Goal: Task Accomplishment & Management: Manage account settings

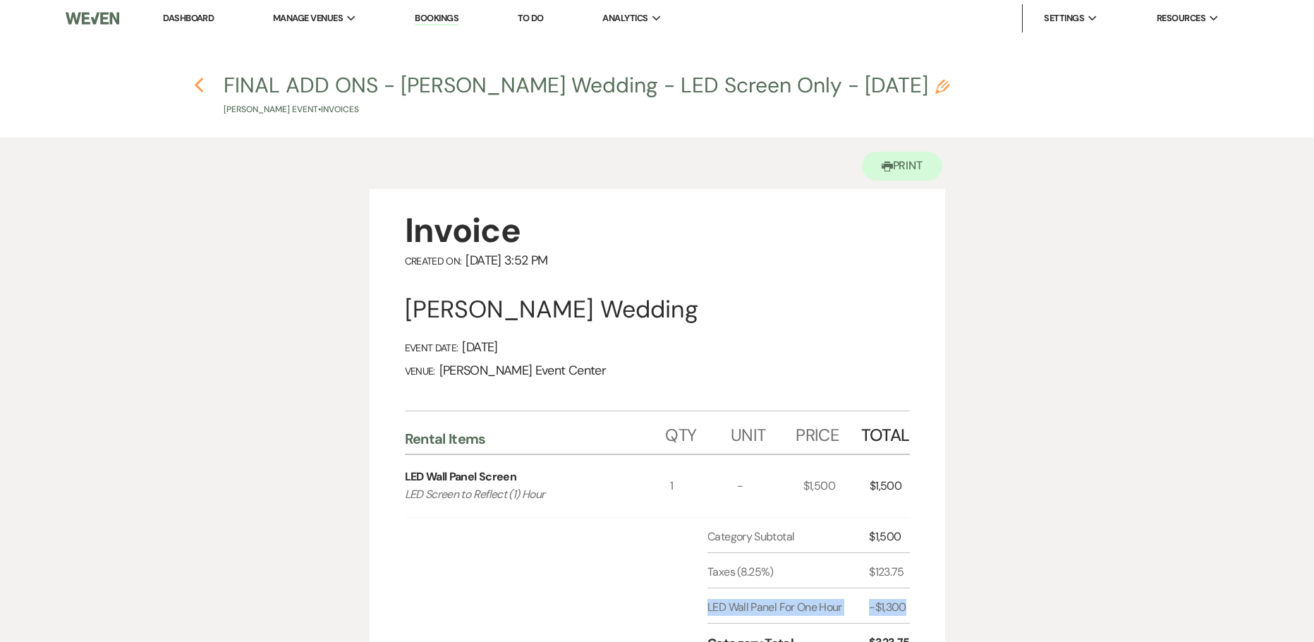
click at [195, 77] on icon "Previous" at bounding box center [199, 85] width 11 height 17
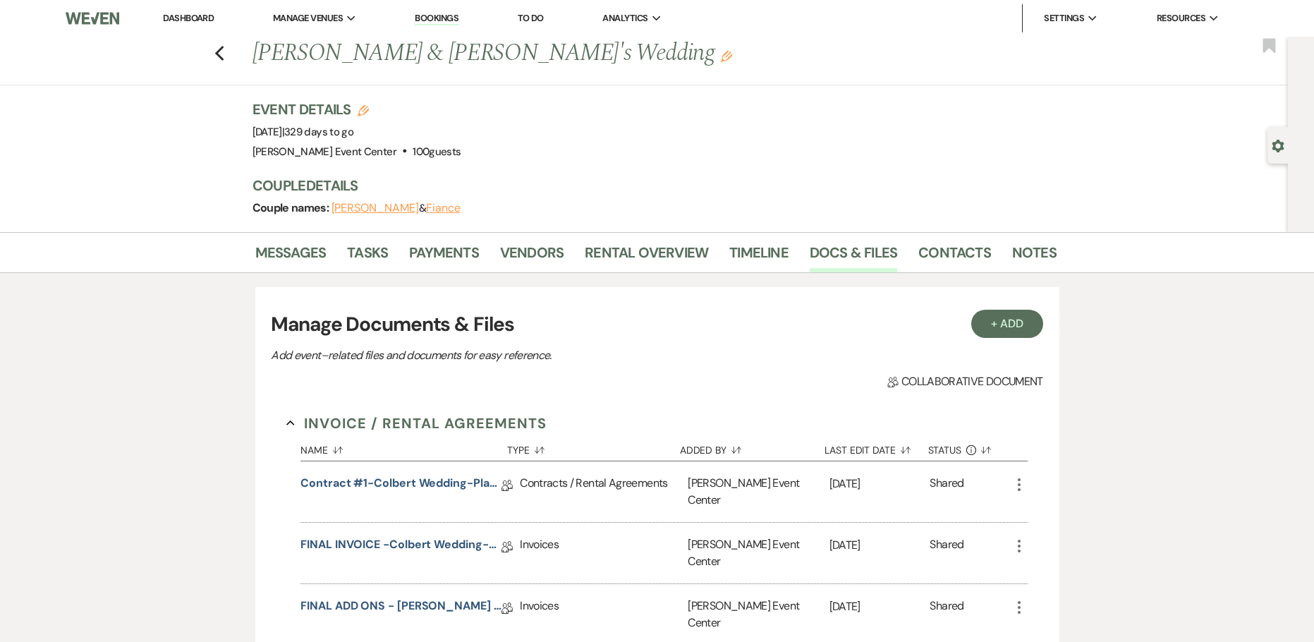
click at [218, 54] on div "Previous [PERSON_NAME] & [PERSON_NAME]'s Wedding Edit Bookmark" at bounding box center [640, 61] width 1295 height 49
click at [219, 56] on icon "Previous" at bounding box center [219, 53] width 11 height 17
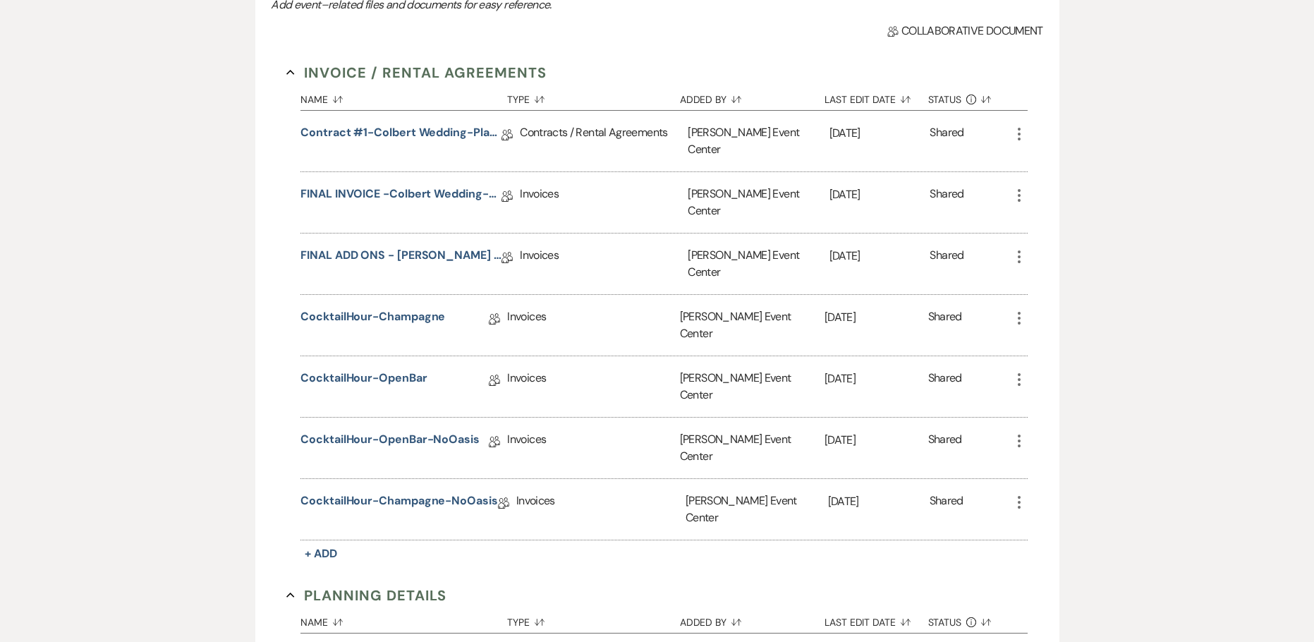
select select "2"
select select "8"
select select "4"
select select "8"
select select "7"
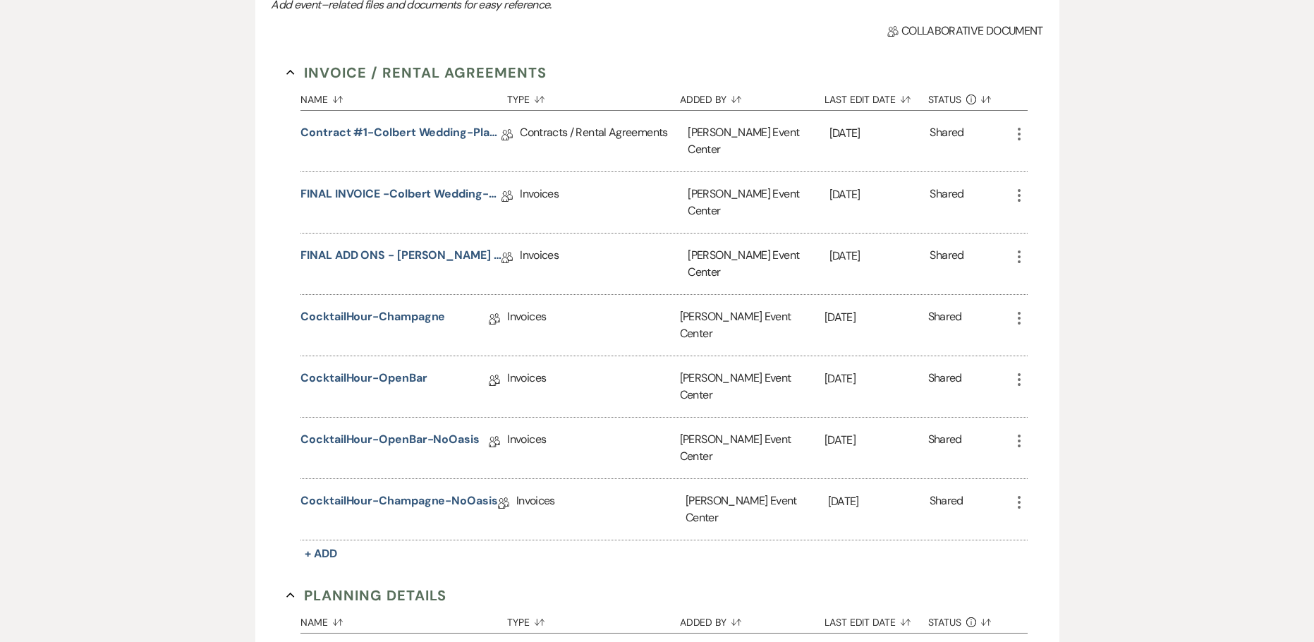
select select "8"
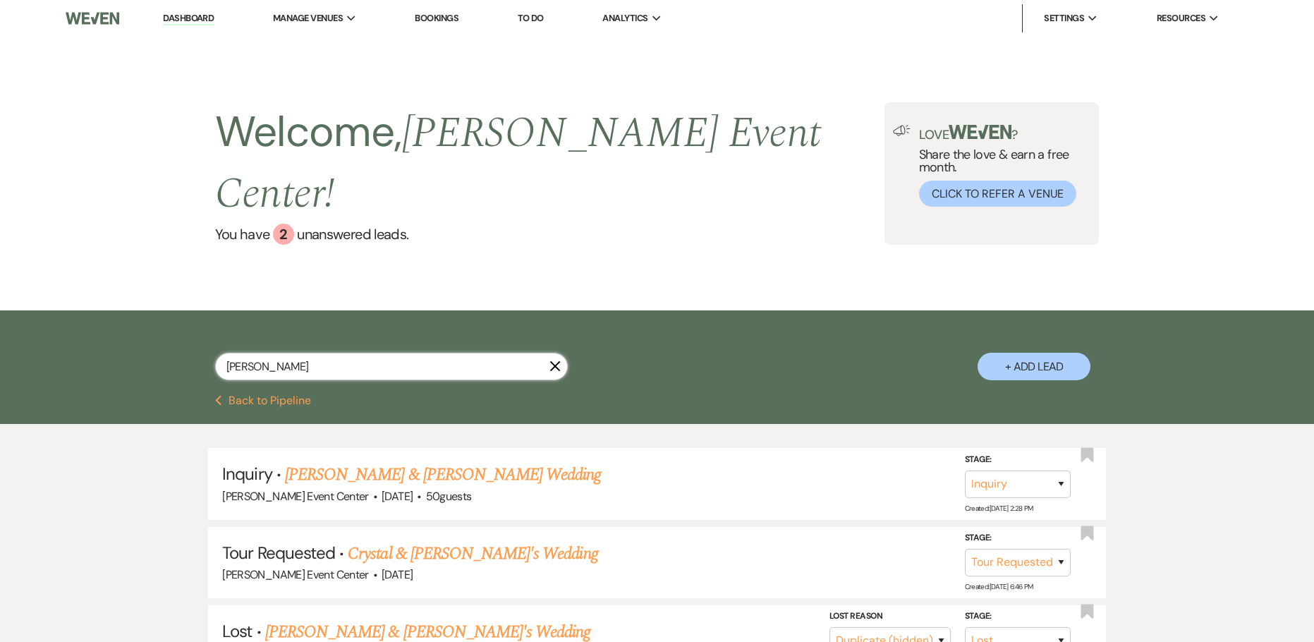
click at [0, 340] on html "Dashboard Manage Venues Expand [PERSON_NAME] Event Center Bookings To Do Analyt…" at bounding box center [657, 513] width 1314 height 1026
type input "joshun"
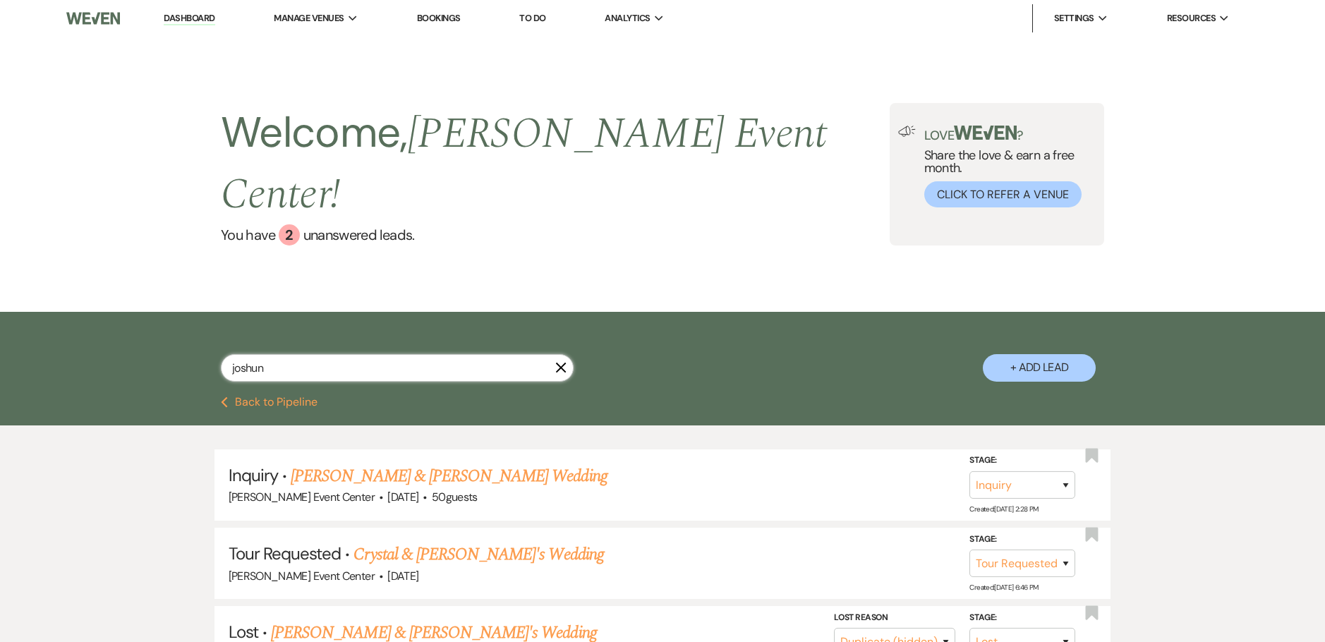
select select "6"
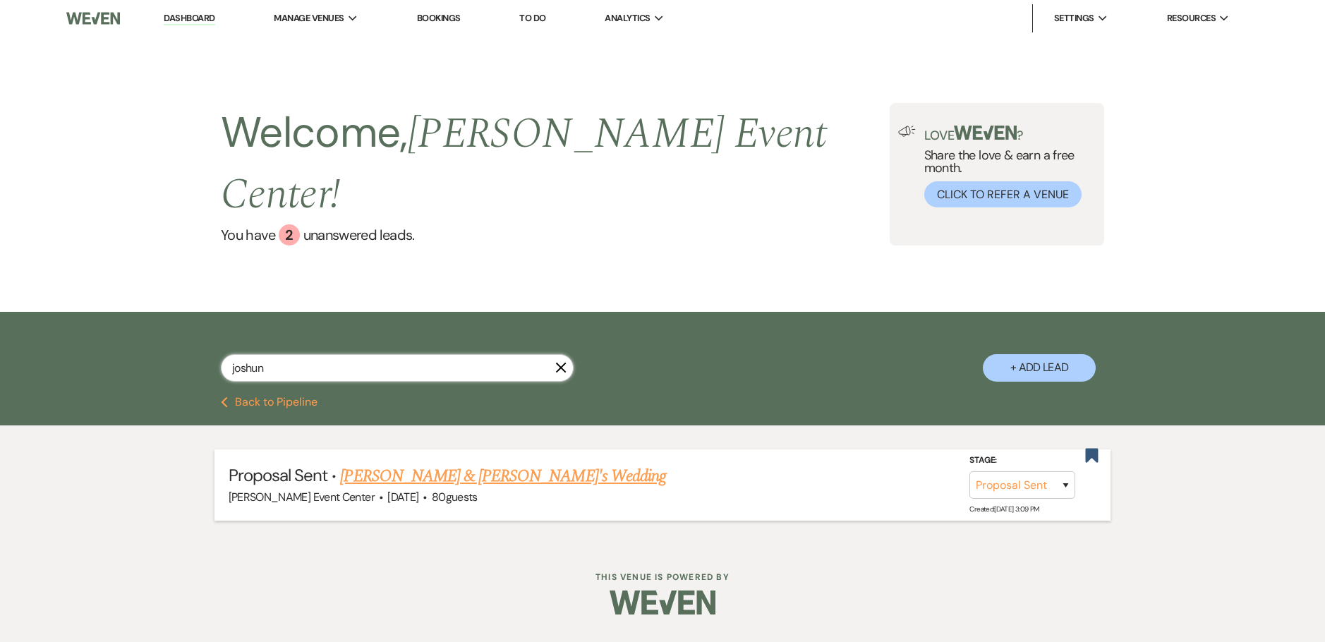
type input "joshun"
click at [388, 463] on link "[PERSON_NAME] & [PERSON_NAME]'s Wedding" at bounding box center [503, 475] width 326 height 25
select select "6"
select select "5"
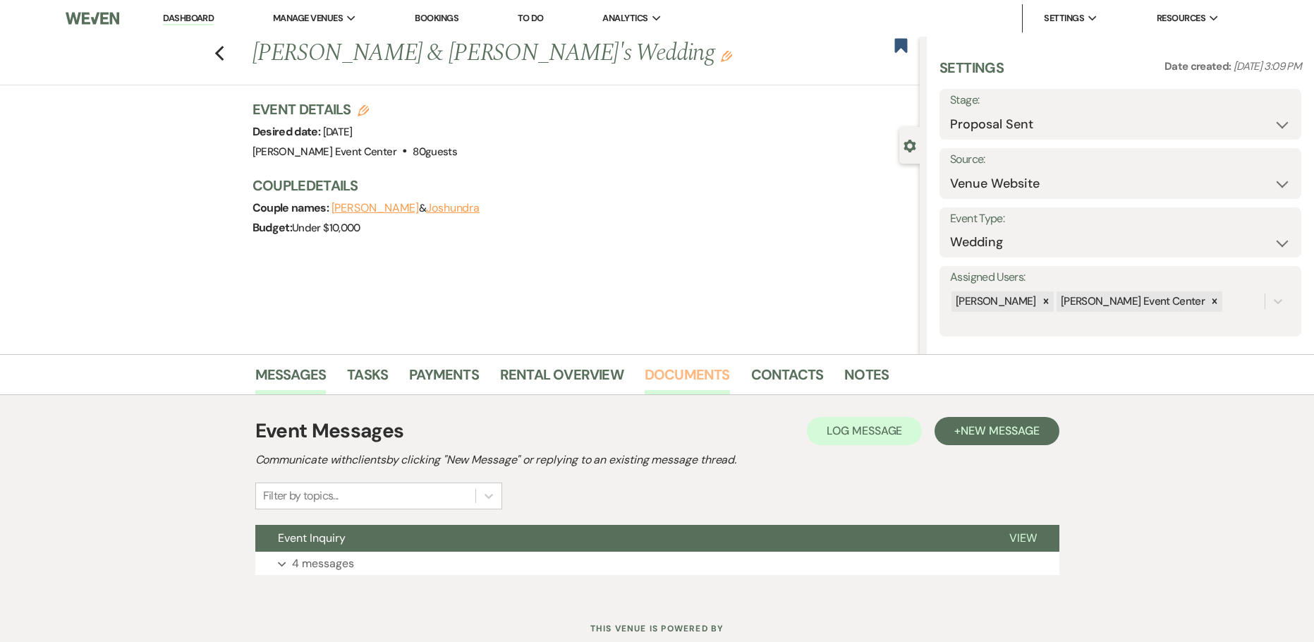
click at [673, 379] on link "Documents" at bounding box center [687, 378] width 85 height 31
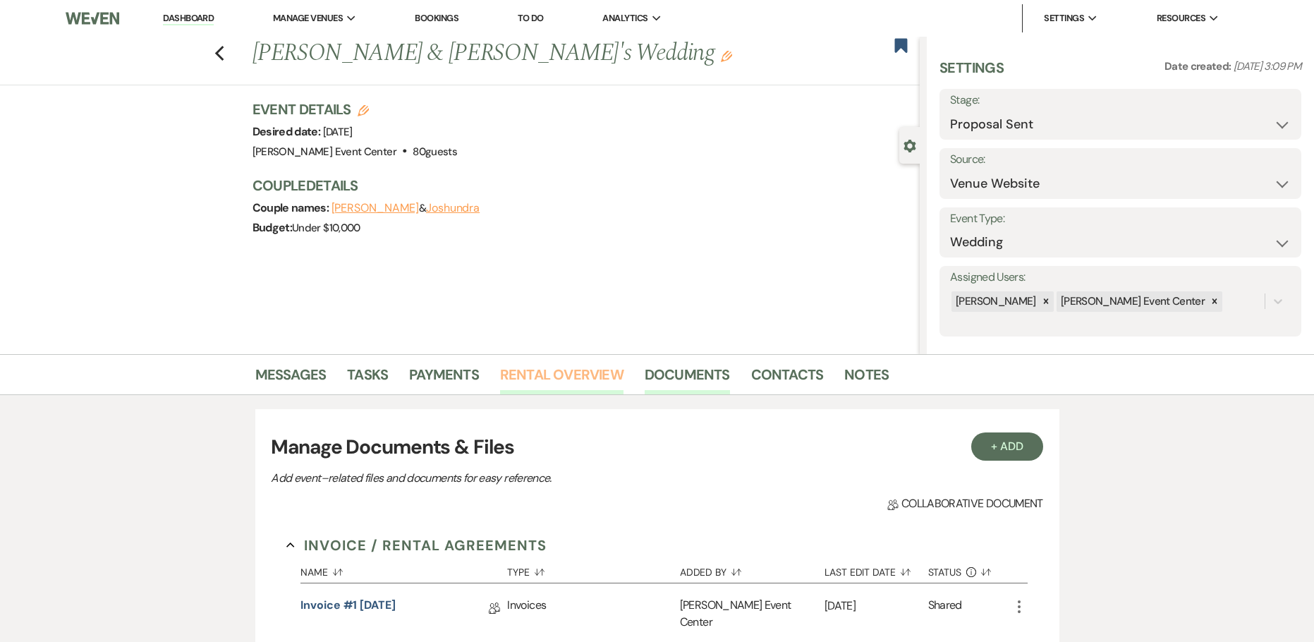
click at [576, 377] on link "Rental Overview" at bounding box center [561, 378] width 123 height 31
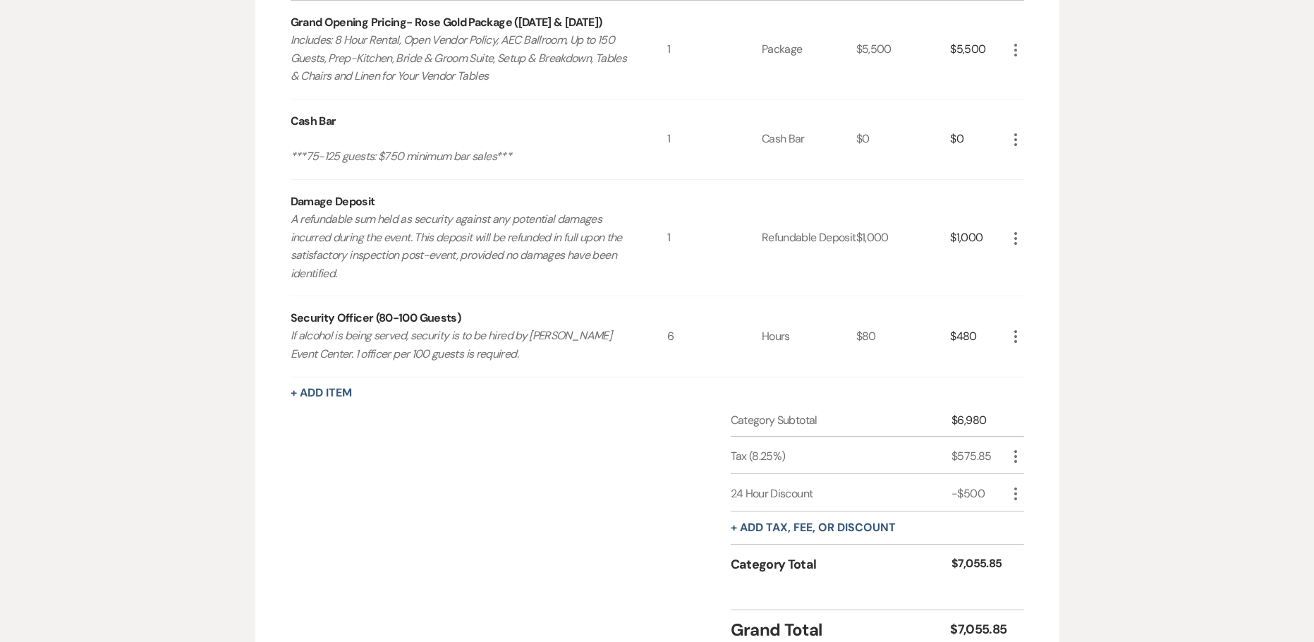
scroll to position [635, 0]
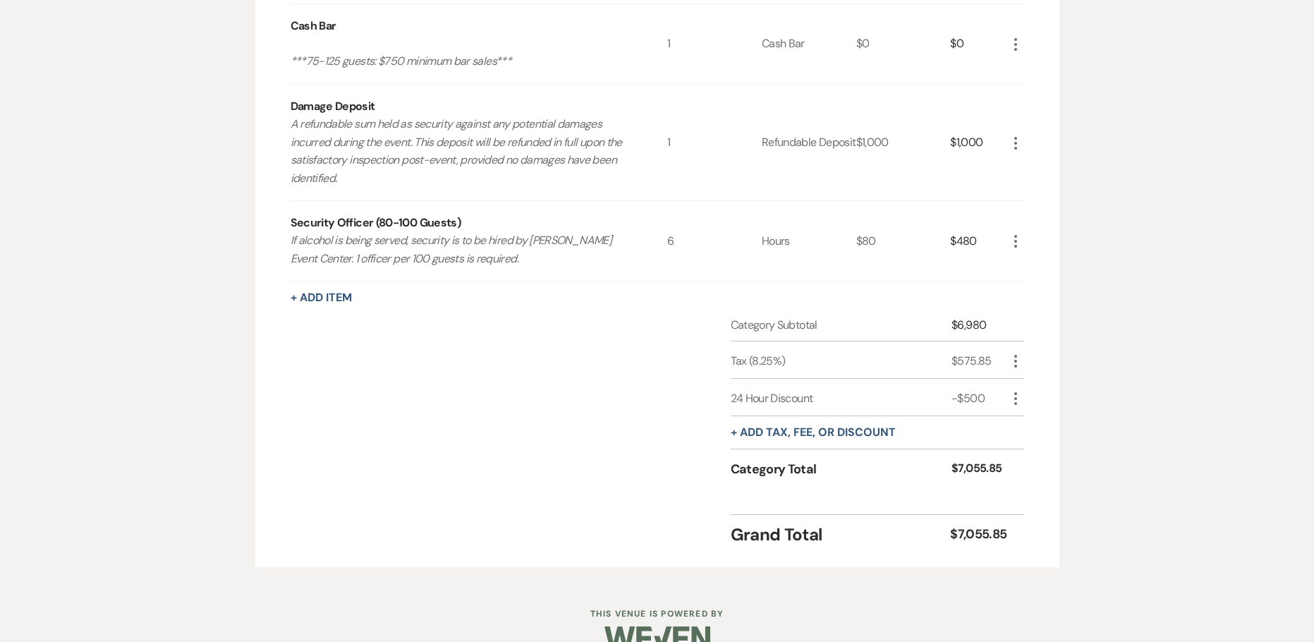
click at [1013, 240] on icon "More" at bounding box center [1015, 241] width 17 height 17
drag, startPoint x: 1019, startPoint y: 287, endPoint x: 1012, endPoint y: 289, distance: 7.4
click at [1012, 289] on button "X Delete" at bounding box center [1045, 291] width 76 height 23
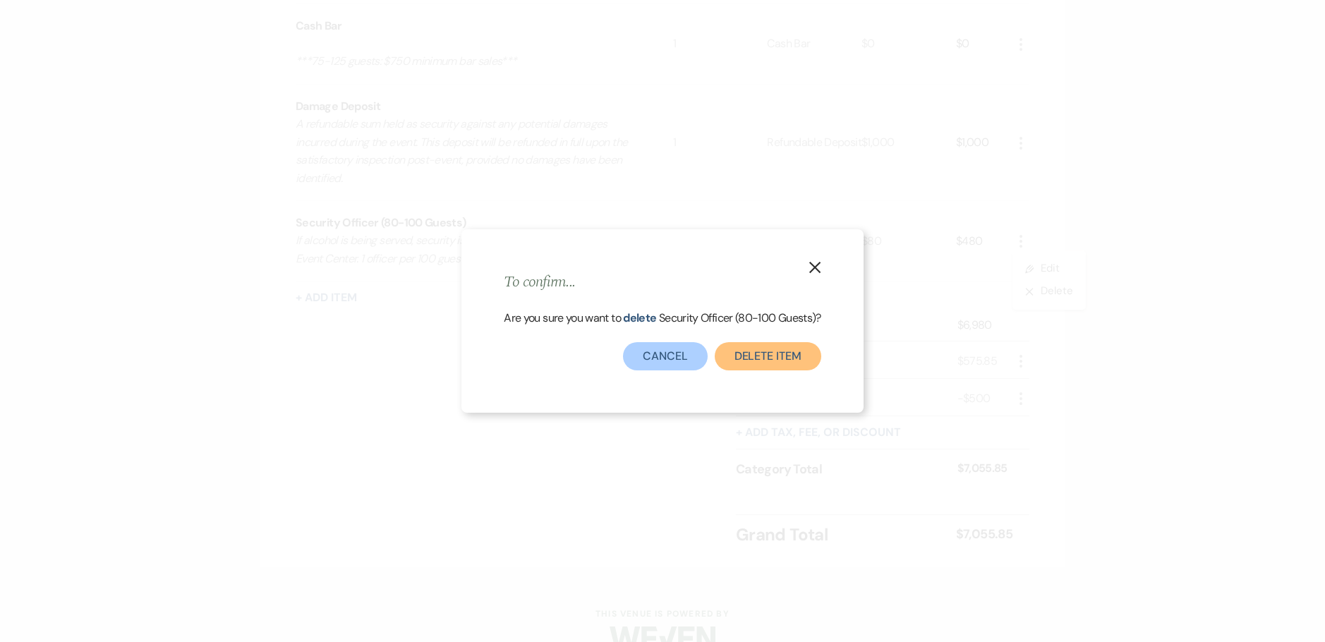
click at [733, 363] on button "Delete Item" at bounding box center [767, 356] width 106 height 28
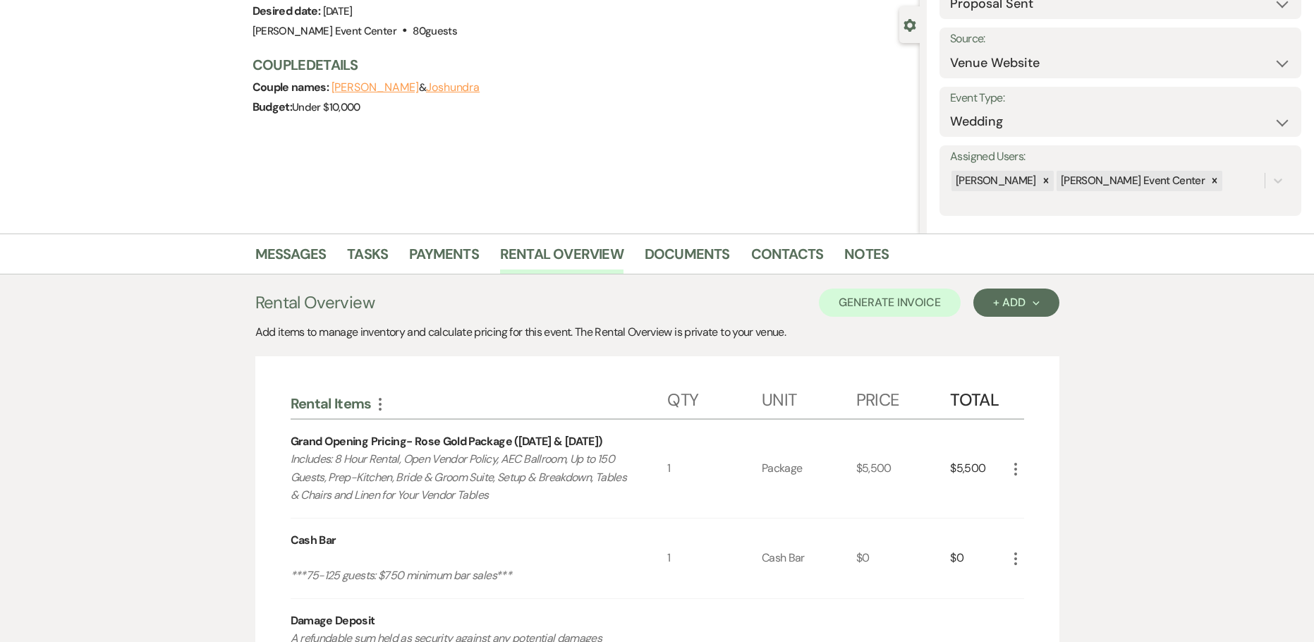
scroll to position [0, 0]
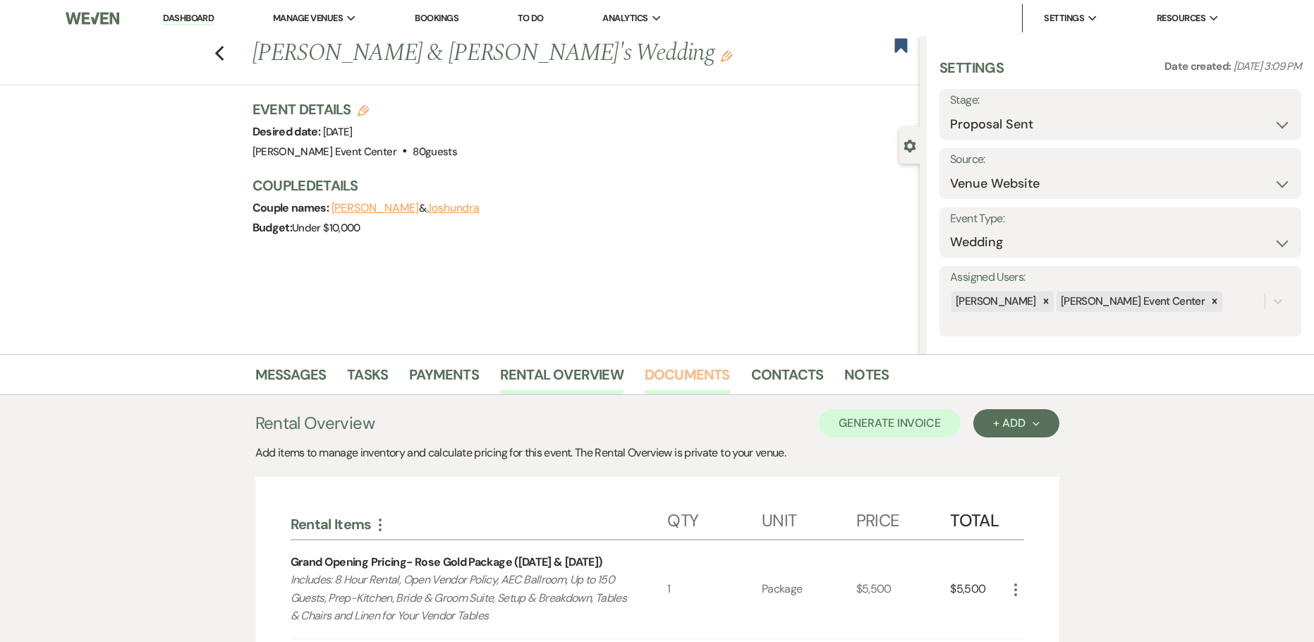
click at [689, 385] on link "Documents" at bounding box center [687, 378] width 85 height 31
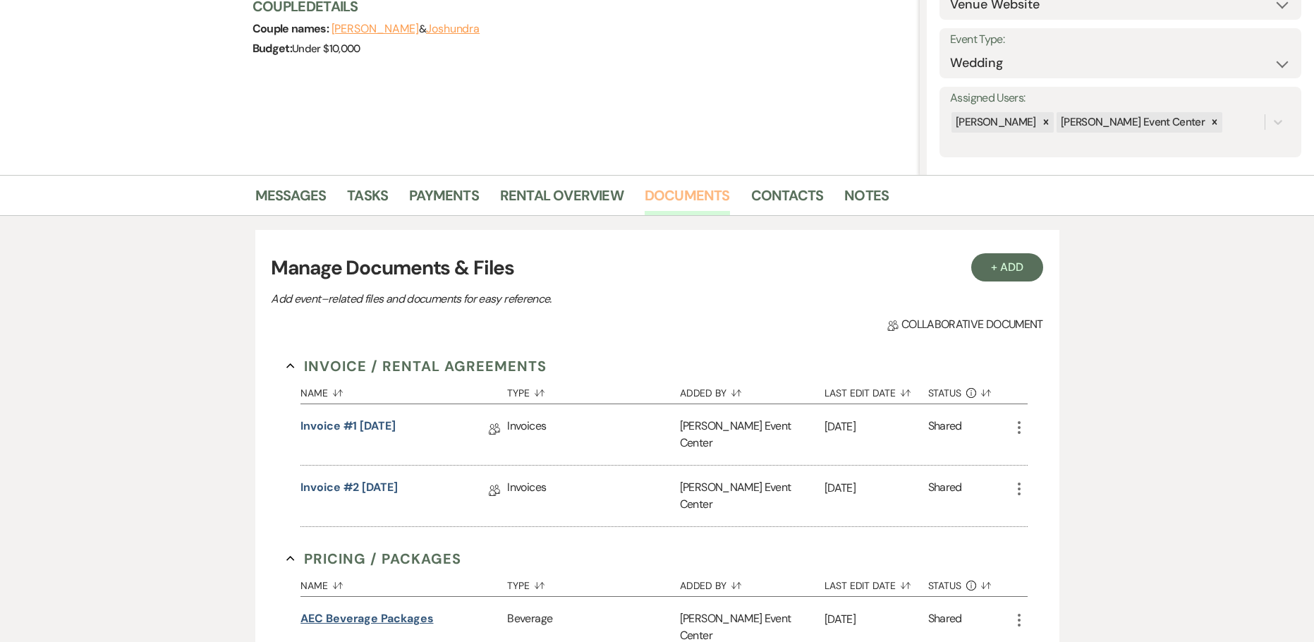
scroll to position [353, 0]
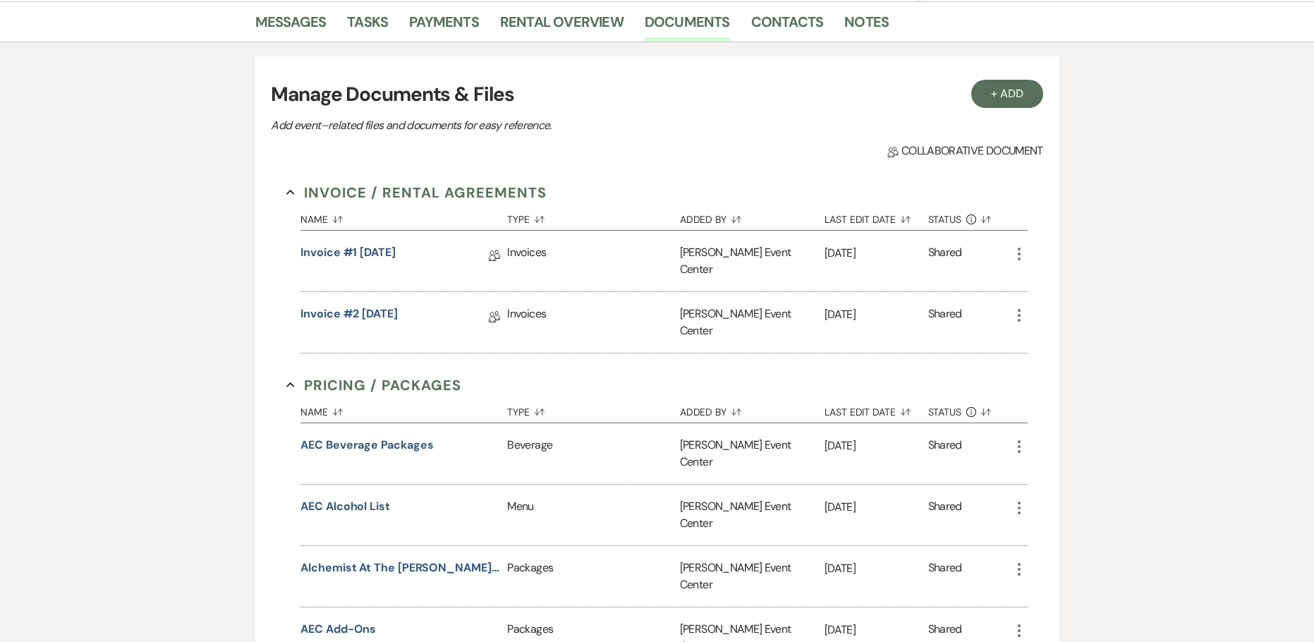
click at [1023, 250] on icon "More" at bounding box center [1019, 253] width 17 height 17
click at [1057, 299] on button "Settings Gear Rename" at bounding box center [1082, 306] width 142 height 24
select select "22"
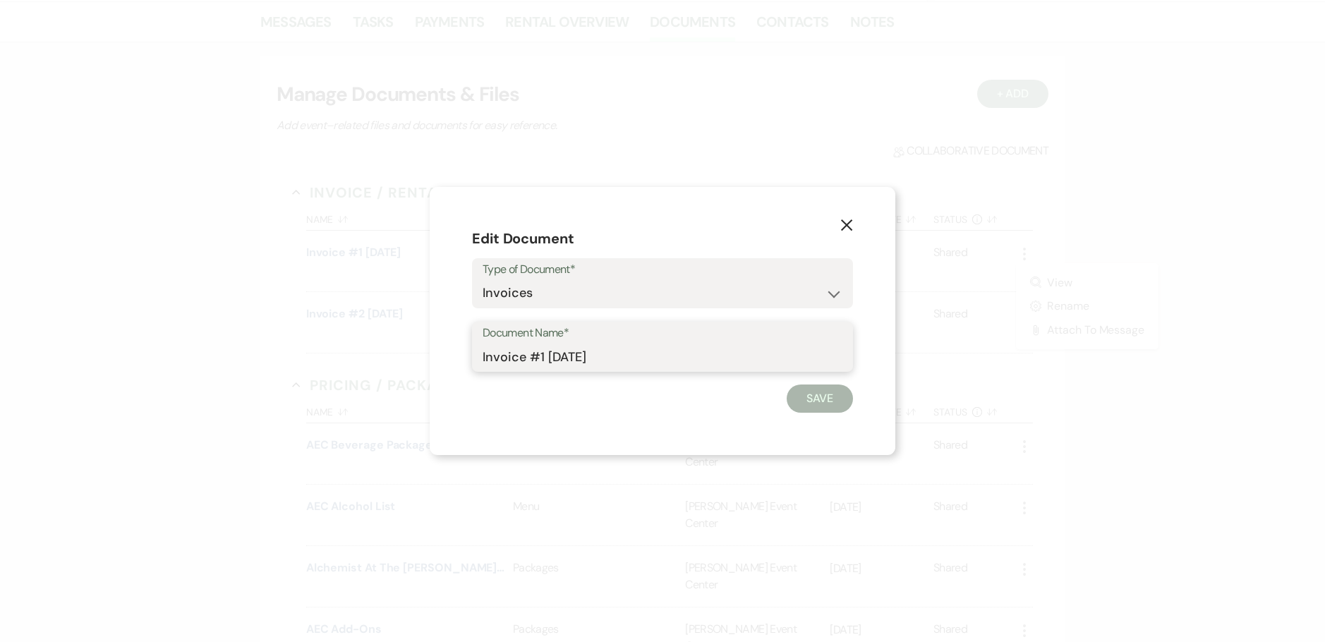
click at [490, 353] on input "Invoice #1 [DATE]" at bounding box center [662, 357] width 360 height 28
type input "OLD:Invoice #1 [DATE]"
click at [805, 396] on button "Save" at bounding box center [819, 398] width 66 height 28
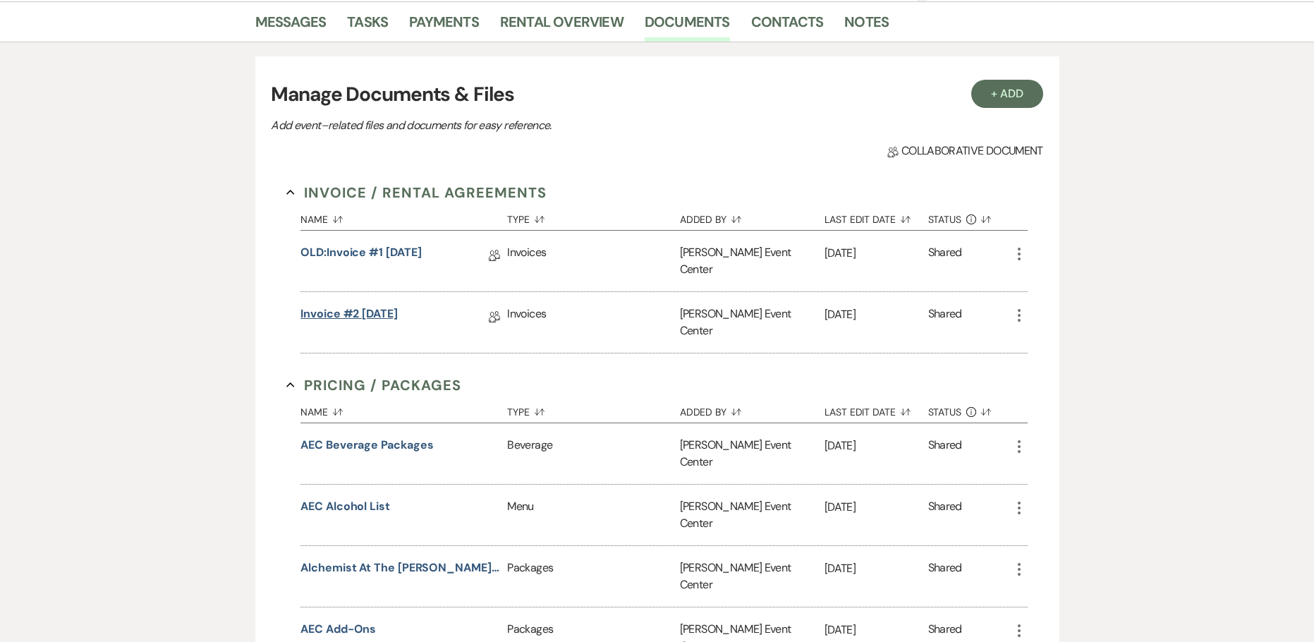
click at [363, 305] on link "Invoice #2 [DATE]" at bounding box center [348, 316] width 97 height 22
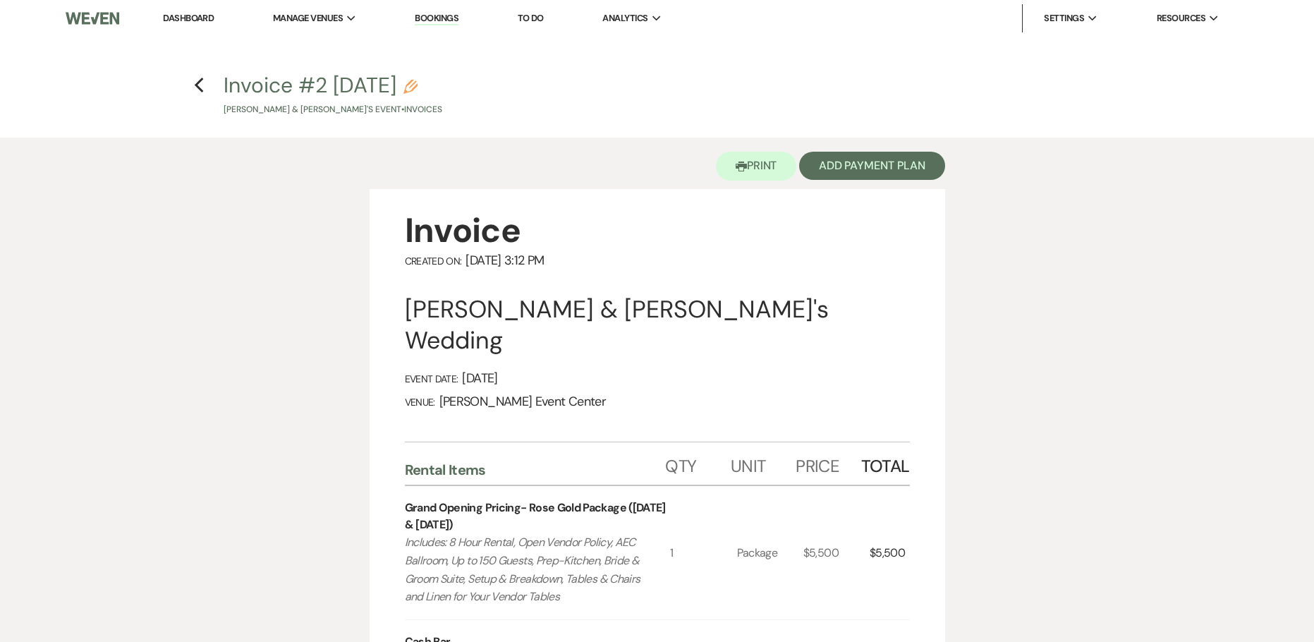
click at [418, 83] on icon "Pencil" at bounding box center [410, 87] width 14 height 14
select select "22"
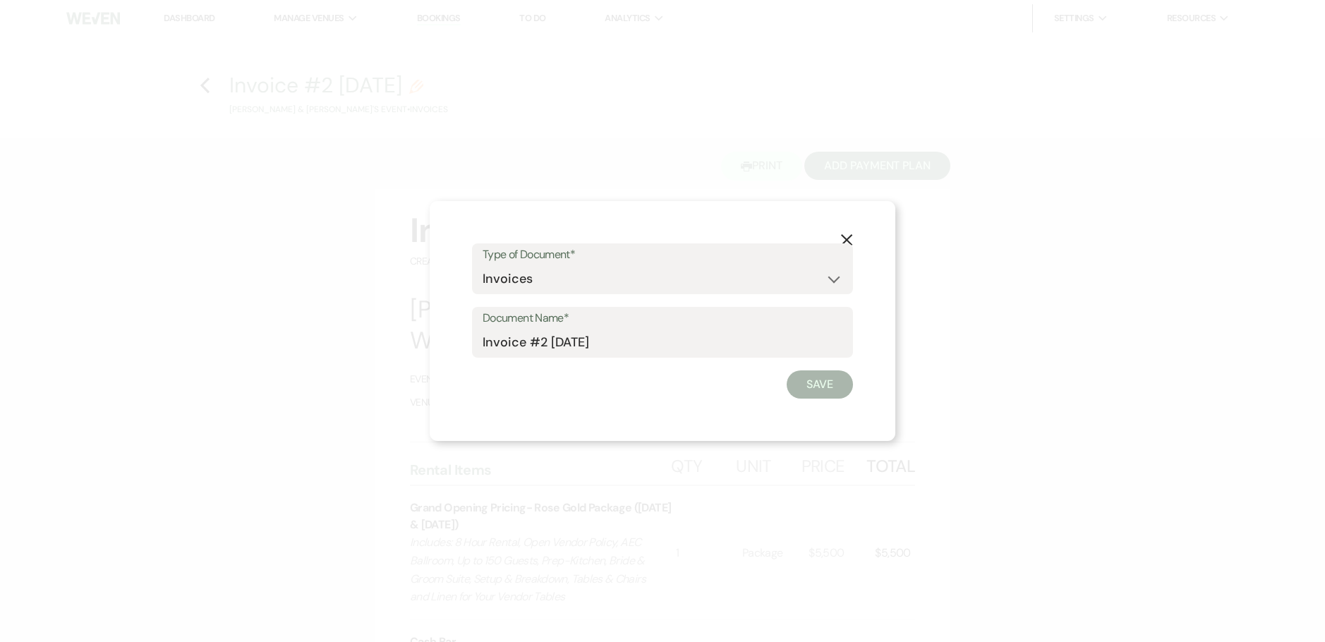
click at [479, 341] on div "Document Name* Invoice #2 [DATE]" at bounding box center [662, 332] width 381 height 51
click at [483, 341] on input "Invoice #2 [DATE]" at bounding box center [662, 343] width 360 height 28
type input "OLD:Invoice #2 [DATE]"
click at [809, 377] on button "Save" at bounding box center [819, 384] width 66 height 28
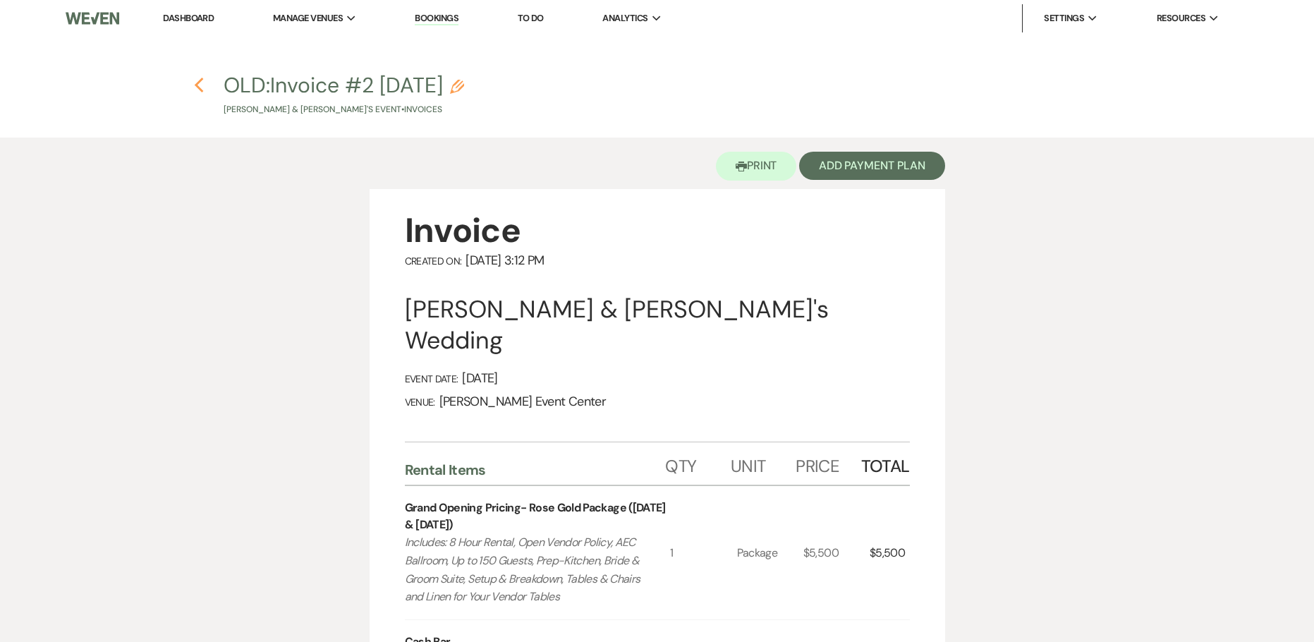
click at [202, 85] on icon "Previous" at bounding box center [199, 85] width 11 height 17
select select "6"
select select "5"
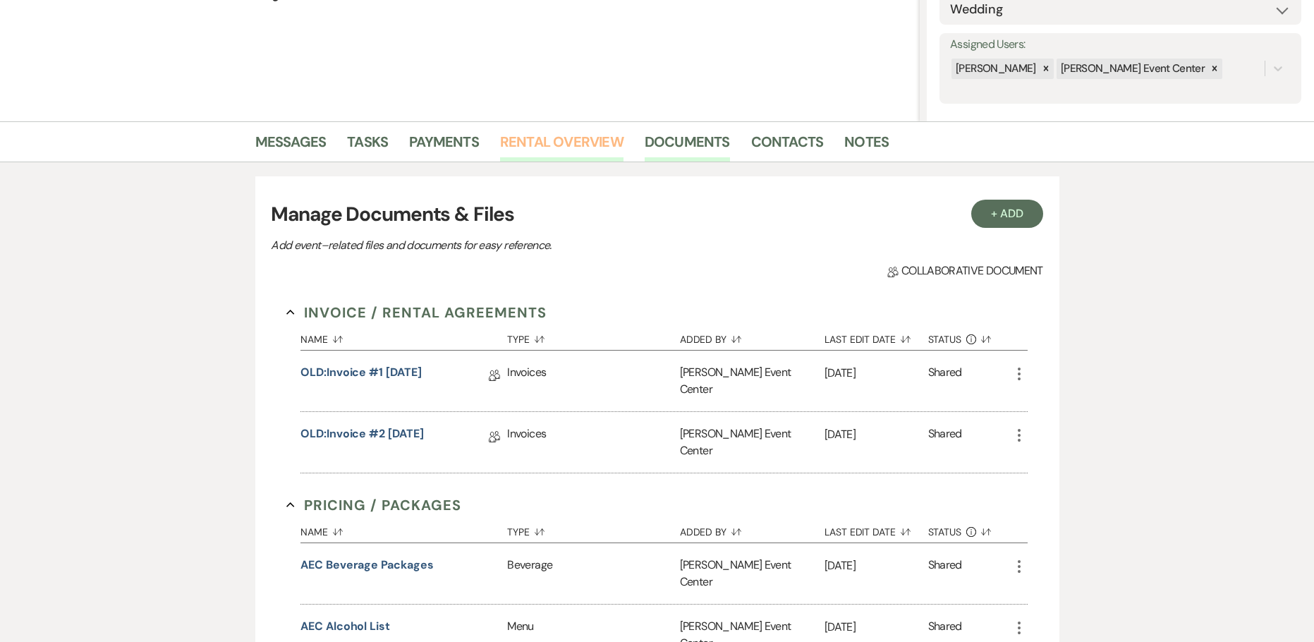
scroll to position [141, 0]
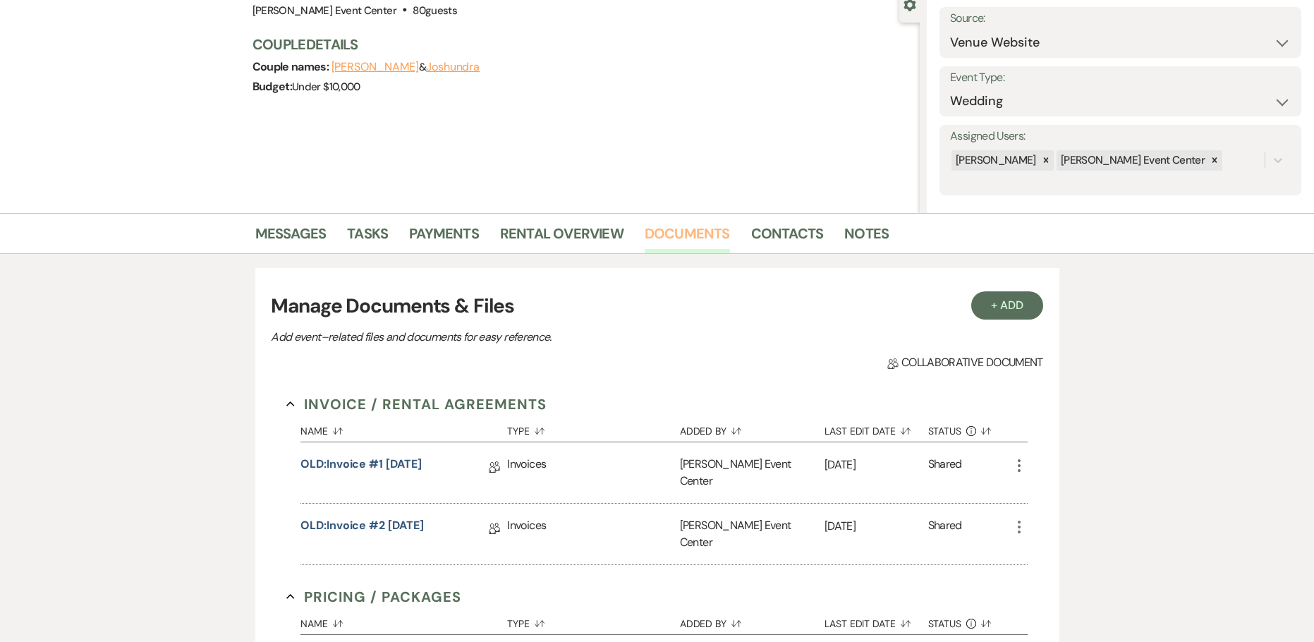
click at [666, 226] on link "Documents" at bounding box center [687, 237] width 85 height 31
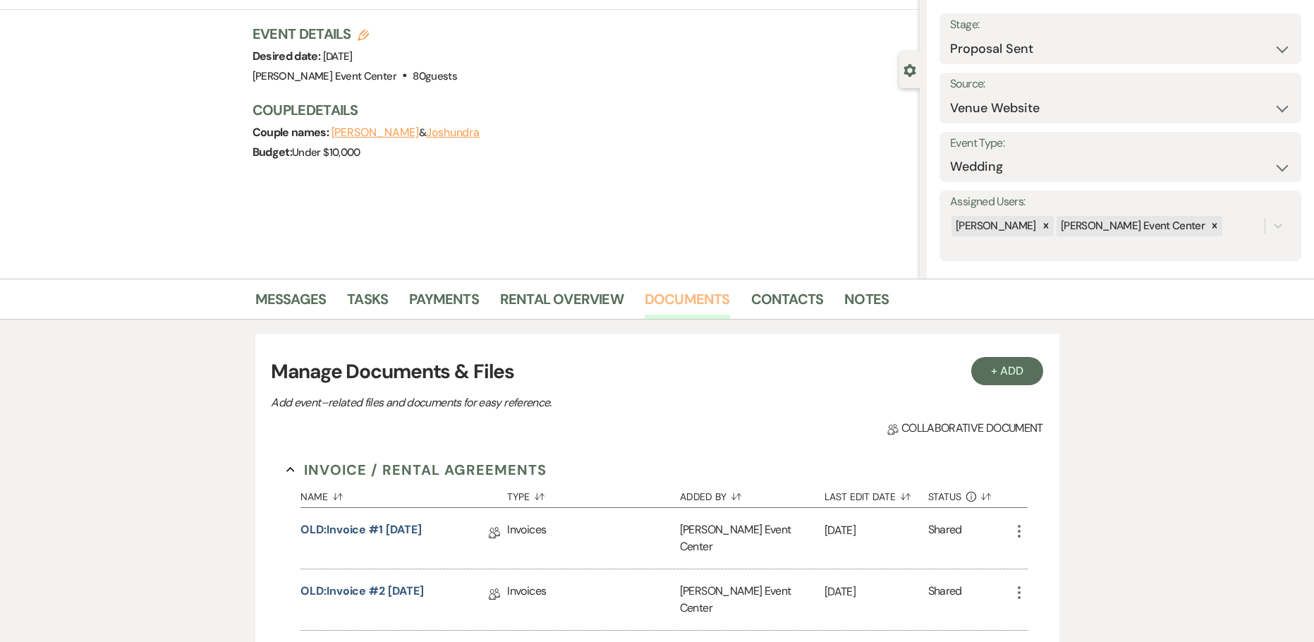
scroll to position [71, 0]
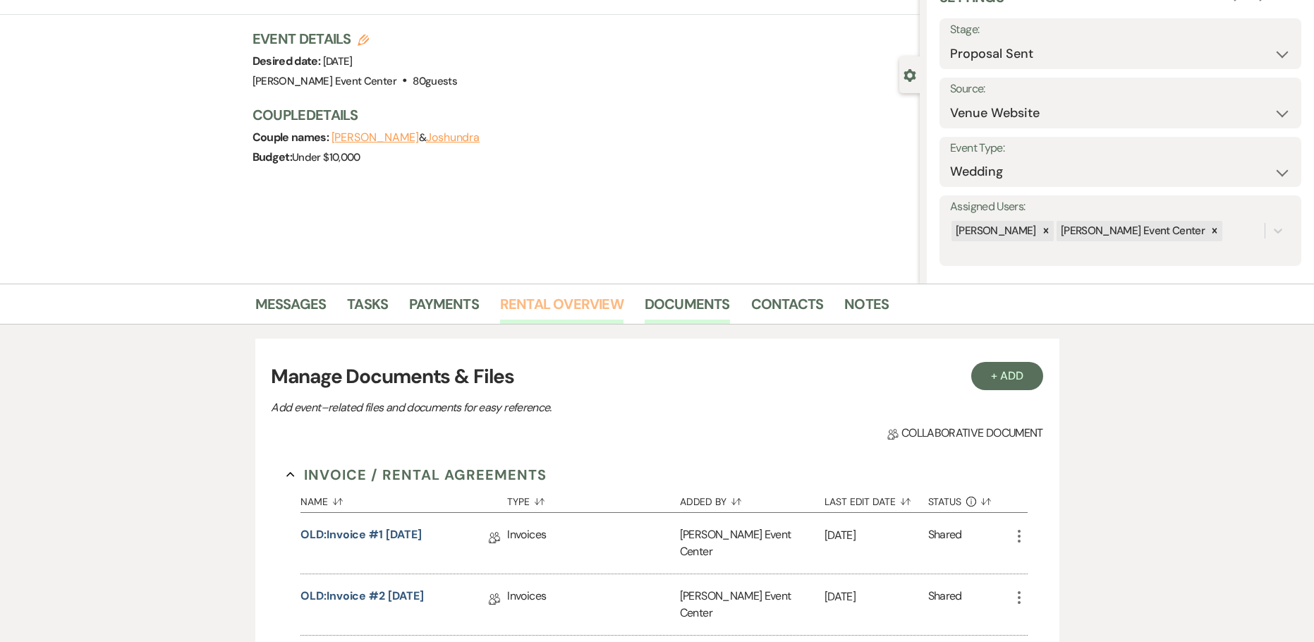
click at [542, 305] on link "Rental Overview" at bounding box center [561, 308] width 123 height 31
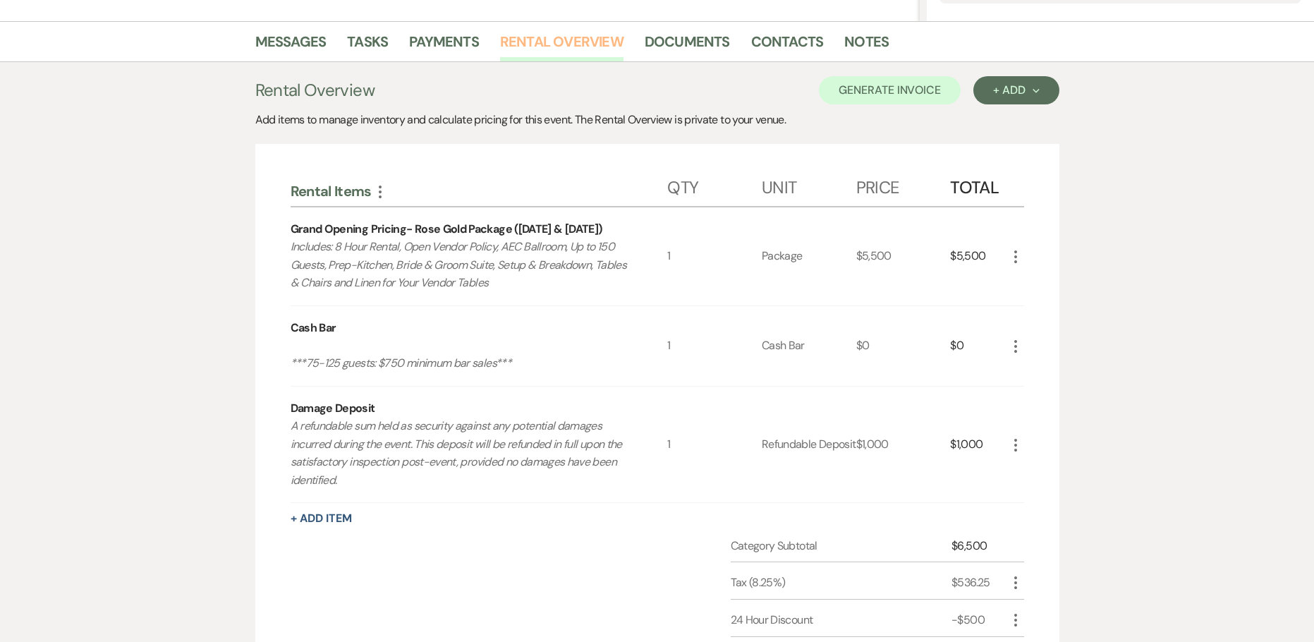
scroll to position [584, 0]
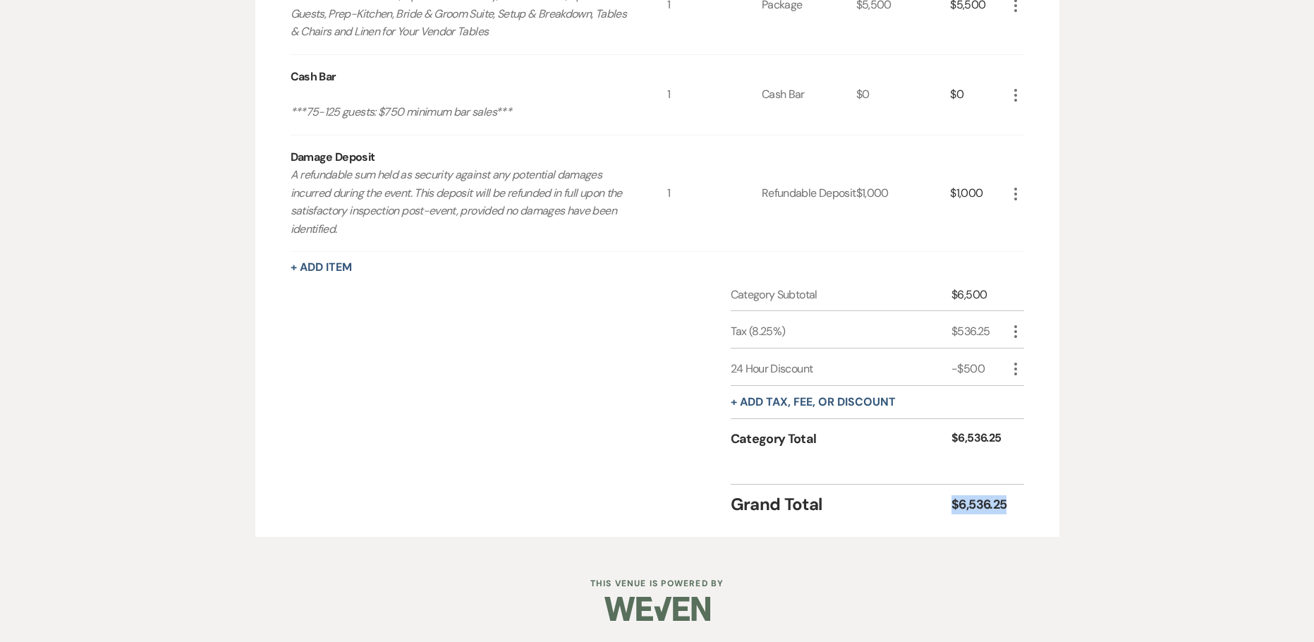
drag, startPoint x: 1009, startPoint y: 504, endPoint x: 952, endPoint y: 510, distance: 56.7
click at [952, 510] on div "Grand Total $6,536.25" at bounding box center [877, 500] width 293 height 33
copy div "$6,536.25"
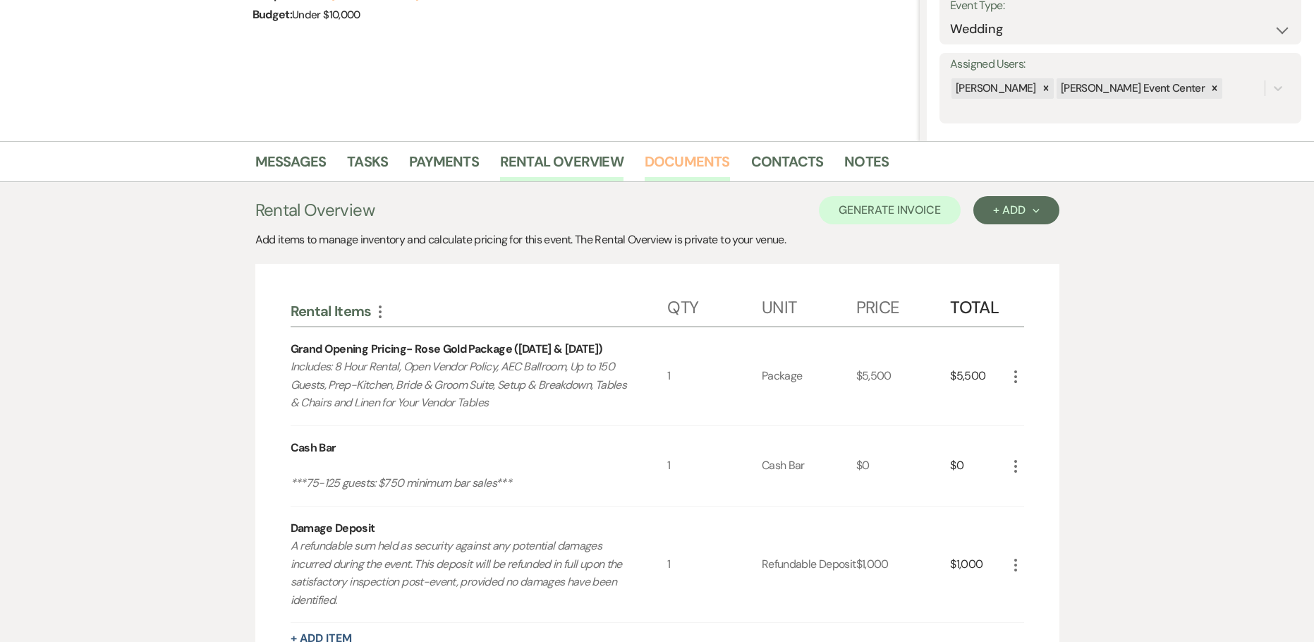
scroll to position [20, 0]
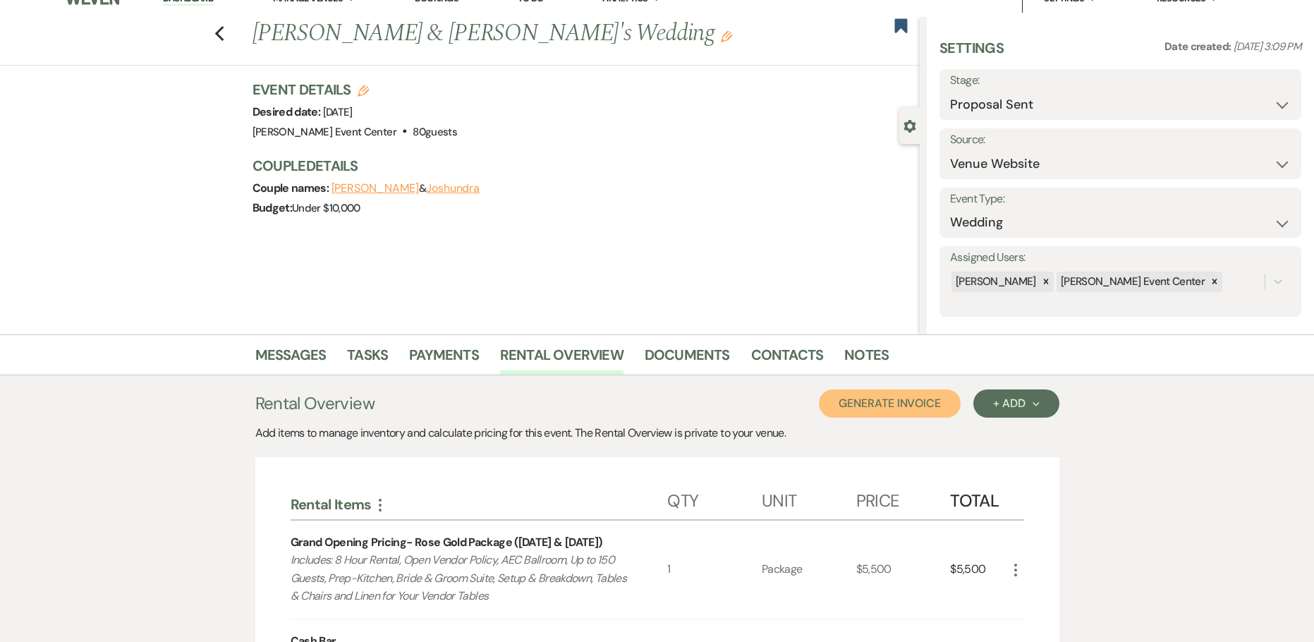
click at [917, 406] on button "Generate Invoice" at bounding box center [890, 403] width 142 height 28
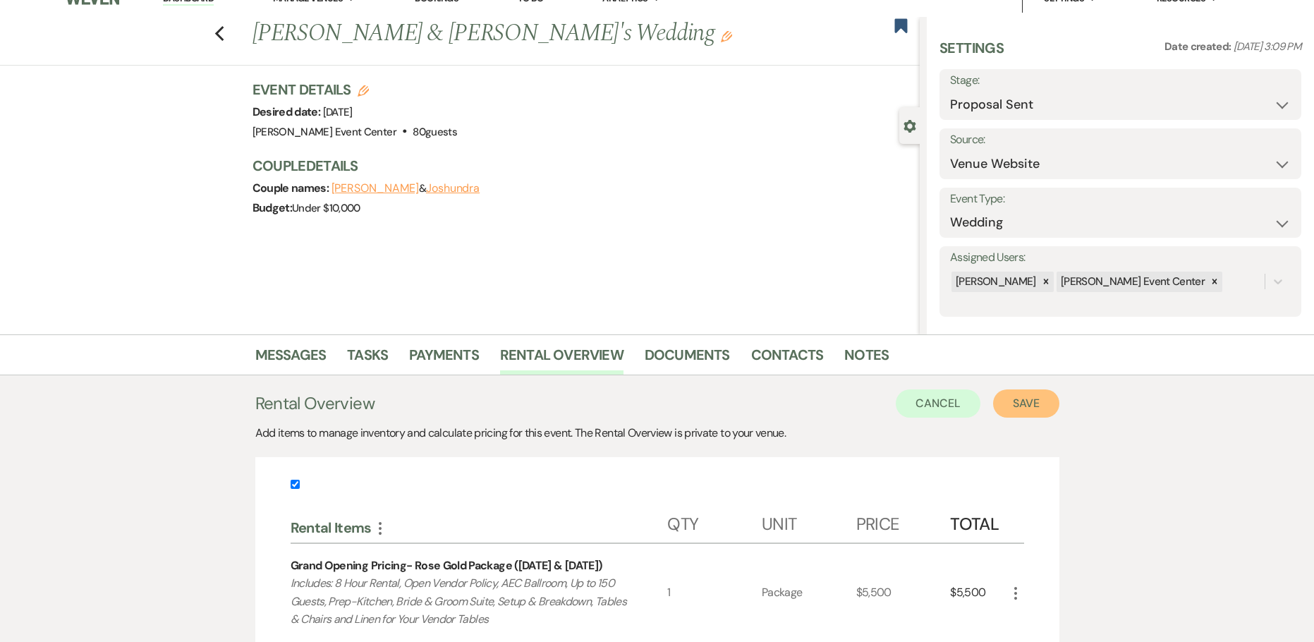
click at [1033, 404] on button "Save" at bounding box center [1026, 403] width 66 height 28
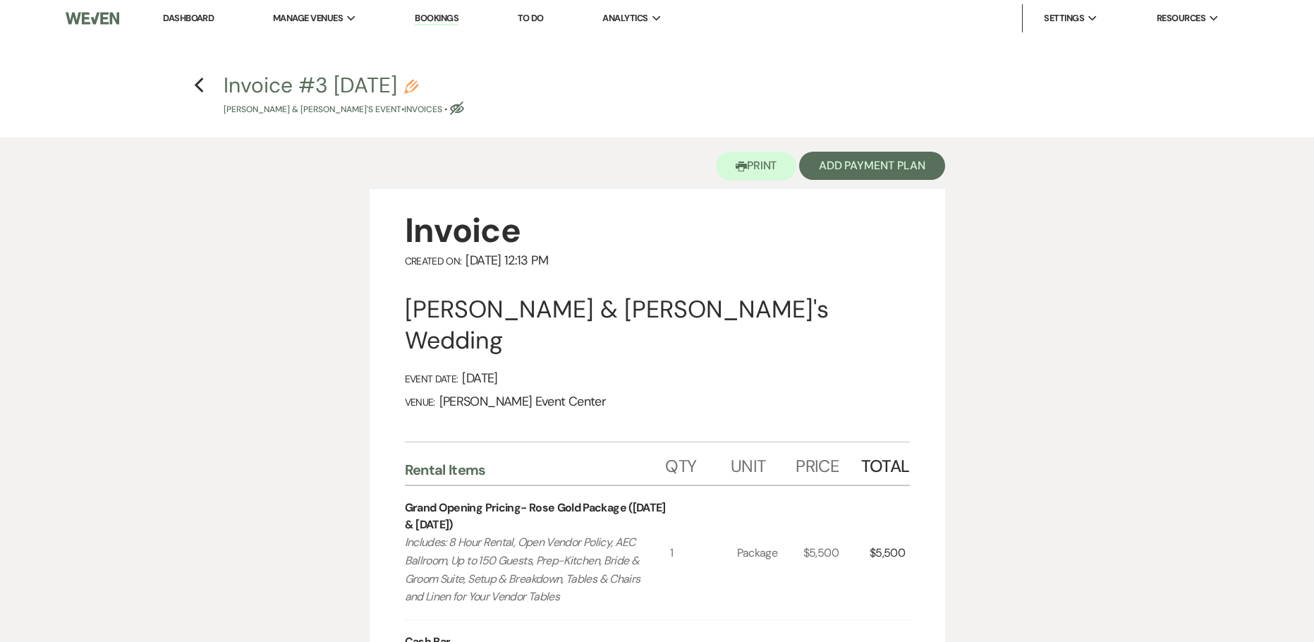
click at [418, 84] on use "button" at bounding box center [411, 87] width 14 height 14
select select "22"
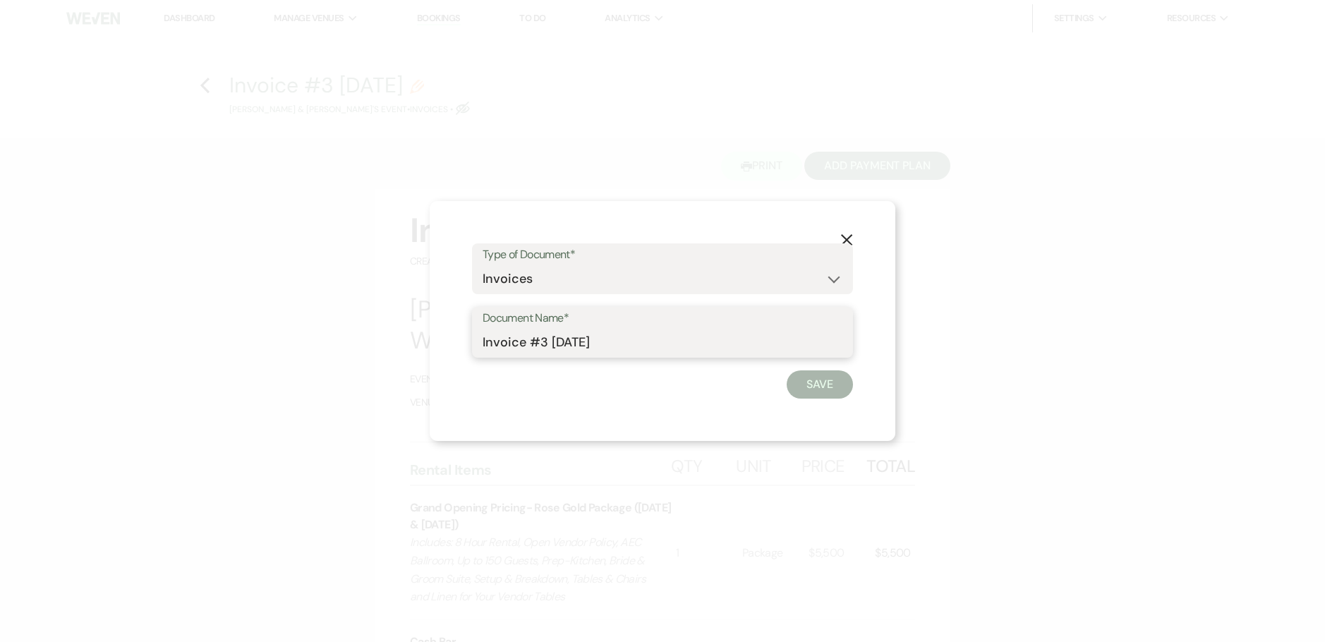
drag, startPoint x: 629, startPoint y: 346, endPoint x: 525, endPoint y: 351, distance: 104.5
click at [525, 351] on input "Invoice #3 [DATE]" at bounding box center [662, 343] width 360 height 28
click at [618, 345] on input "Invoice-Joshundra" at bounding box center [662, 343] width 360 height 28
type input "Invoice-Joshundra-Rose Gold-9.6.26"
click at [803, 382] on button "Save" at bounding box center [819, 384] width 66 height 28
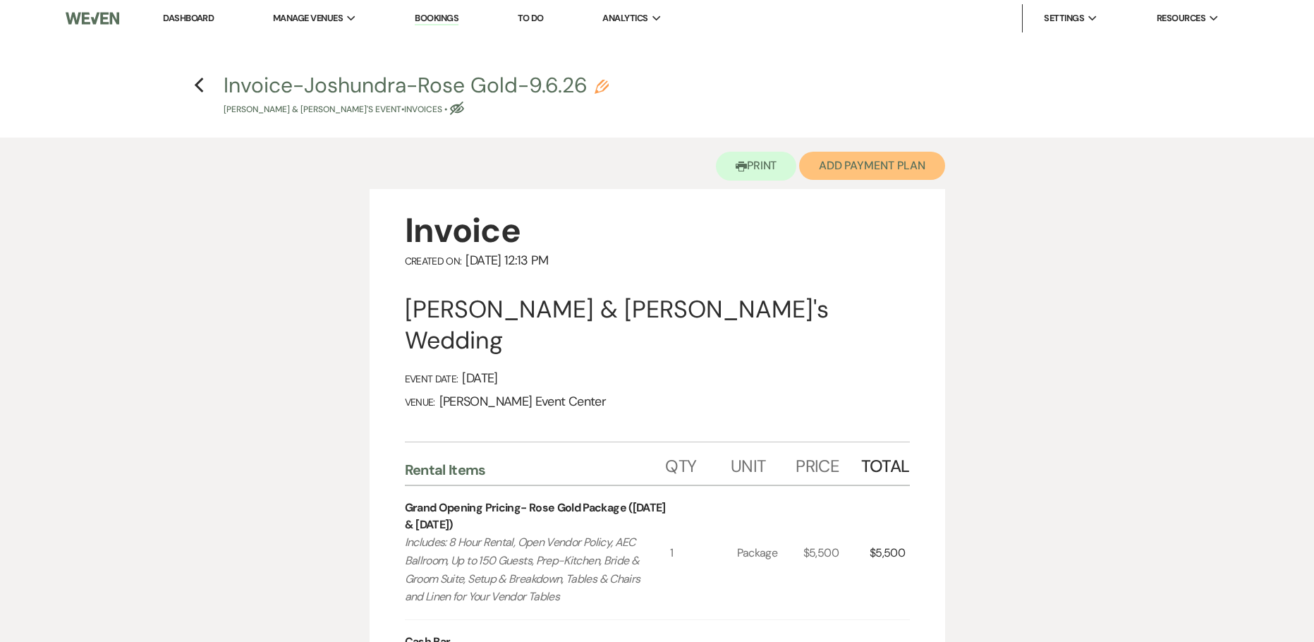
click at [864, 162] on button "Add Payment Plan" at bounding box center [872, 166] width 146 height 28
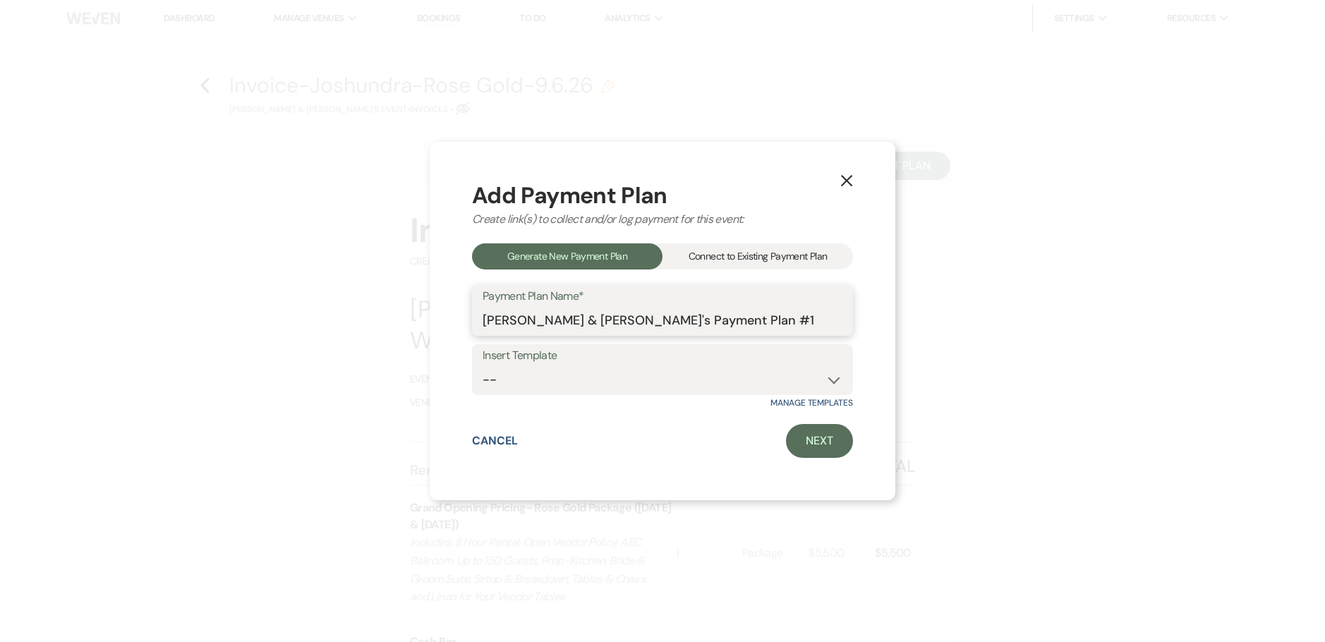
drag, startPoint x: 548, startPoint y: 321, endPoint x: 391, endPoint y: 312, distance: 156.8
click at [398, 315] on div "X Add Payment Plan Create link(s) to collect and/or log payment for this event:…" at bounding box center [662, 321] width 1325 height 642
click at [559, 318] on input "[PERSON_NAME]'s Payment Plan #1" at bounding box center [662, 321] width 360 height 28
click at [705, 319] on input "[PERSON_NAME]'s Venue Payment Plan #1" at bounding box center [662, 321] width 360 height 28
type input "[PERSON_NAME]'s Venue Payment Plan"
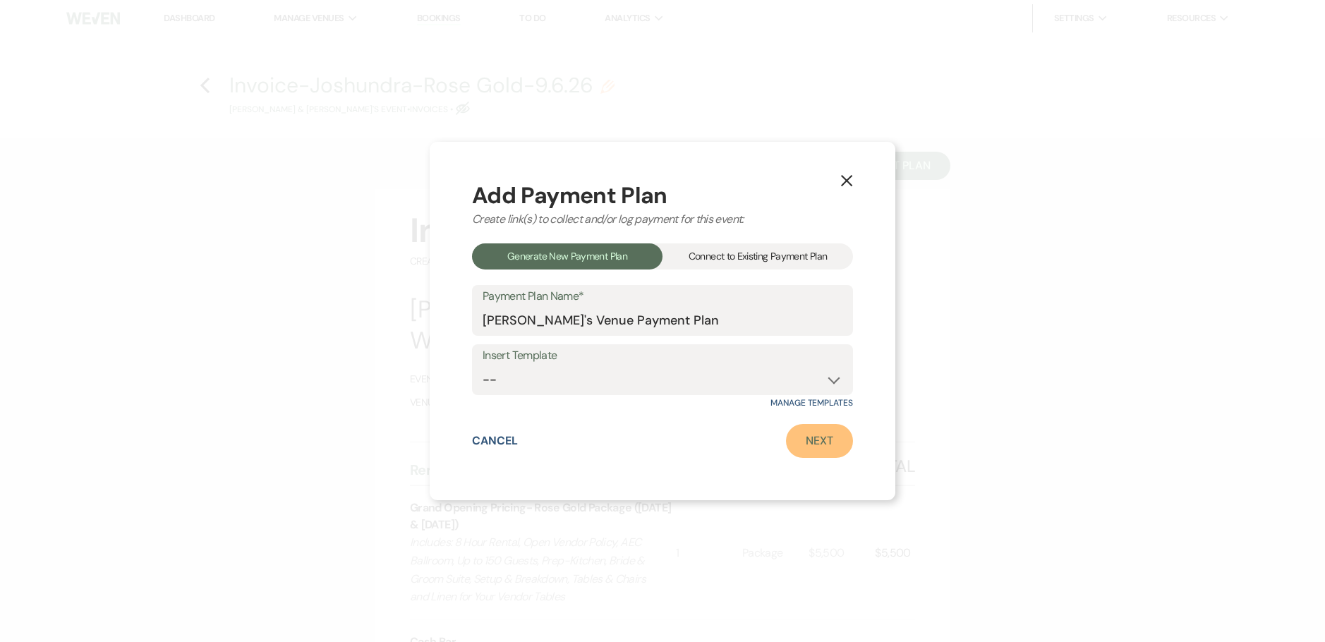
click at [817, 444] on link "Next" at bounding box center [819, 441] width 67 height 34
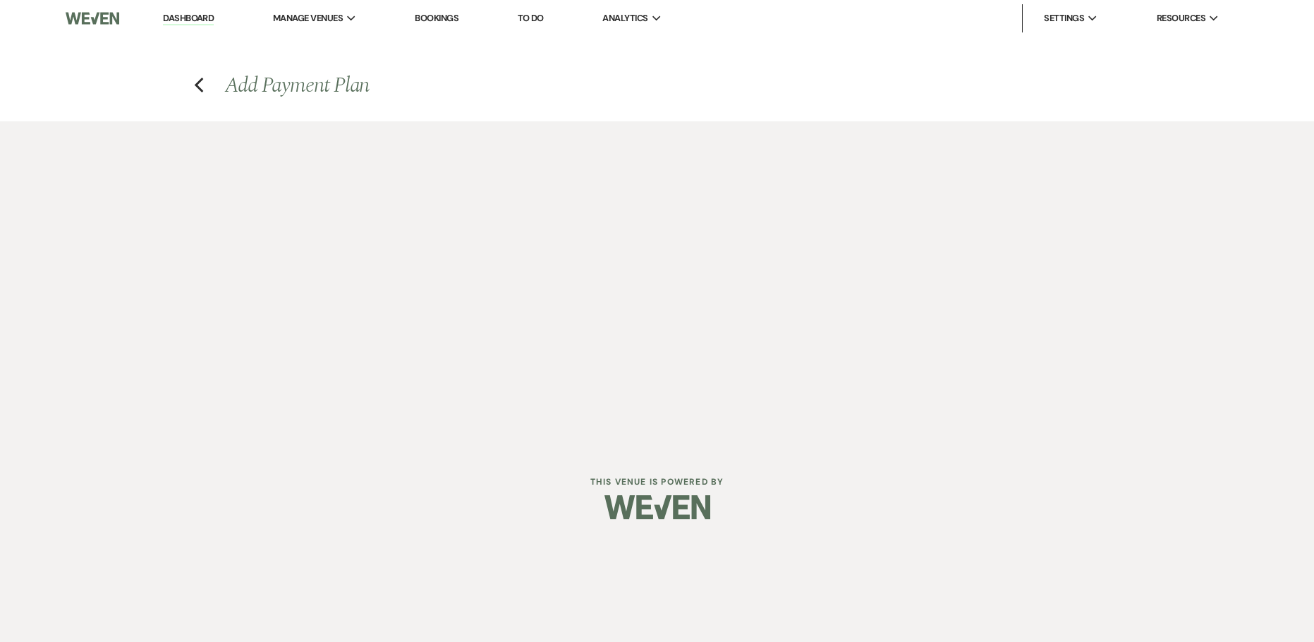
select select "29215"
select select "2"
select select "percentage"
select select "false"
select select "client"
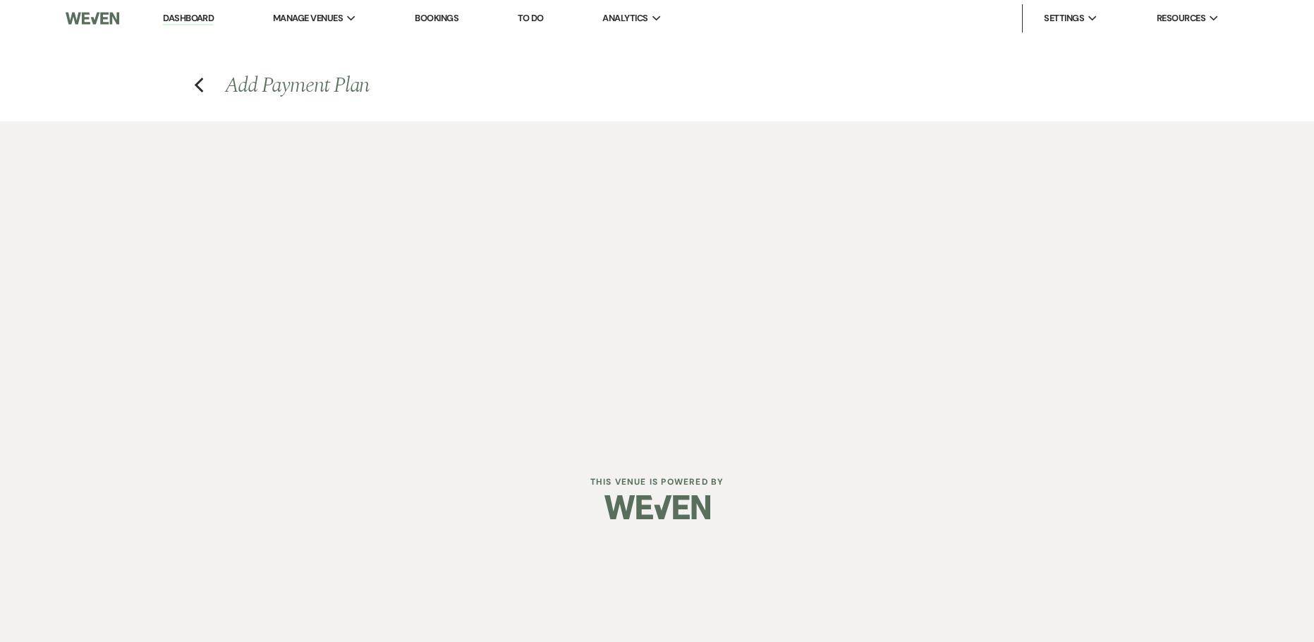
select select "weeks"
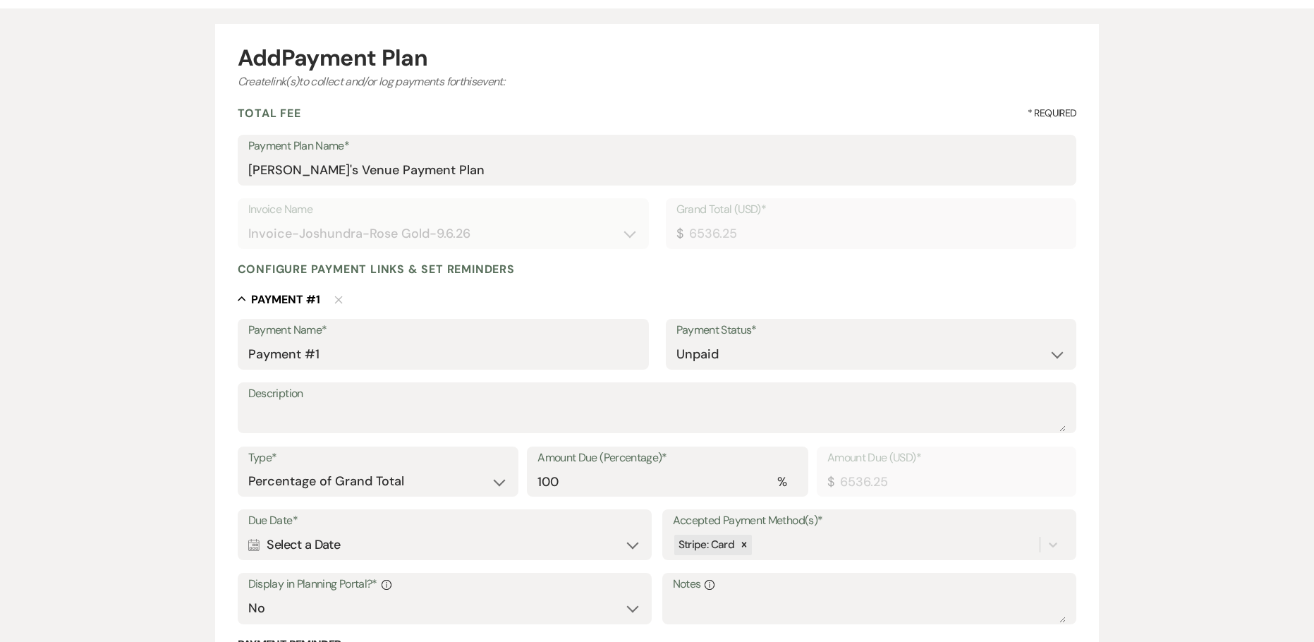
scroll to position [282, 0]
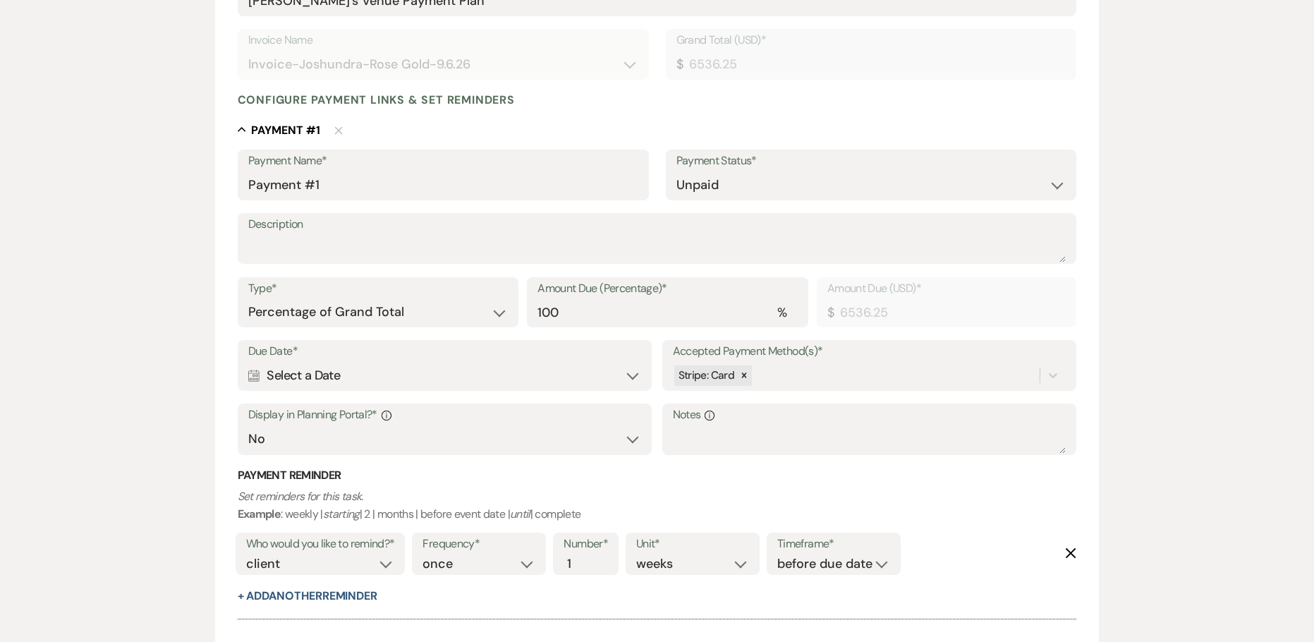
click at [537, 312] on div "Amount Due (Percentage)* % 100" at bounding box center [667, 302] width 281 height 51
click at [575, 312] on input "100" at bounding box center [667, 312] width 260 height 28
type input "10"
type input "653.63"
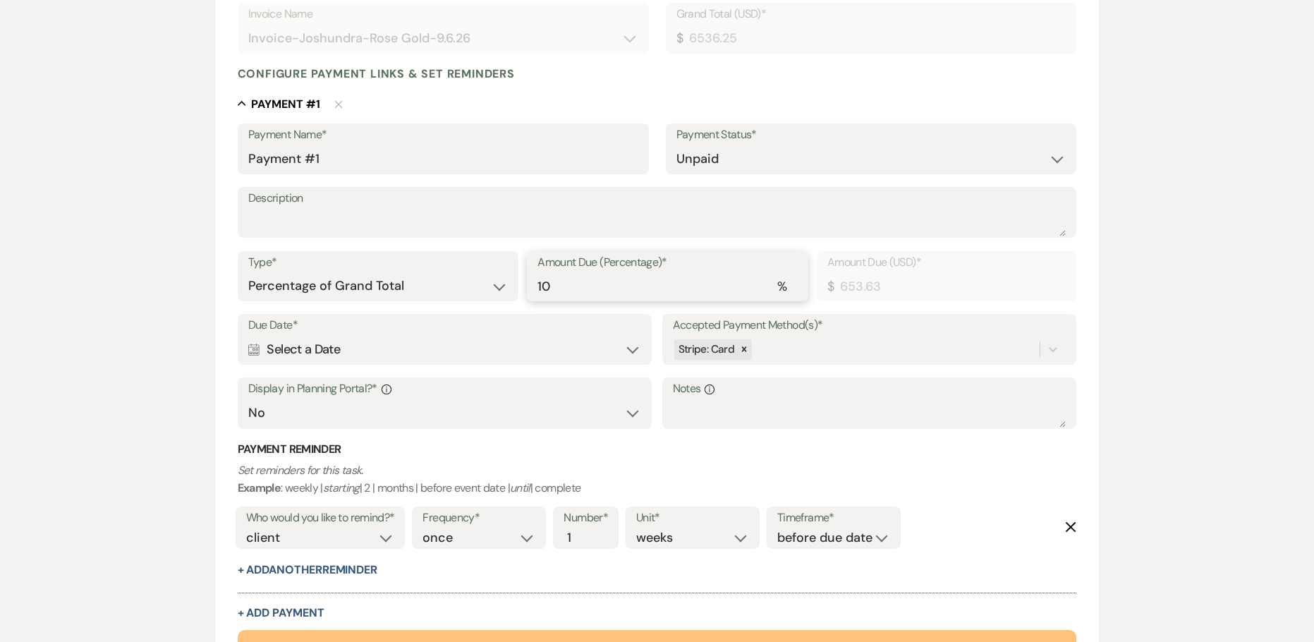
scroll to position [353, 0]
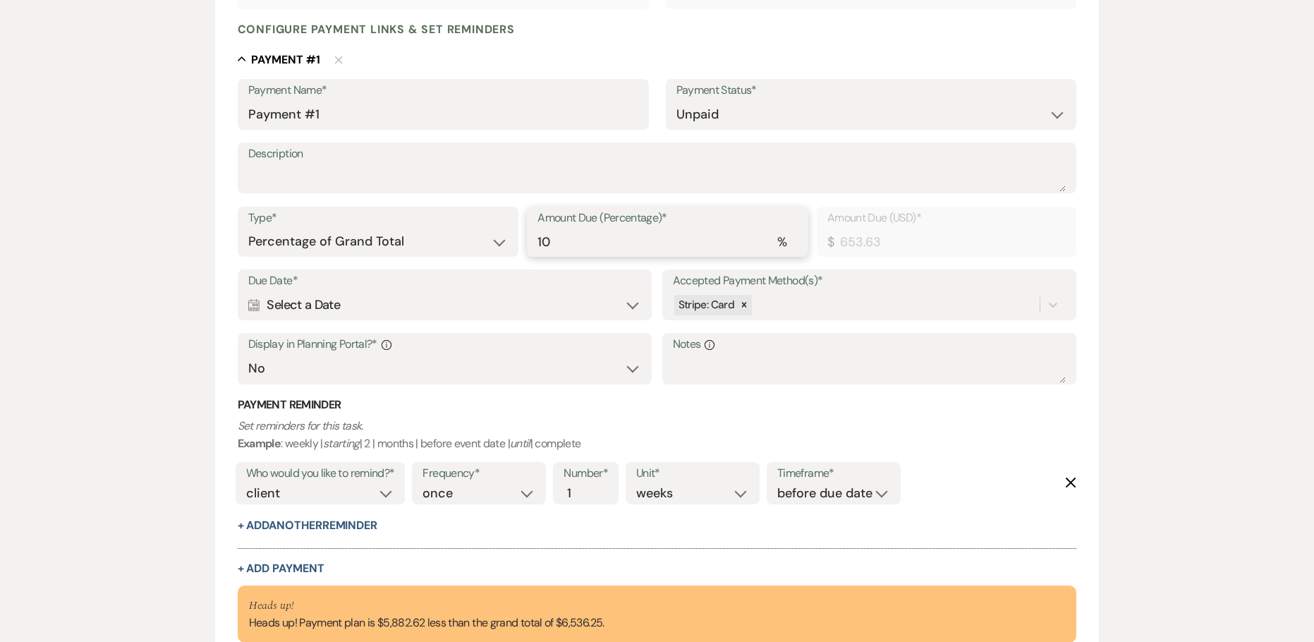
type input "10"
click at [323, 310] on div "Calendar Select a Date Expand" at bounding box center [445, 305] width 394 height 28
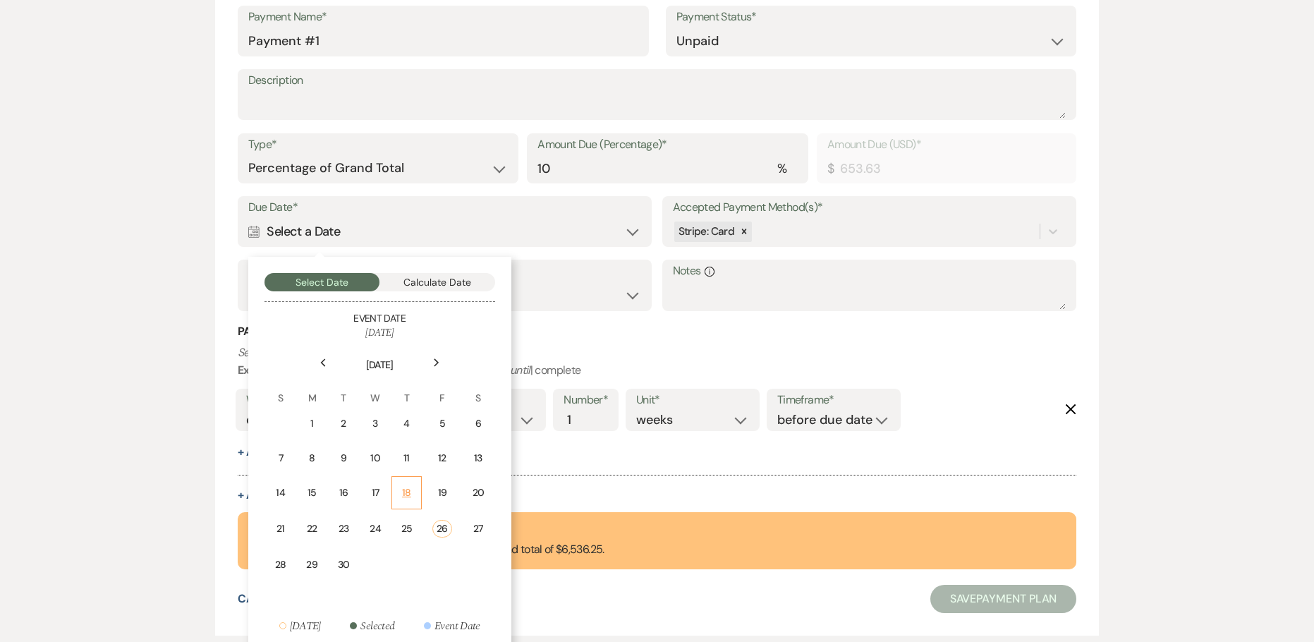
scroll to position [511, 0]
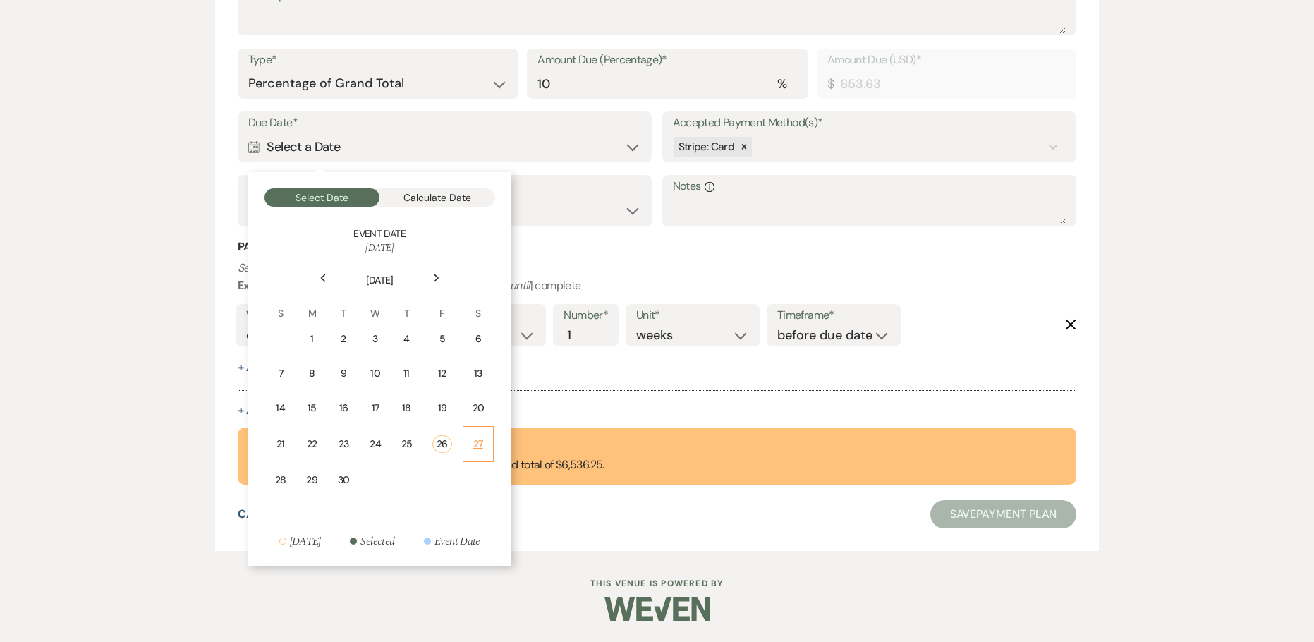
click at [472, 438] on div "27" at bounding box center [478, 444] width 12 height 15
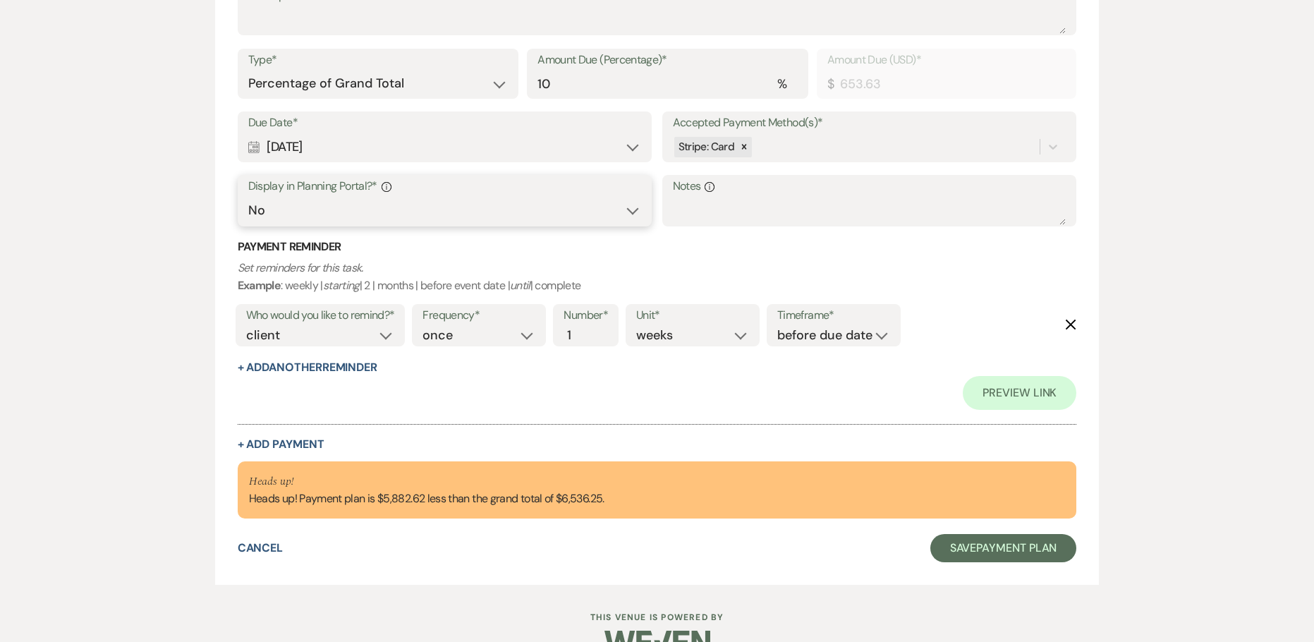
click at [269, 203] on select "Yes No" at bounding box center [445, 211] width 394 height 28
select select "true"
click at [248, 197] on select "Yes No" at bounding box center [445, 211] width 394 height 28
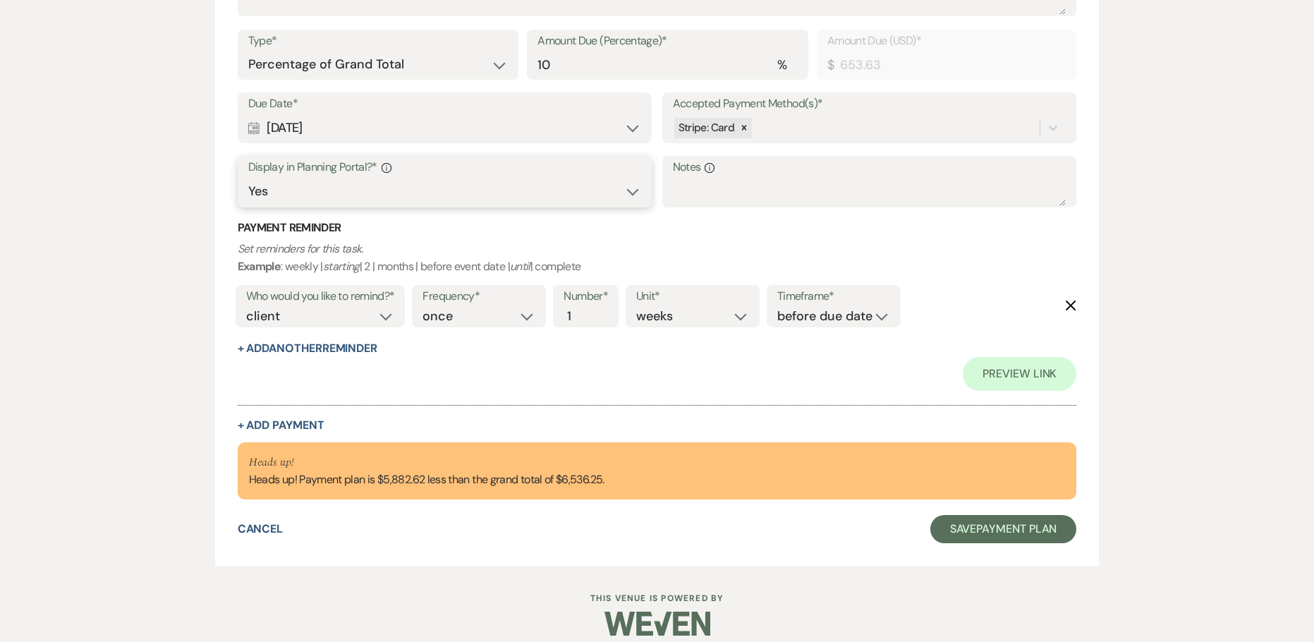
scroll to position [544, 0]
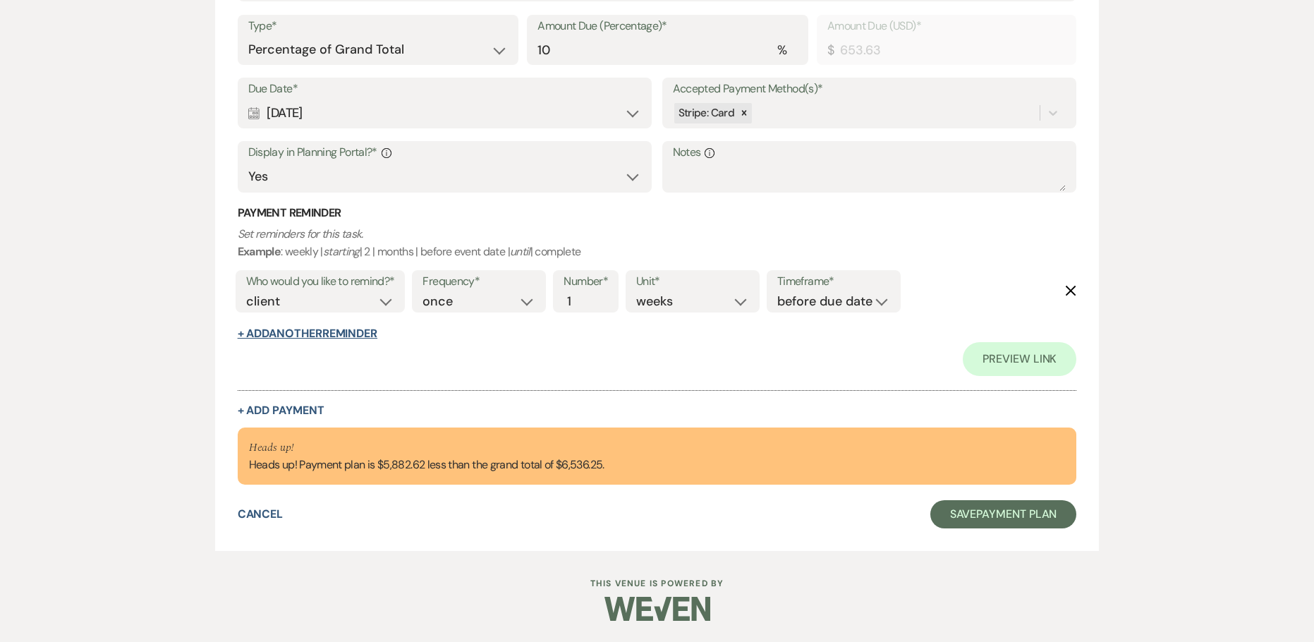
click at [315, 330] on button "+ Add Another Reminder" at bounding box center [308, 333] width 140 height 11
select select "client"
select select "days"
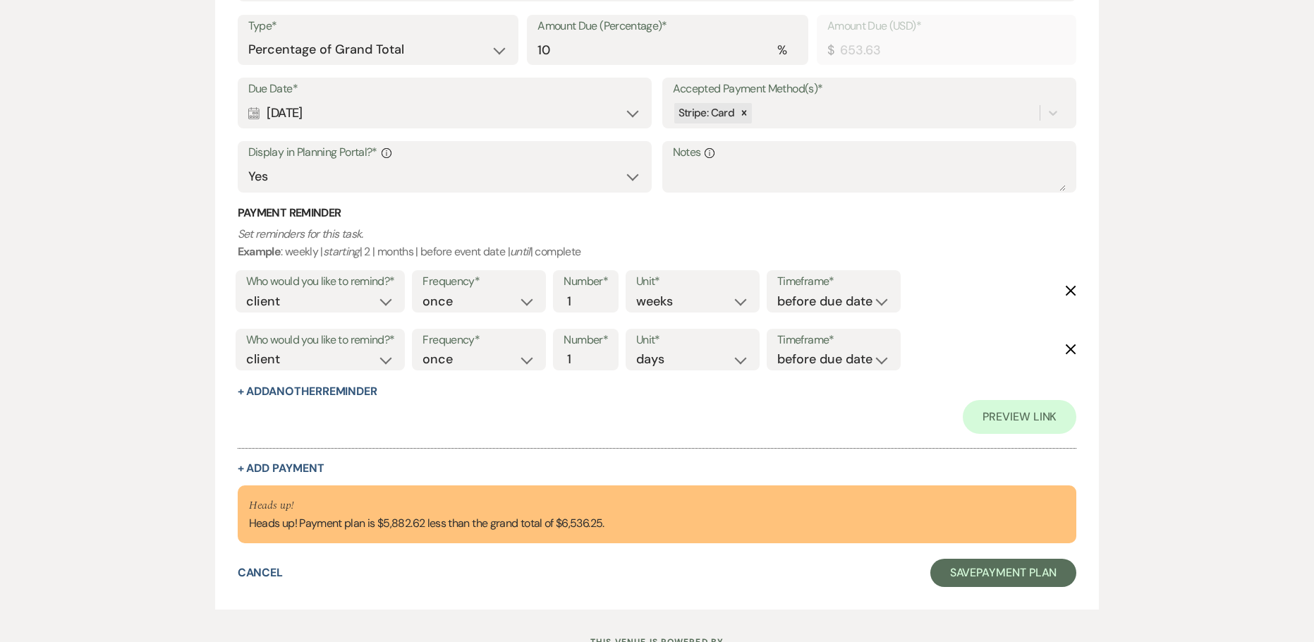
click at [1079, 343] on form "Add Payment Plan Create link(s) to collect and/or log payments for this event: …" at bounding box center [657, 100] width 884 height 1017
click at [1071, 349] on use "button" at bounding box center [1071, 348] width 11 height 11
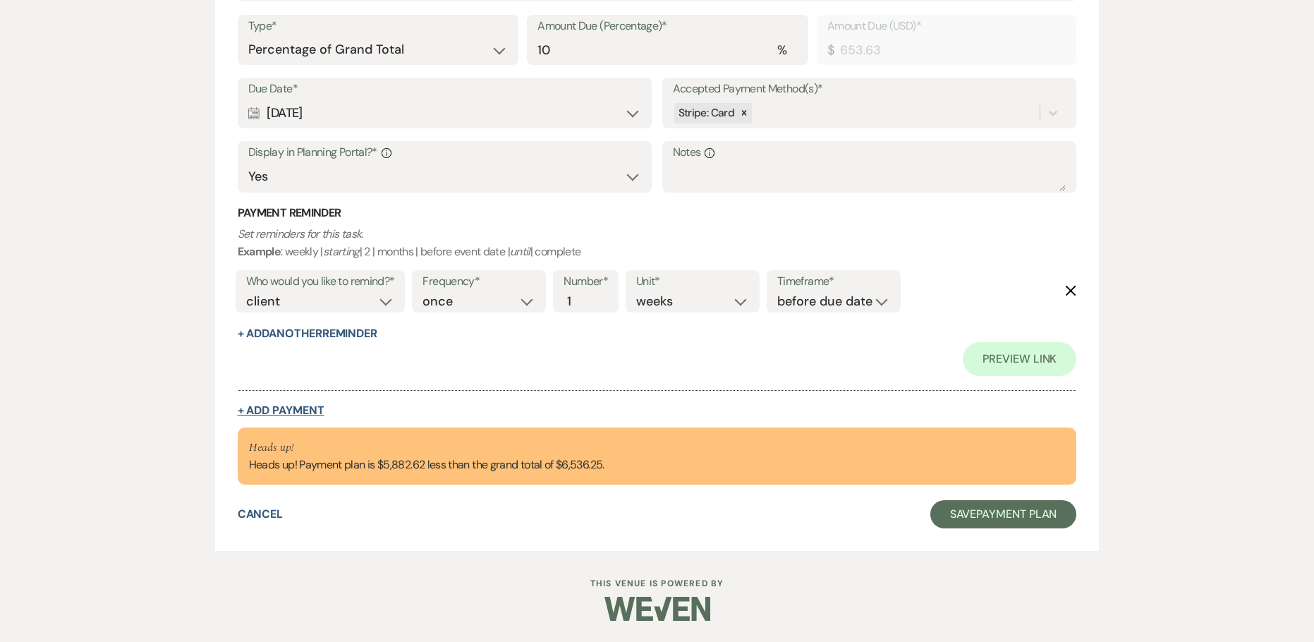
click at [292, 415] on button "+ Add Payment" at bounding box center [281, 410] width 87 height 11
select select "2"
select select "percentage"
select select "false"
select select "client"
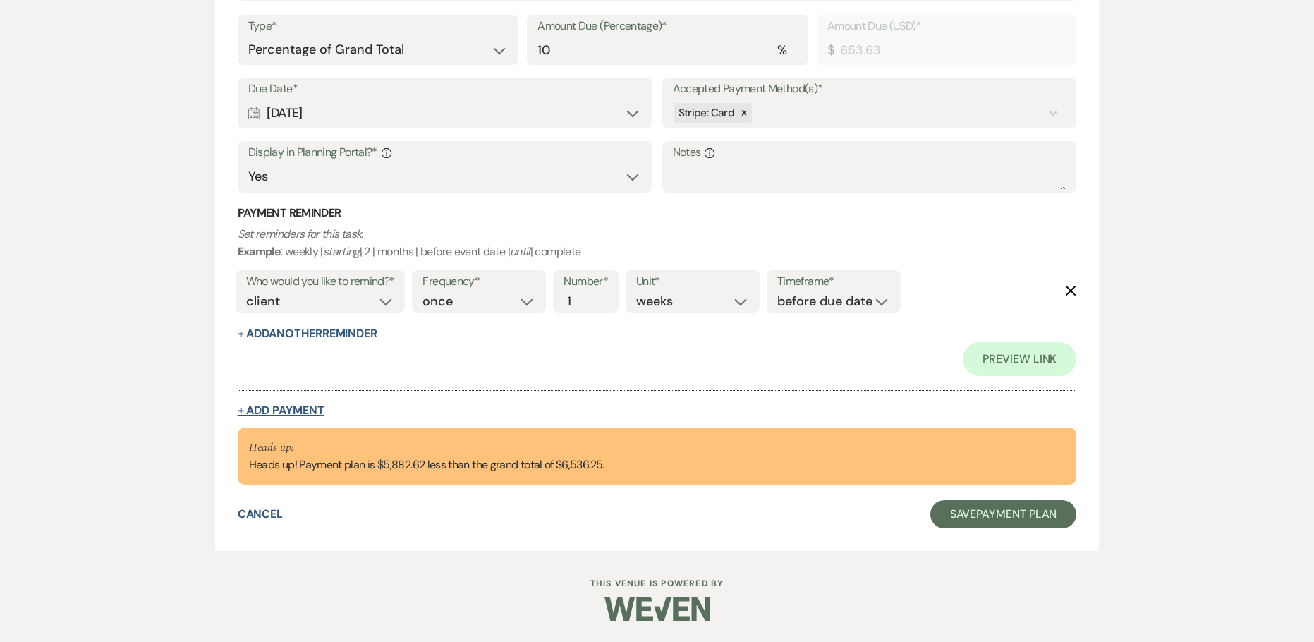
select select "weeks"
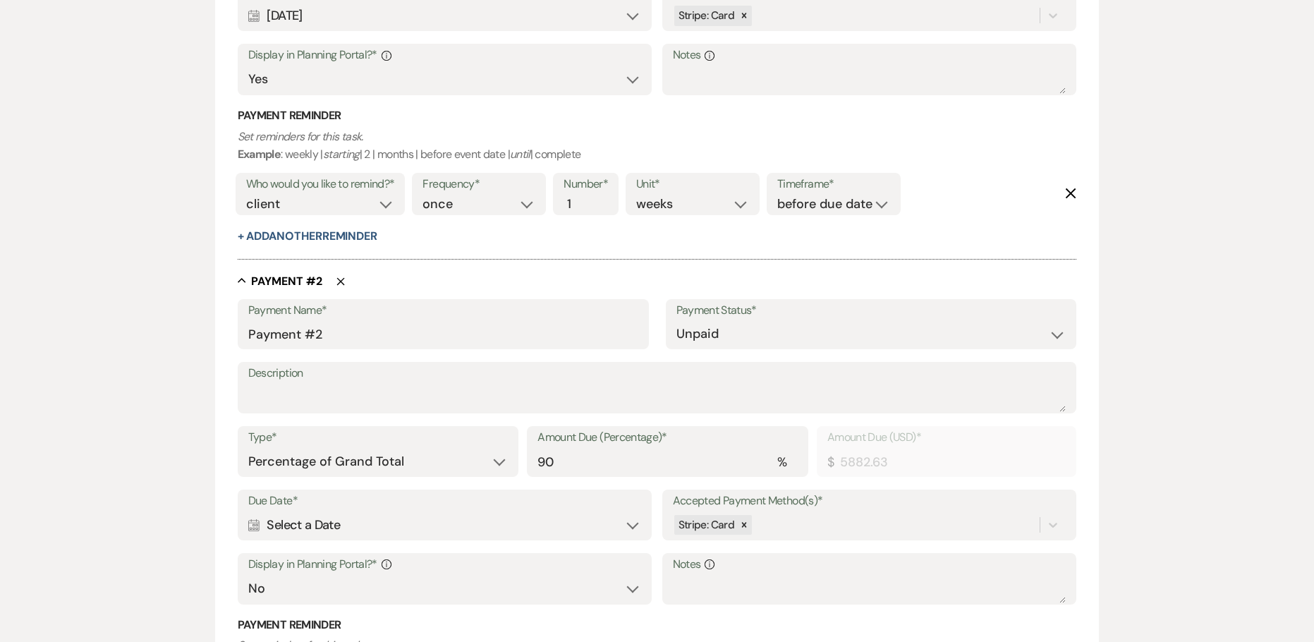
scroll to position [705, 0]
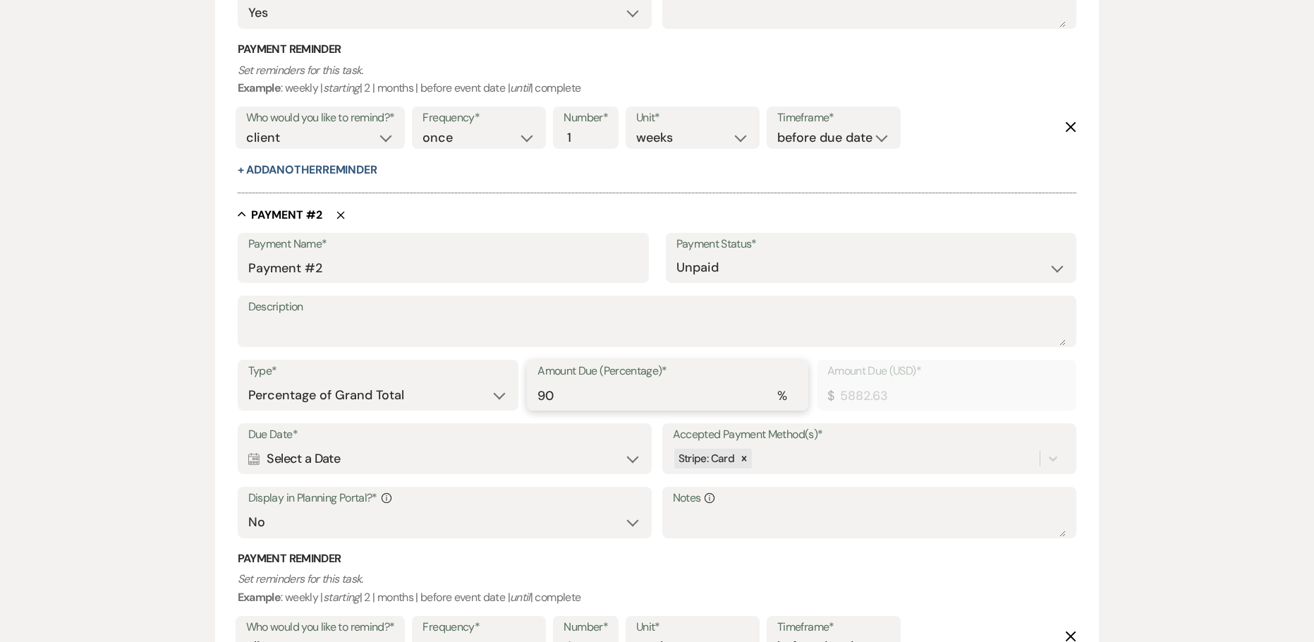
drag, startPoint x: 559, startPoint y: 392, endPoint x: 339, endPoint y: 355, distance: 223.1
click at [453, 384] on div "Type* Dollar Amount Percentage of Grand Total Amount Due (Percentage)* % 90 Amo…" at bounding box center [657, 391] width 839 height 63
click at [559, 390] on input "90" at bounding box center [667, 396] width 260 height 28
type input "9"
type input "588.26"
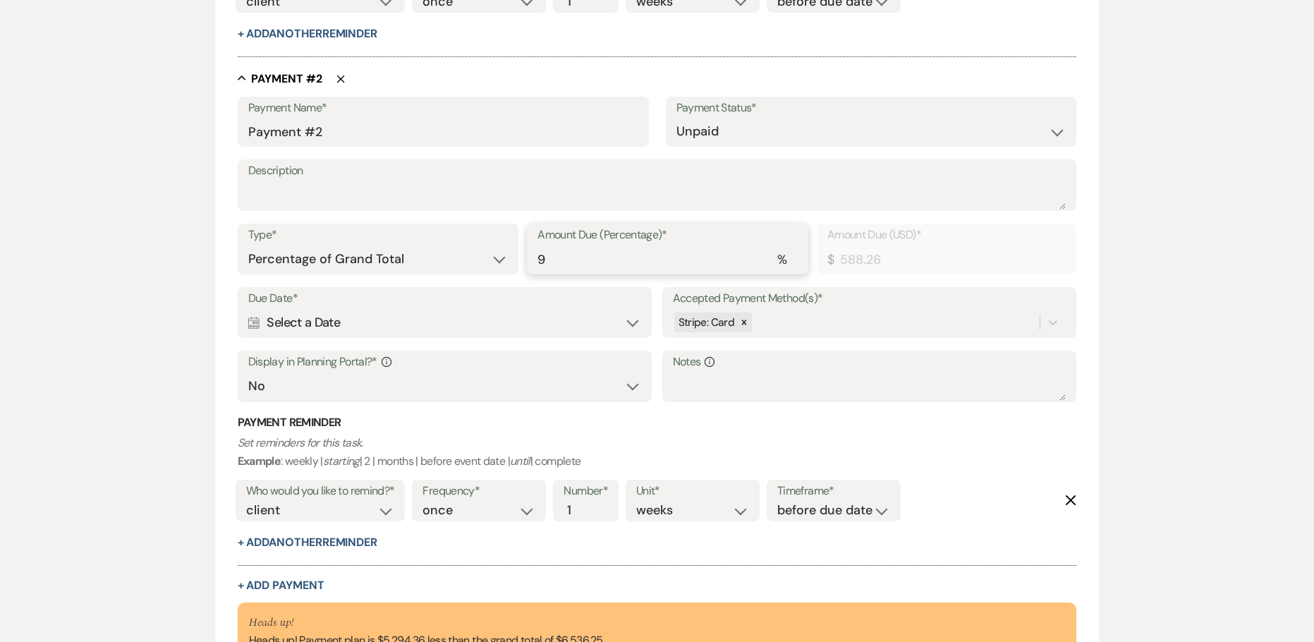
scroll to position [846, 0]
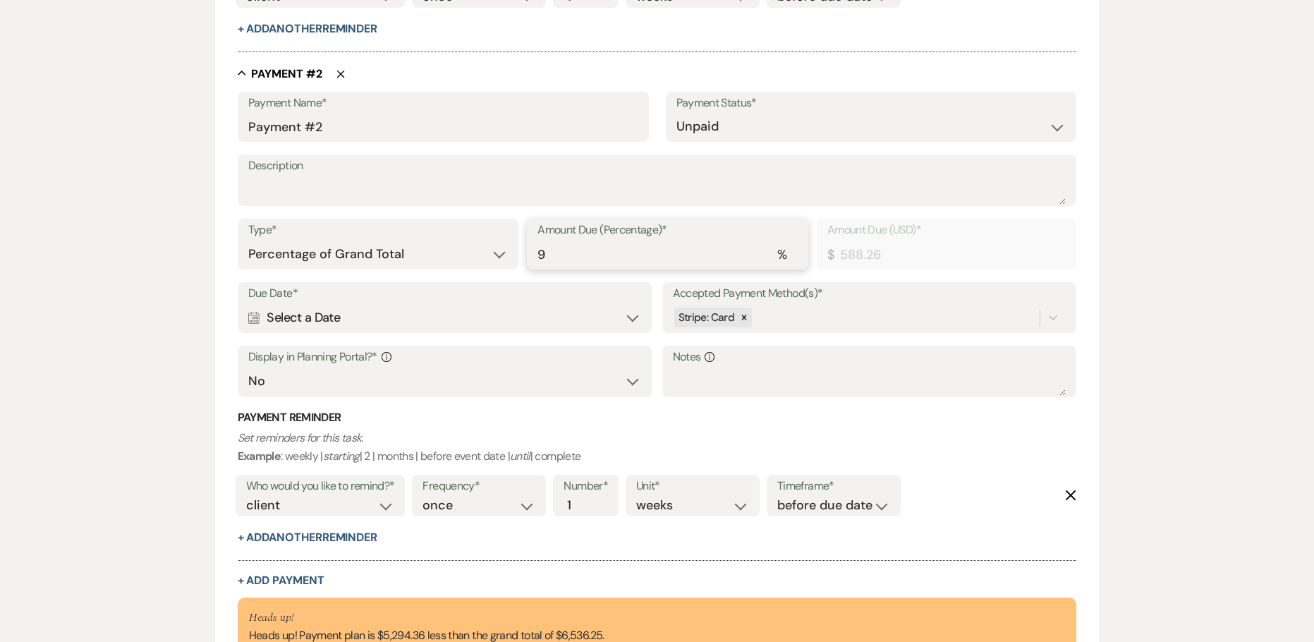
type input "9"
click at [320, 308] on div "Calendar Select a Date Expand" at bounding box center [445, 318] width 394 height 28
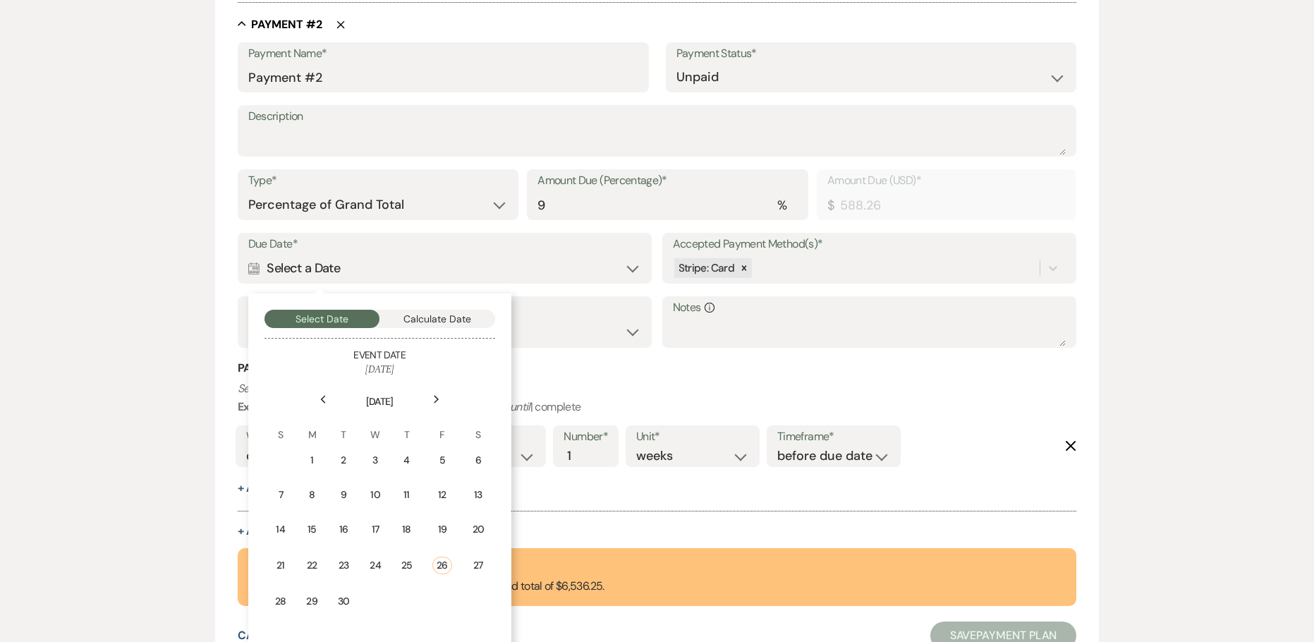
scroll to position [917, 0]
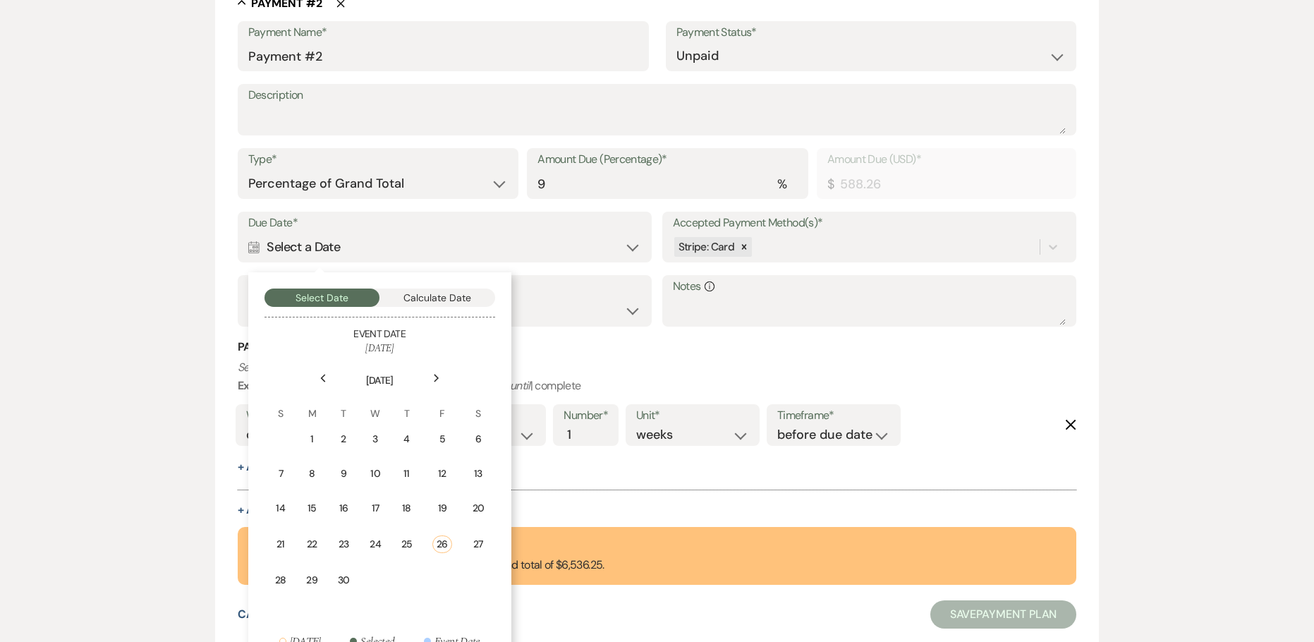
click at [437, 379] on use at bounding box center [436, 378] width 5 height 8
click at [322, 377] on icon "Previous" at bounding box center [322, 378] width 7 height 8
click at [282, 576] on div "26" at bounding box center [281, 577] width 13 height 15
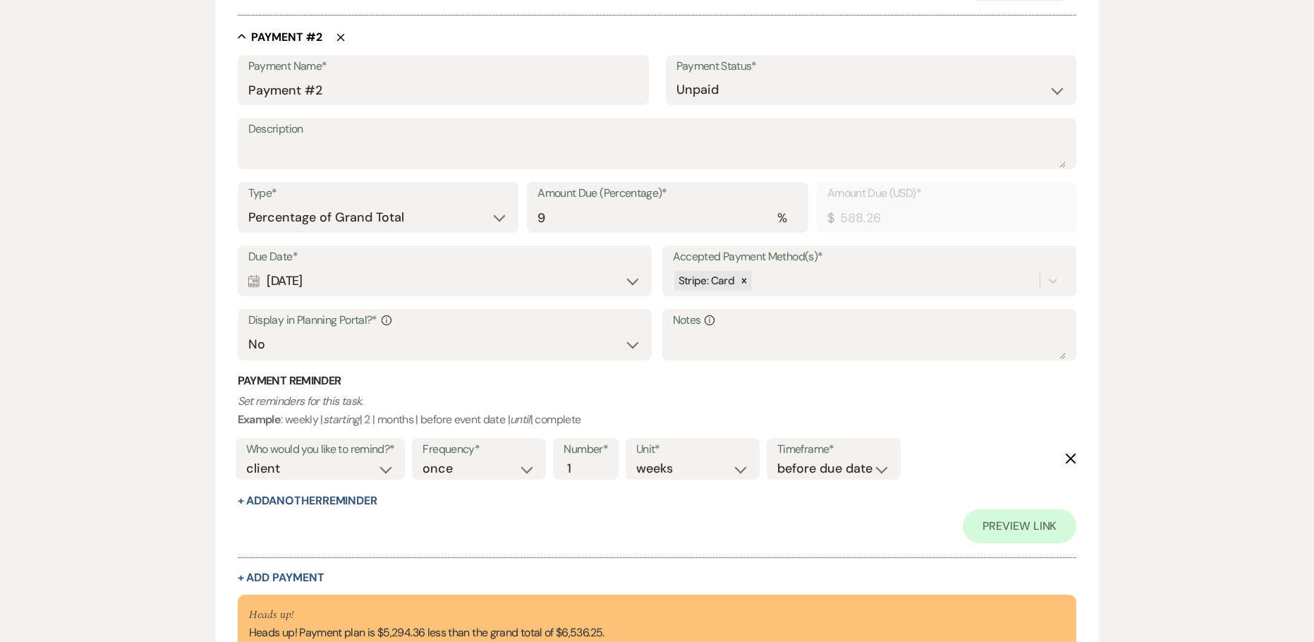
scroll to position [951, 0]
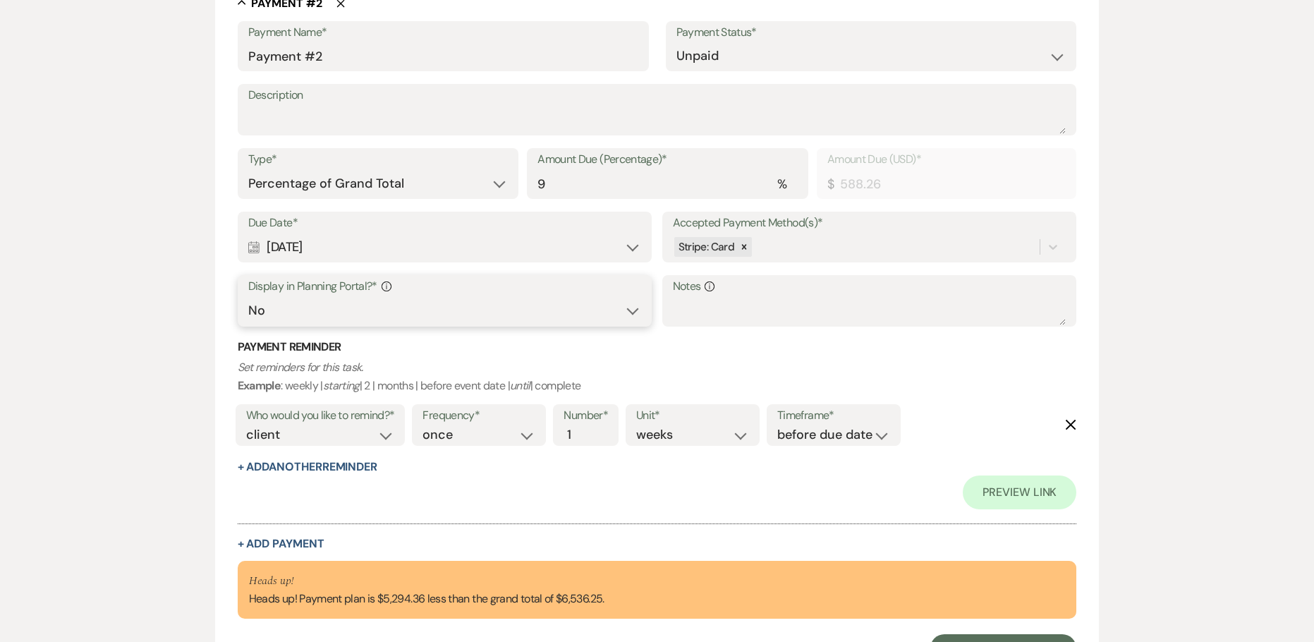
click at [292, 315] on select "Yes No" at bounding box center [445, 311] width 394 height 28
select select "true"
click at [248, 297] on select "Yes No" at bounding box center [445, 311] width 394 height 28
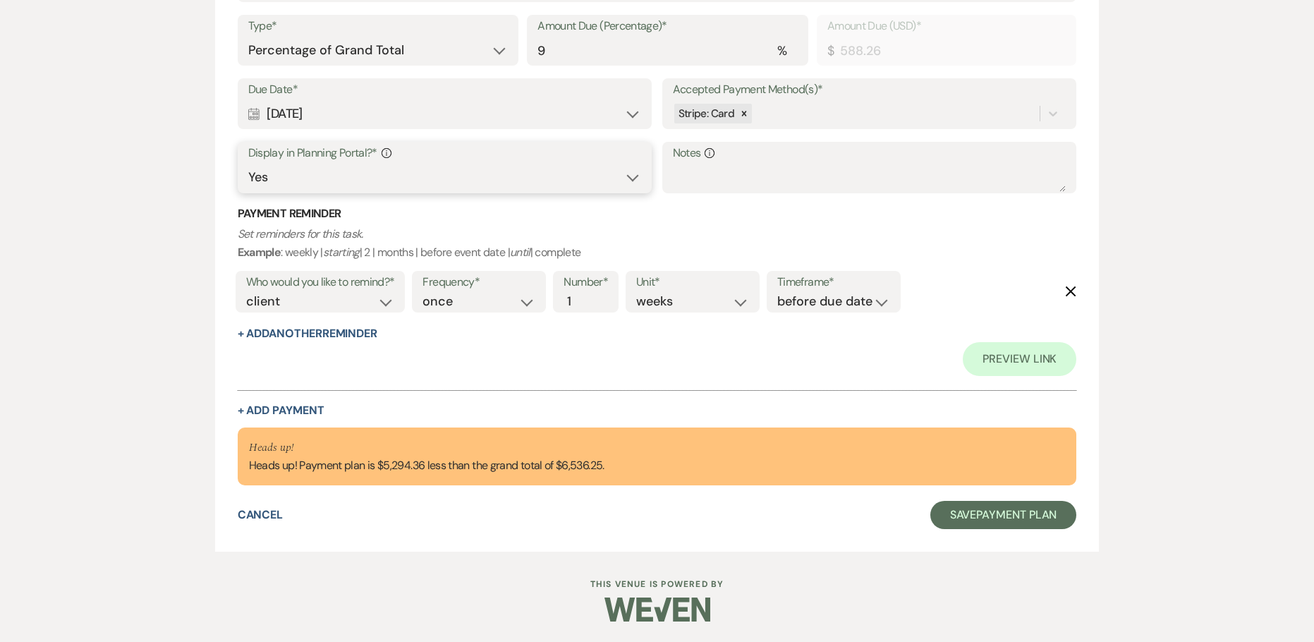
scroll to position [1085, 0]
click at [296, 327] on button "+ Add Another Reminder" at bounding box center [308, 332] width 140 height 11
select select "client"
select select "days"
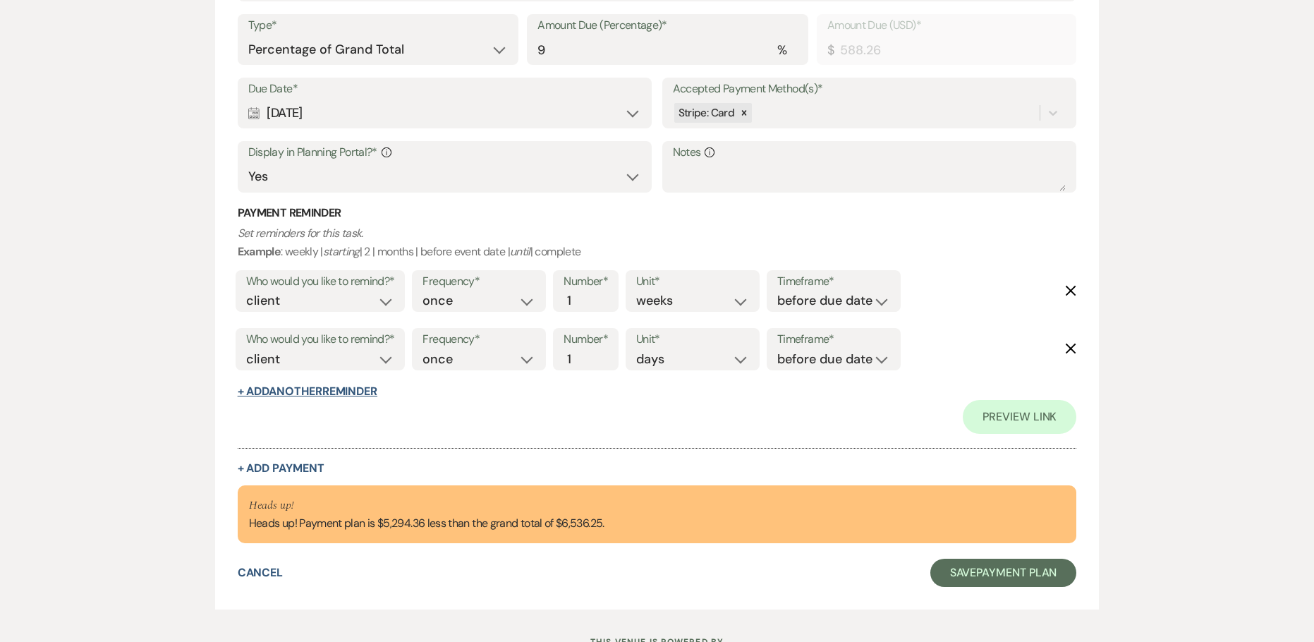
click at [300, 386] on button "+ Add Another Reminder" at bounding box center [308, 391] width 140 height 11
select select "client"
select select "days"
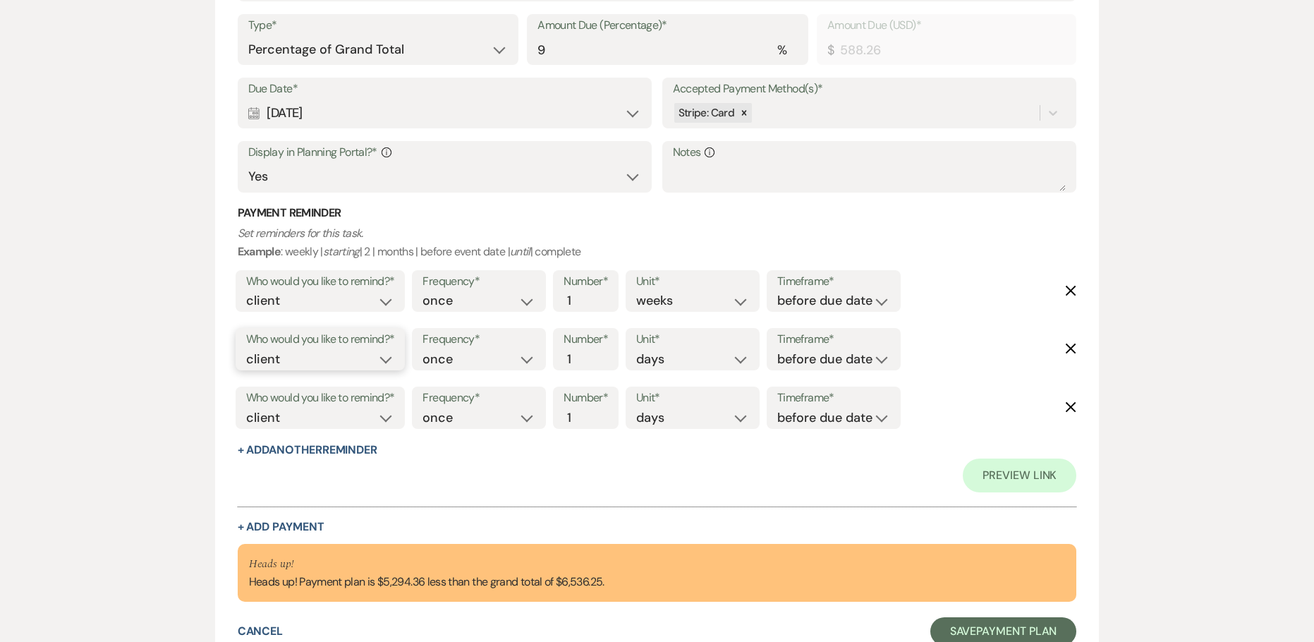
click at [380, 367] on select "client venue both" at bounding box center [320, 359] width 149 height 19
select select "both"
click at [246, 350] on select "client venue both" at bounding box center [320, 359] width 149 height 19
click at [797, 355] on select "before due date after due date on due date on custom date" at bounding box center [833, 359] width 113 height 19
select select "onDueDate"
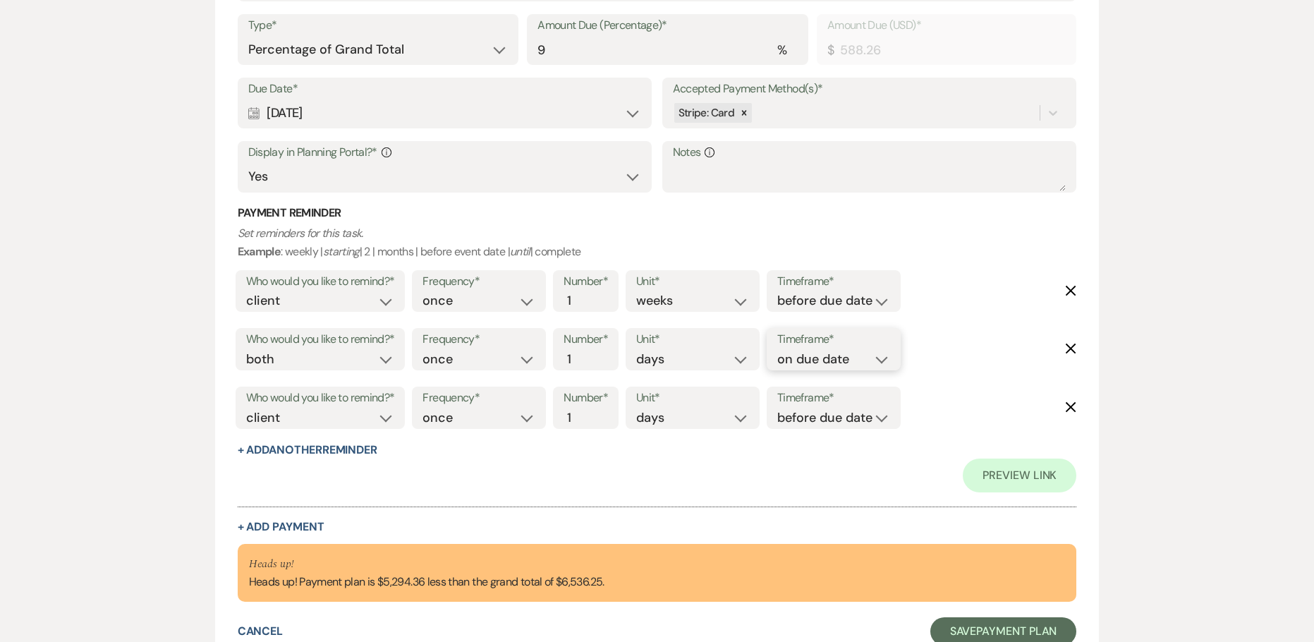
click at [777, 350] on select "before due date after due date on due date on custom date" at bounding box center [833, 359] width 113 height 19
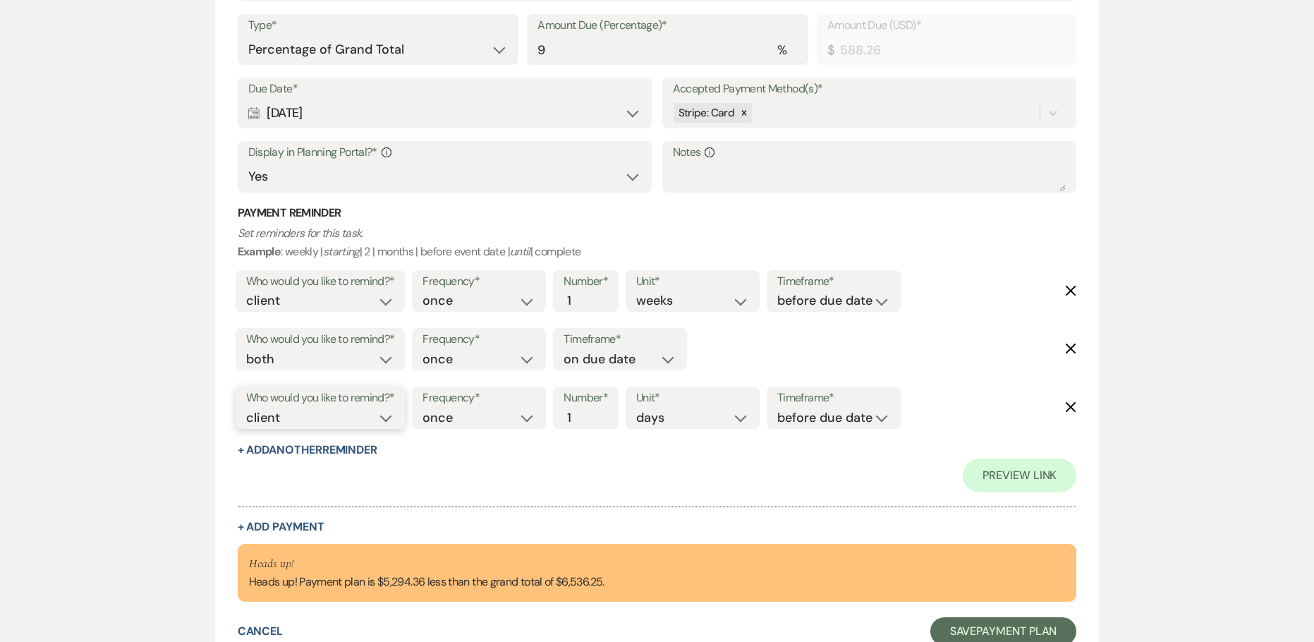
click at [324, 421] on select "client venue both" at bounding box center [320, 417] width 149 height 19
select select "host"
click at [246, 408] on select "client venue both" at bounding box center [320, 417] width 149 height 19
click at [586, 413] on input "2" at bounding box center [579, 417] width 30 height 19
type input "3"
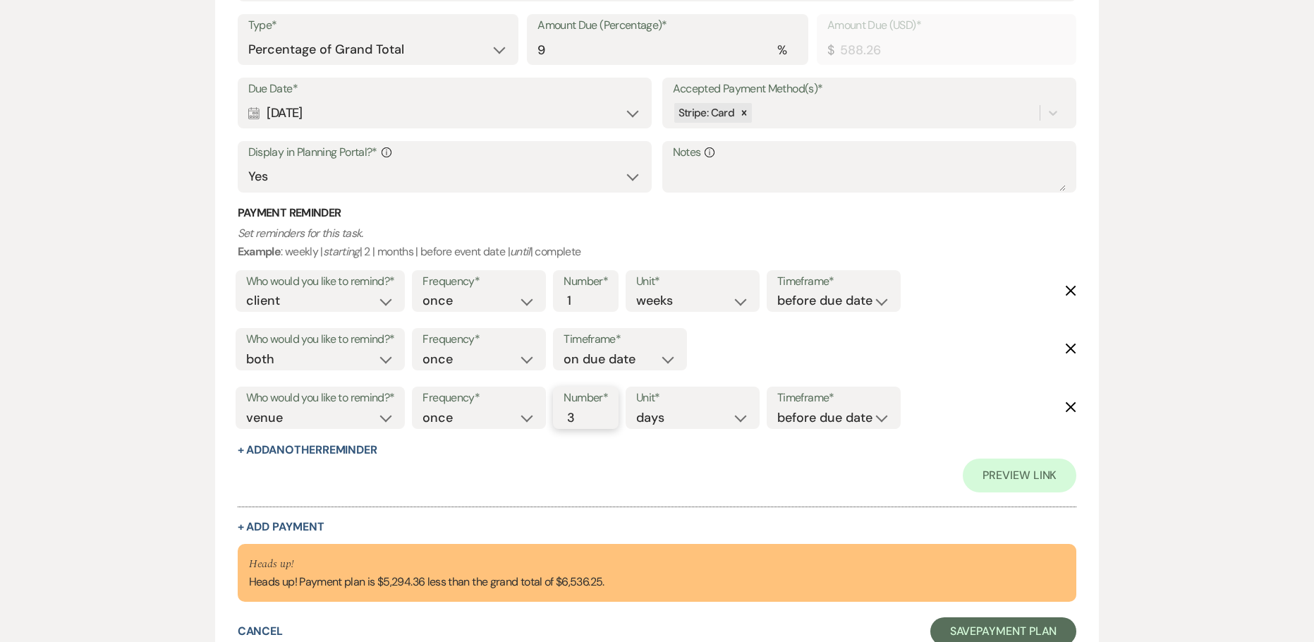
click at [586, 413] on input "3" at bounding box center [579, 417] width 30 height 19
click at [882, 415] on select "before due date after due date on due date on custom date" at bounding box center [833, 417] width 113 height 19
select select "afterDueDate"
click at [780, 408] on select "before due date after due date on due date on custom date" at bounding box center [833, 417] width 113 height 19
click at [480, 485] on div "Preview Link" at bounding box center [657, 475] width 839 height 34
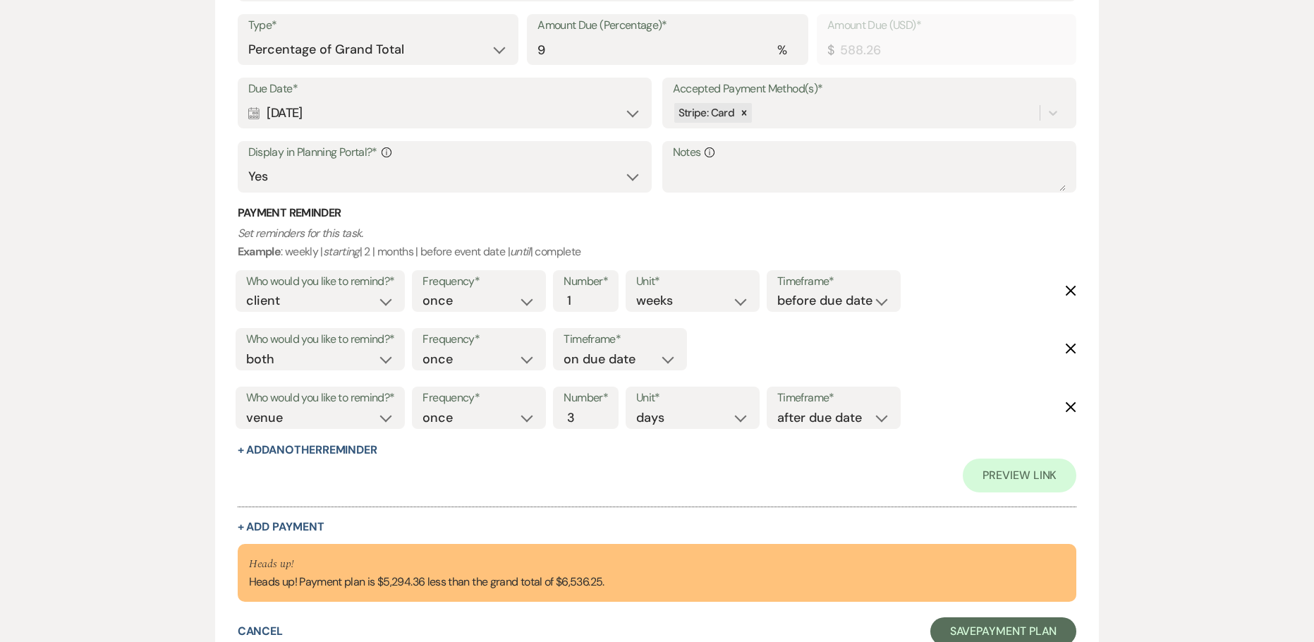
scroll to position [1202, 0]
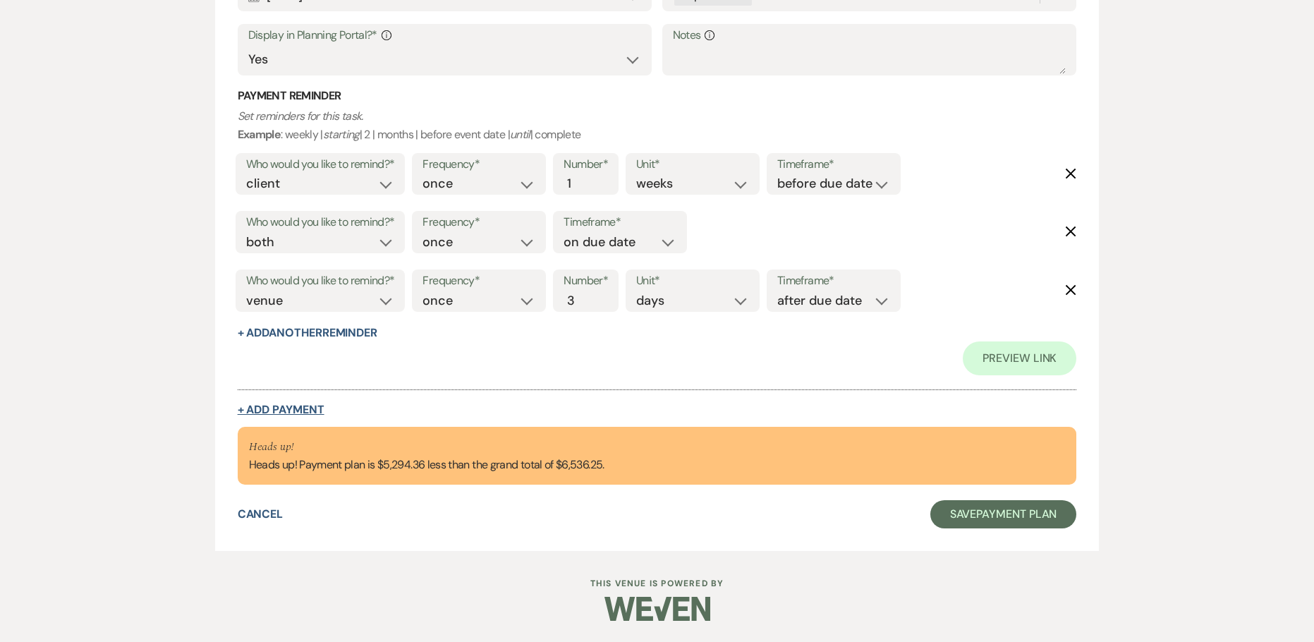
click at [289, 409] on button "+ Add Payment" at bounding box center [281, 409] width 87 height 11
select select "2"
select select "percentage"
select select "false"
select select "client"
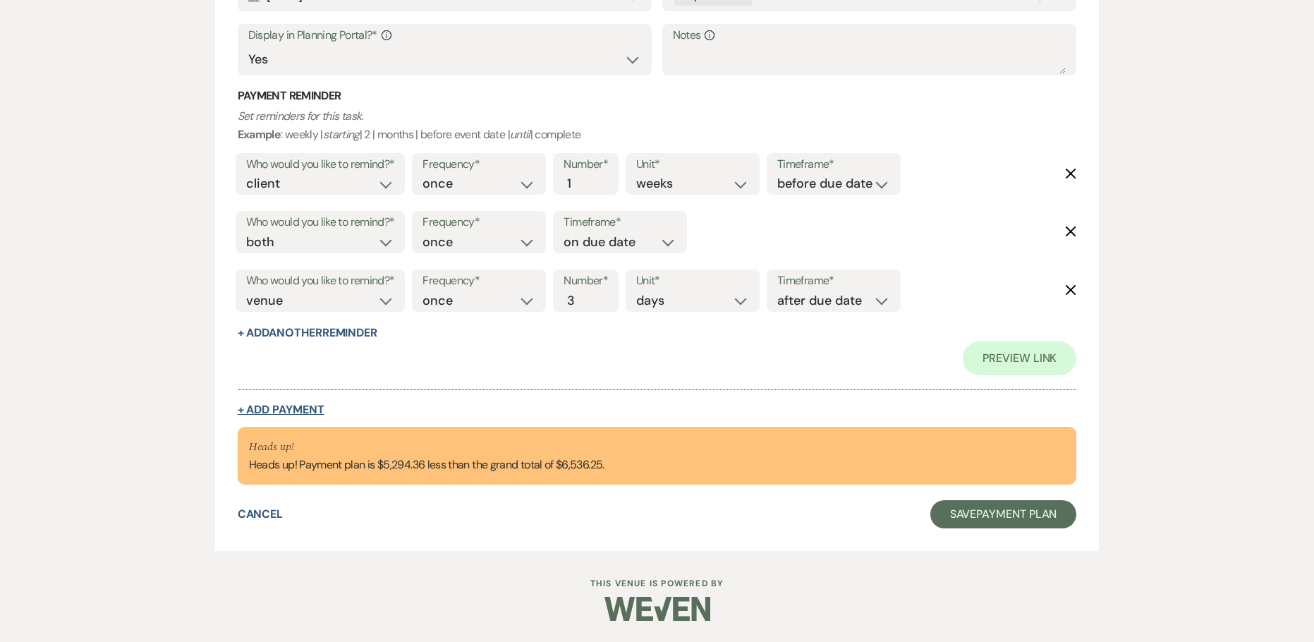
select select "weeks"
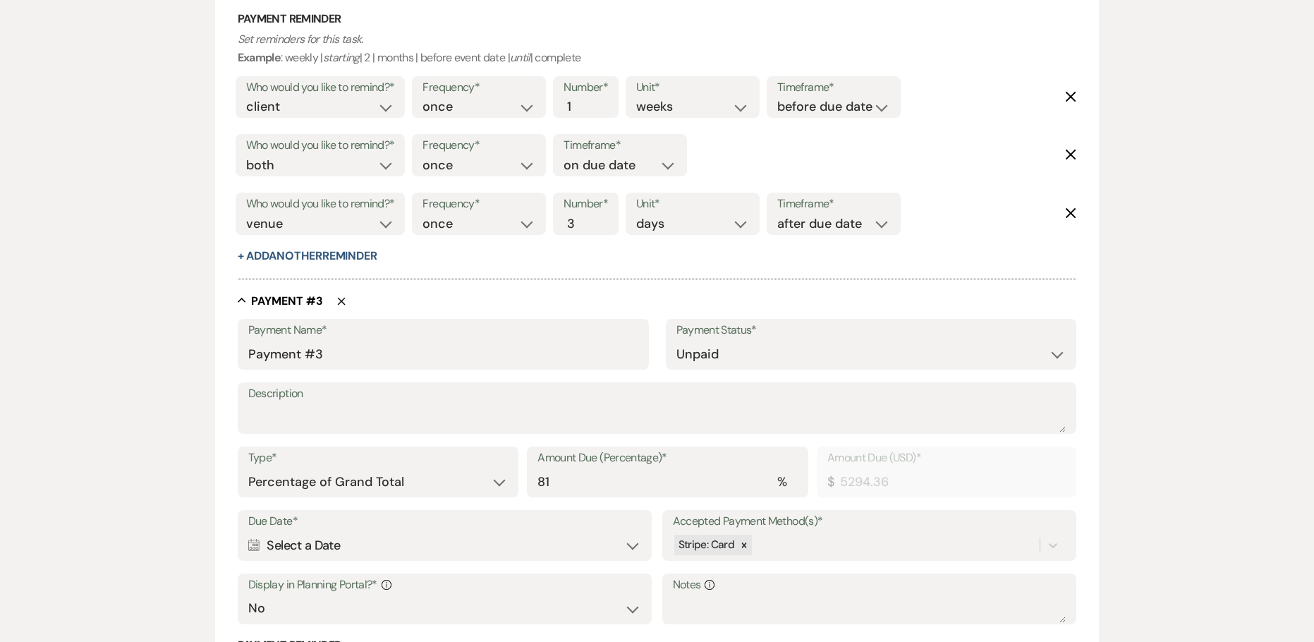
scroll to position [1450, 0]
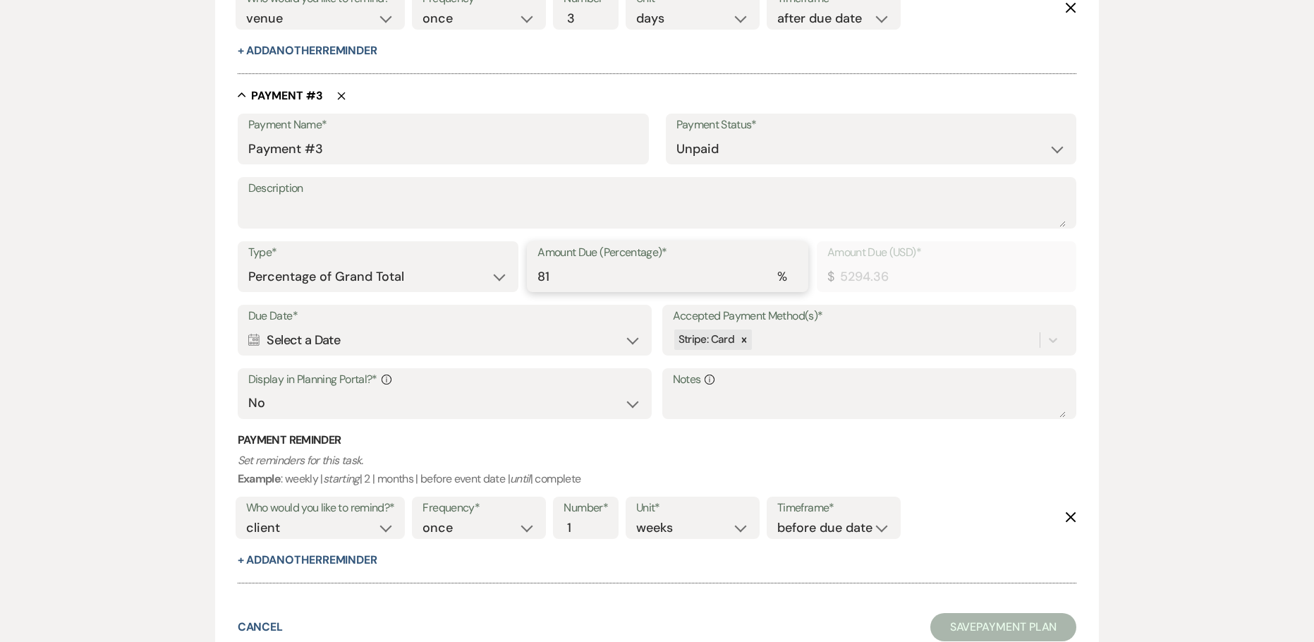
drag, startPoint x: 562, startPoint y: 274, endPoint x: 501, endPoint y: 280, distance: 60.9
click at [502, 280] on div "Type* Dollar Amount Percentage of Grand Total Amount Due (Percentage)* % 81 Amo…" at bounding box center [657, 272] width 839 height 63
type input "9"
type input "588.26"
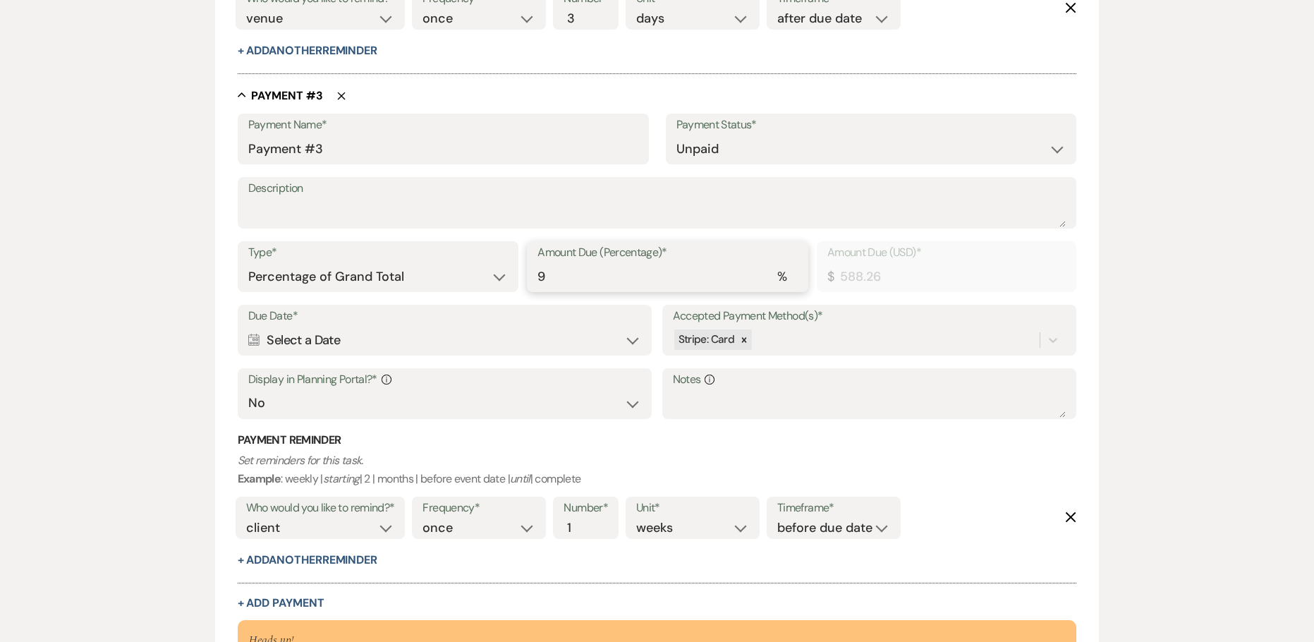
type input "9"
click at [316, 342] on div "Calendar Select a Date Expand" at bounding box center [445, 341] width 394 height 28
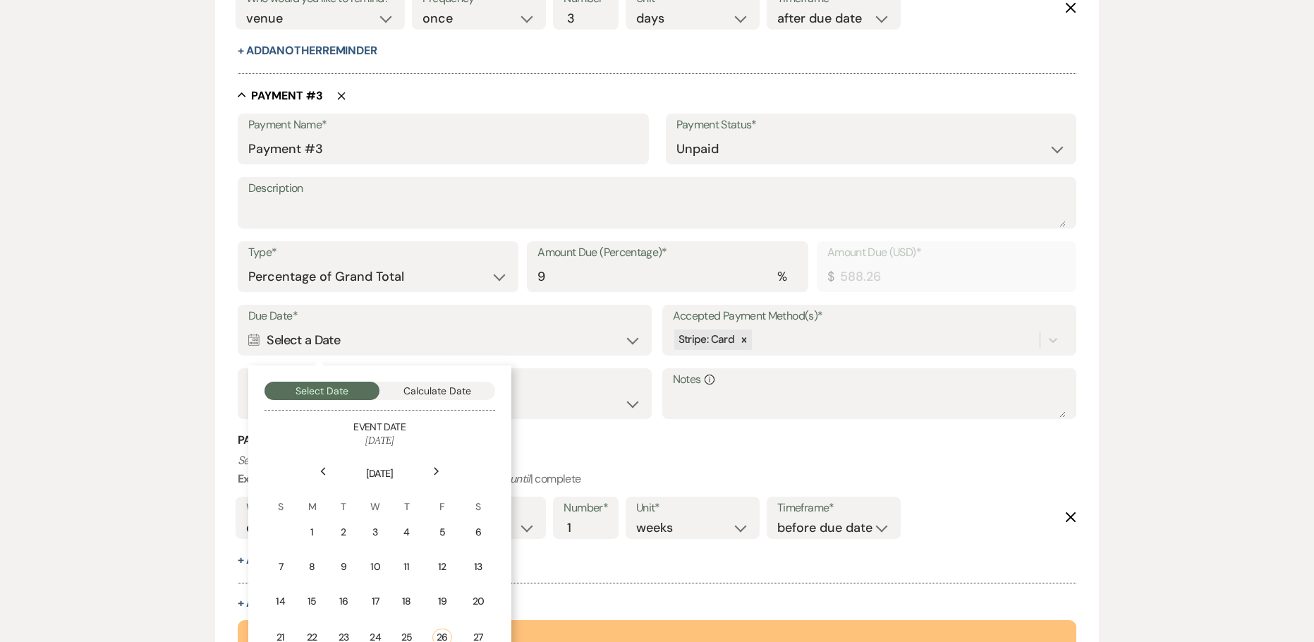
click at [437, 467] on icon "Next" at bounding box center [436, 471] width 7 height 8
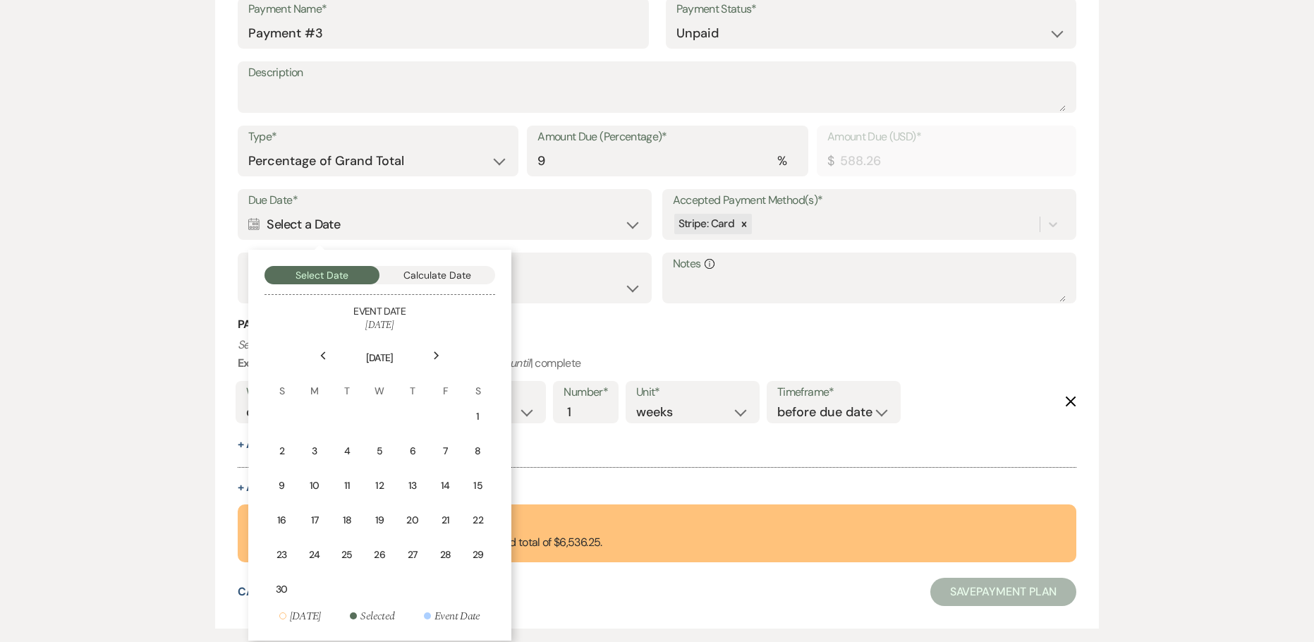
scroll to position [1591, 0]
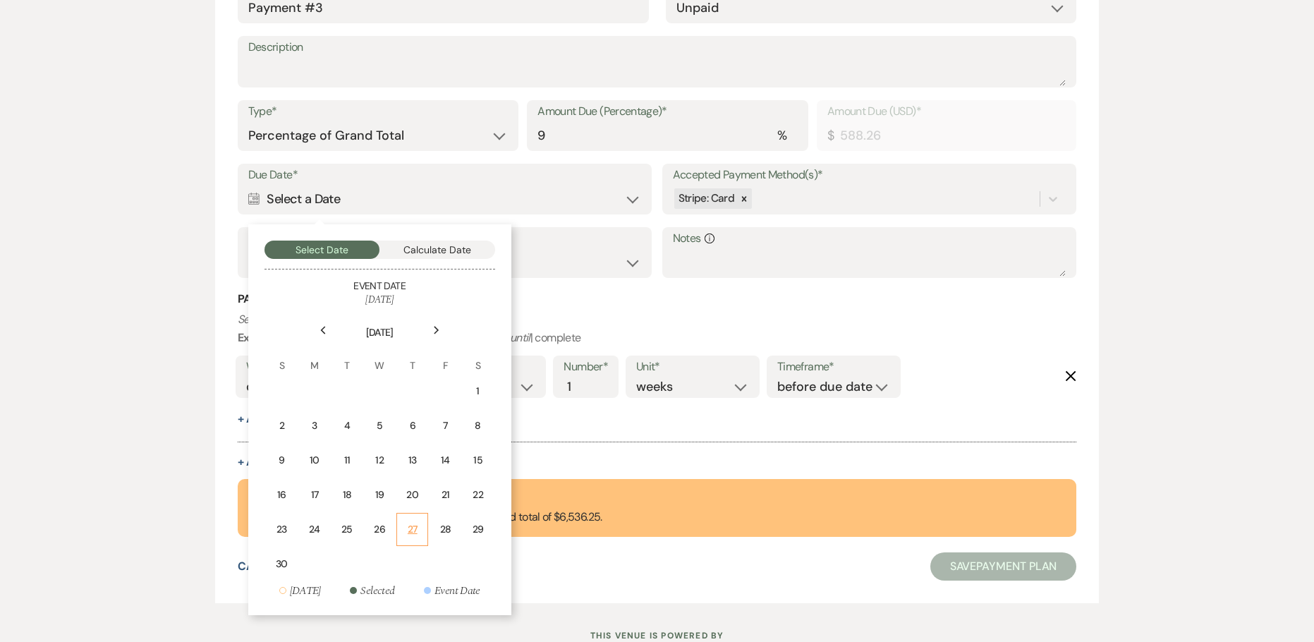
click at [409, 531] on div "27" at bounding box center [412, 529] width 13 height 15
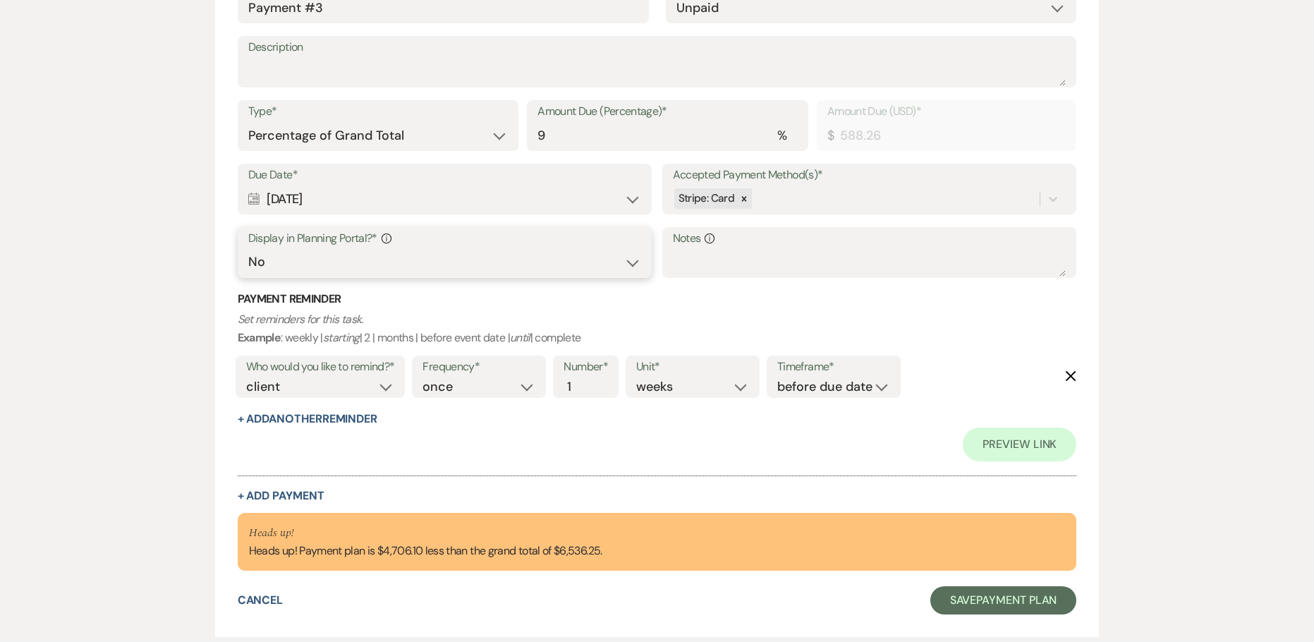
click at [341, 254] on select "Yes No" at bounding box center [445, 262] width 394 height 28
select select "true"
click at [248, 248] on select "Yes No" at bounding box center [445, 262] width 394 height 28
click at [318, 492] on button "+ Add Payment" at bounding box center [281, 495] width 87 height 11
select select "2"
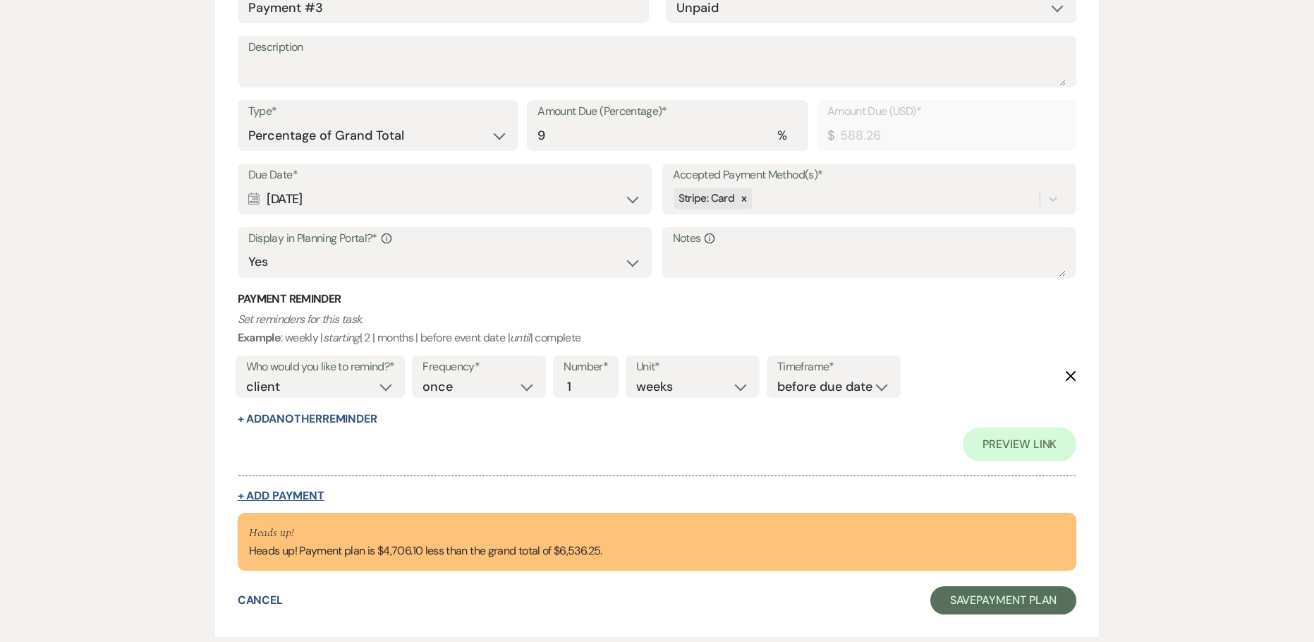
select select "percentage"
select select "false"
select select "client"
select select "weeks"
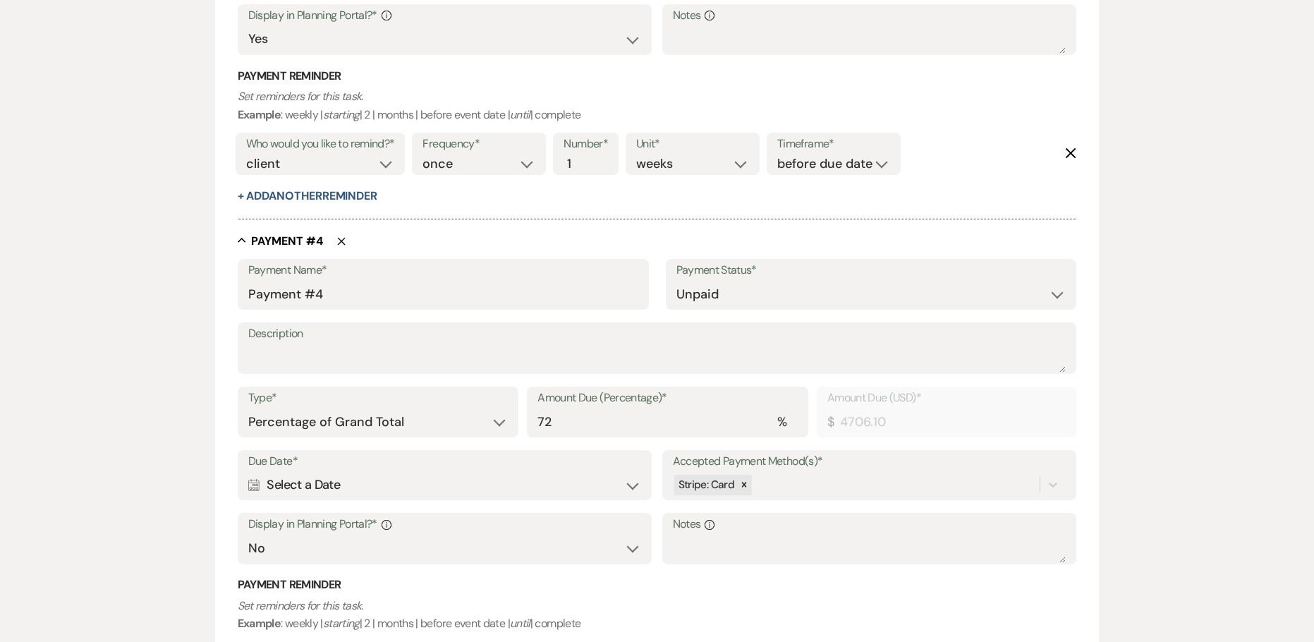
scroll to position [1873, 0]
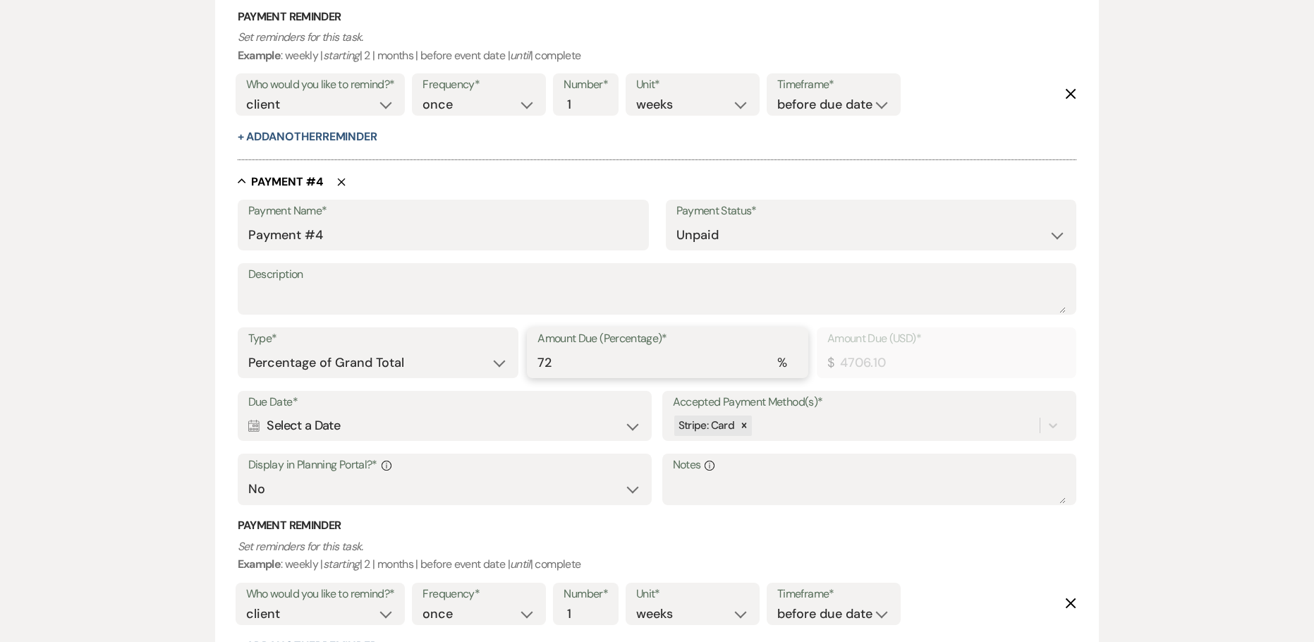
click at [519, 369] on div "Type* Dollar Amount Percentage of Grand Total Amount Due (Percentage)* % 72 Amo…" at bounding box center [657, 358] width 839 height 63
type input "9"
type input "588.26"
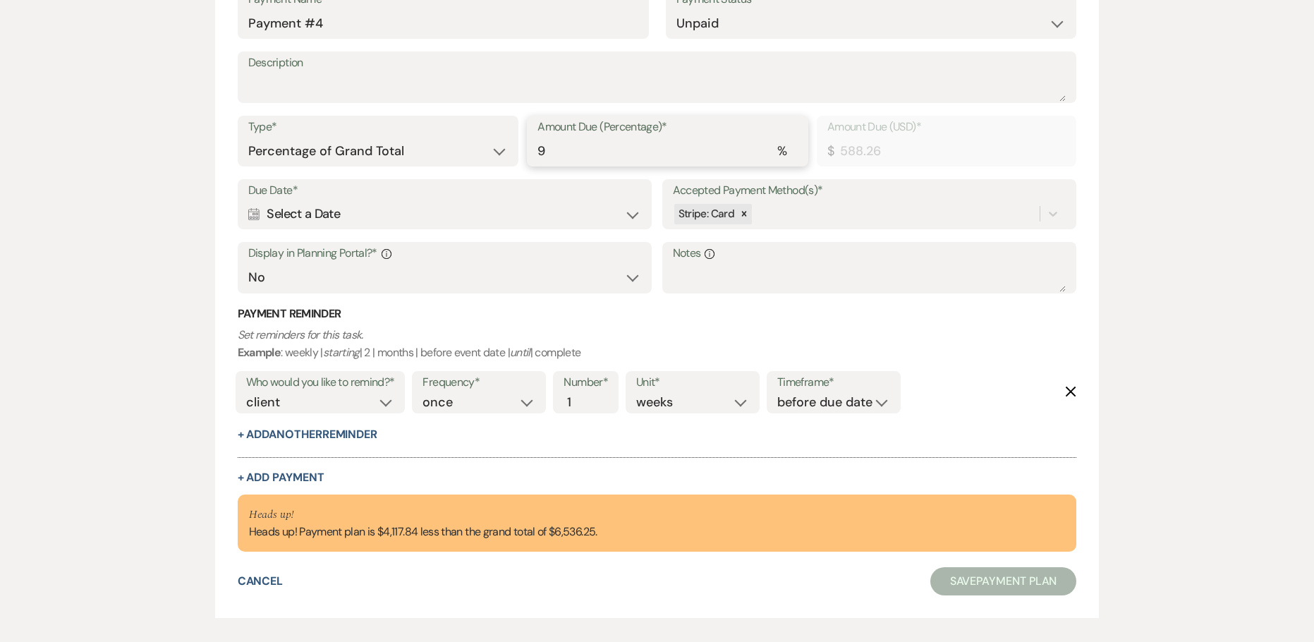
type input "9"
click at [288, 214] on div "Calendar Select a Date Expand" at bounding box center [445, 214] width 394 height 28
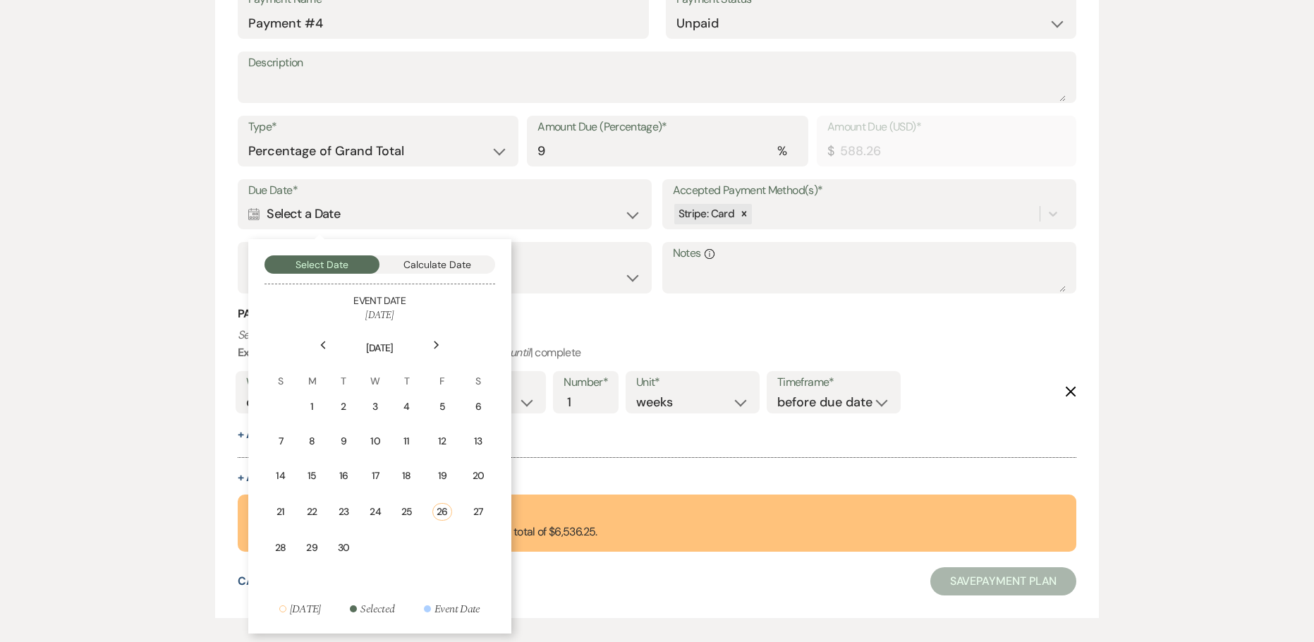
click at [427, 342] on div "Next" at bounding box center [436, 345] width 23 height 23
click at [472, 513] on div "27" at bounding box center [476, 510] width 13 height 15
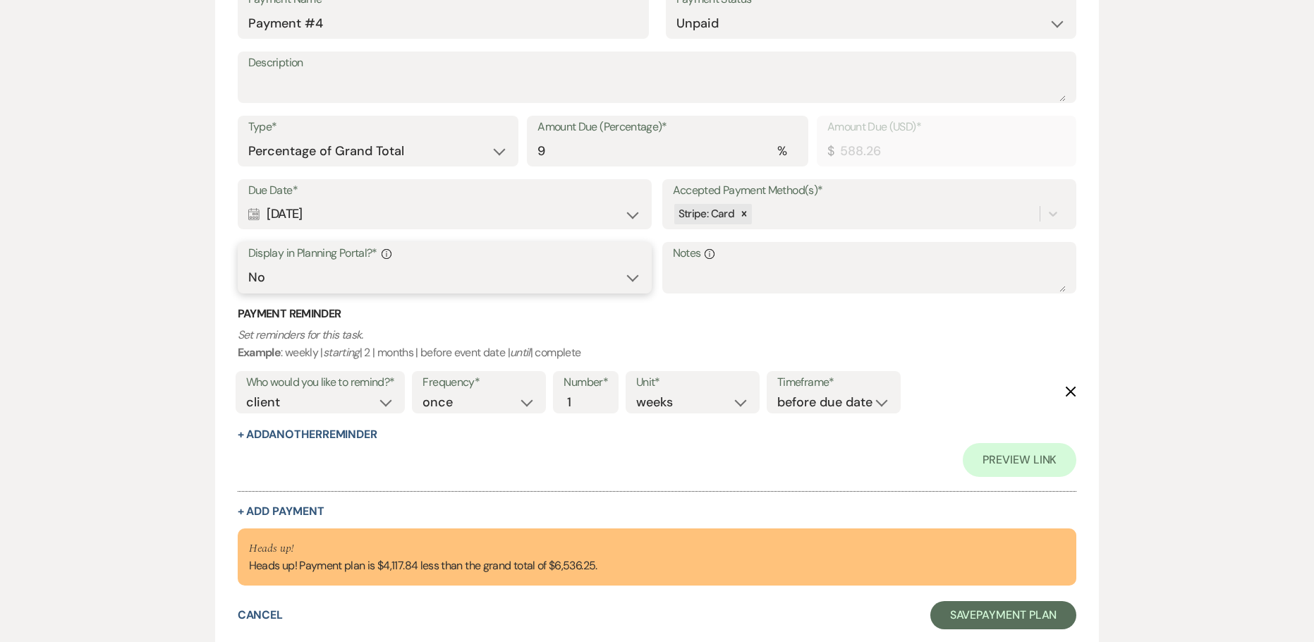
click at [291, 274] on select "Yes No" at bounding box center [445, 278] width 394 height 28
select select "true"
click at [248, 264] on select "Yes No" at bounding box center [445, 278] width 394 height 28
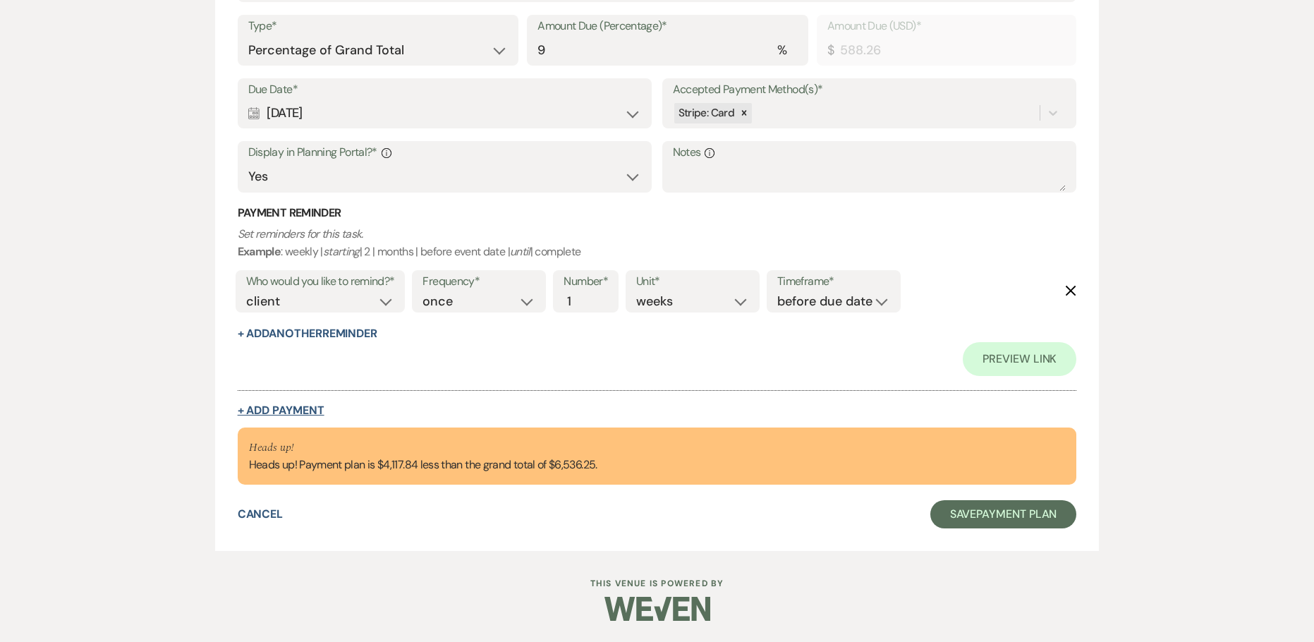
click at [300, 408] on button "+ Add Payment" at bounding box center [281, 410] width 87 height 11
select select "2"
select select "percentage"
select select "false"
select select "client"
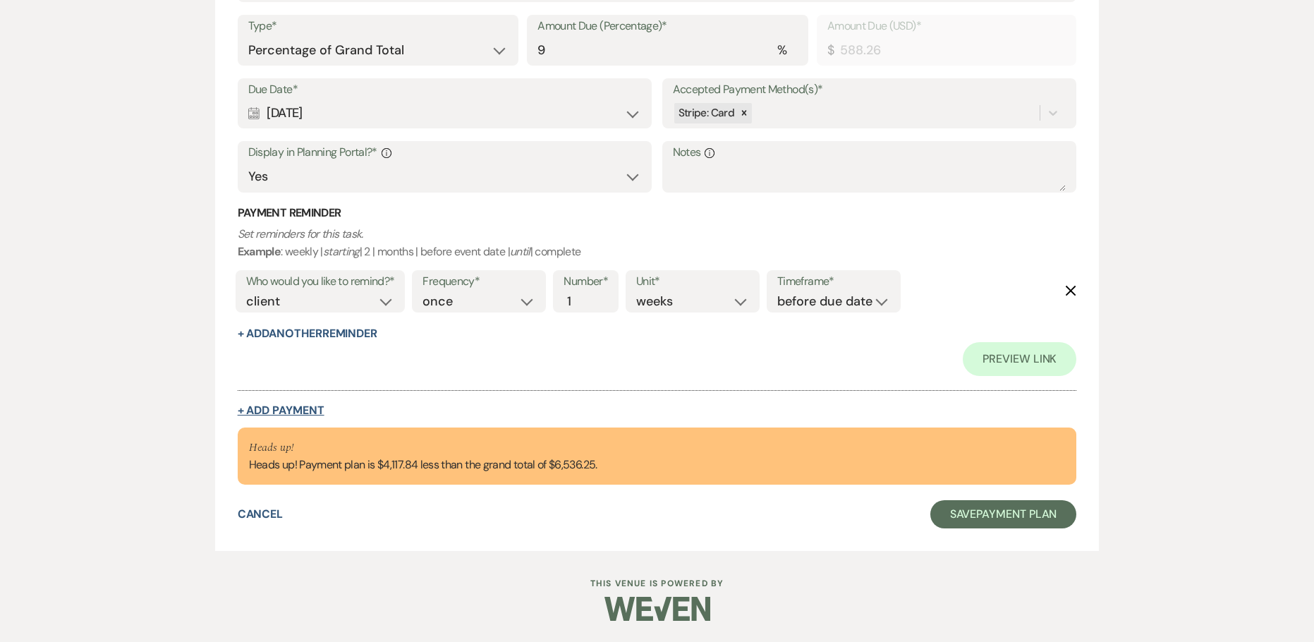
select select "weeks"
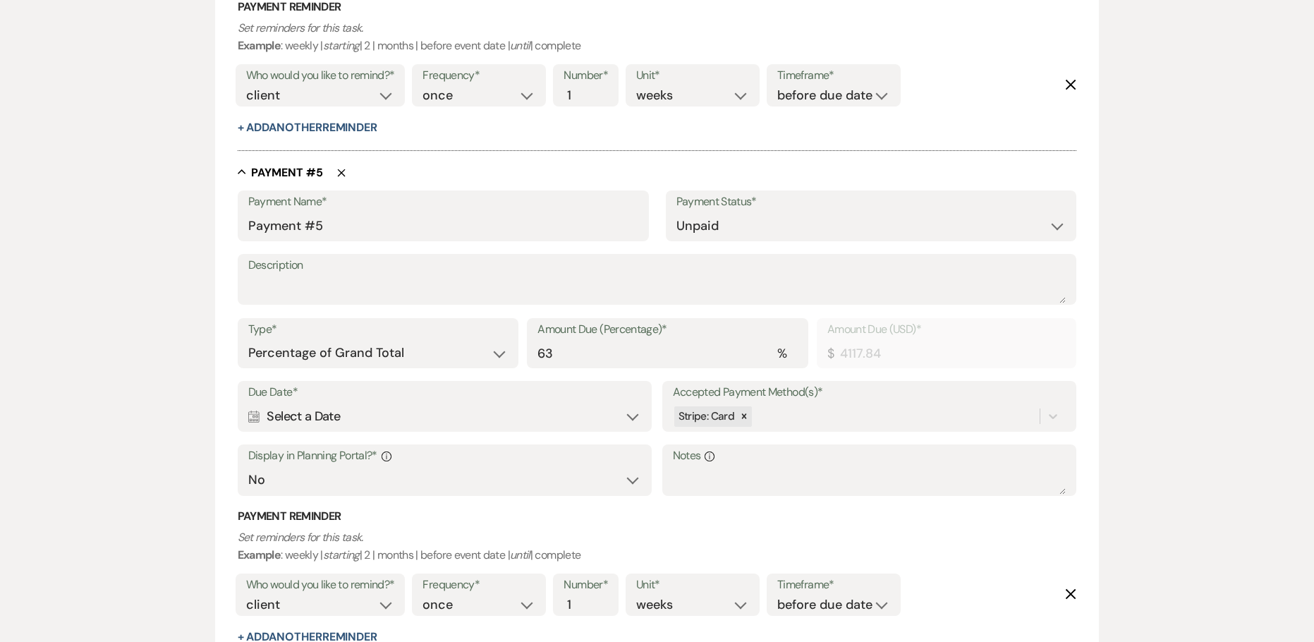
scroll to position [2468, 0]
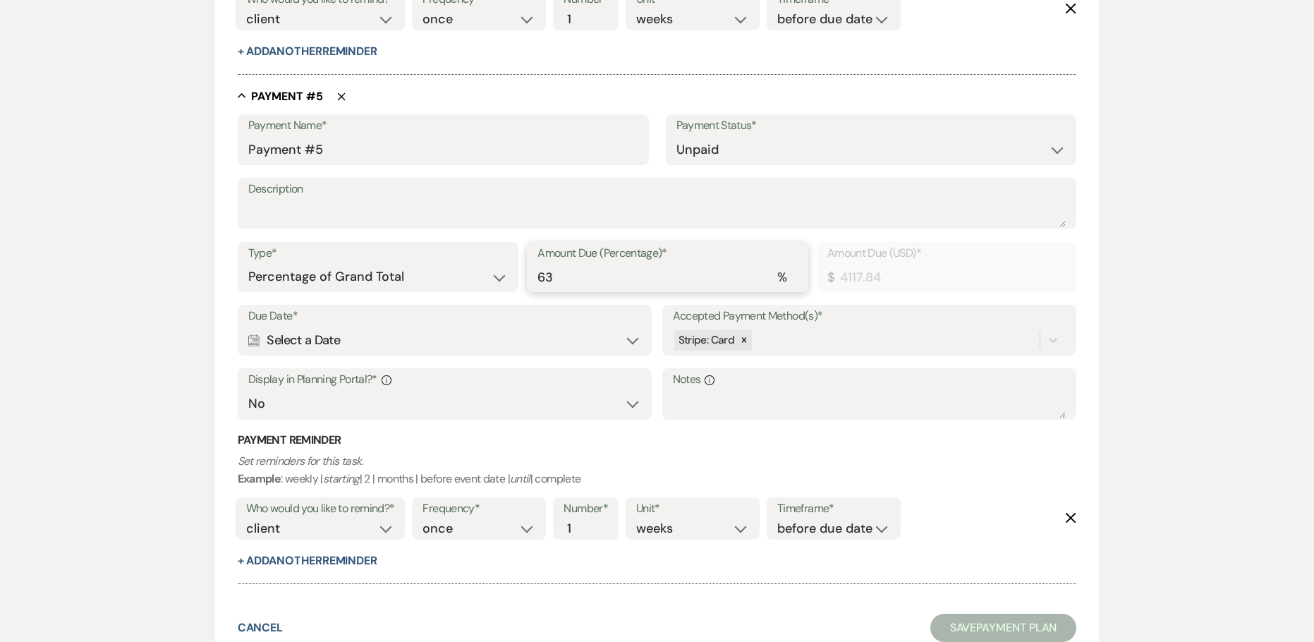
drag, startPoint x: 516, startPoint y: 279, endPoint x: 420, endPoint y: 280, distance: 95.9
click at [490, 280] on div "Type* Dollar Amount Percentage of Grand Total Amount Due (Percentage)* % 63 Amo…" at bounding box center [657, 273] width 839 height 63
type input "9"
type input "588.26"
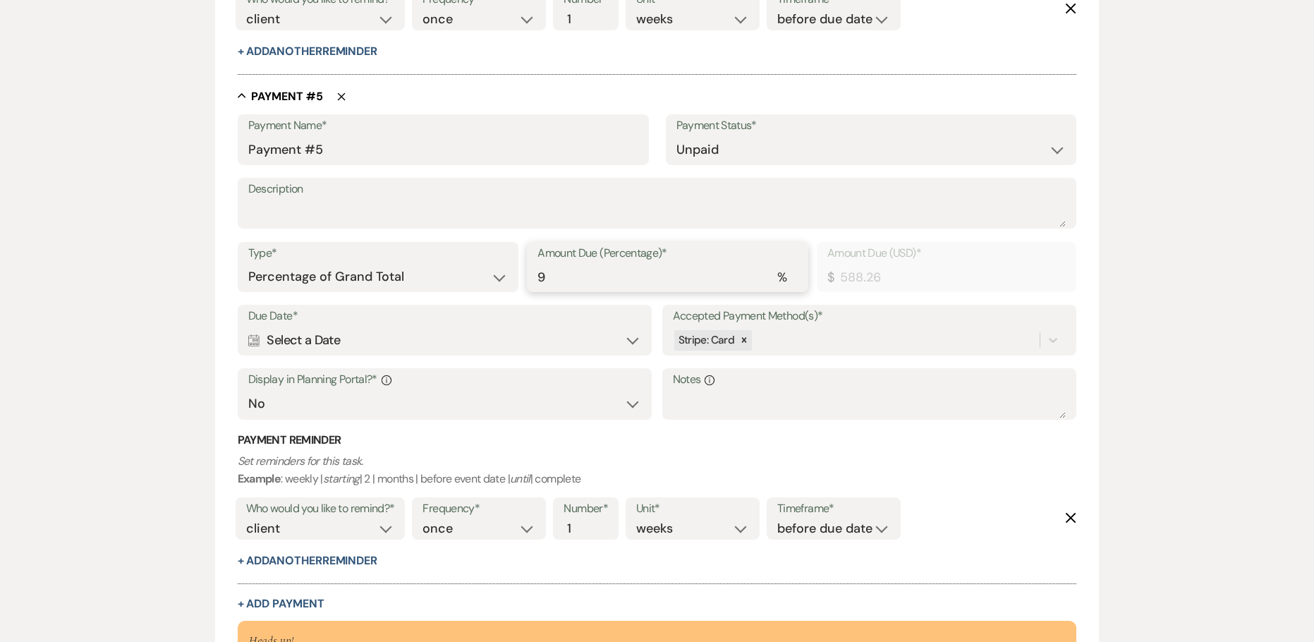
type input "9"
click at [303, 339] on div "Calendar Select a Date Expand" at bounding box center [445, 341] width 394 height 28
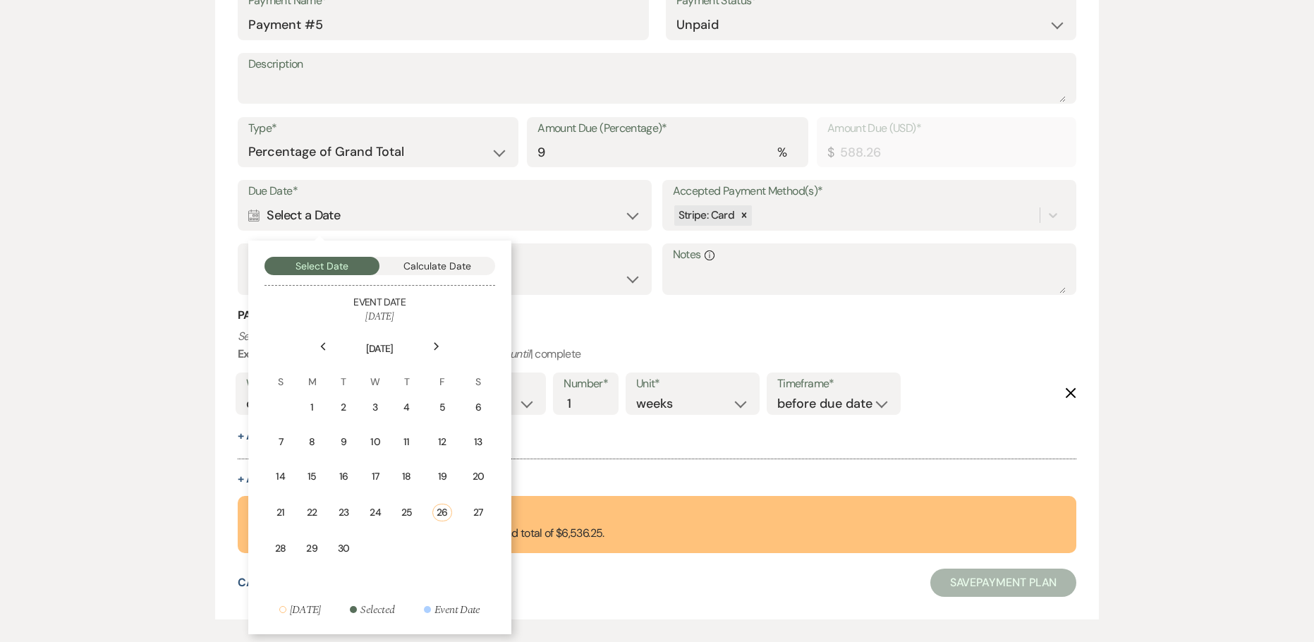
scroll to position [2609, 0]
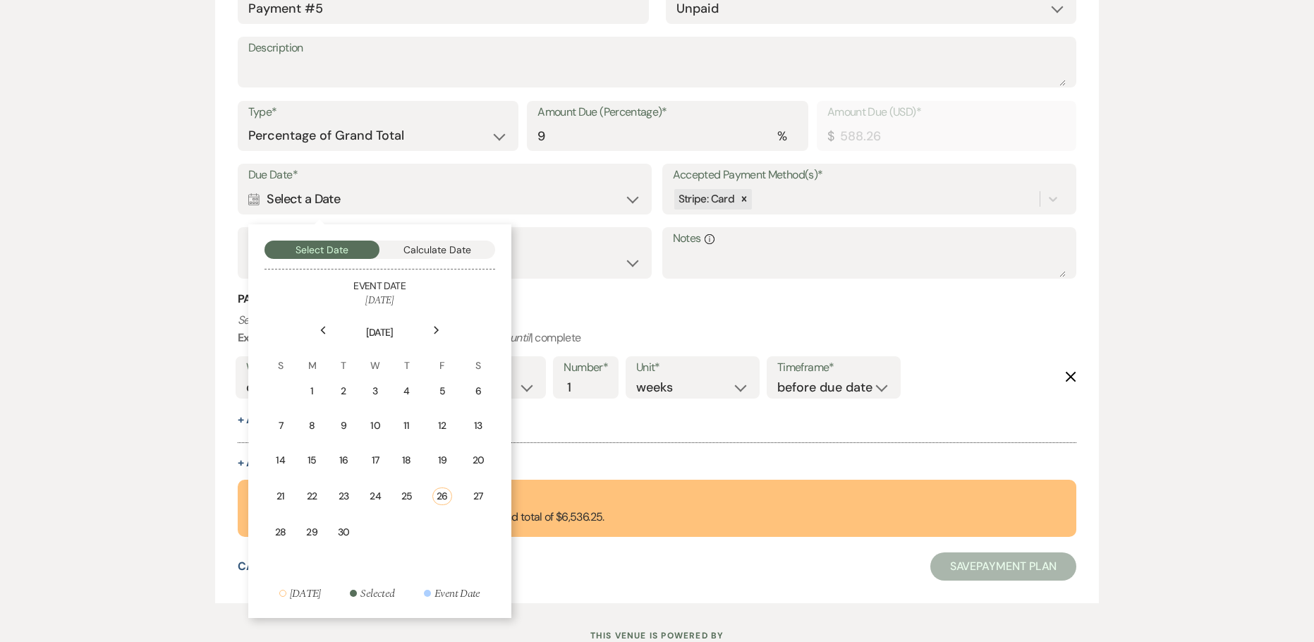
click at [440, 331] on div "Next" at bounding box center [436, 330] width 23 height 23
click at [348, 531] on div "27" at bounding box center [346, 529] width 13 height 15
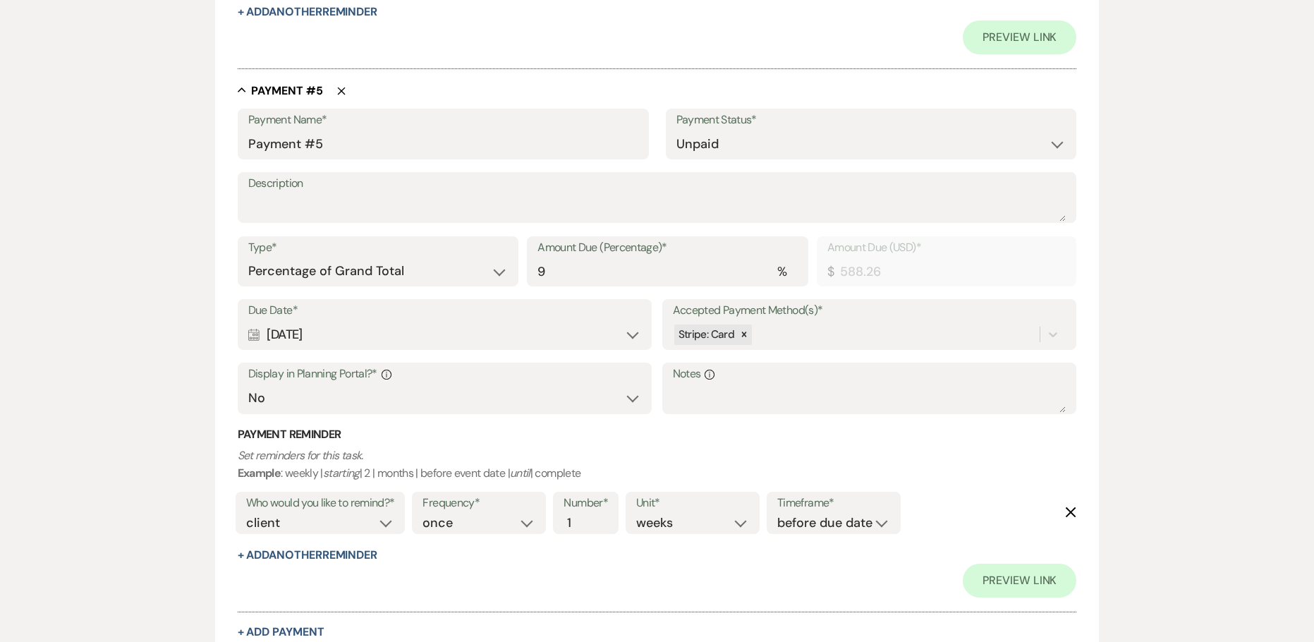
scroll to position [2744, 0]
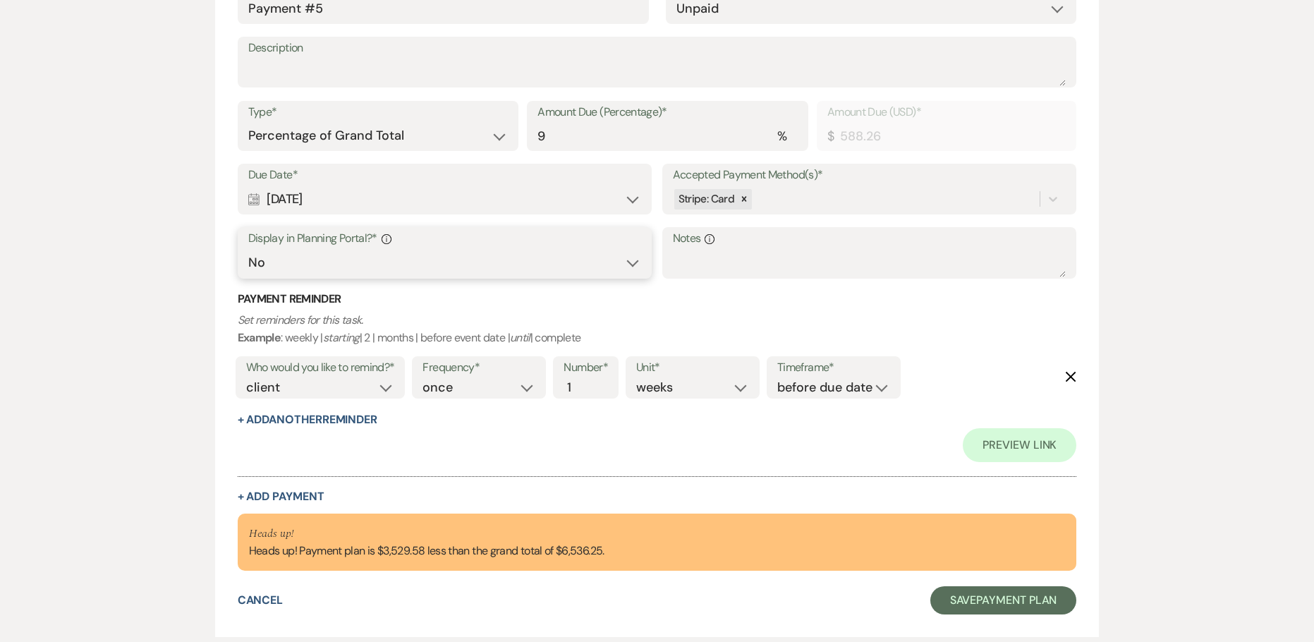
click at [269, 266] on select "Yes No" at bounding box center [445, 263] width 394 height 28
select select "true"
click at [248, 249] on select "Yes No" at bounding box center [445, 263] width 394 height 28
click at [295, 491] on button "+ Add Payment" at bounding box center [281, 496] width 87 height 11
select select "2"
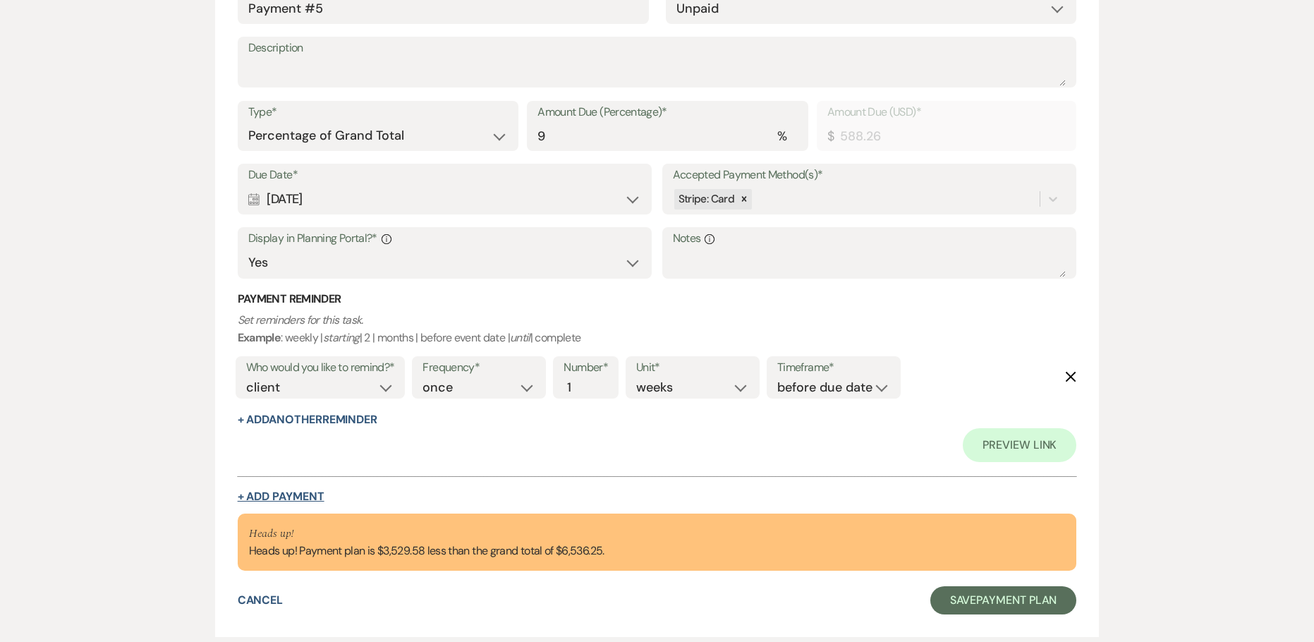
select select "percentage"
select select "false"
select select "client"
select select "weeks"
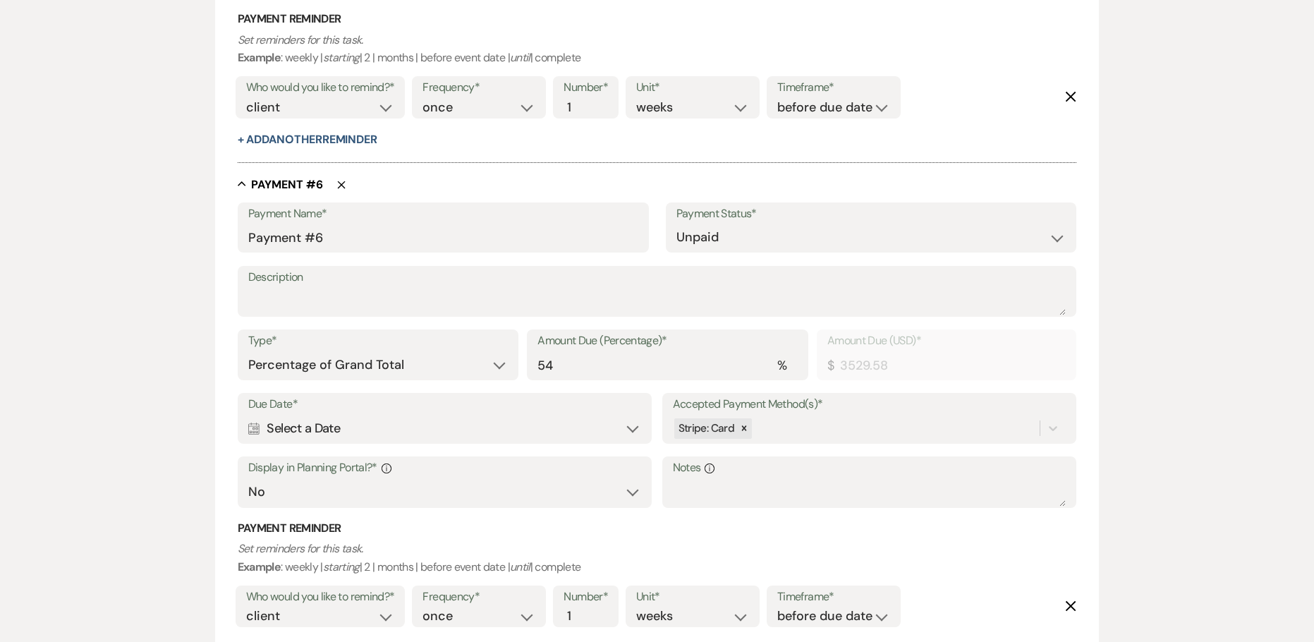
scroll to position [2891, 0]
click at [456, 367] on div "Type* Dollar Amount Percentage of Grand Total Amount Due (Percentage)* % 54 Amo…" at bounding box center [657, 358] width 839 height 63
type input "9"
type input "588.26"
type input "9"
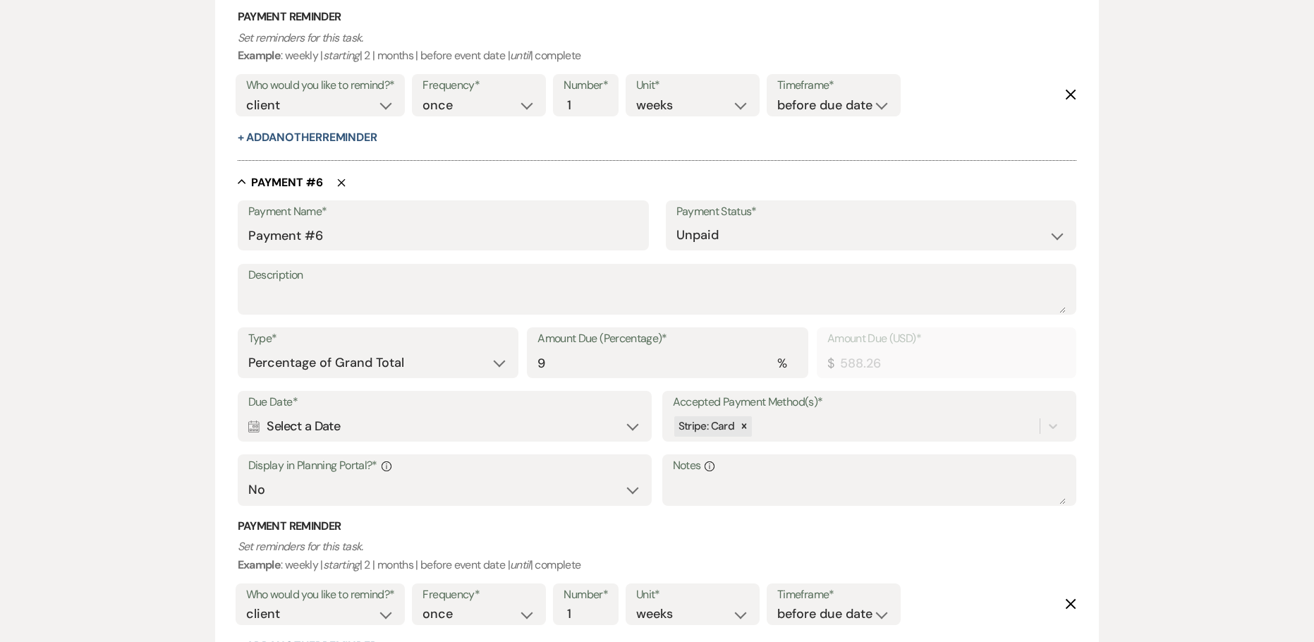
click at [294, 430] on div "Calendar Select a Date Expand" at bounding box center [445, 427] width 394 height 28
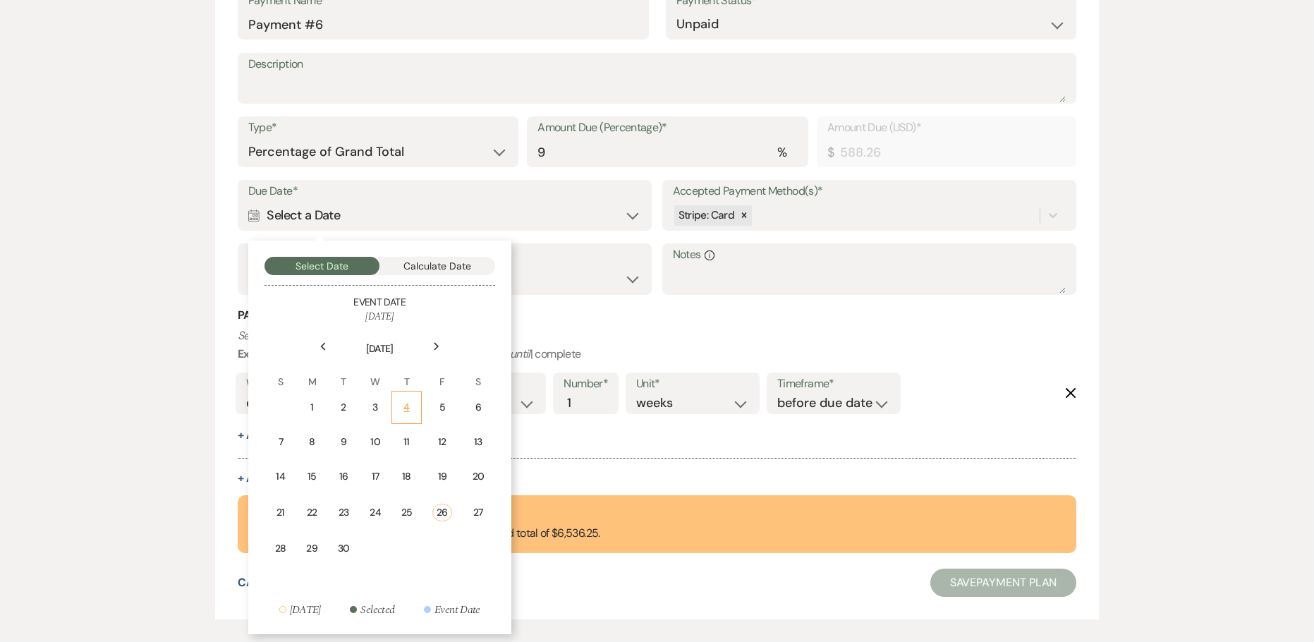
scroll to position [3103, 0]
click at [430, 348] on div "Next" at bounding box center [436, 345] width 23 height 23
click at [430, 344] on div "Next" at bounding box center [436, 345] width 23 height 23
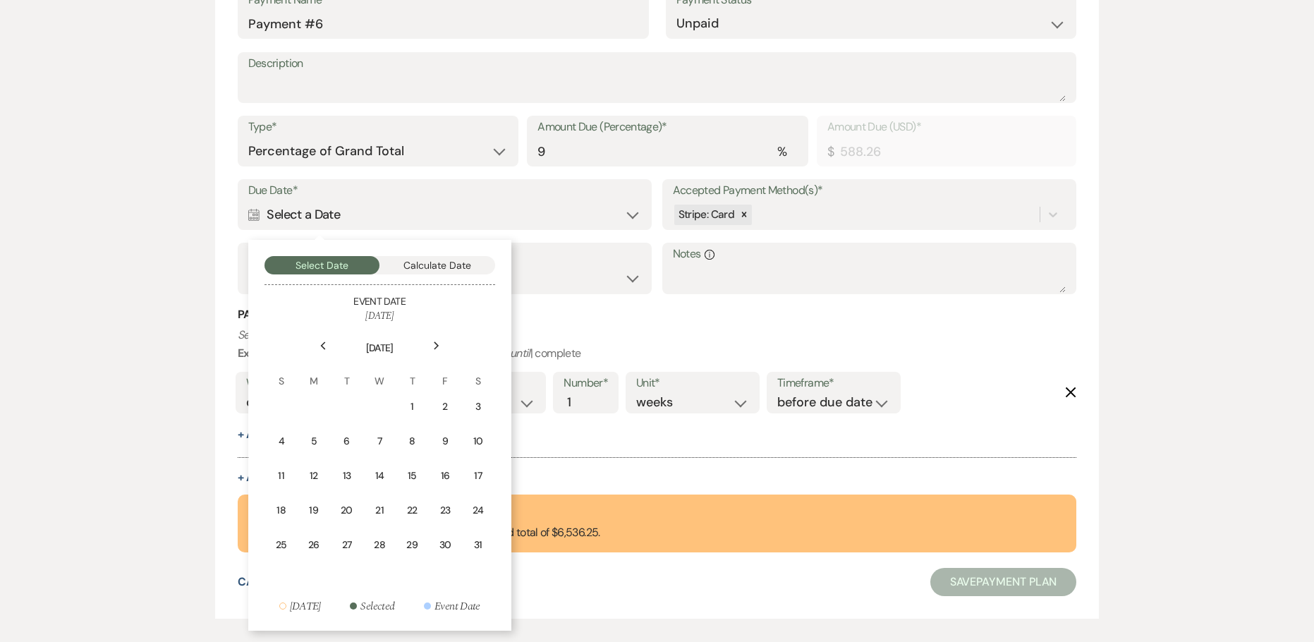
click at [430, 344] on div "Next" at bounding box center [436, 345] width 23 height 23
click at [450, 511] on div "27" at bounding box center [444, 510] width 14 height 15
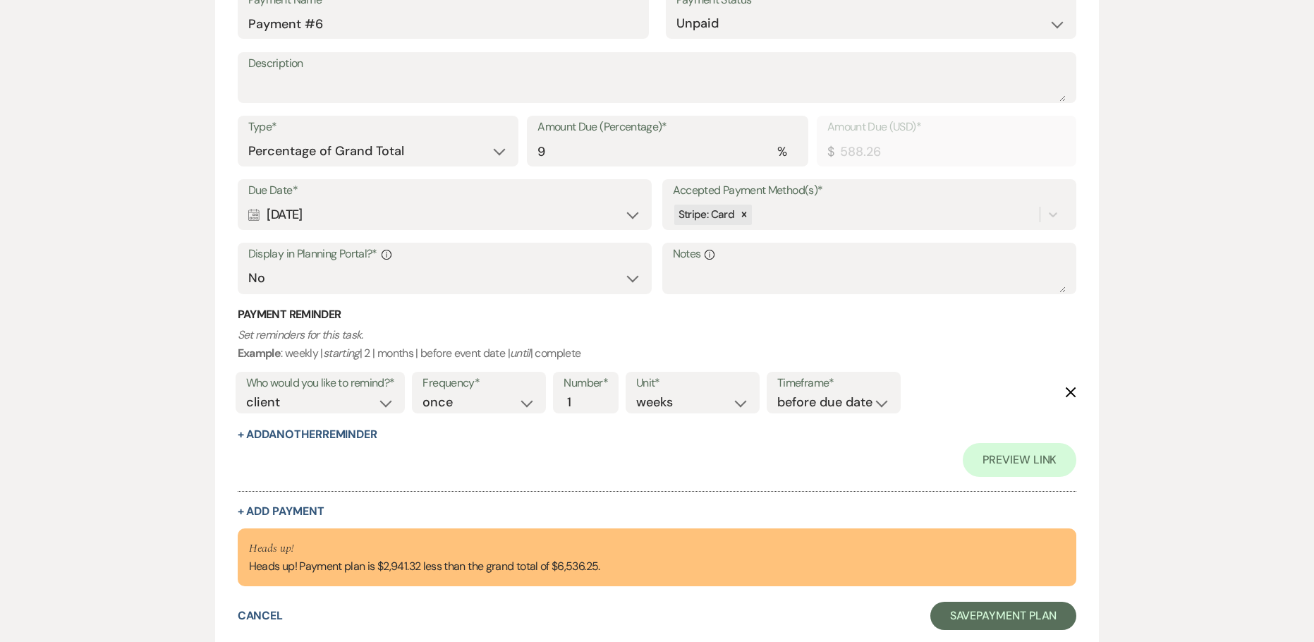
drag, startPoint x: 262, startPoint y: 262, endPoint x: 264, endPoint y: 277, distance: 15.7
click at [260, 265] on div "Display in Planning Portal?* Info Yes No" at bounding box center [445, 268] width 415 height 51
click at [264, 277] on select "Yes No" at bounding box center [445, 278] width 394 height 28
select select "true"
click at [248, 264] on select "Yes No" at bounding box center [445, 278] width 394 height 28
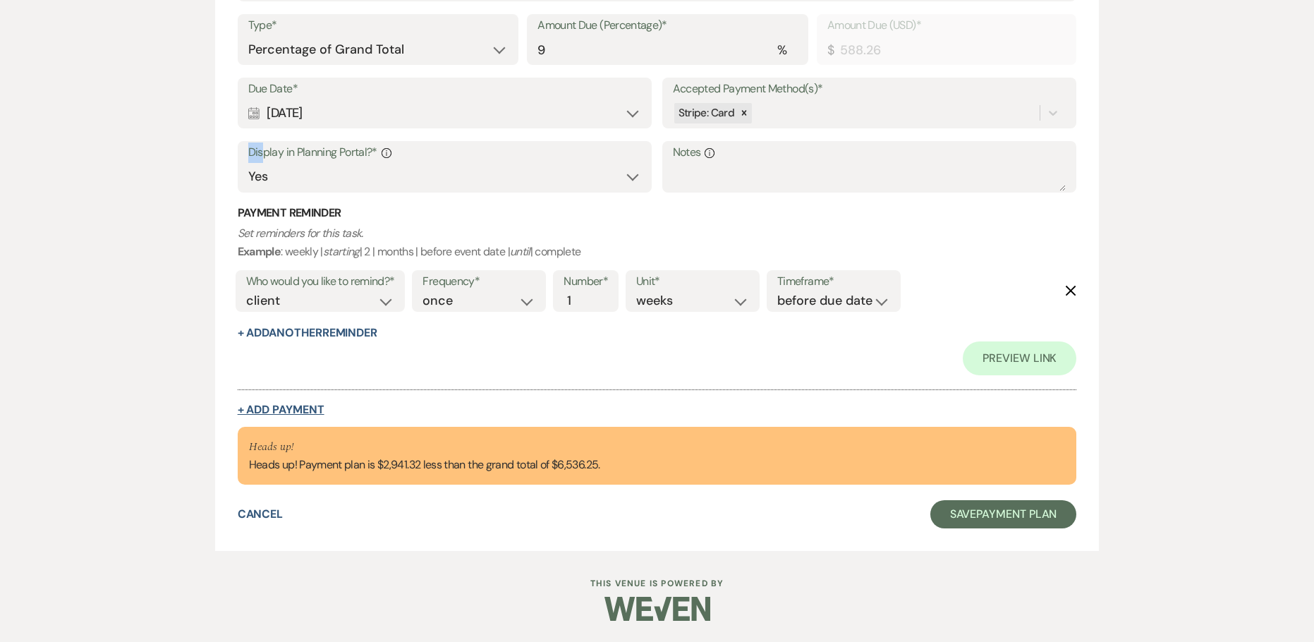
click at [281, 404] on button "+ Add Payment" at bounding box center [281, 409] width 87 height 11
select select "2"
select select "percentage"
select select "false"
select select "client"
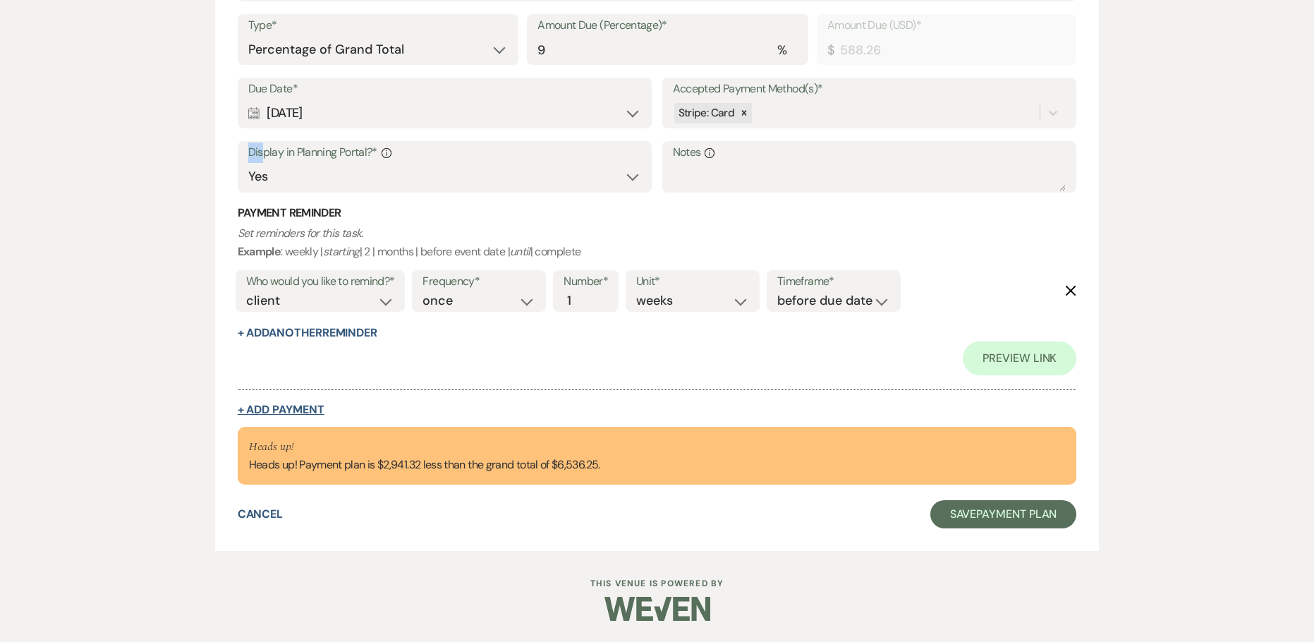
select select "weeks"
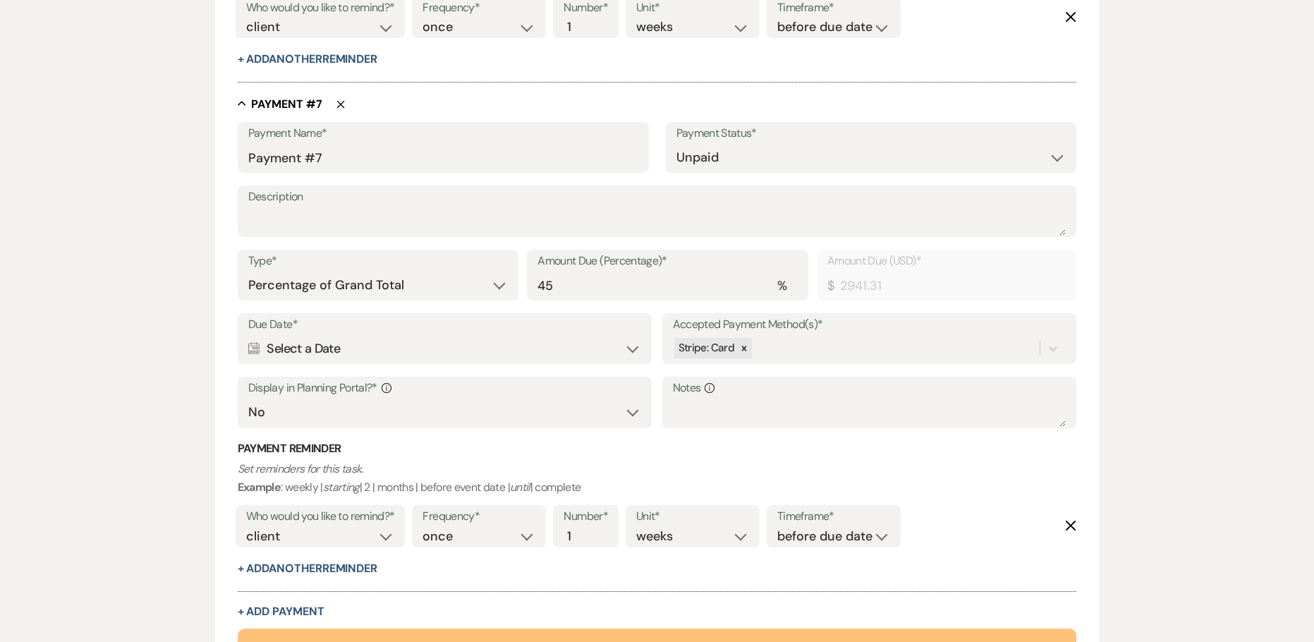
scroll to position [3486, 0]
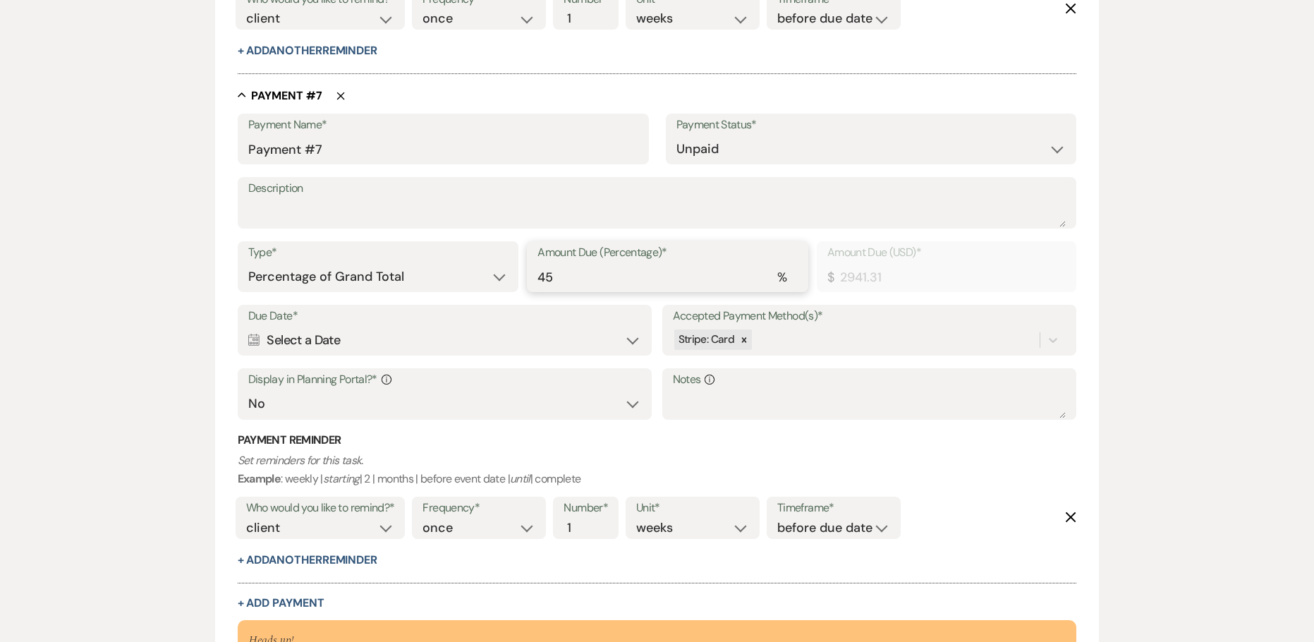
click at [420, 293] on div "Type* Dollar Amount Percentage of Grand Total Amount Due (Percentage)* % 45 Amo…" at bounding box center [657, 272] width 839 height 63
type input "9"
type input "588.26"
type input "9"
click at [329, 337] on div "Calendar Select a Date Expand" at bounding box center [445, 341] width 394 height 28
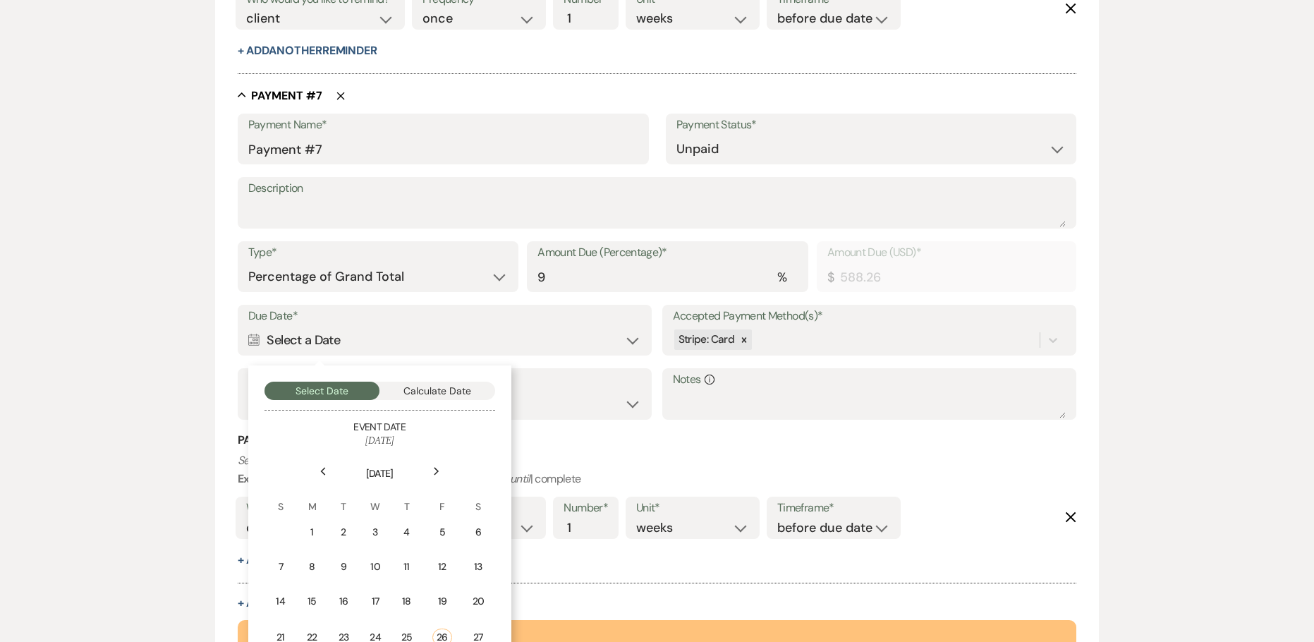
click at [433, 471] on icon "Next" at bounding box center [436, 471] width 7 height 8
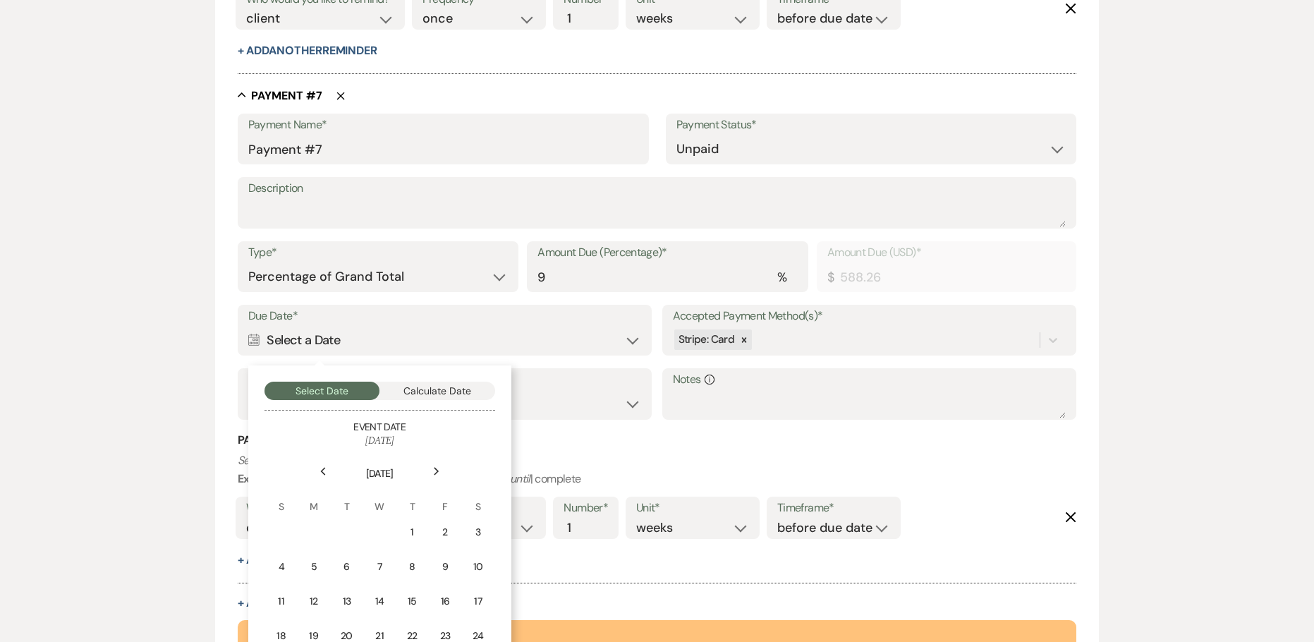
click at [433, 471] on icon "Next" at bounding box center [436, 471] width 7 height 8
click at [337, 467] on th "[DATE]" at bounding box center [380, 465] width 228 height 32
click at [325, 472] on icon "Previous" at bounding box center [322, 471] width 7 height 8
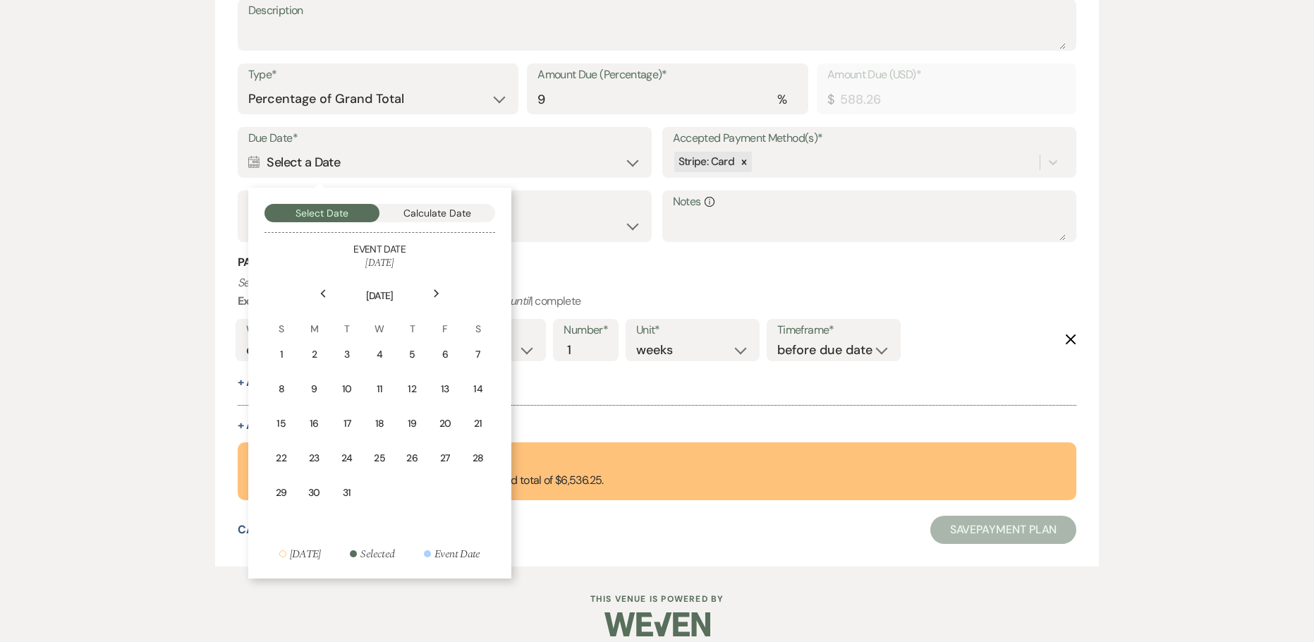
scroll to position [3679, 0]
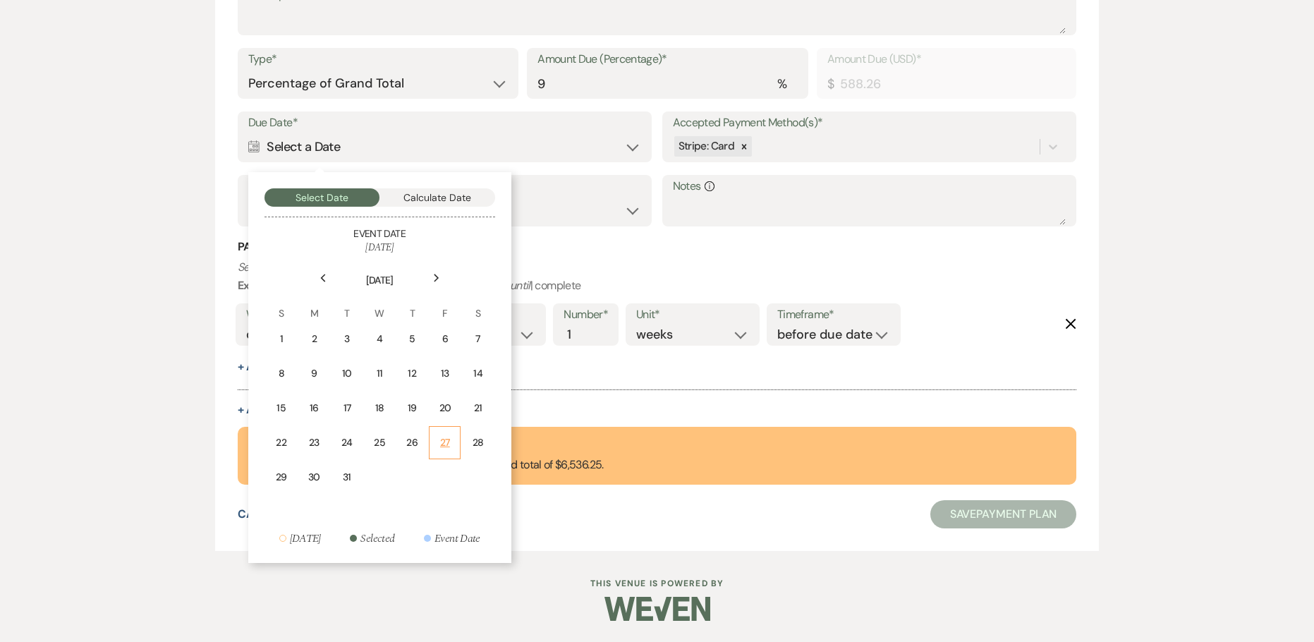
click at [451, 439] on div "27" at bounding box center [444, 442] width 13 height 15
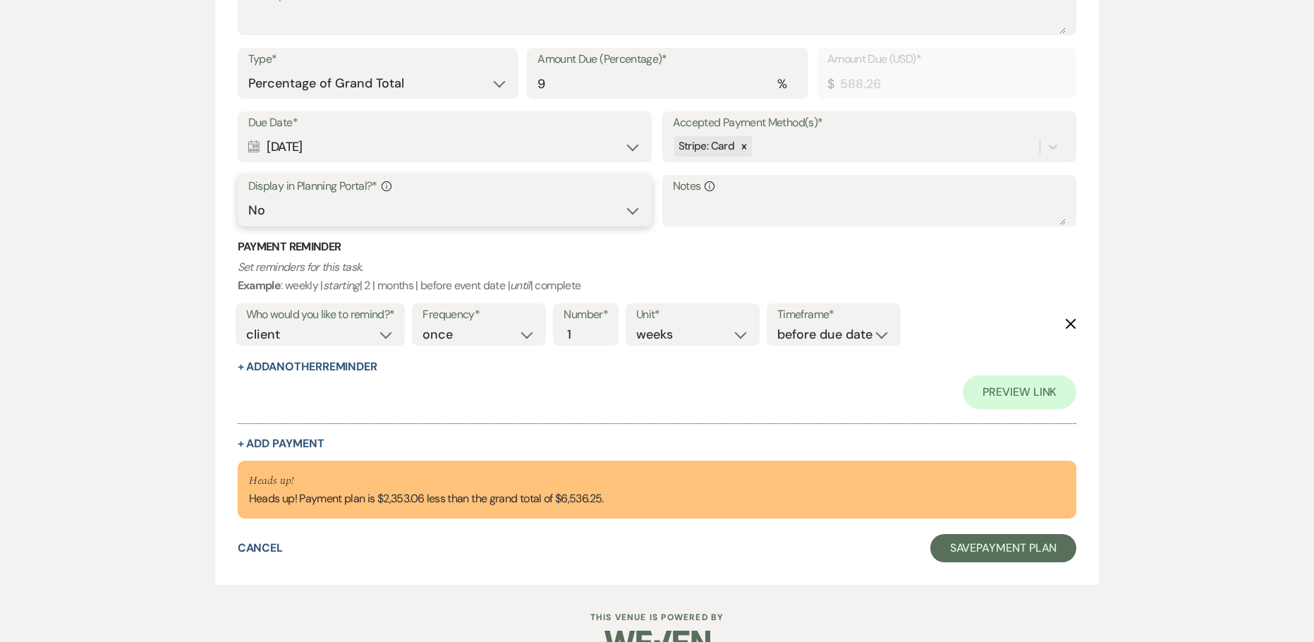
click at [267, 207] on select "Yes No" at bounding box center [445, 211] width 394 height 28
select select "true"
click at [248, 197] on select "Yes No" at bounding box center [445, 211] width 394 height 28
click at [286, 444] on button "+ Add Payment" at bounding box center [281, 443] width 87 height 11
select select "2"
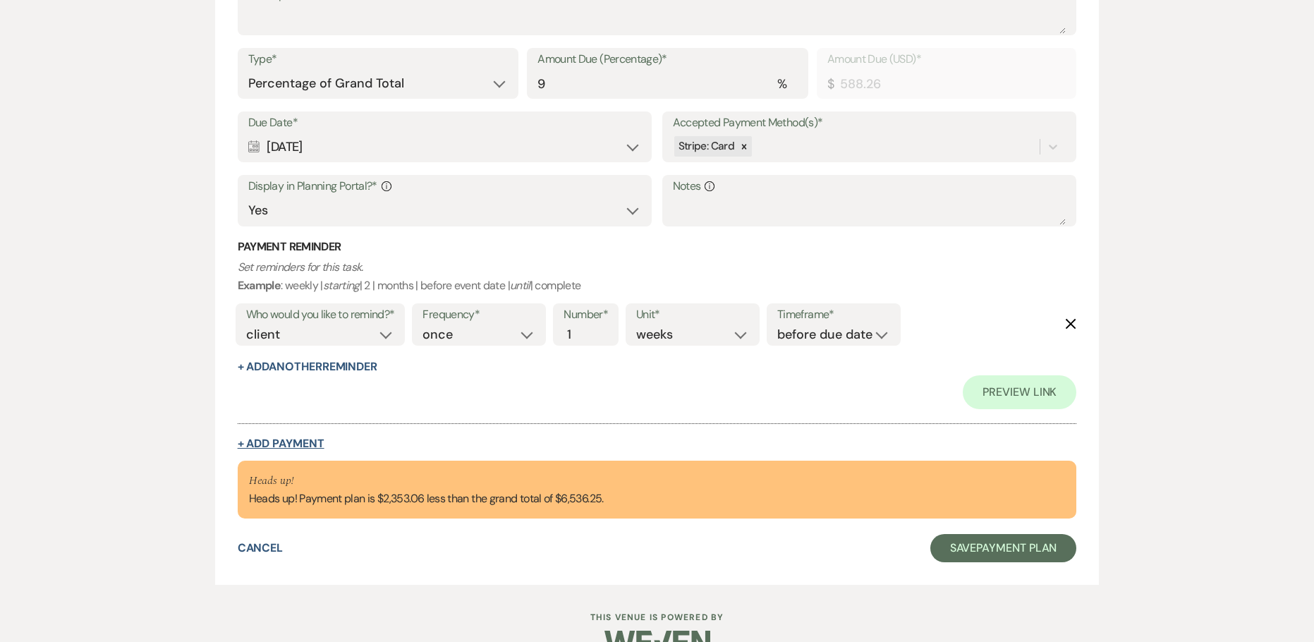
select select "percentage"
select select "false"
select select "client"
select select "weeks"
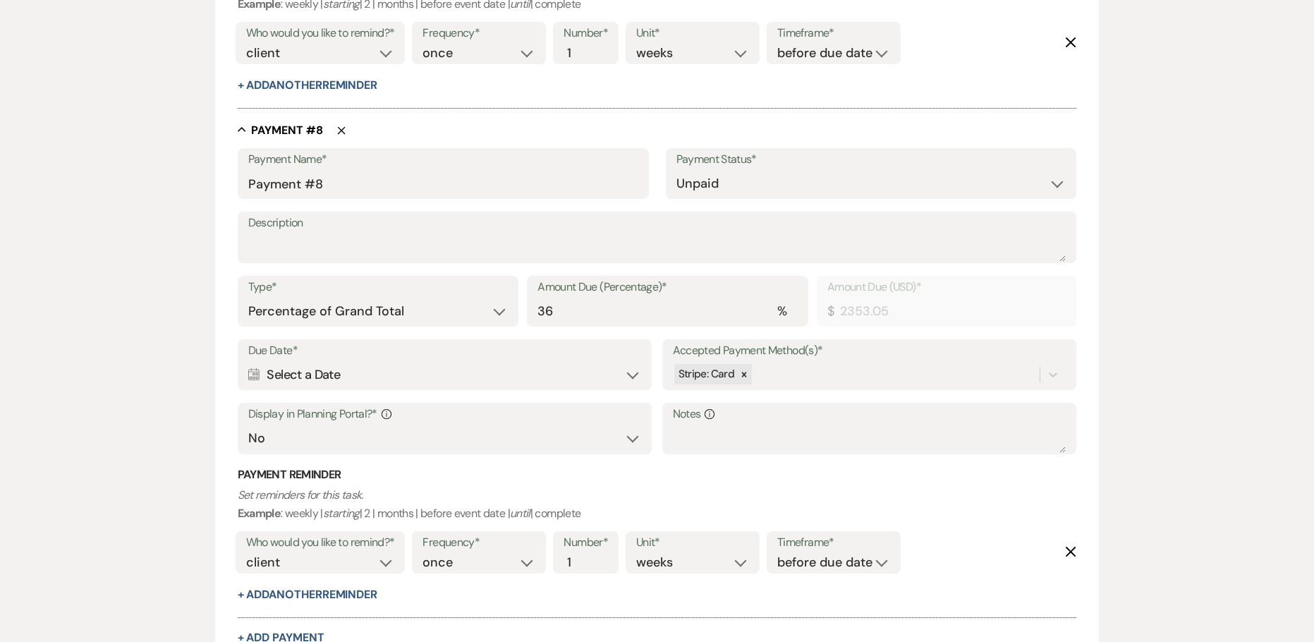
scroll to position [3962, 0]
click at [449, 327] on div "Type* Dollar Amount Percentage of Grand Total Amount Due (Percentage)* % 36 Amo…" at bounding box center [657, 306] width 839 height 63
type input "9"
type input "588.26"
type input "9"
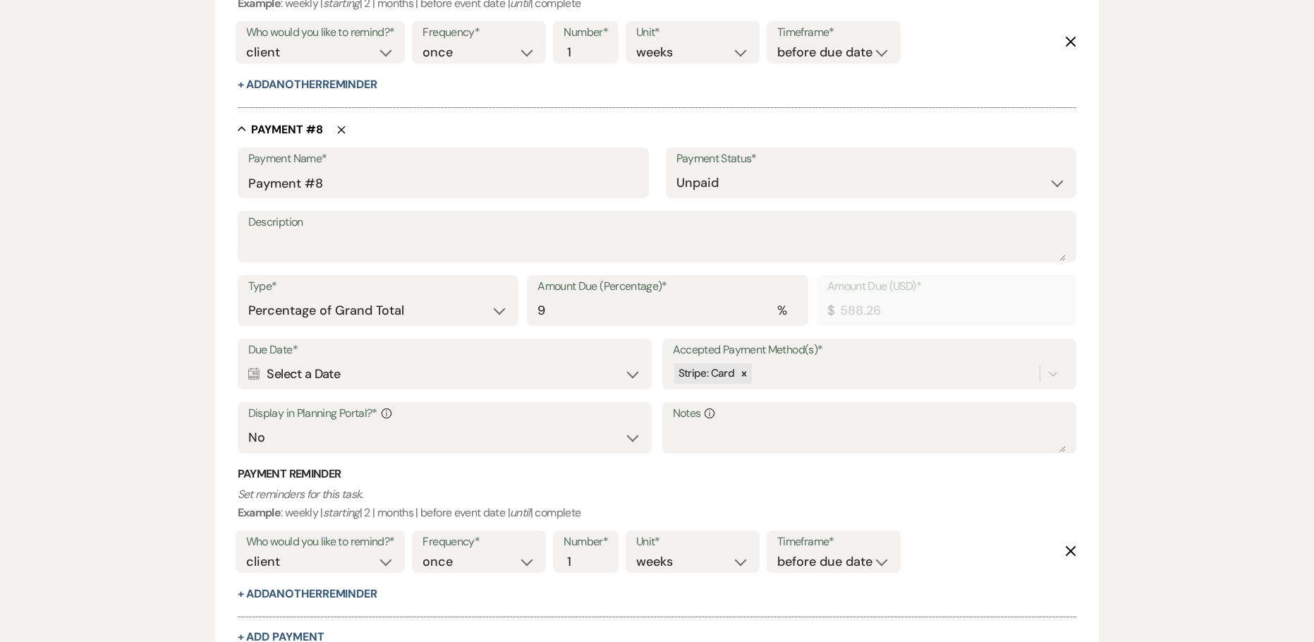
click at [328, 374] on div "Calendar Select a Date Expand" at bounding box center [445, 374] width 394 height 28
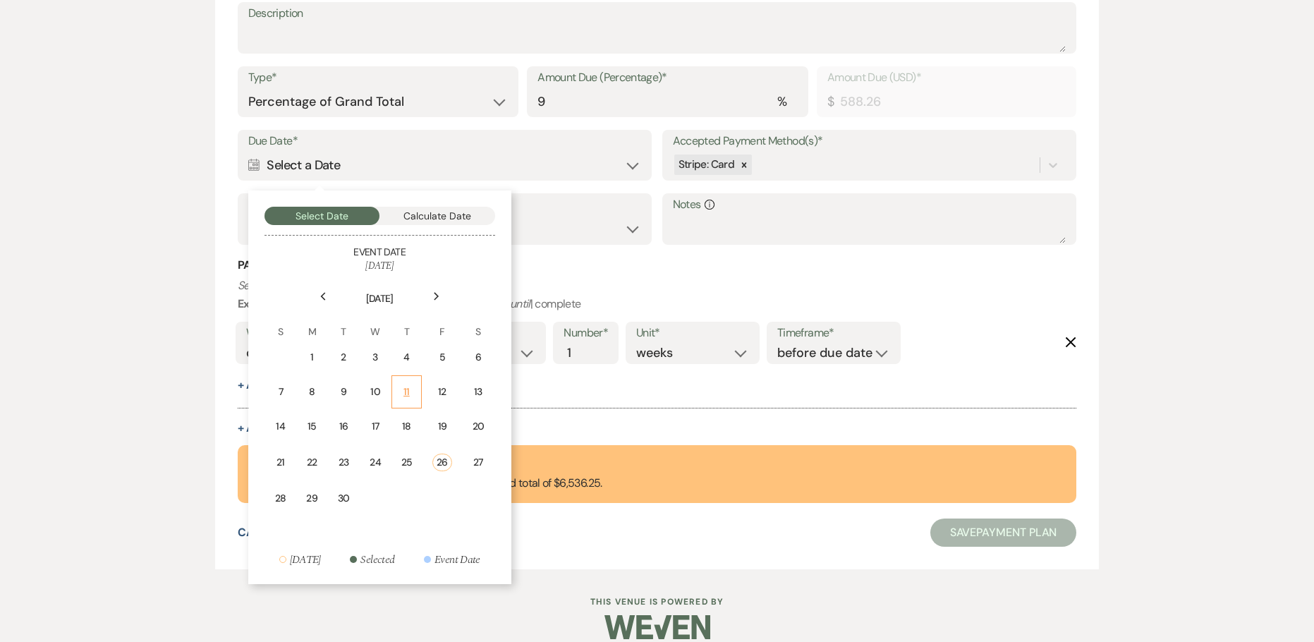
scroll to position [4173, 0]
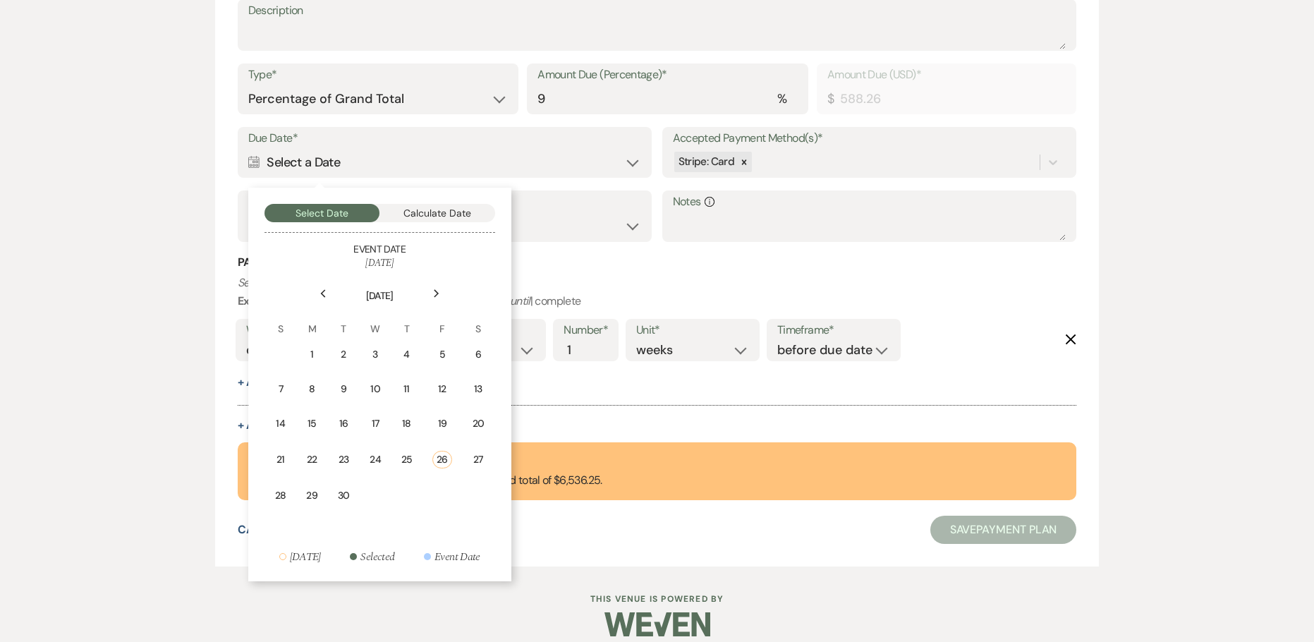
click at [431, 294] on div "Next" at bounding box center [436, 293] width 23 height 23
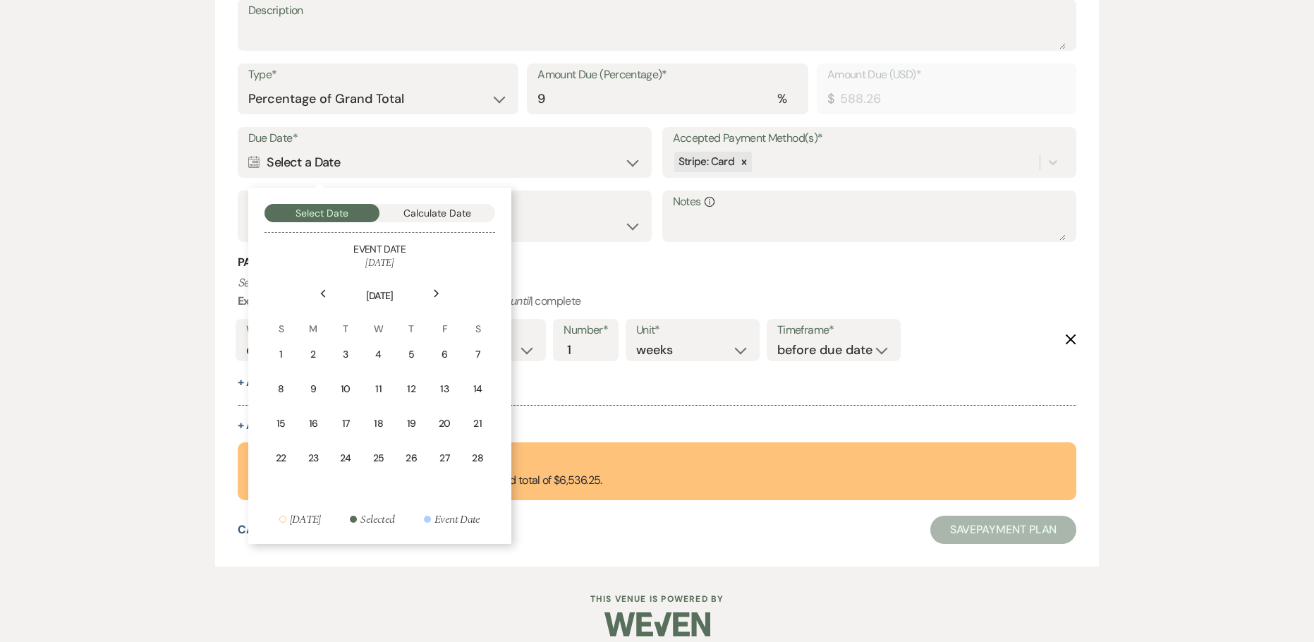
click at [431, 294] on div "Next" at bounding box center [436, 293] width 23 height 23
click at [318, 491] on div "27" at bounding box center [314, 492] width 13 height 15
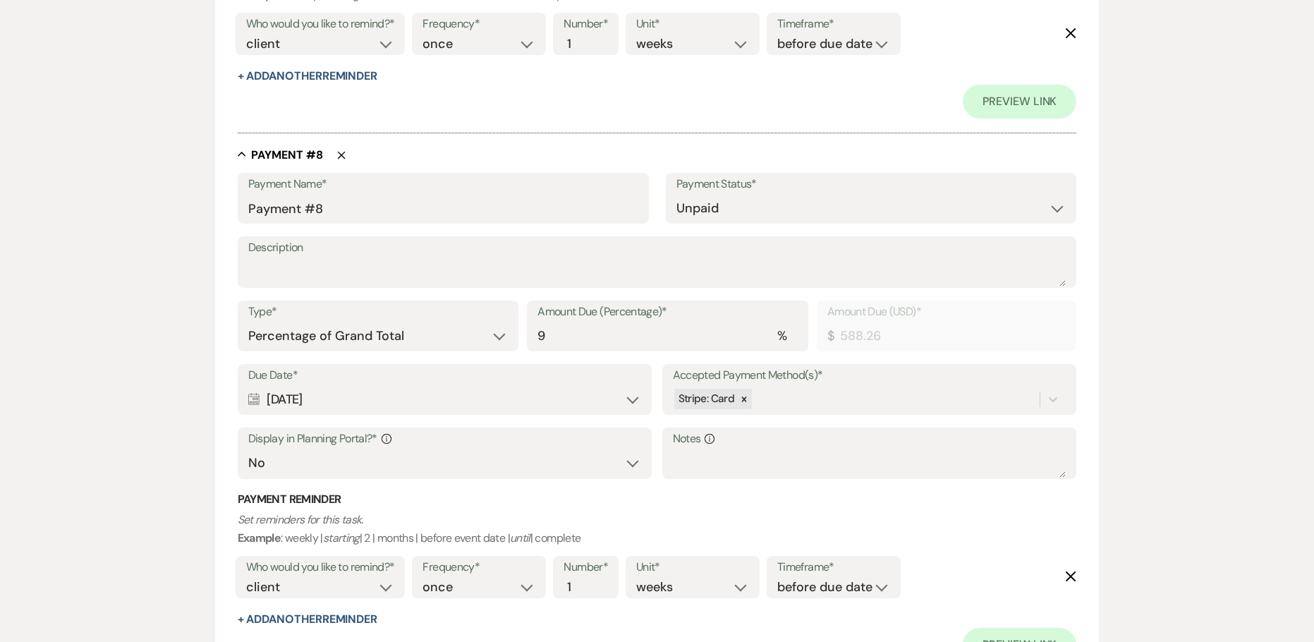
scroll to position [4410, 0]
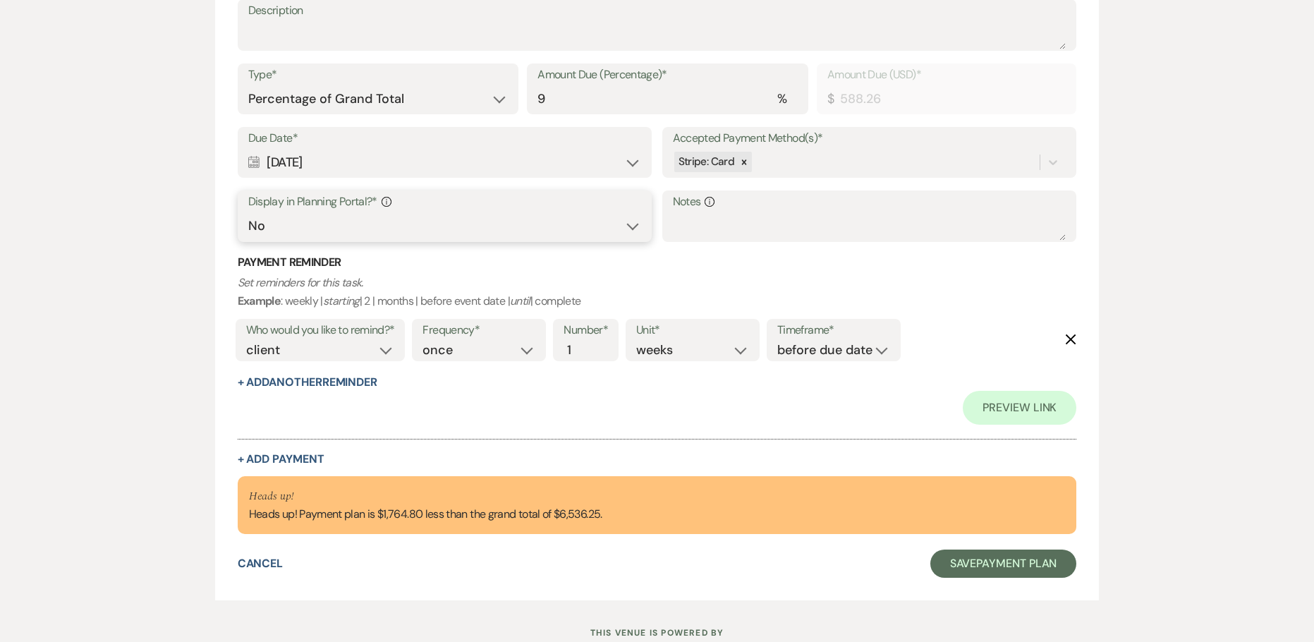
click at [314, 233] on select "Yes No" at bounding box center [445, 226] width 394 height 28
select select "true"
click at [248, 212] on select "Yes No" at bounding box center [445, 226] width 394 height 28
click at [286, 457] on button "+ Add Payment" at bounding box center [281, 458] width 87 height 11
select select "2"
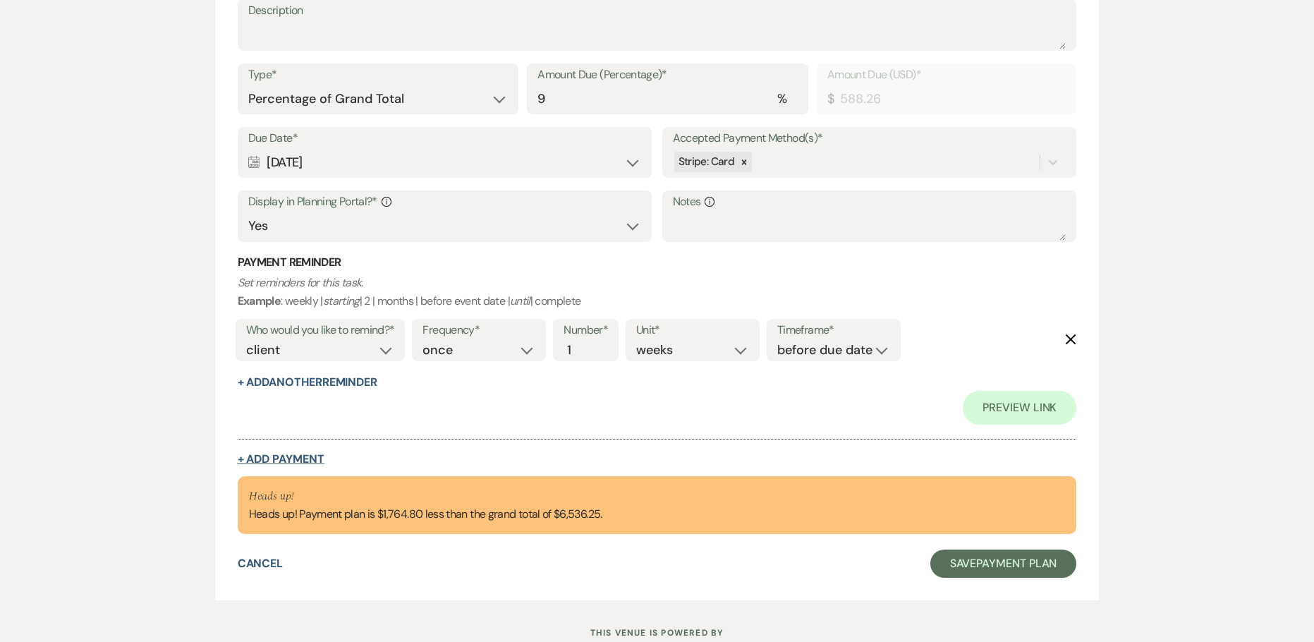
select select "percentage"
select select "false"
select select "client"
select select "weeks"
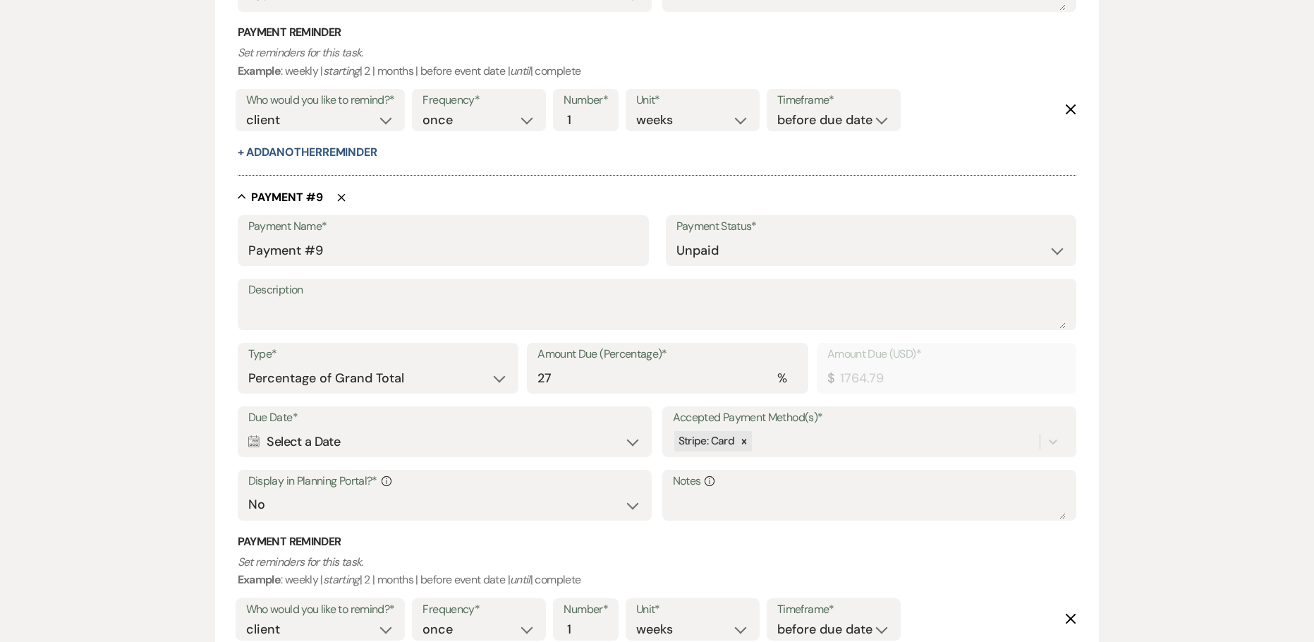
scroll to position [4455, 0]
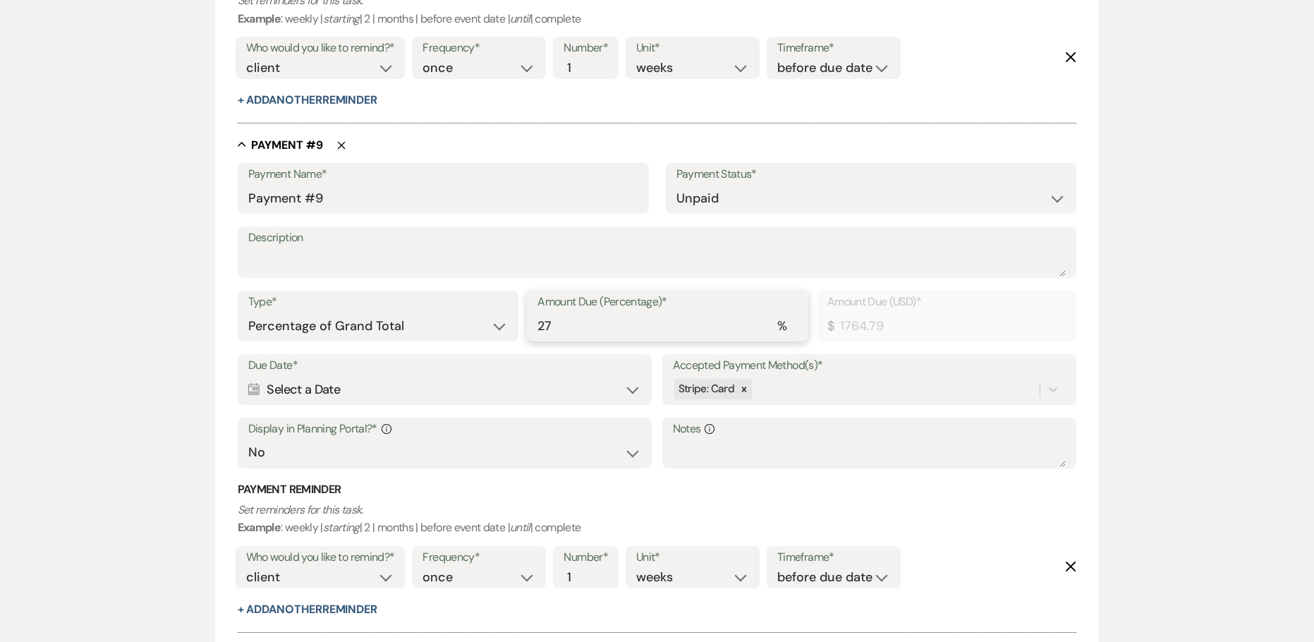
drag, startPoint x: 510, startPoint y: 329, endPoint x: 445, endPoint y: 329, distance: 64.9
click at [459, 329] on div "Type* Dollar Amount Percentage of Grand Total Amount Due (Percentage)* % 27 Amo…" at bounding box center [657, 322] width 839 height 63
type input "9"
type input "588.26"
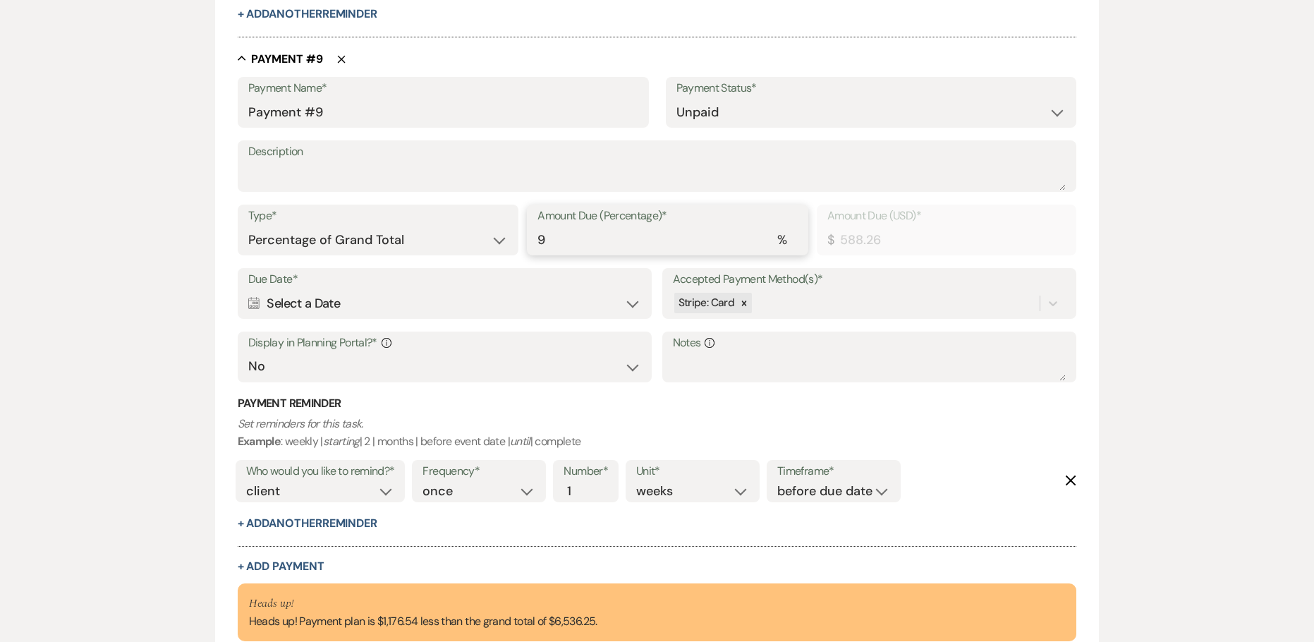
scroll to position [4697, 0]
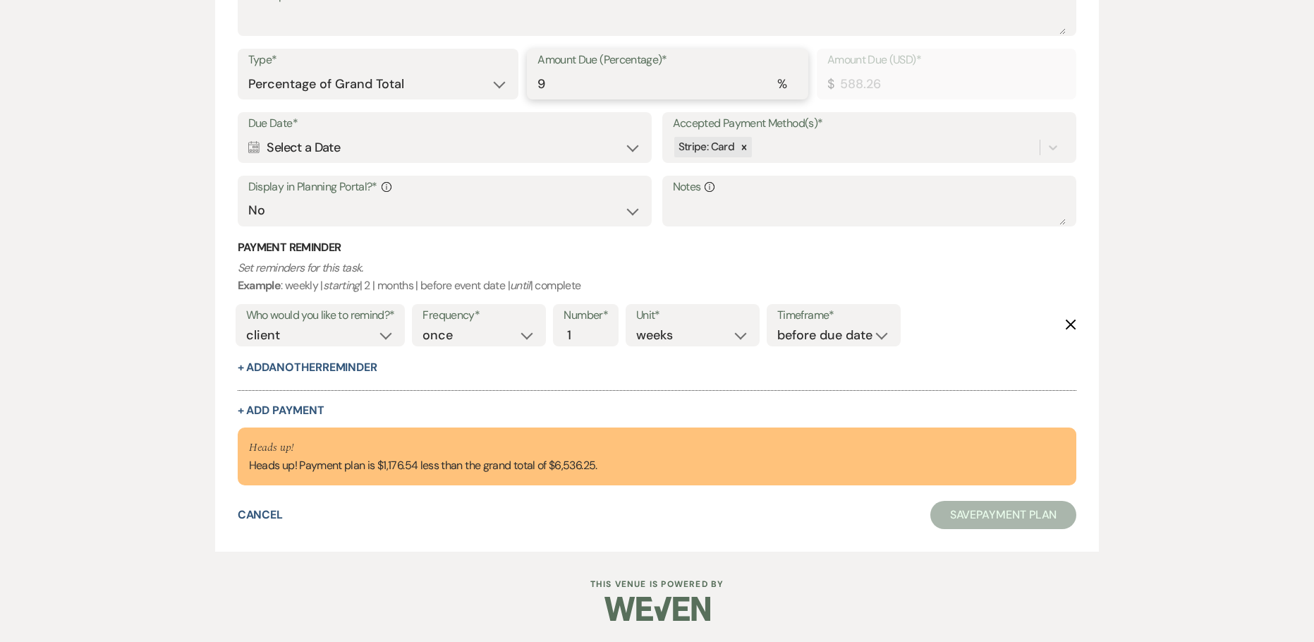
type input "9"
click at [349, 145] on div "Calendar Select a Date Expand" at bounding box center [445, 148] width 394 height 28
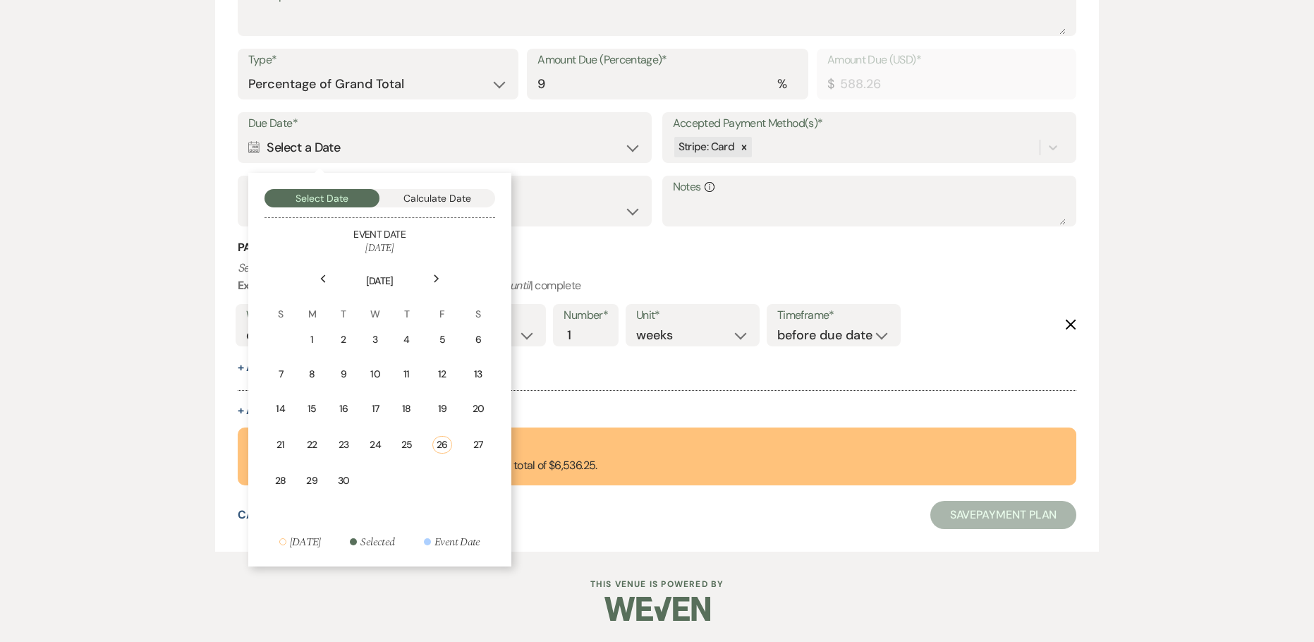
click at [433, 276] on icon "Next" at bounding box center [436, 278] width 7 height 8
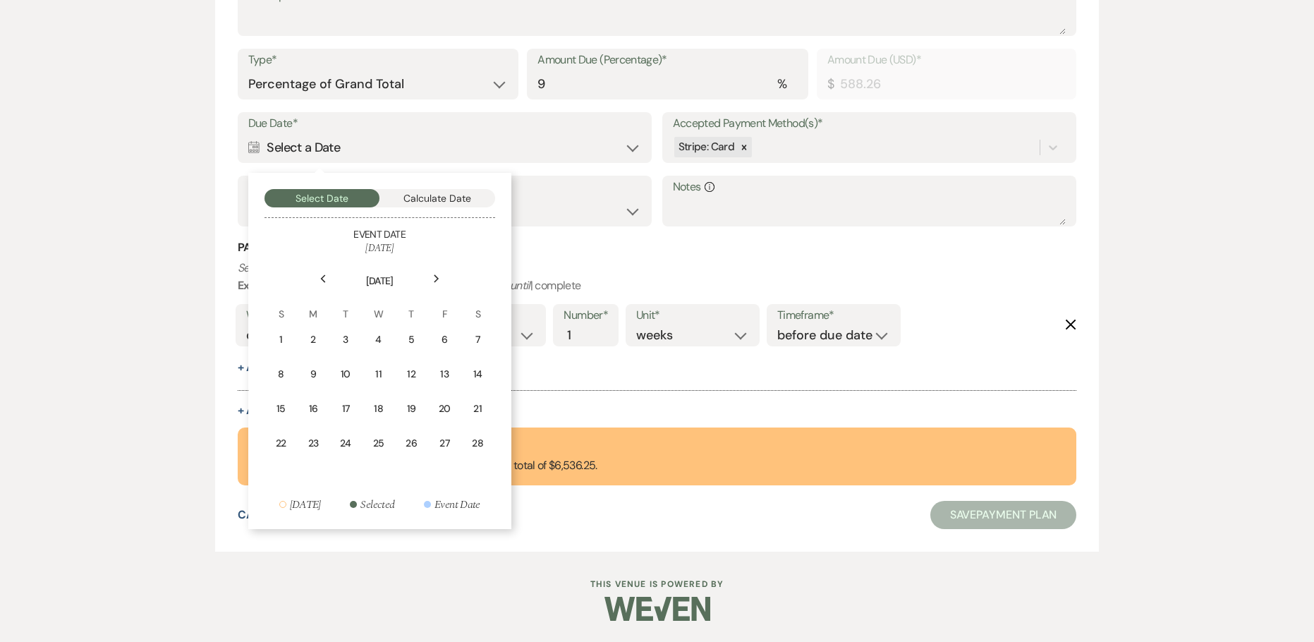
click at [433, 276] on icon "Next" at bounding box center [436, 278] width 7 height 8
click at [311, 476] on div "27" at bounding box center [314, 477] width 13 height 15
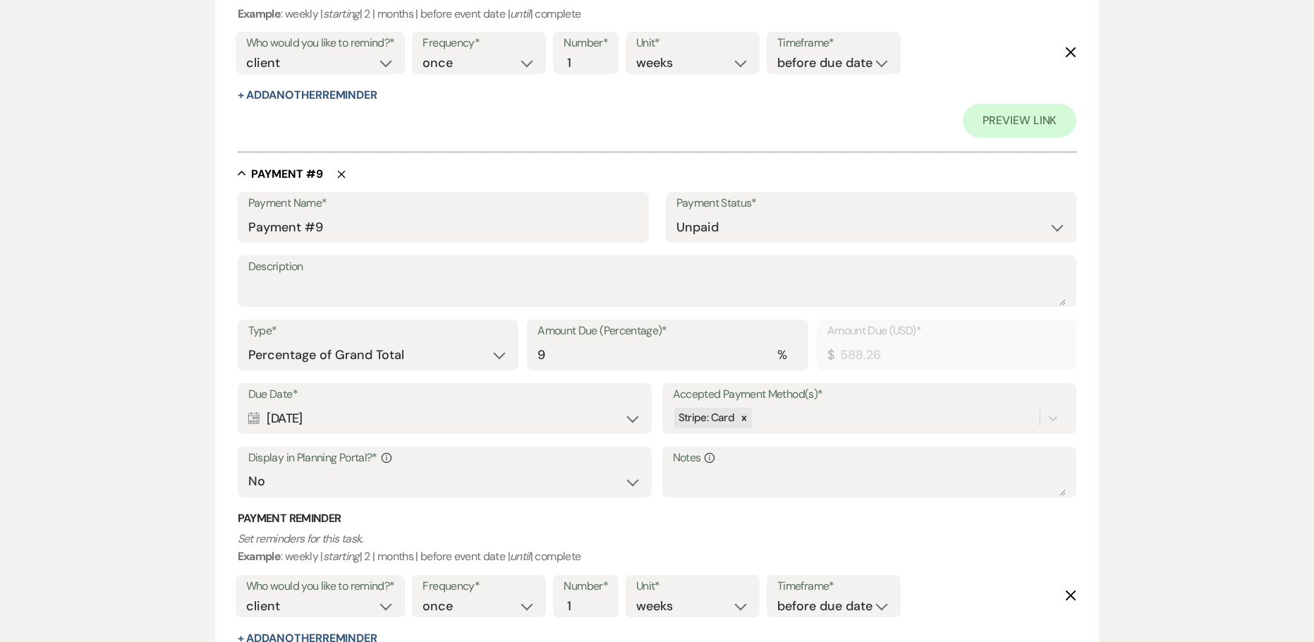
scroll to position [4968, 0]
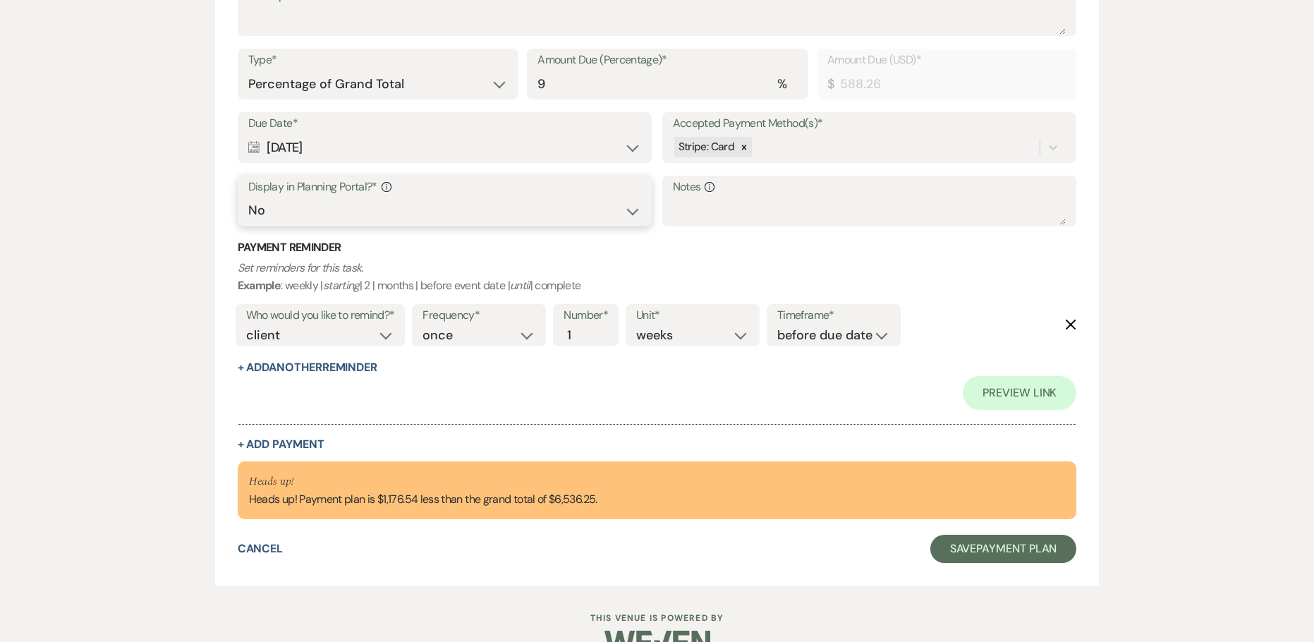
click at [296, 212] on select "Yes No" at bounding box center [445, 211] width 394 height 28
select select "true"
click at [248, 197] on select "Yes No" at bounding box center [445, 211] width 394 height 28
click at [288, 444] on button "+ Add Payment" at bounding box center [281, 444] width 87 height 11
select select "2"
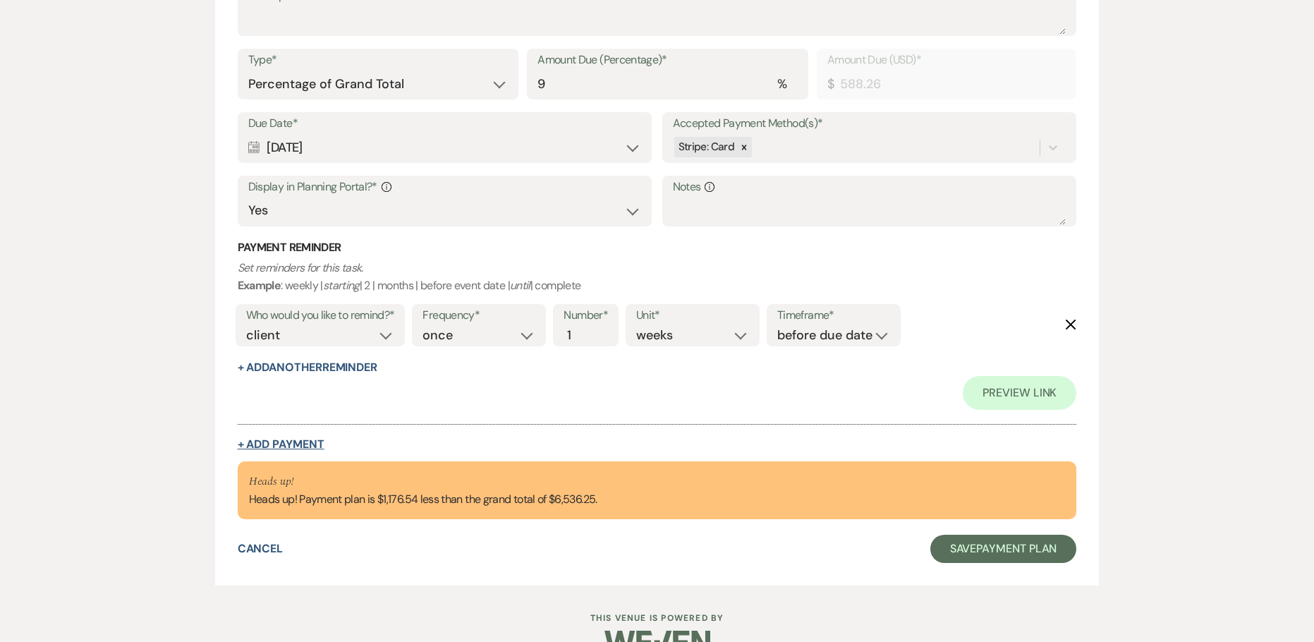
select select "percentage"
select select "false"
select select "client"
select select "weeks"
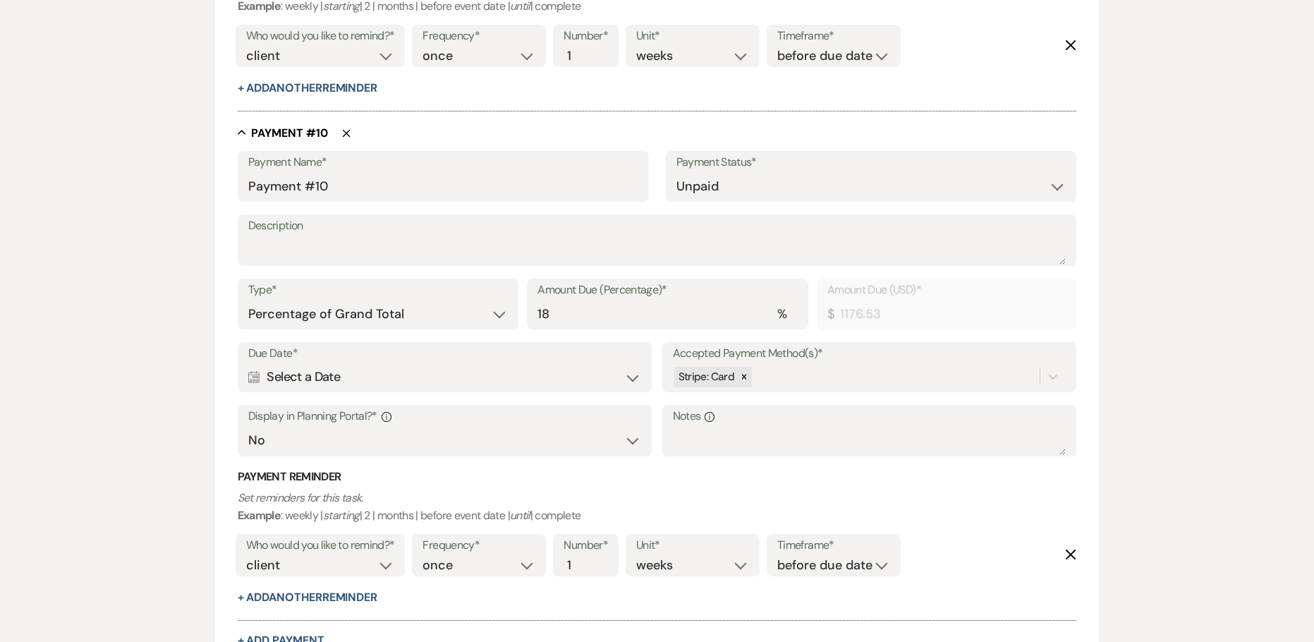
scroll to position [4979, 0]
click at [432, 321] on div "Type* Dollar Amount Percentage of Grand Total Amount Due (Percentage)* % 18 Amo…" at bounding box center [657, 307] width 839 height 63
type input "9"
type input "588.26"
type input "9"
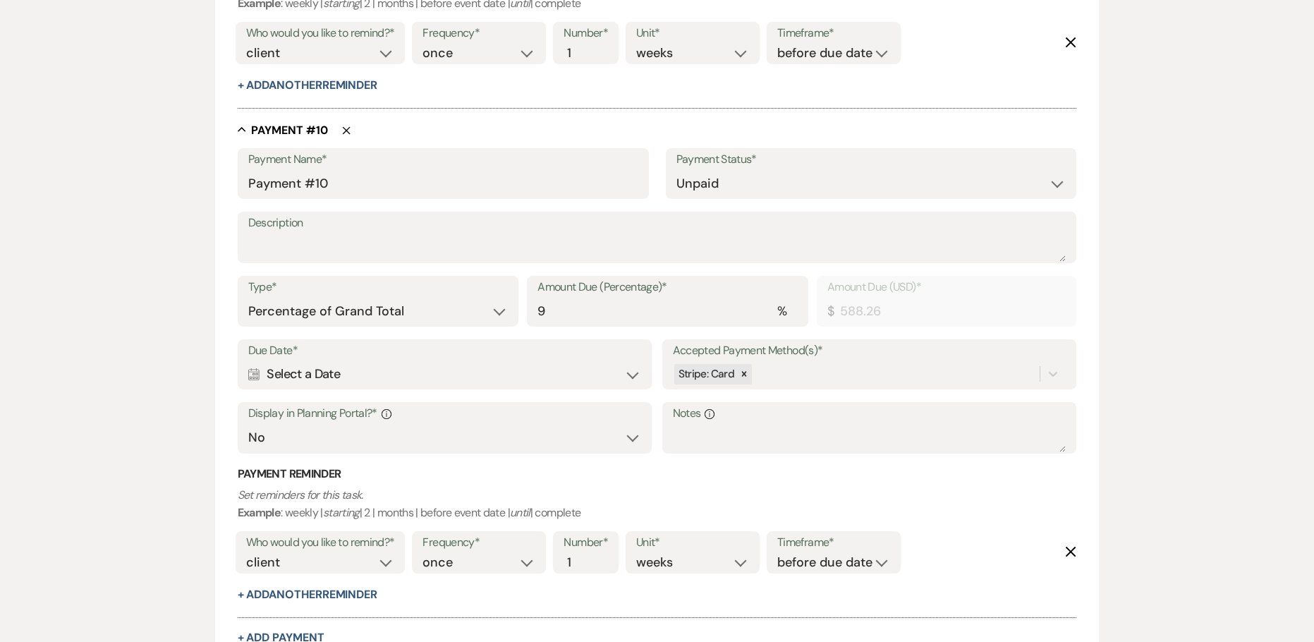
click at [305, 373] on div "Calendar Select a Date Expand" at bounding box center [445, 374] width 394 height 28
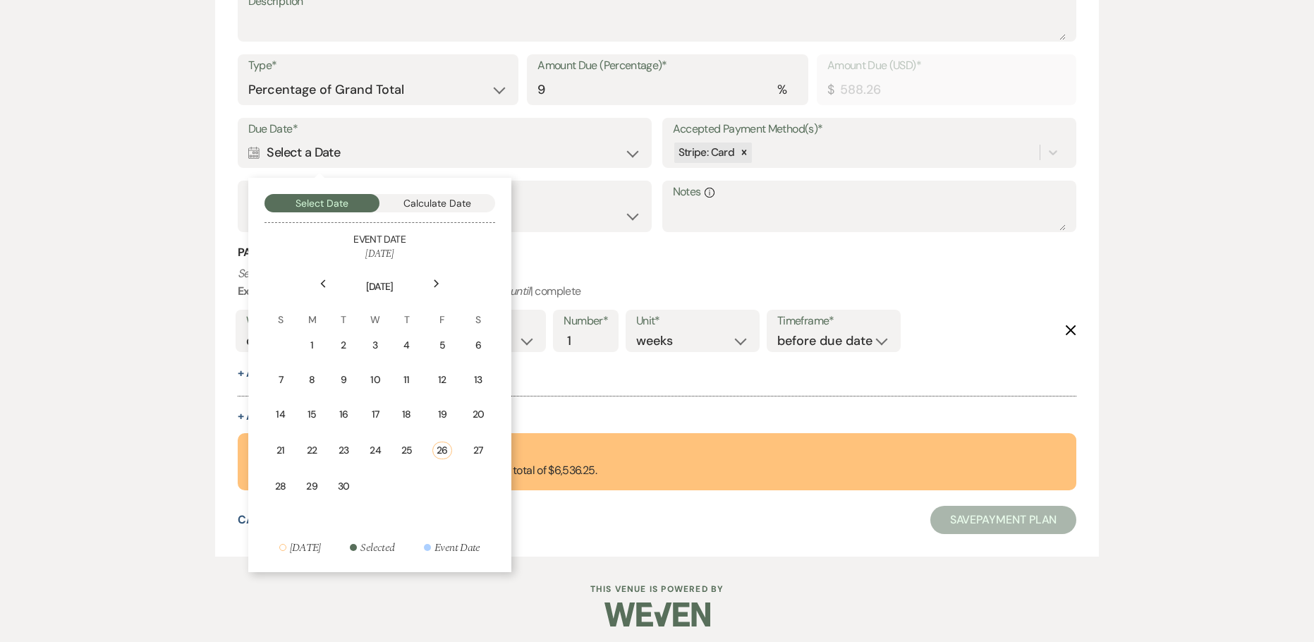
scroll to position [5206, 0]
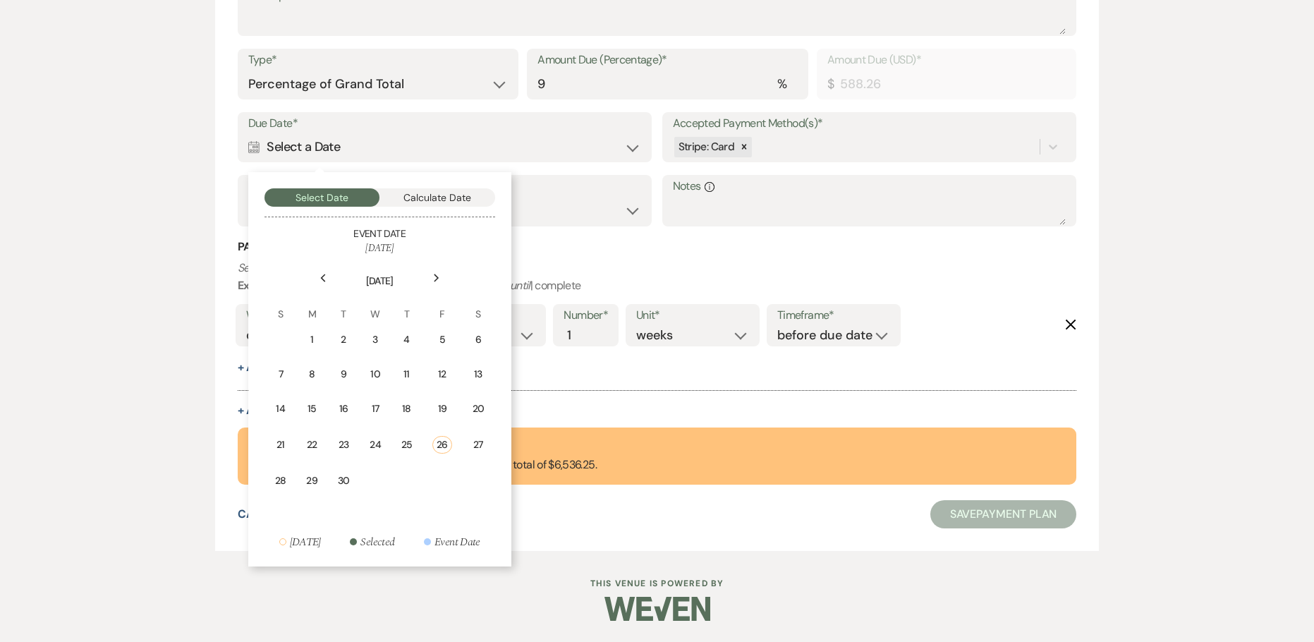
click at [434, 274] on use at bounding box center [436, 278] width 5 height 8
click at [433, 275] on icon "Next" at bounding box center [436, 278] width 7 height 8
click at [433, 276] on icon "Next" at bounding box center [436, 278] width 7 height 8
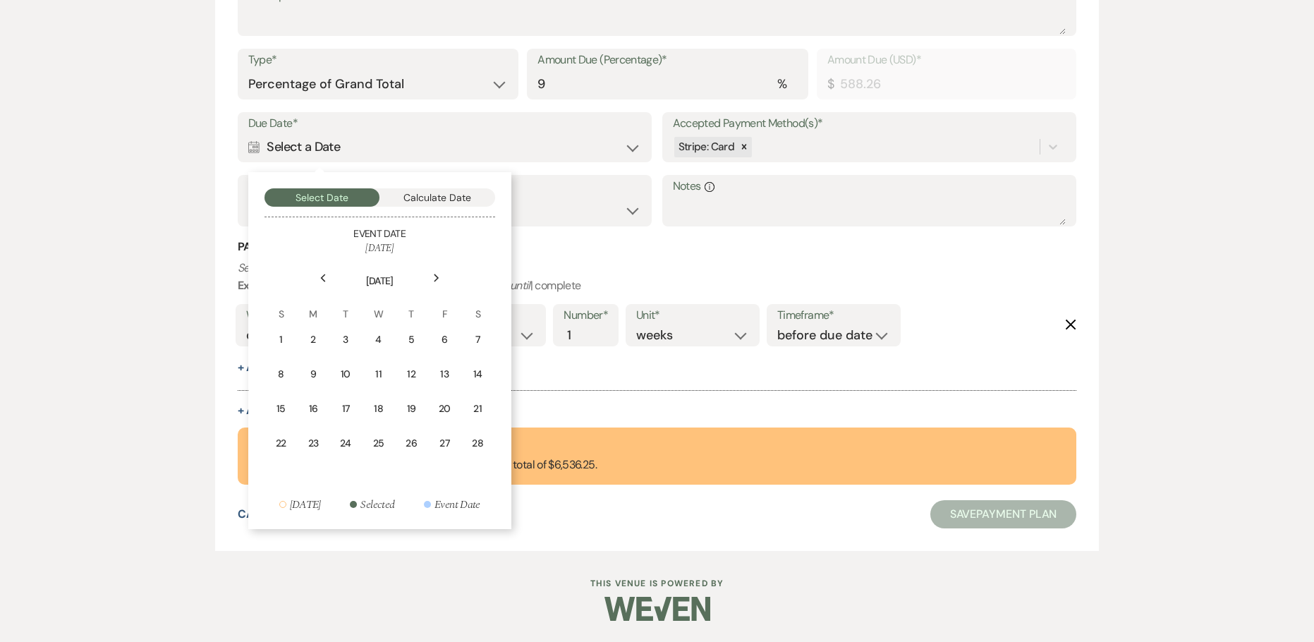
click at [433, 276] on icon "Next" at bounding box center [436, 278] width 7 height 8
click at [323, 476] on td "27" at bounding box center [314, 477] width 32 height 33
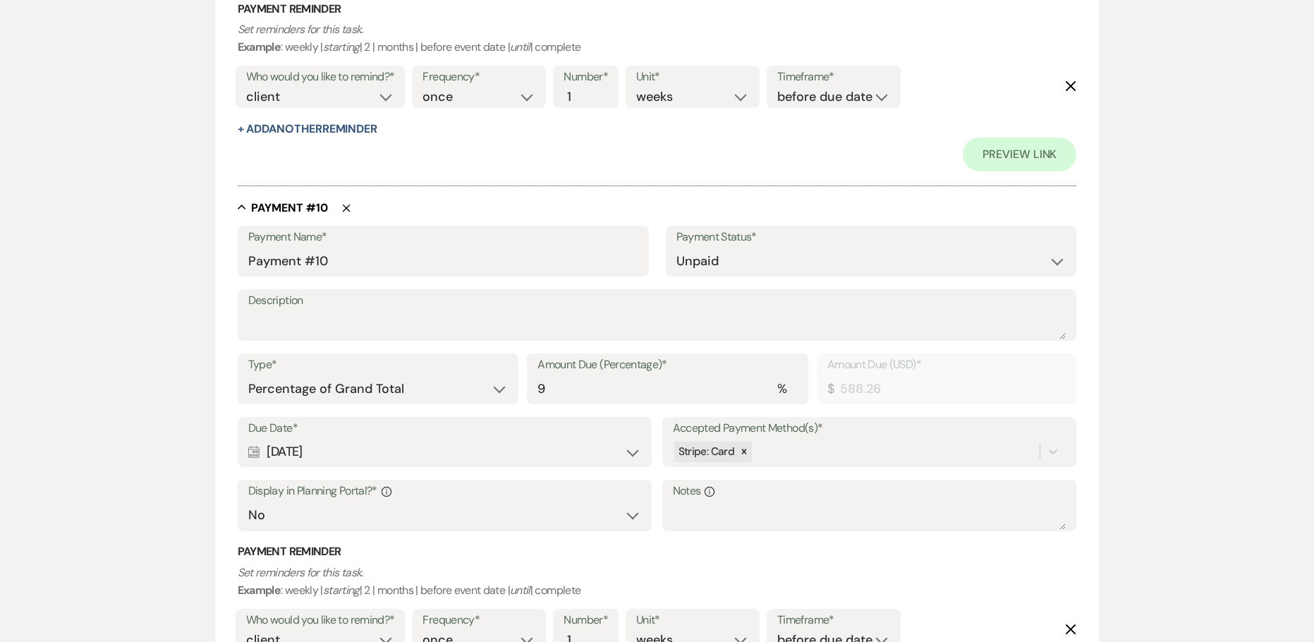
scroll to position [5511, 0]
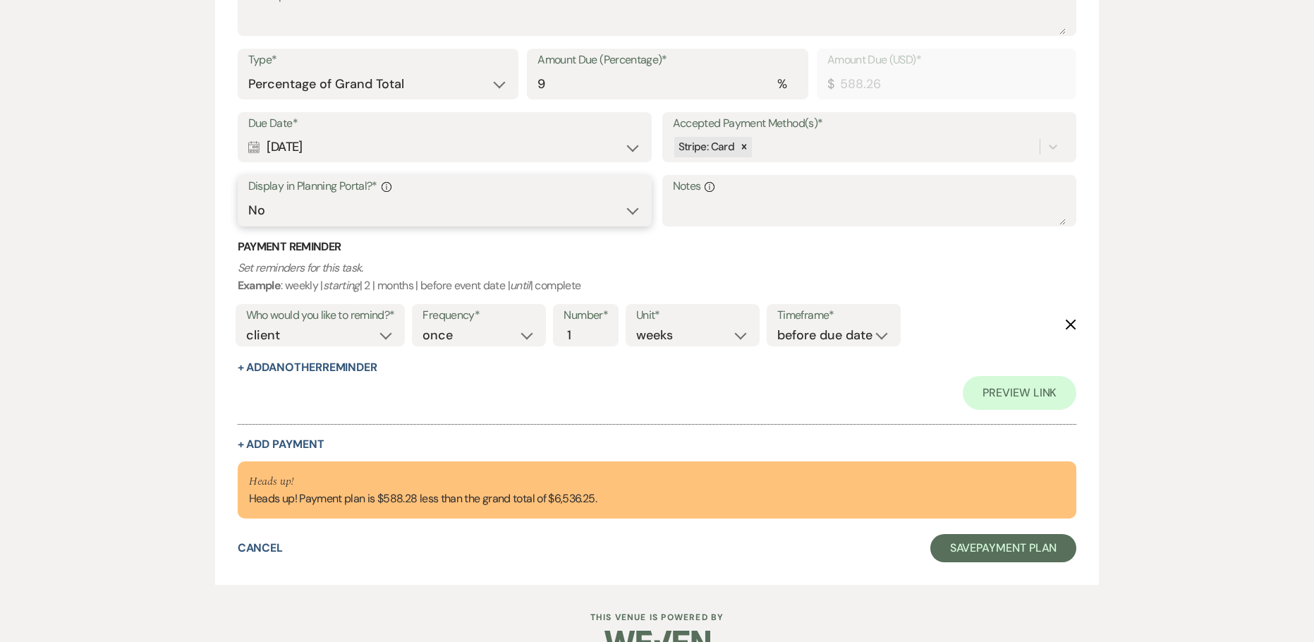
click at [278, 212] on select "Yes No" at bounding box center [445, 211] width 394 height 28
select select "true"
click at [248, 197] on select "Yes No" at bounding box center [445, 211] width 394 height 28
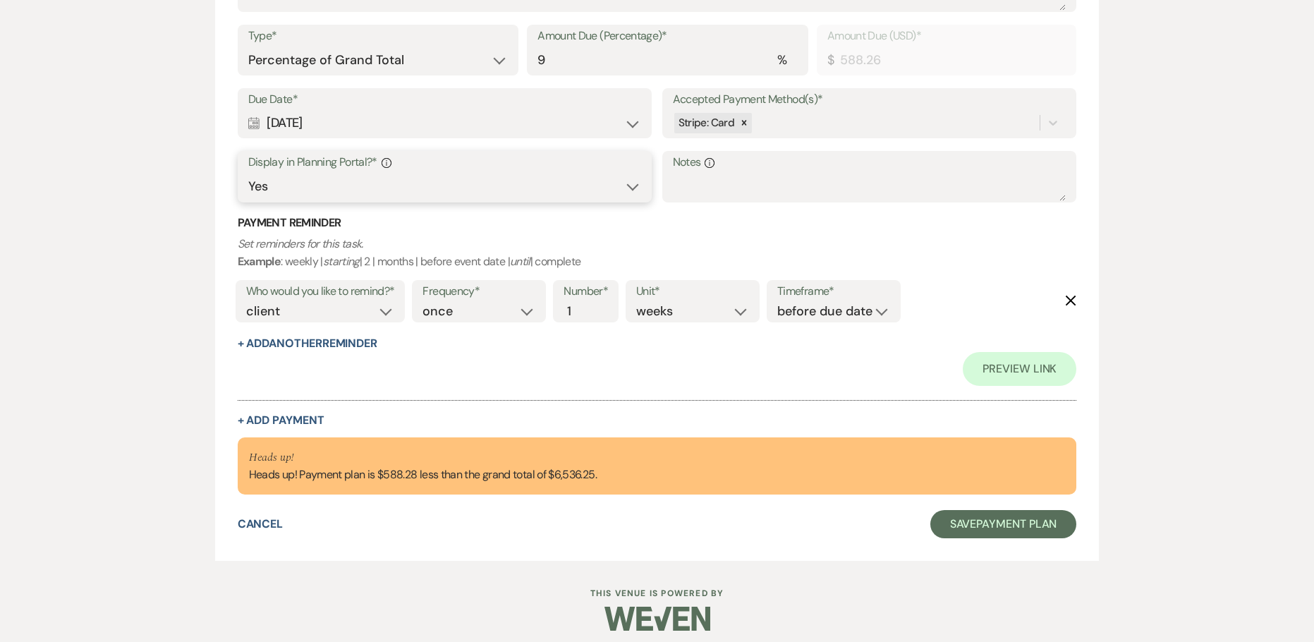
scroll to position [5545, 0]
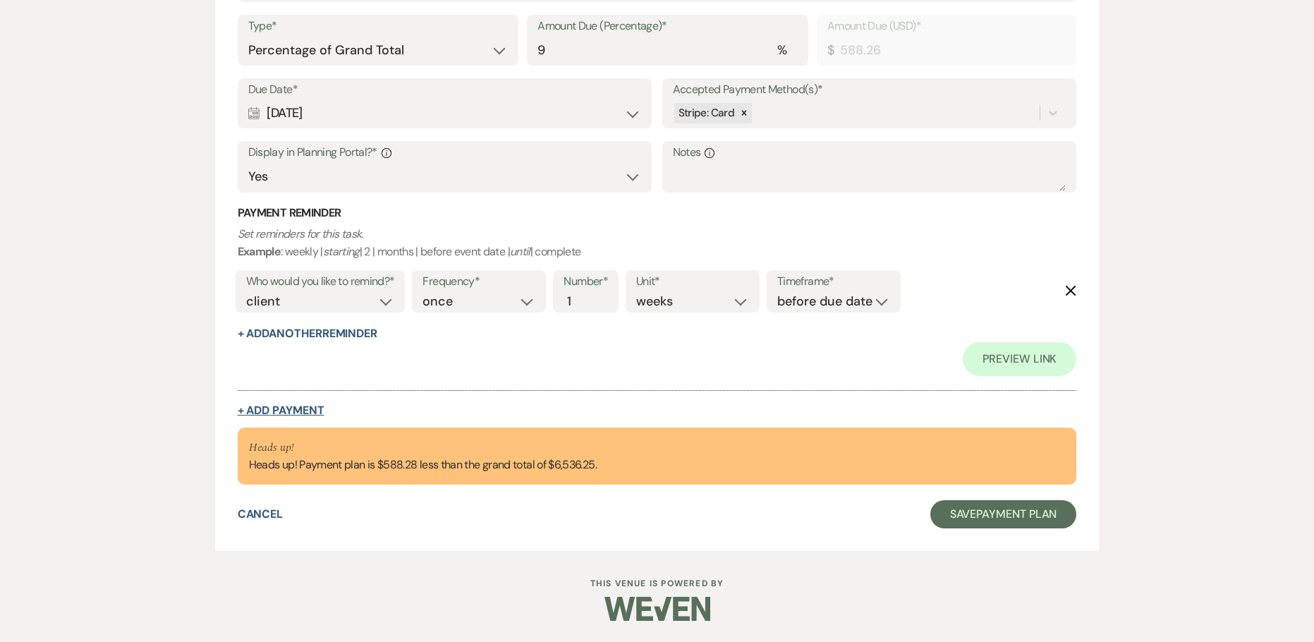
click at [278, 413] on button "+ Add Payment" at bounding box center [281, 410] width 87 height 11
select select "2"
select select "percentage"
select select "false"
select select "client"
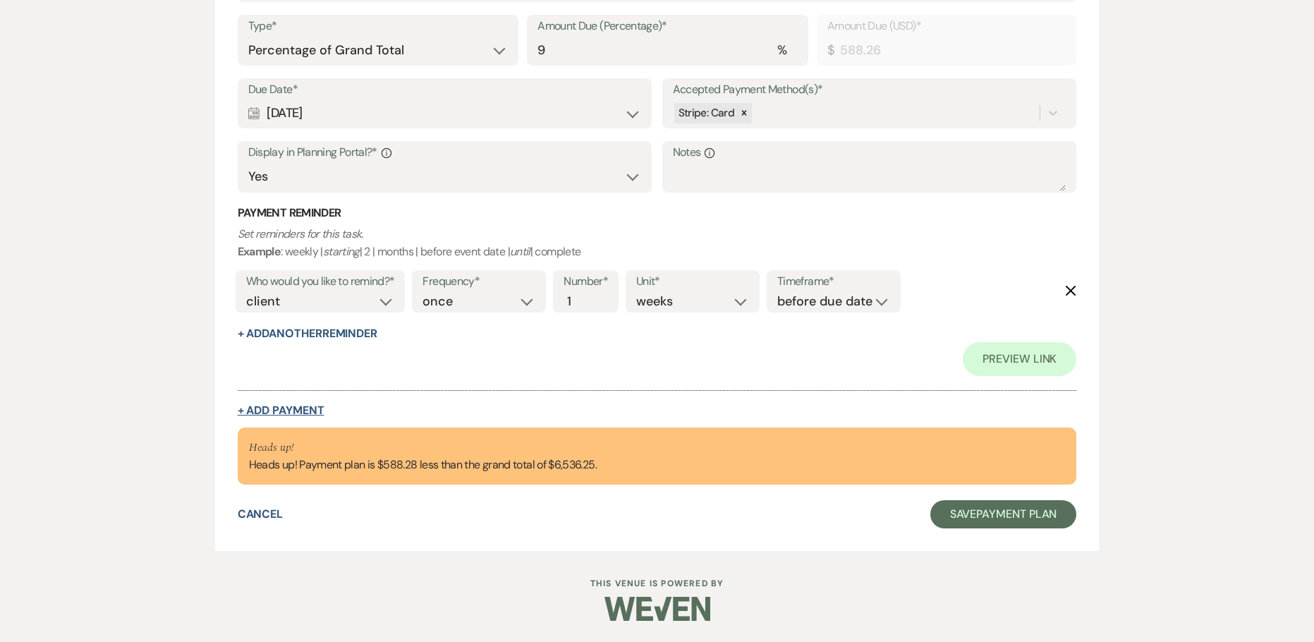
select select "weeks"
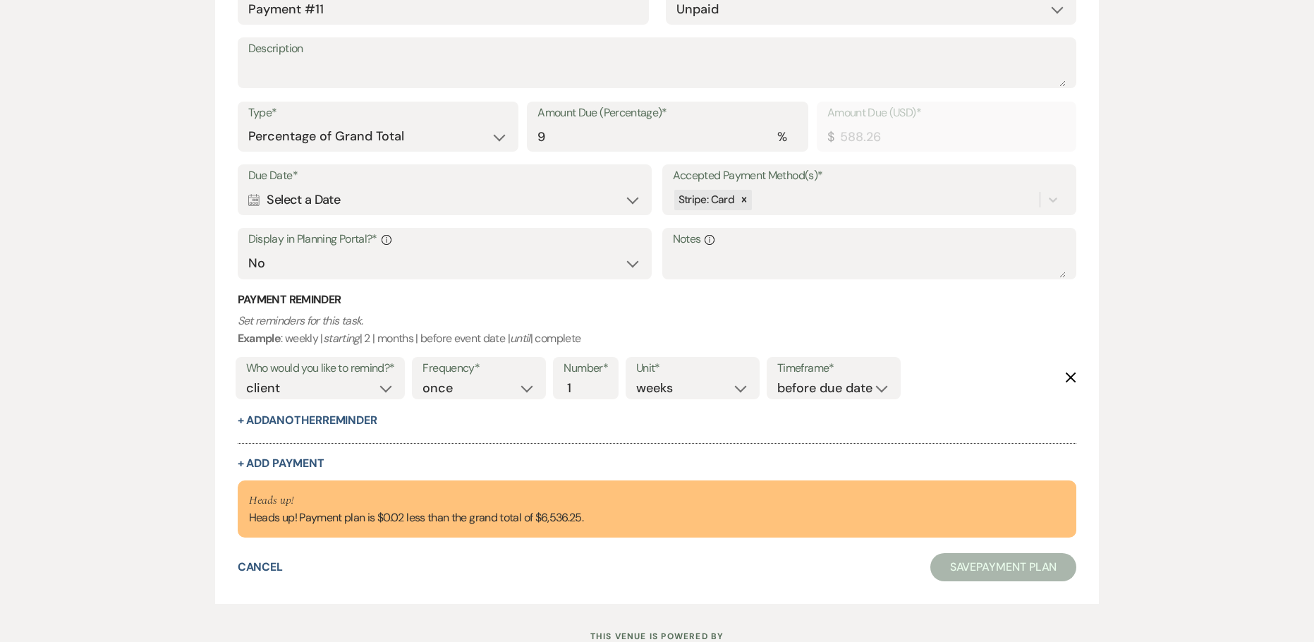
scroll to position [5663, 0]
click at [319, 200] on div "Calendar Select a Date Expand" at bounding box center [445, 199] width 394 height 28
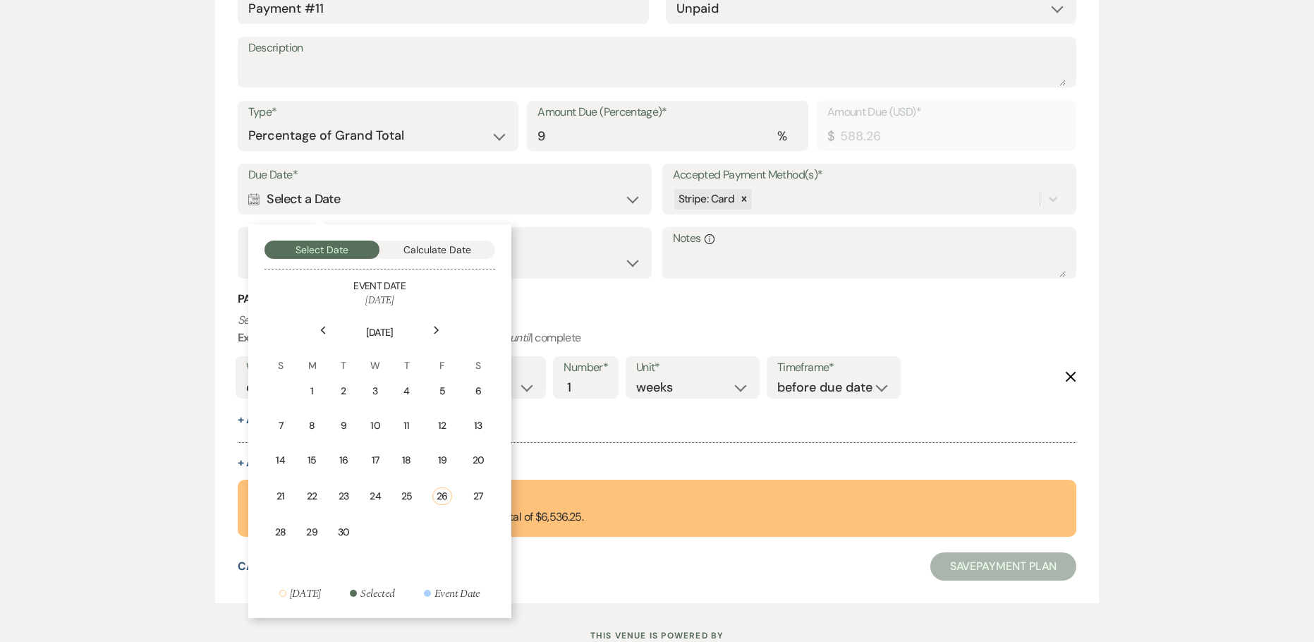
click at [441, 334] on div "Next" at bounding box center [436, 330] width 23 height 23
click at [439, 331] on icon "Next" at bounding box center [436, 330] width 7 height 8
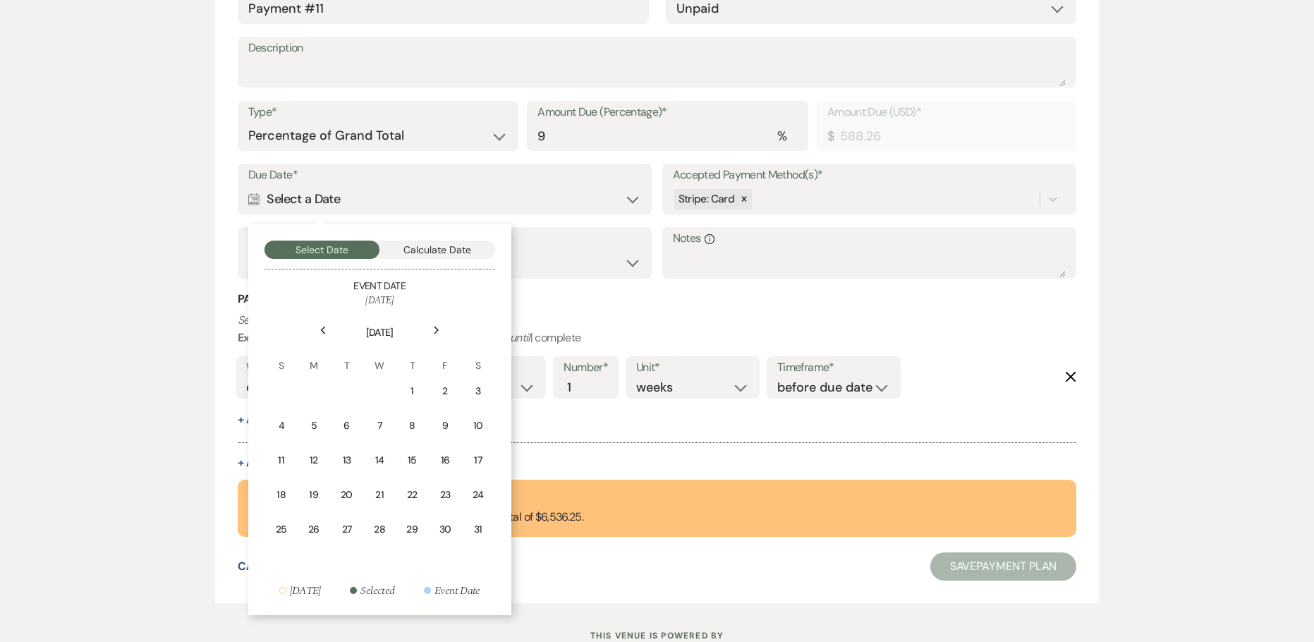
click at [439, 331] on icon "Next" at bounding box center [436, 330] width 7 height 8
click at [370, 526] on td "27" at bounding box center [379, 529] width 32 height 33
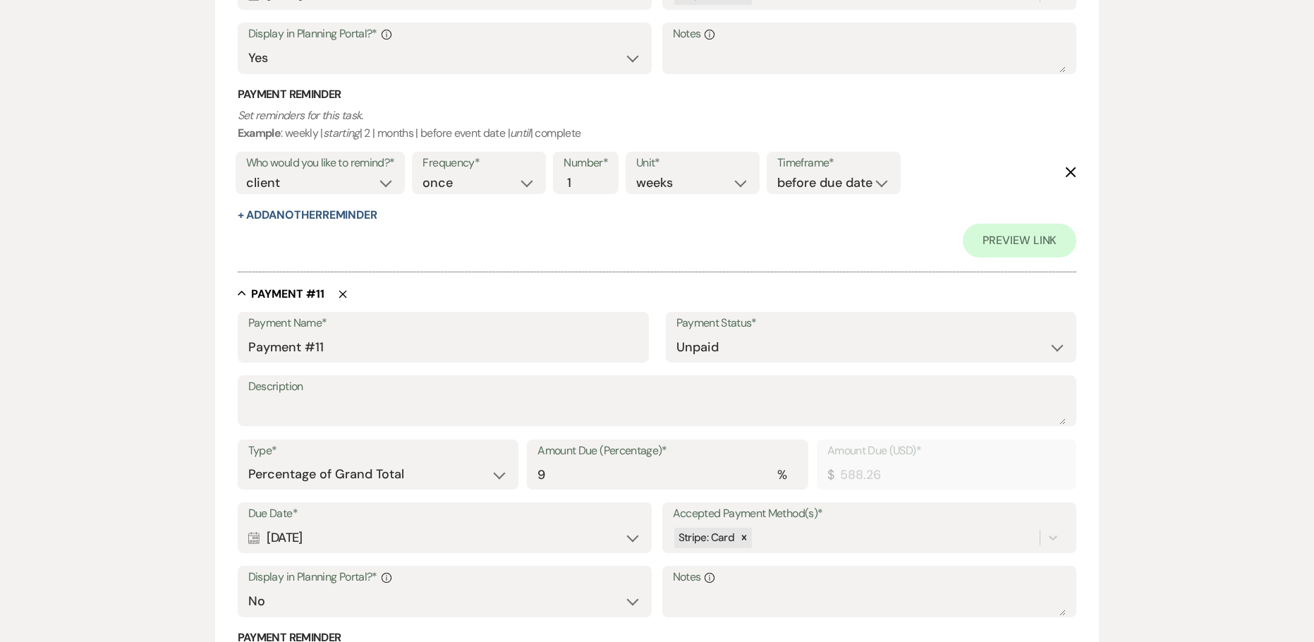
scroll to position [6002, 0]
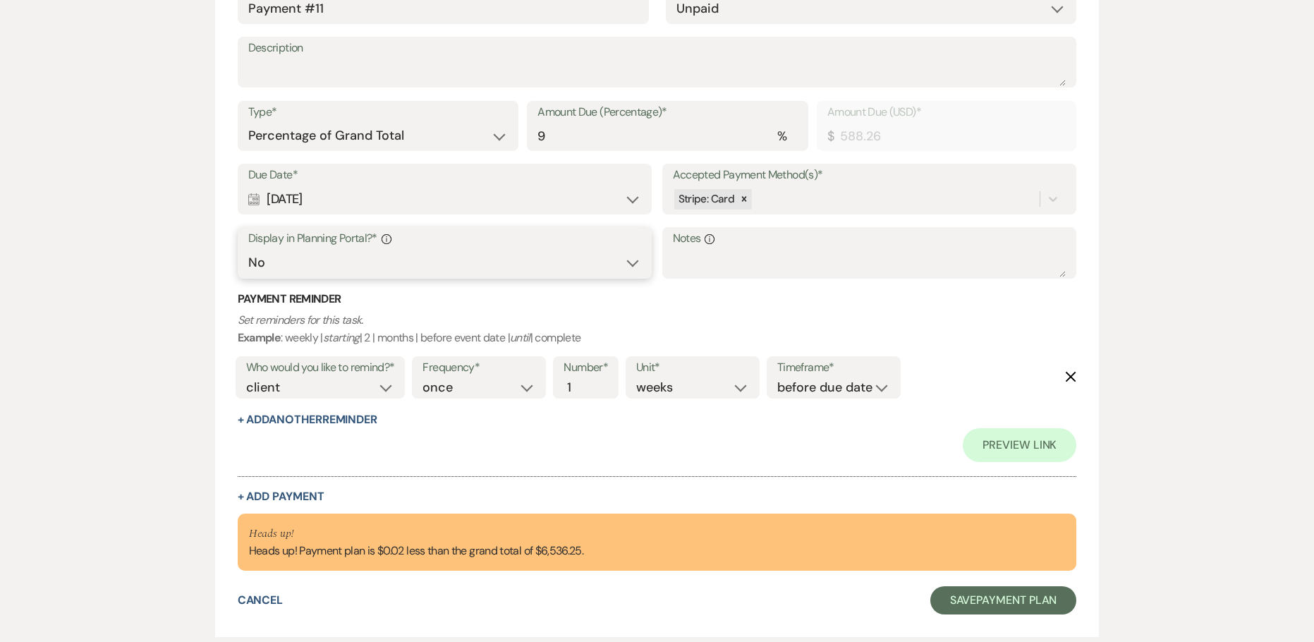
click at [285, 253] on select "Yes No" at bounding box center [445, 263] width 394 height 28
select select "true"
click at [248, 249] on select "Yes No" at bounding box center [445, 263] width 394 height 28
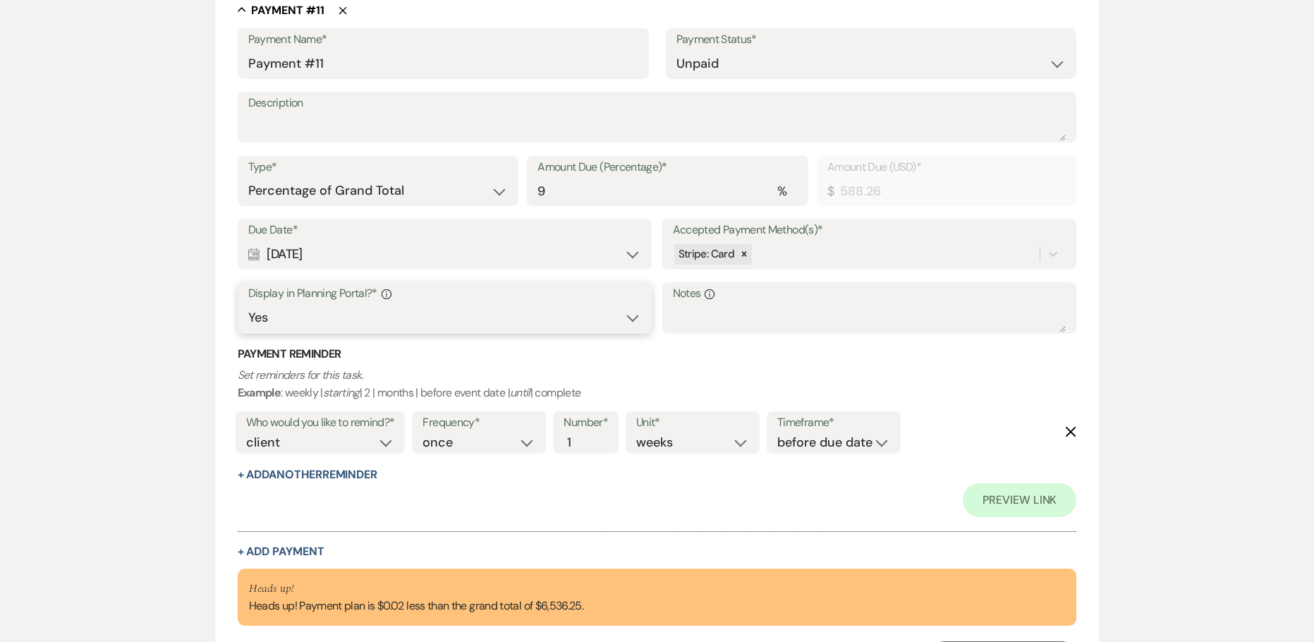
scroll to position [5931, 0]
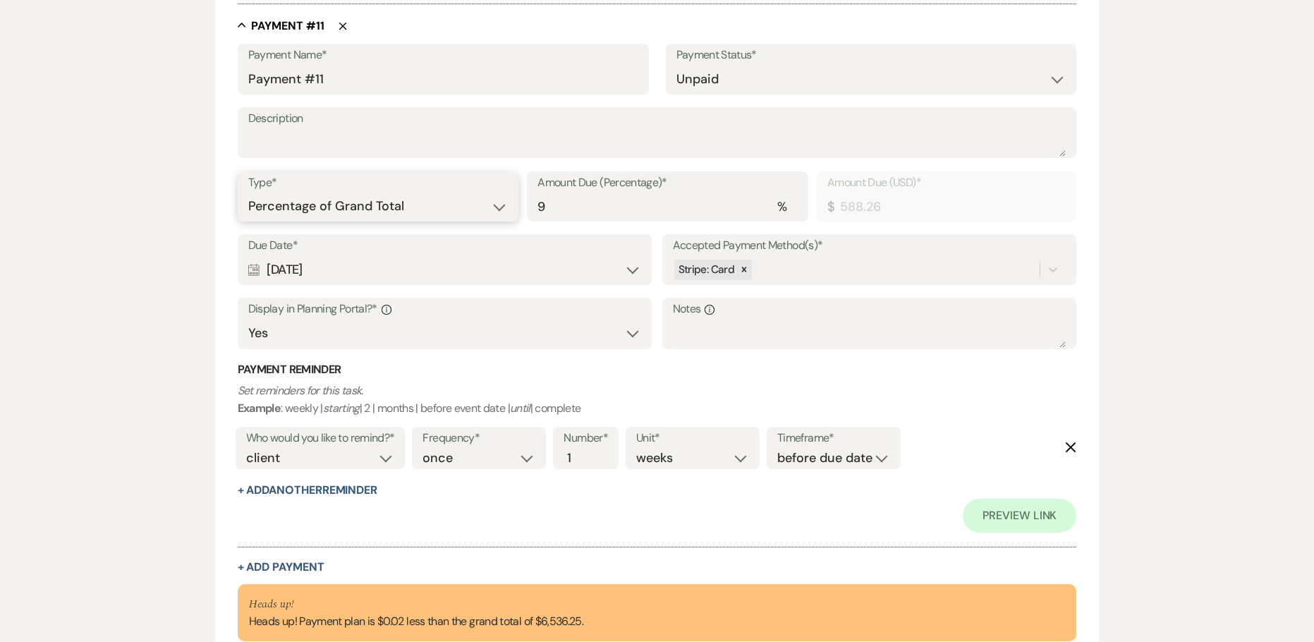
click at [370, 209] on select "Dollar Amount Percentage of Grand Total" at bounding box center [378, 207] width 260 height 28
select select "flat"
click at [248, 193] on select "Dollar Amount Percentage of Grand Total" at bounding box center [378, 207] width 260 height 28
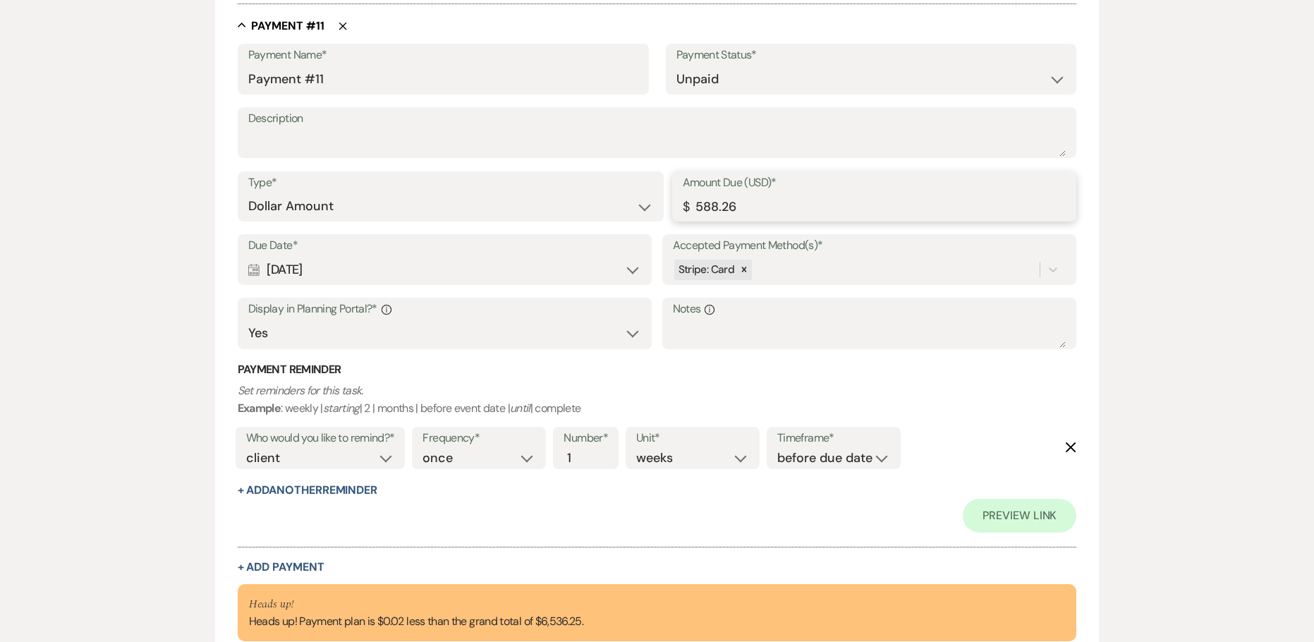
click at [744, 200] on input "588.26" at bounding box center [875, 207] width 384 height 28
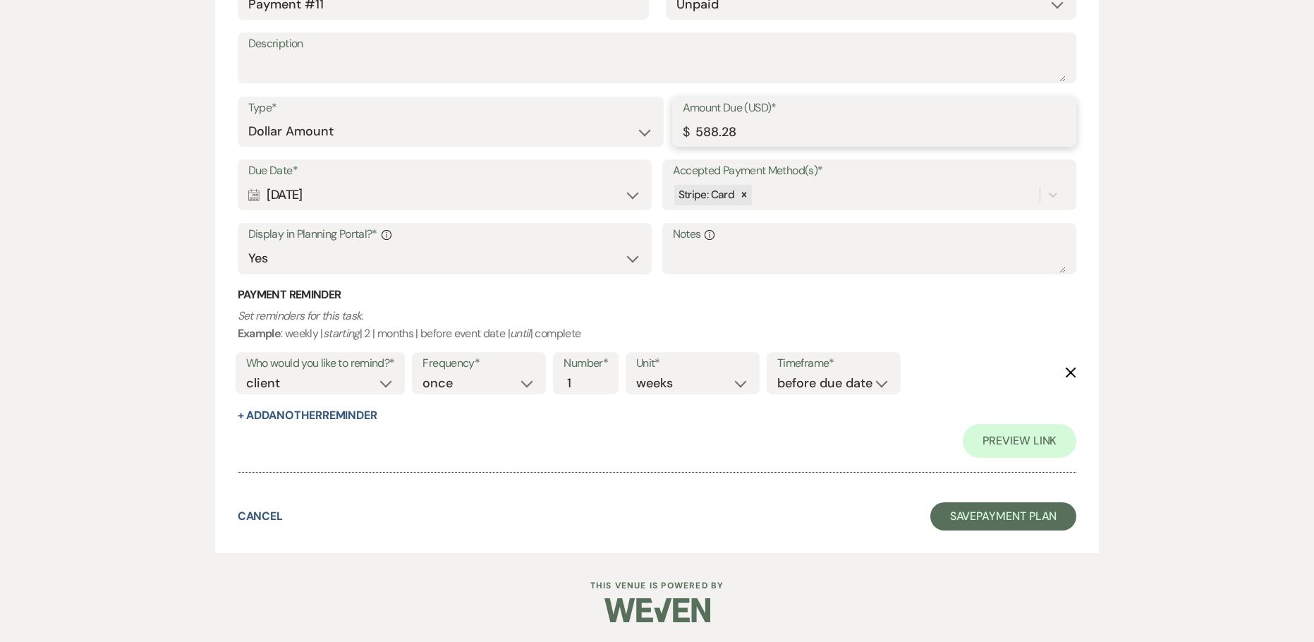
scroll to position [6008, 0]
type input "588.28"
click at [951, 506] on button "Save Payment Plan" at bounding box center [1003, 515] width 147 height 28
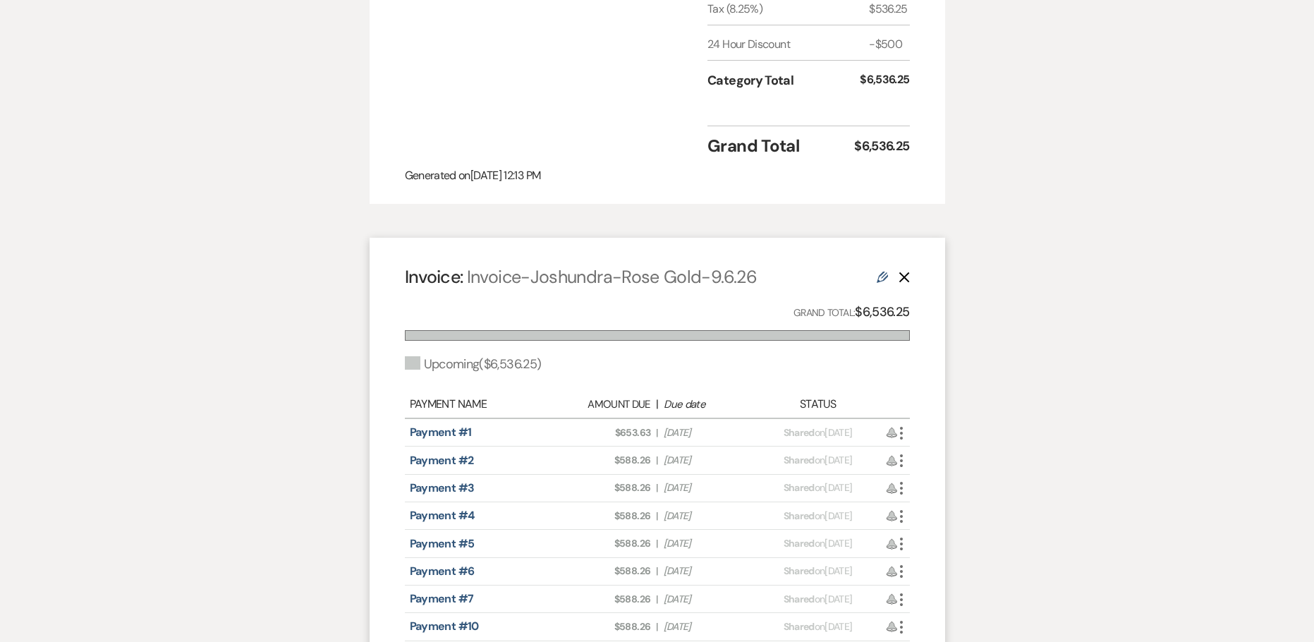
scroll to position [1058, 0]
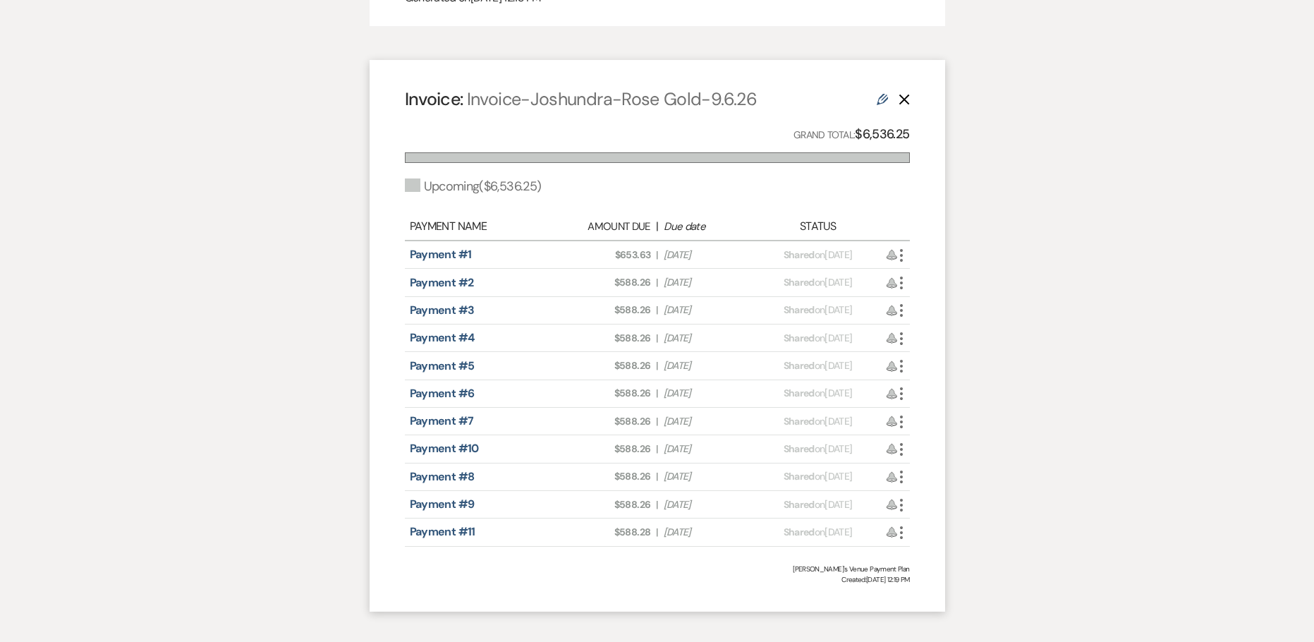
click at [905, 274] on icon "More" at bounding box center [901, 282] width 17 height 17
click at [936, 370] on link "Pencil Edit" at bounding box center [964, 382] width 142 height 24
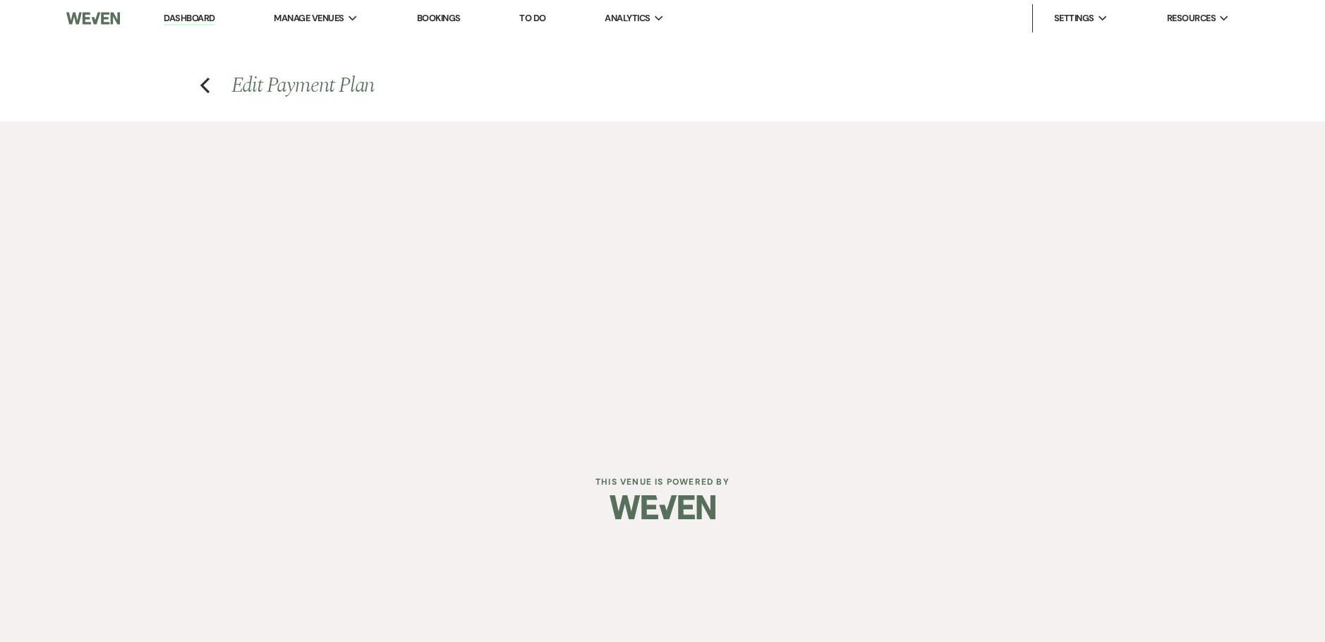
select select "29215"
select select "2"
select select "percentage"
select select "true"
select select "client"
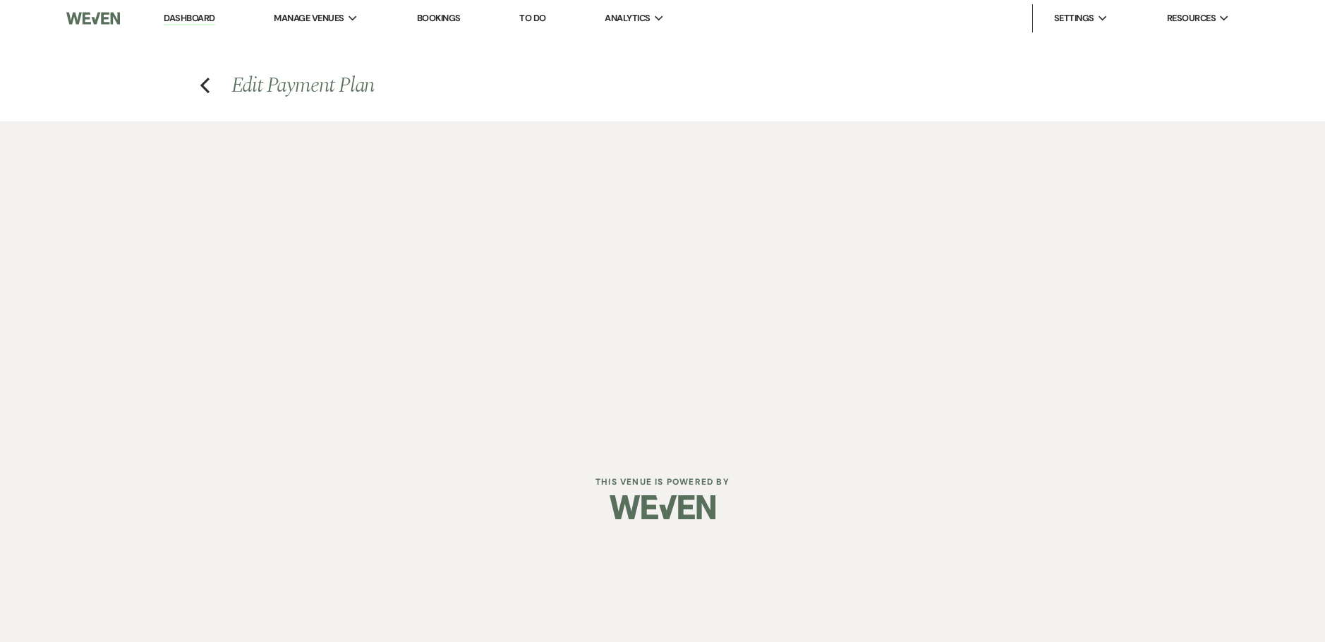
select select "weeks"
select select "2"
select select "percentage"
select select "true"
select select "client"
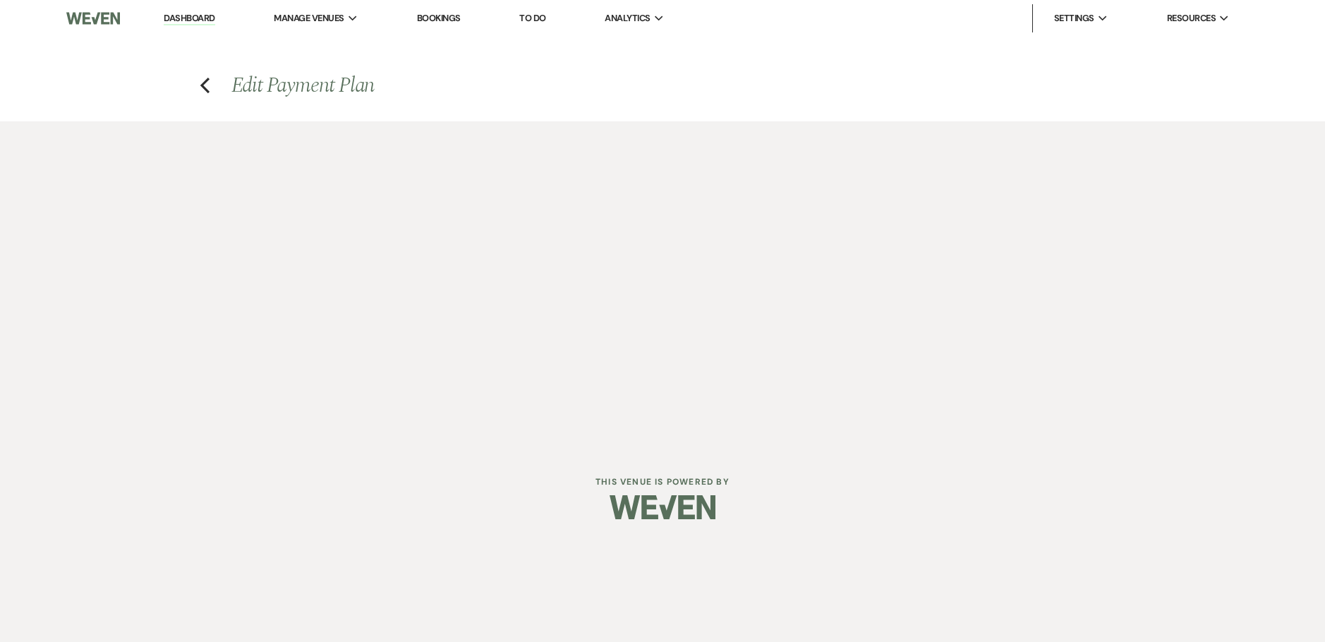
select select "weeks"
select select "both"
select select "onDueDate"
select select "host"
select select "days"
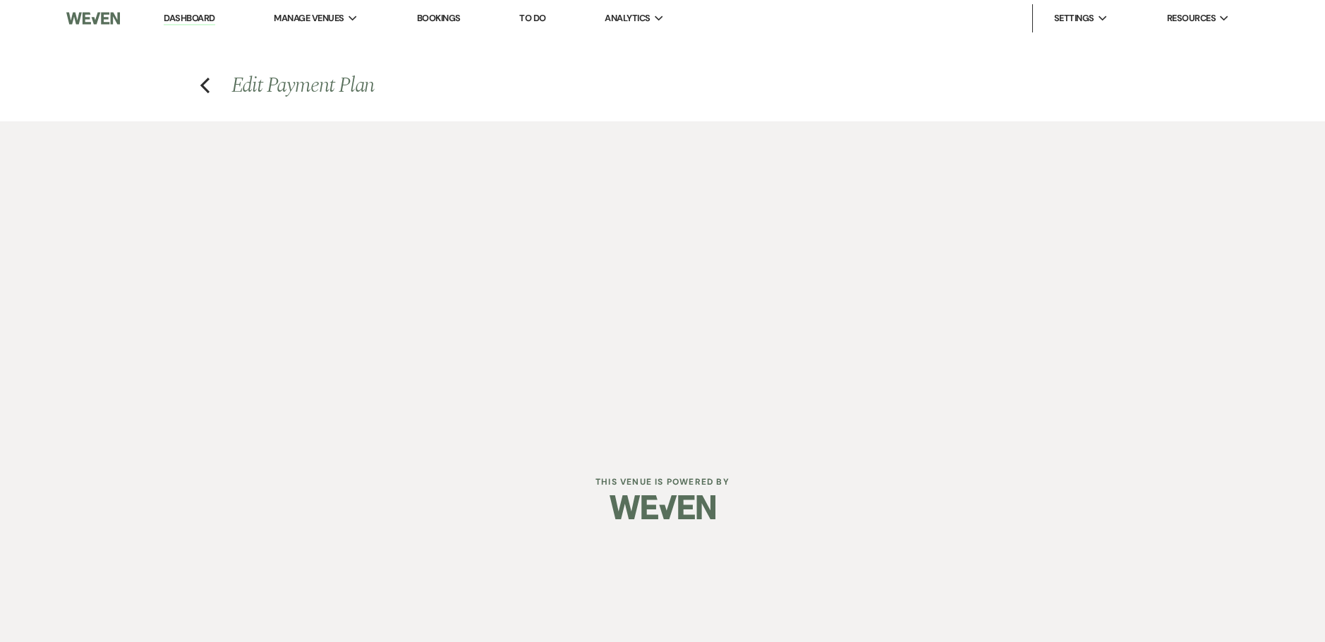
select select "afterDueDate"
select select "2"
select select "percentage"
select select "true"
select select "client"
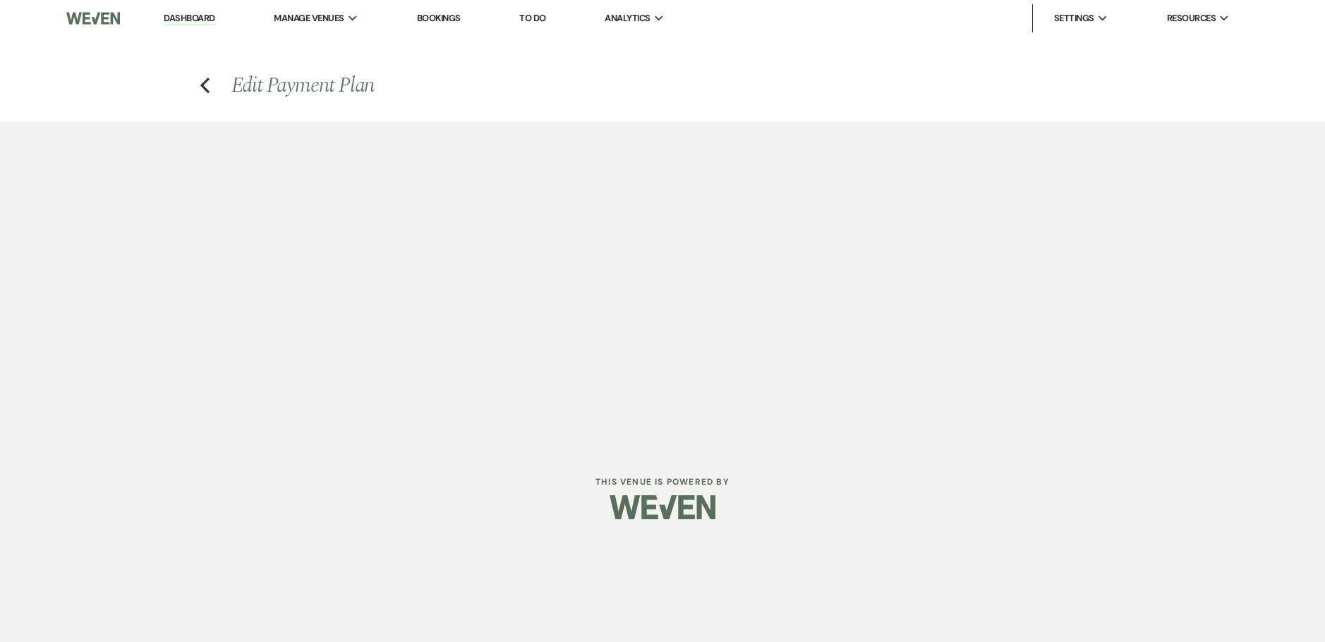
select select "weeks"
select select "2"
select select "percentage"
select select "true"
select select "client"
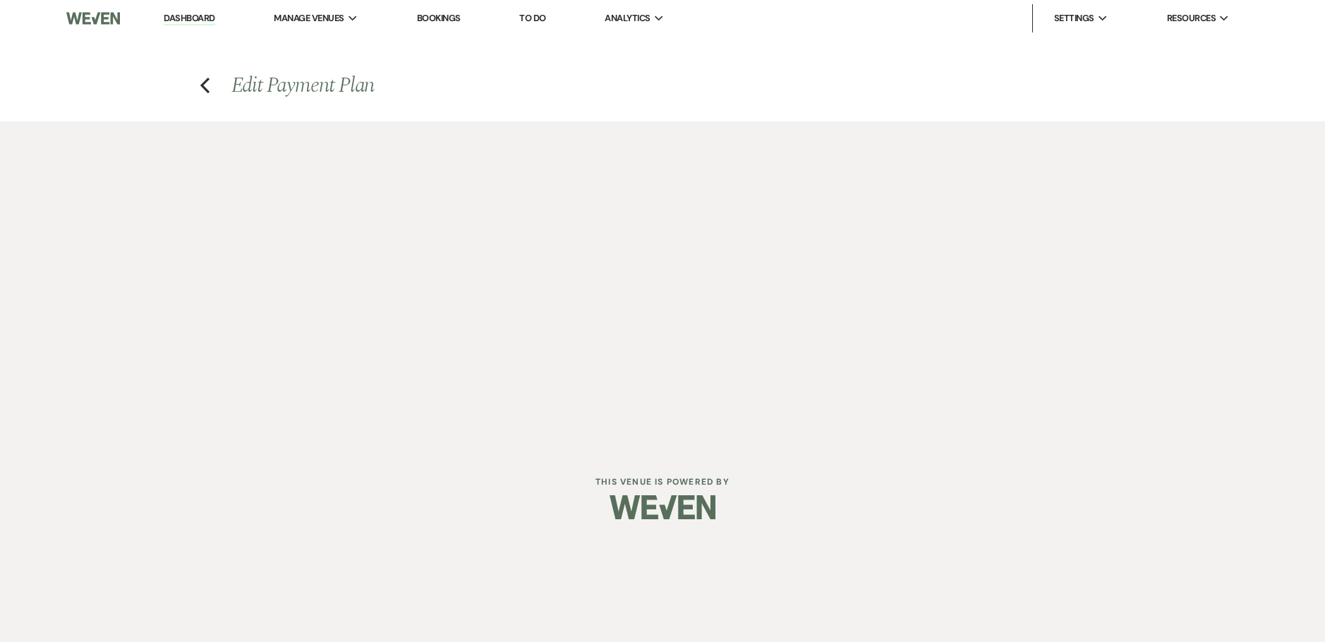
select select "weeks"
select select "2"
select select "percentage"
select select "true"
select select "client"
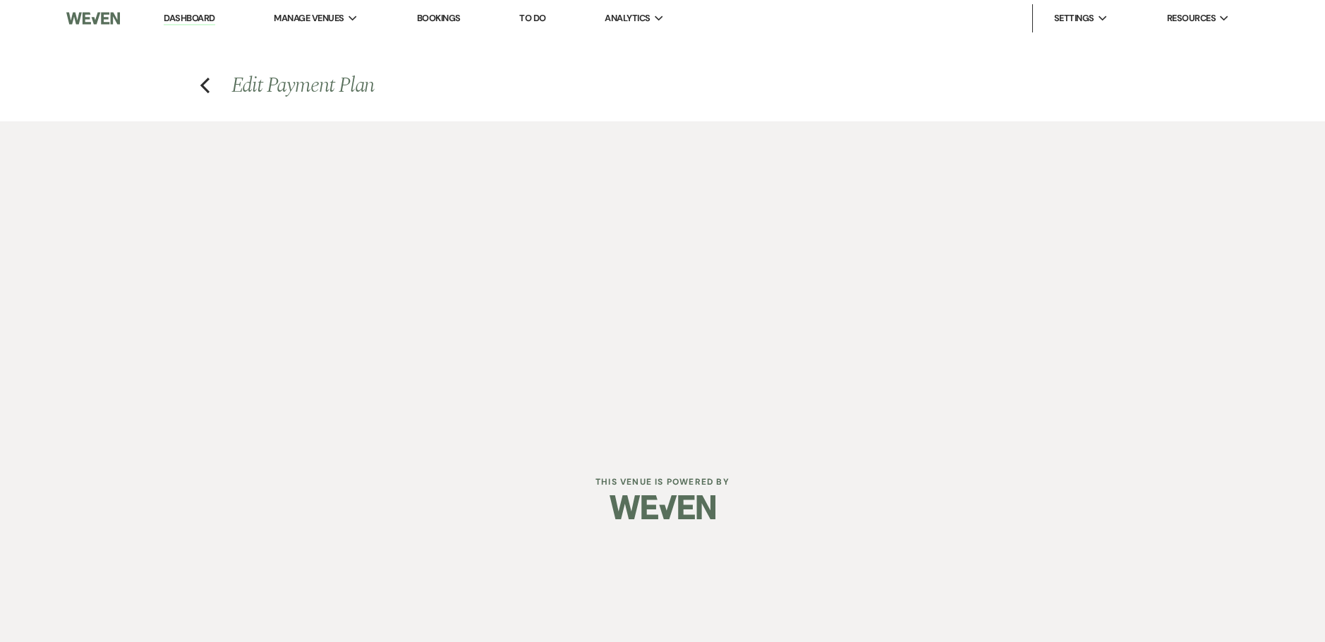
select select "weeks"
select select "2"
select select "percentage"
select select "true"
select select "client"
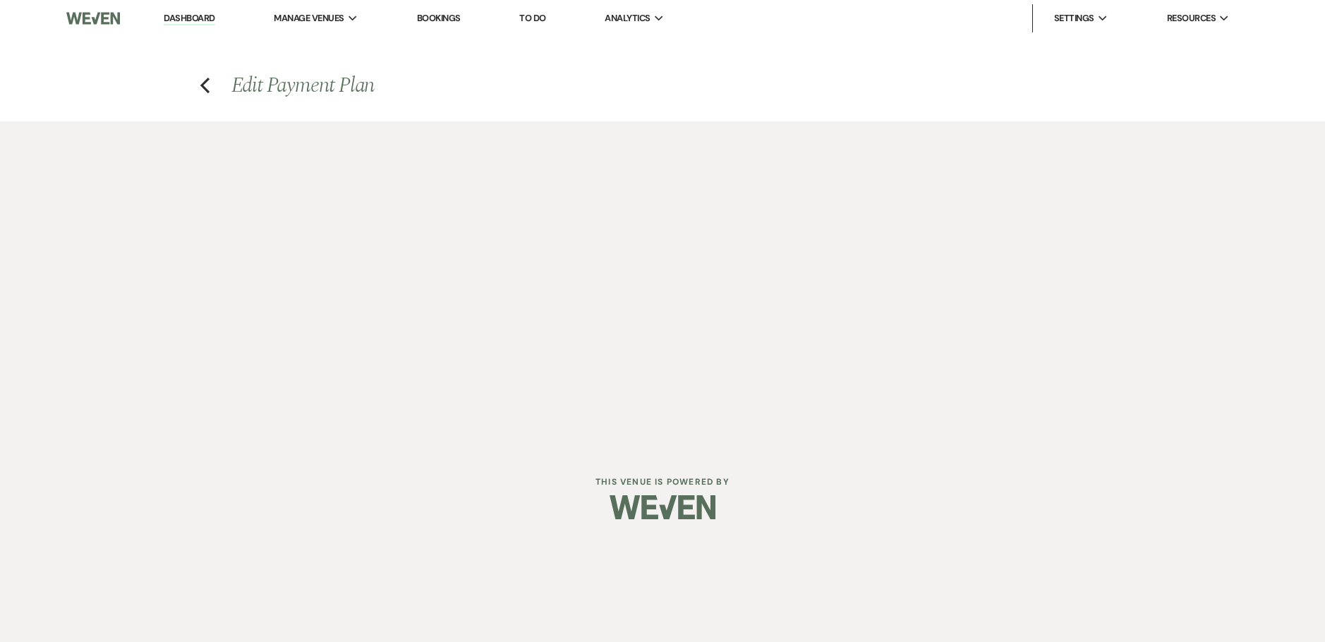
select select "weeks"
select select "2"
select select "percentage"
select select "true"
select select "client"
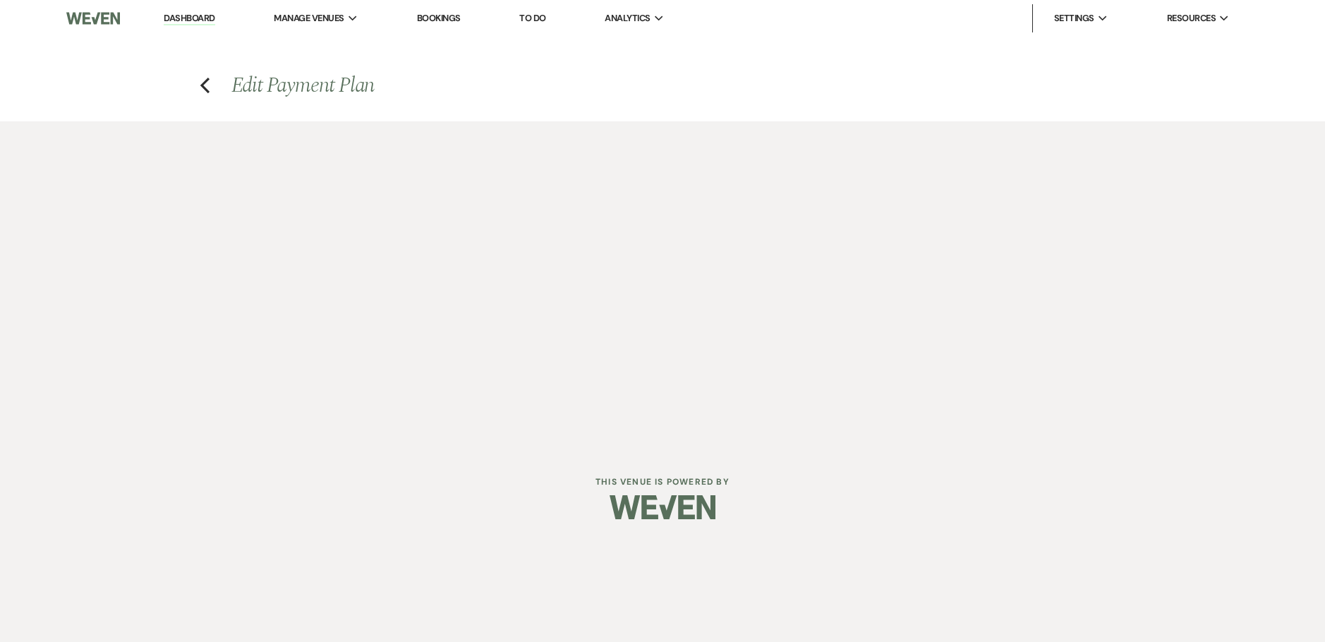
select select "weeks"
select select "2"
select select "percentage"
select select "true"
select select "client"
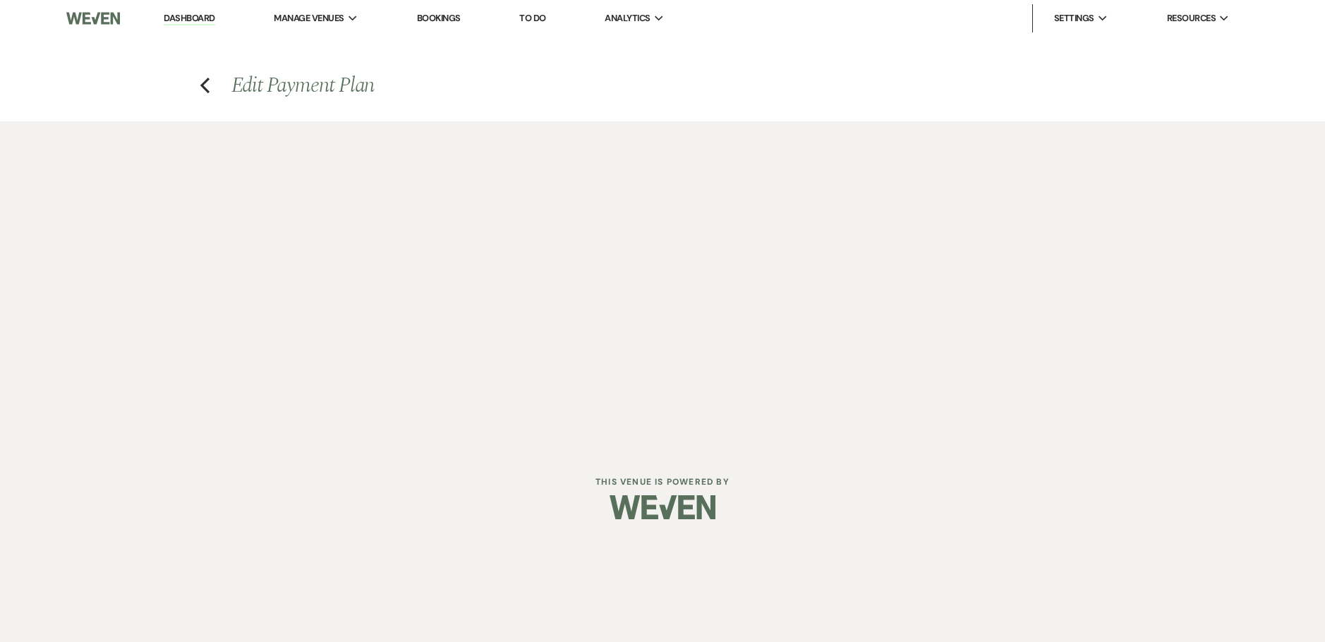
select select "weeks"
select select "2"
select select "percentage"
select select "true"
select select "client"
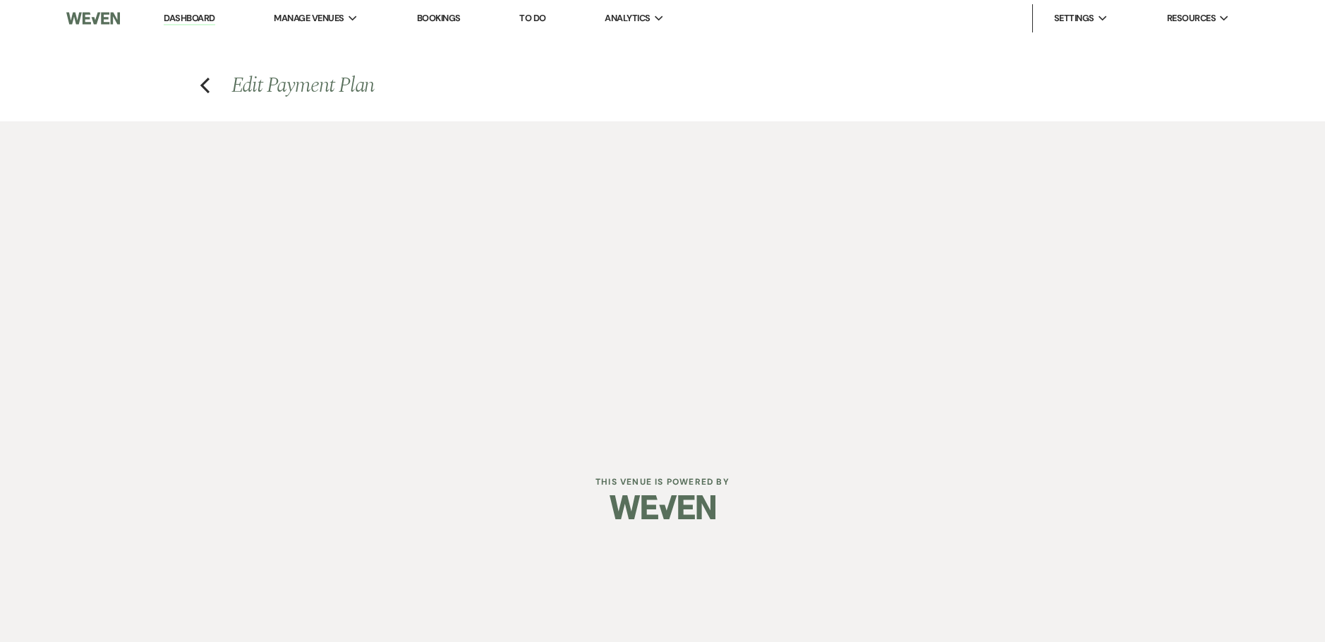
select select "weeks"
select select "2"
select select "percentage"
select select "true"
select select "client"
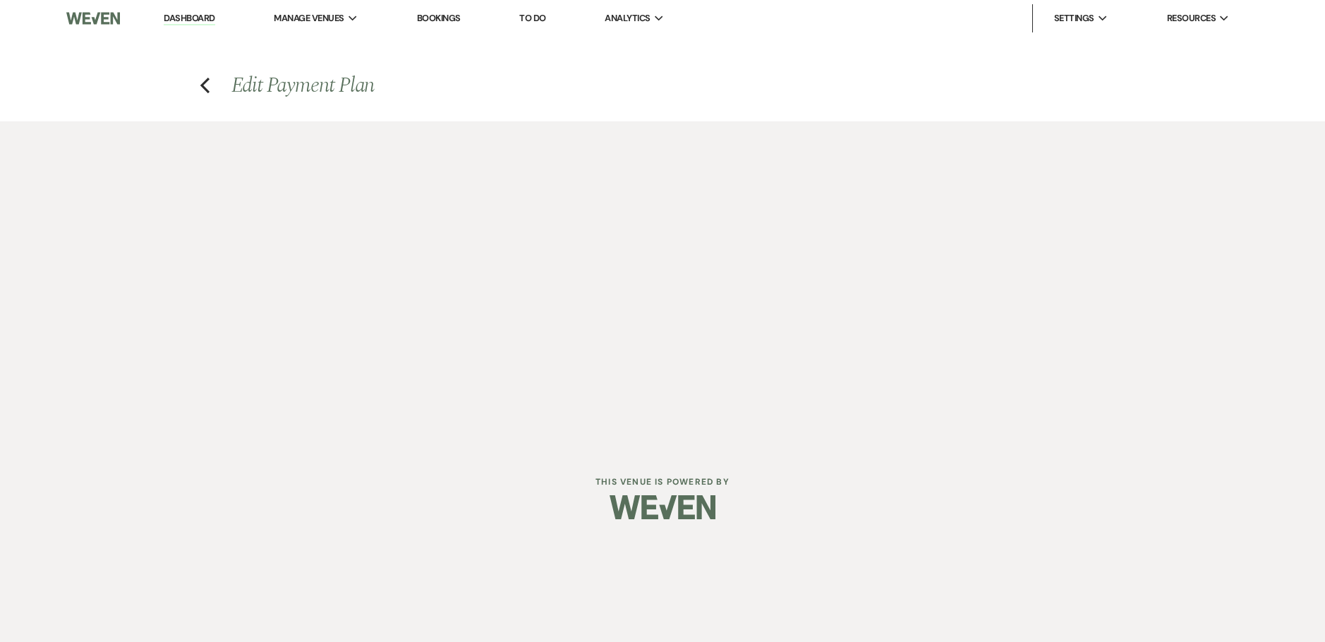
select select "weeks"
select select "2"
select select "flat"
select select "true"
select select "client"
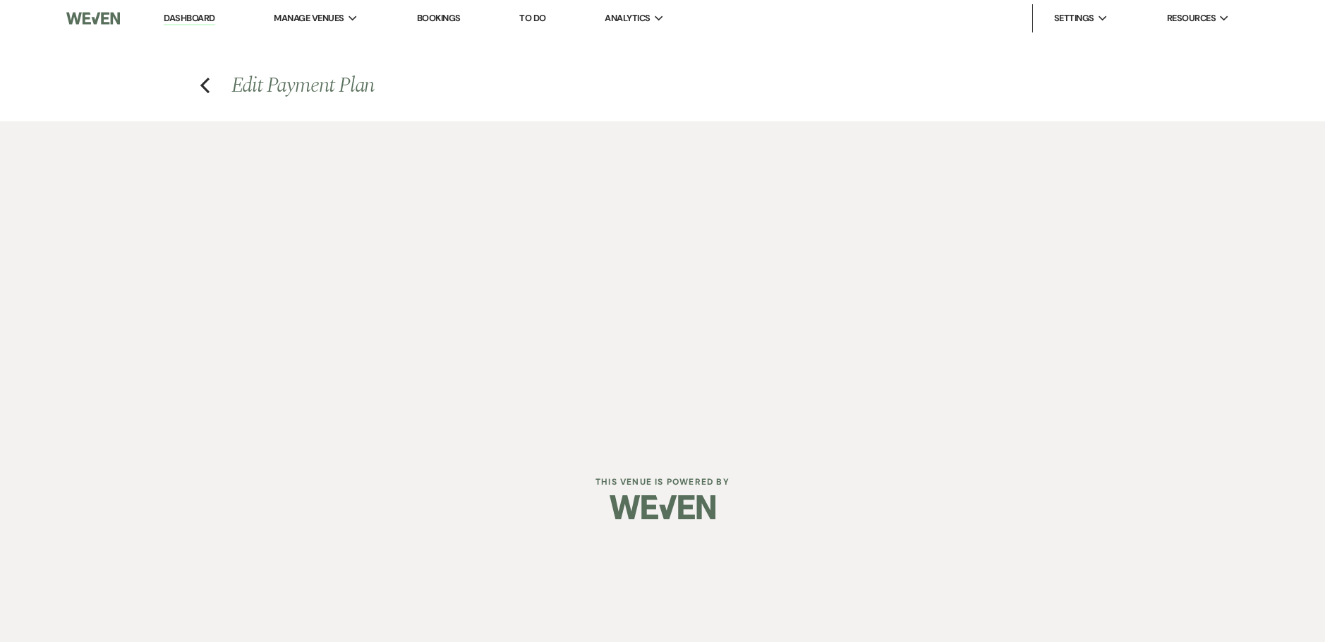
select select "weeks"
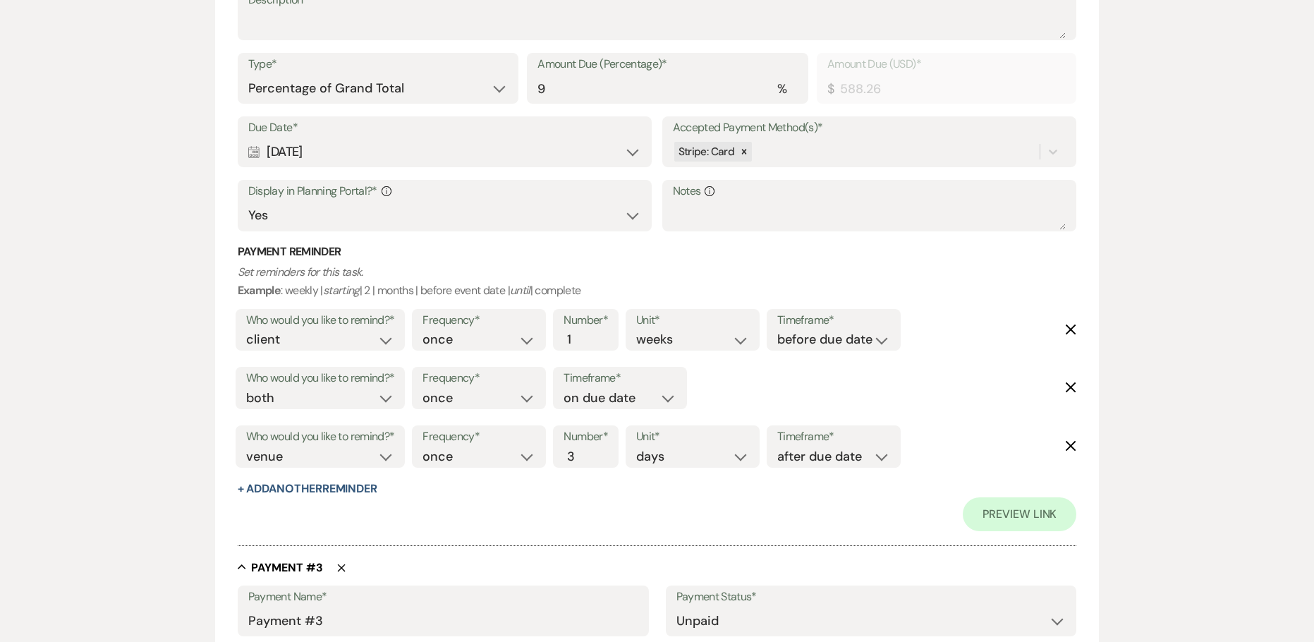
scroll to position [1058, 0]
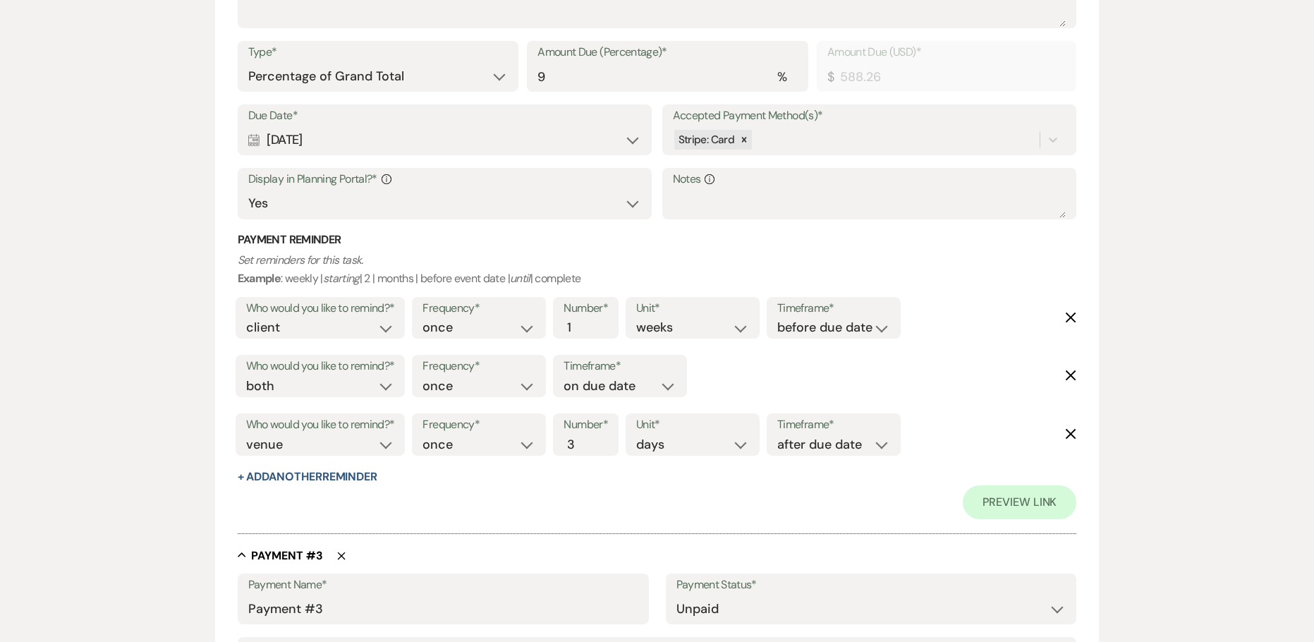
click at [315, 139] on div "Calendar [DATE] Expand" at bounding box center [445, 140] width 394 height 28
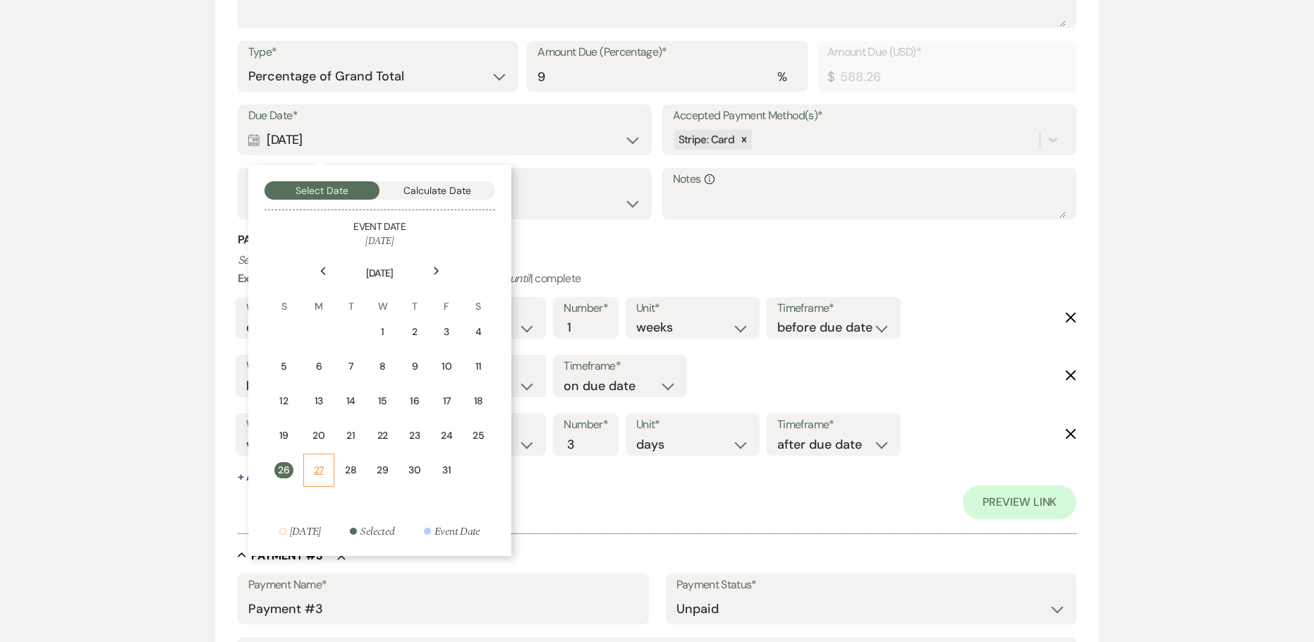
click at [317, 474] on div "27" at bounding box center [318, 470] width 13 height 15
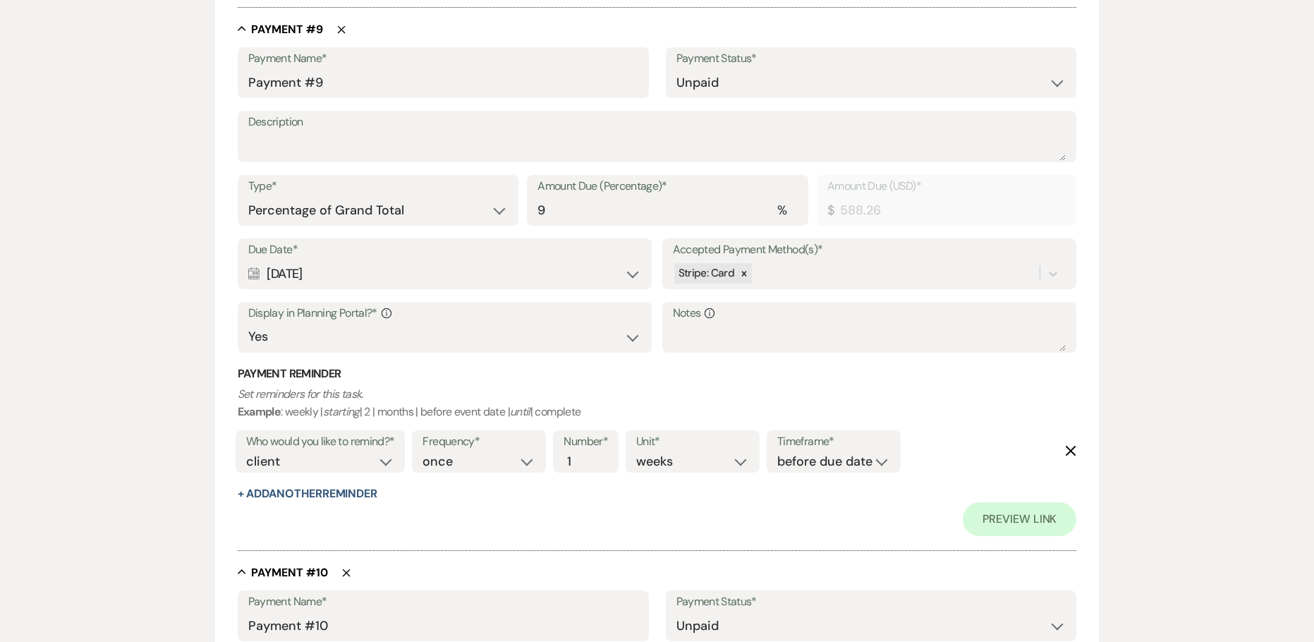
scroll to position [4866, 0]
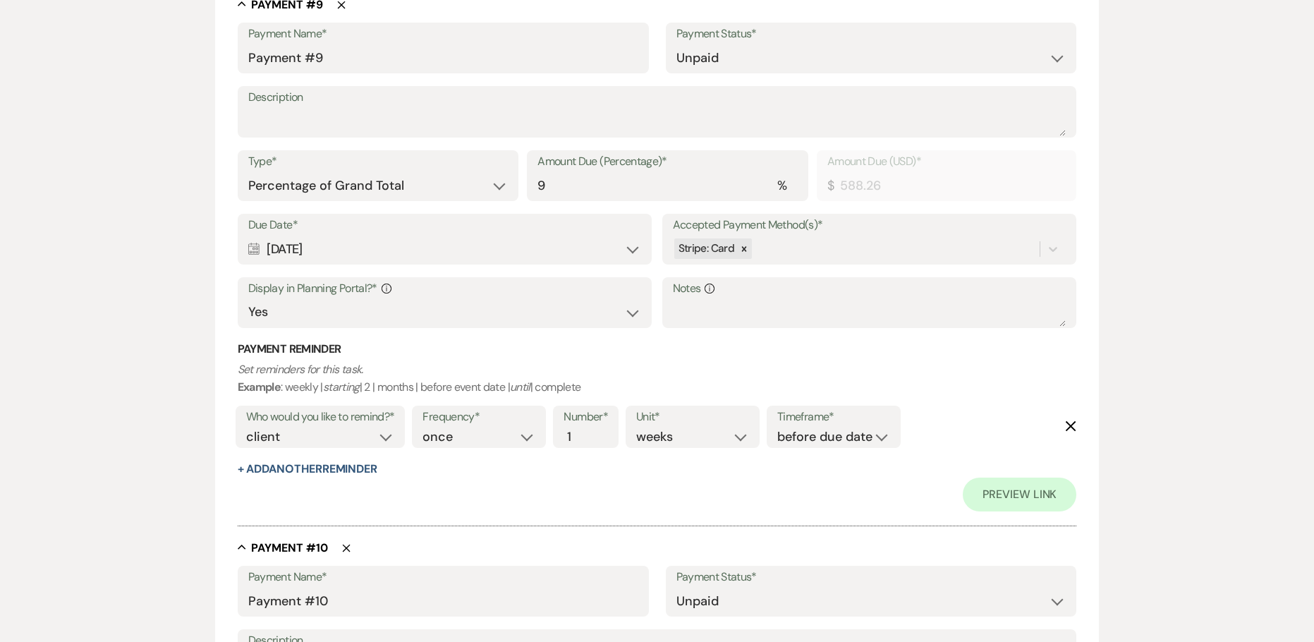
click at [330, 249] on div "Calendar [DATE] Expand" at bounding box center [445, 250] width 394 height 28
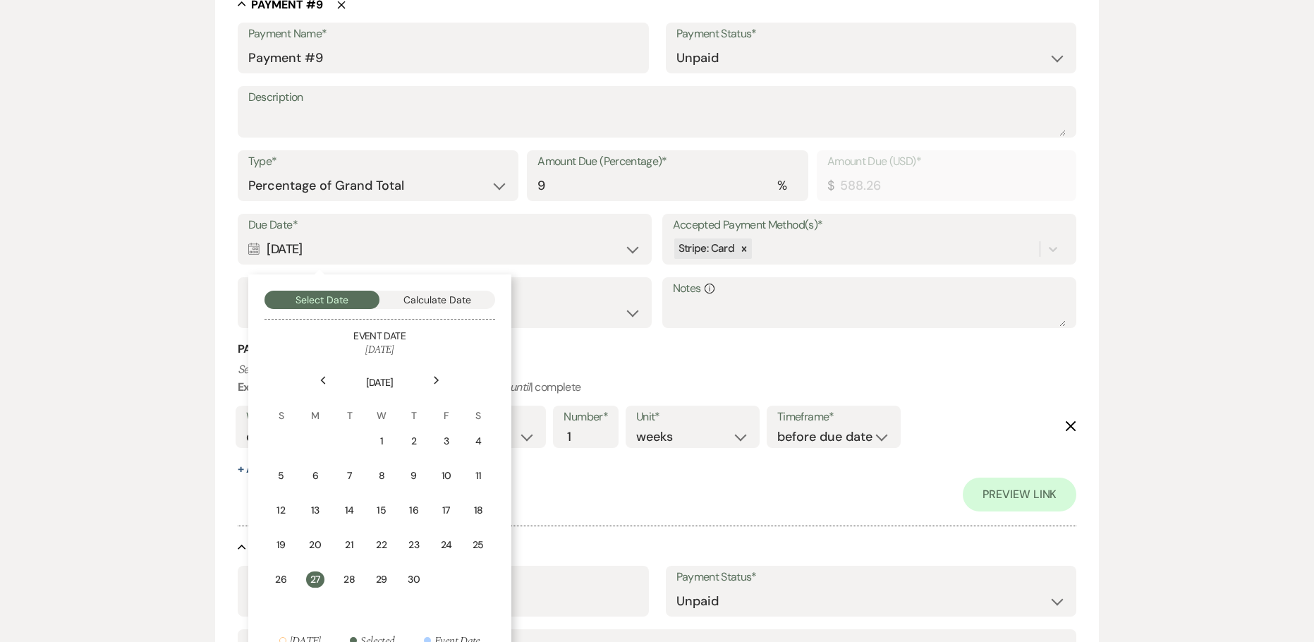
click at [438, 380] on use at bounding box center [436, 380] width 5 height 8
click at [377, 581] on div "27" at bounding box center [378, 579] width 13 height 15
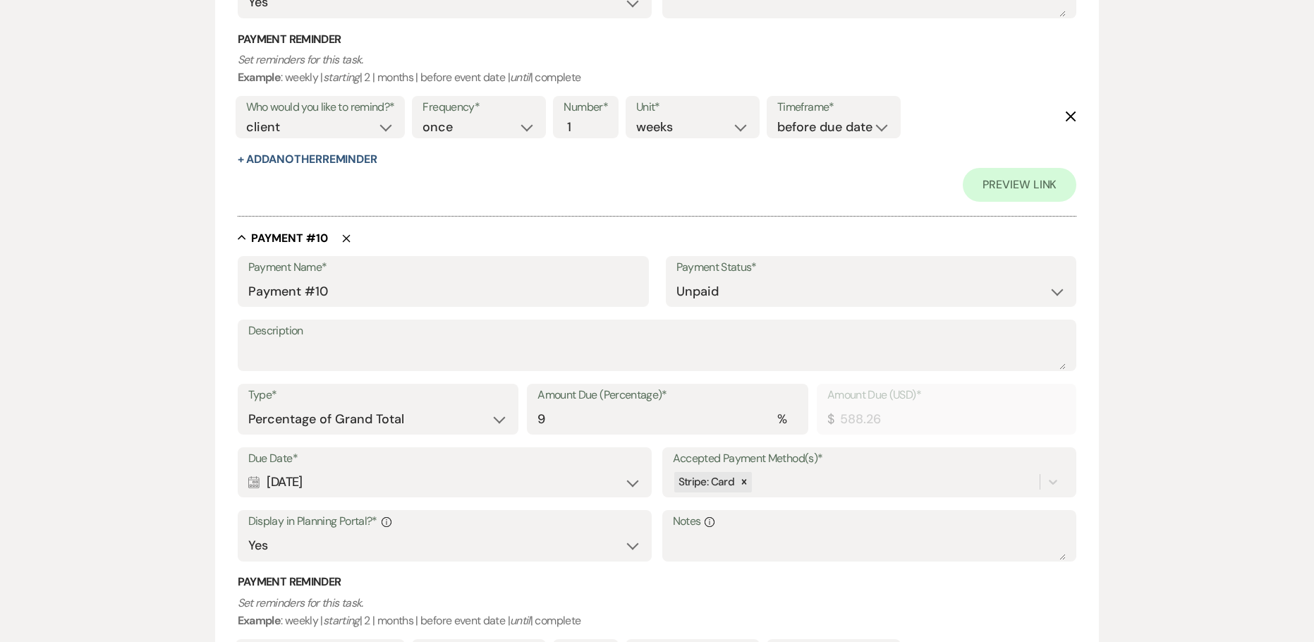
scroll to position [5219, 0]
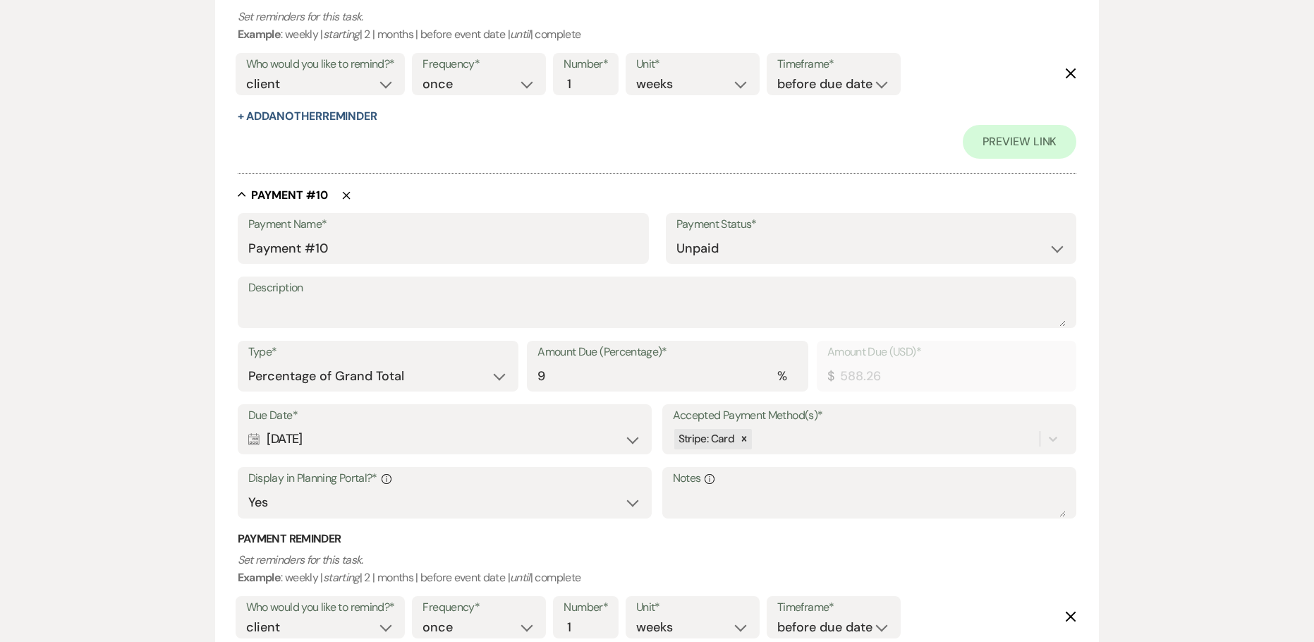
click at [324, 438] on div "Calendar [DATE] Expand" at bounding box center [445, 439] width 394 height 28
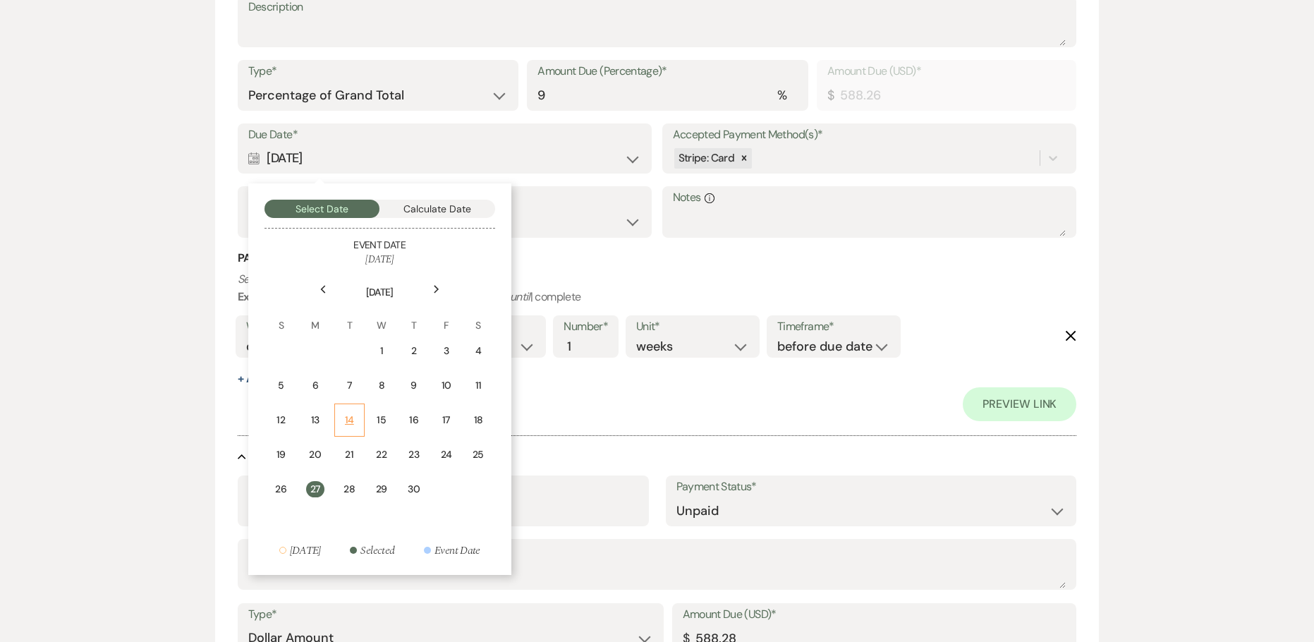
scroll to position [5501, 0]
click at [439, 284] on icon "Next" at bounding box center [436, 288] width 7 height 8
click at [436, 286] on use at bounding box center [436, 288] width 5 height 8
click at [474, 451] on div "27" at bounding box center [476, 453] width 13 height 15
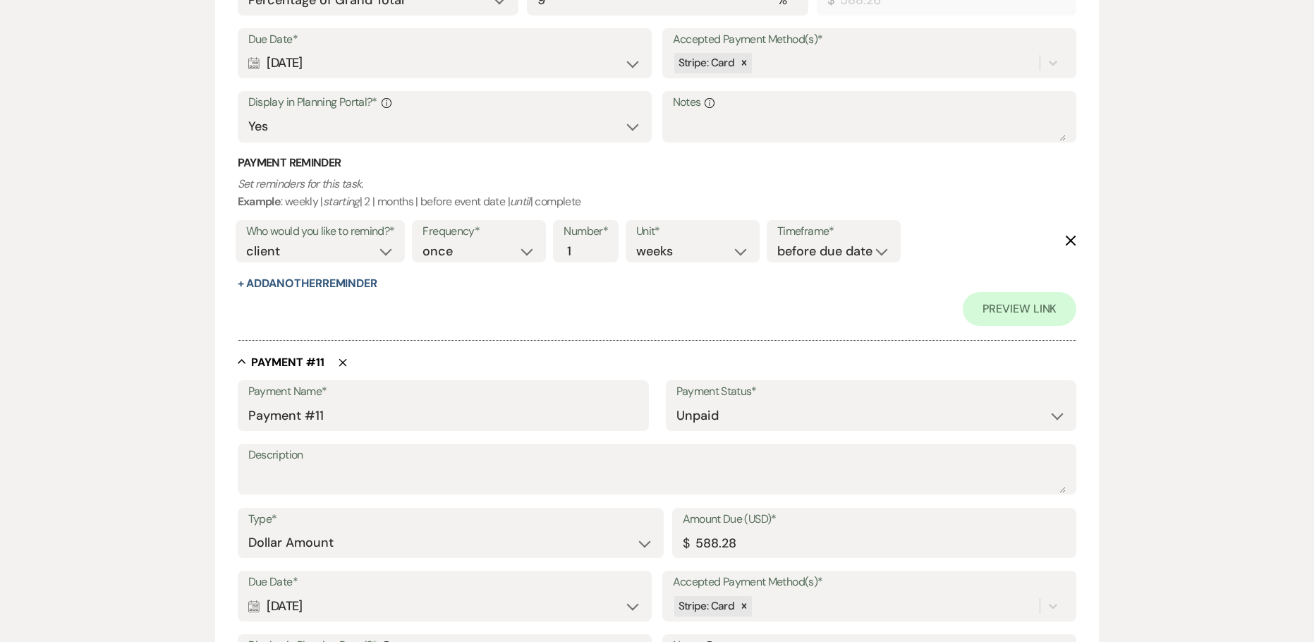
scroll to position [5854, 0]
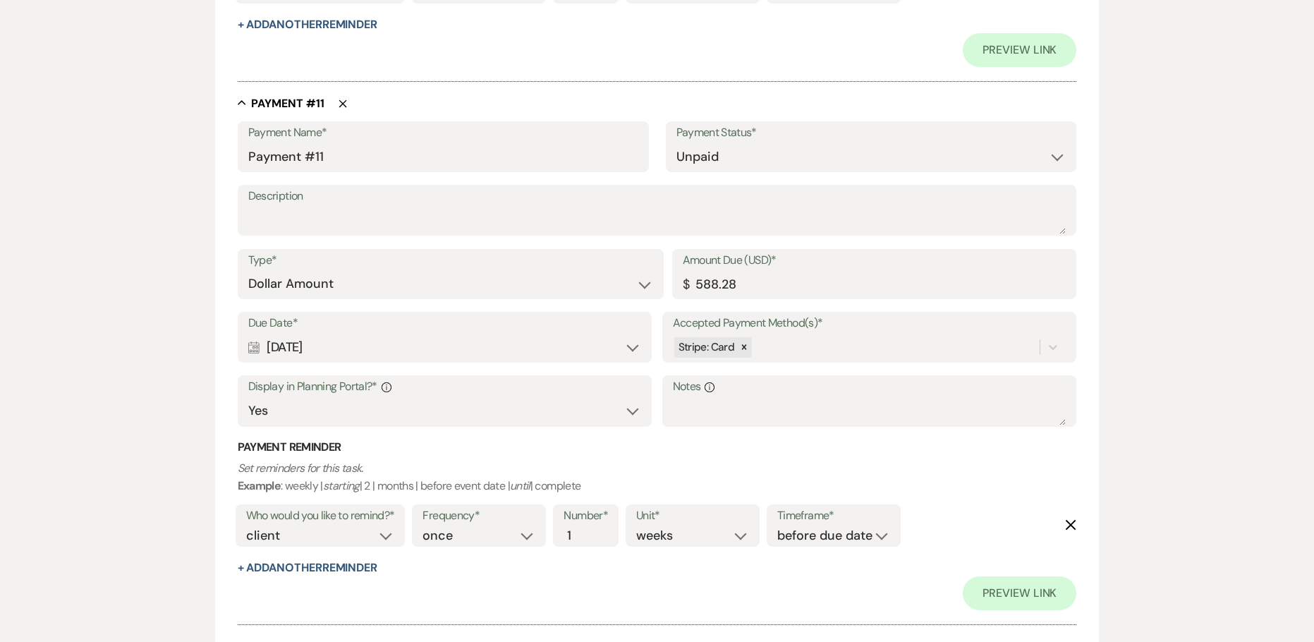
click at [306, 346] on div "Calendar [DATE] Expand" at bounding box center [445, 348] width 394 height 28
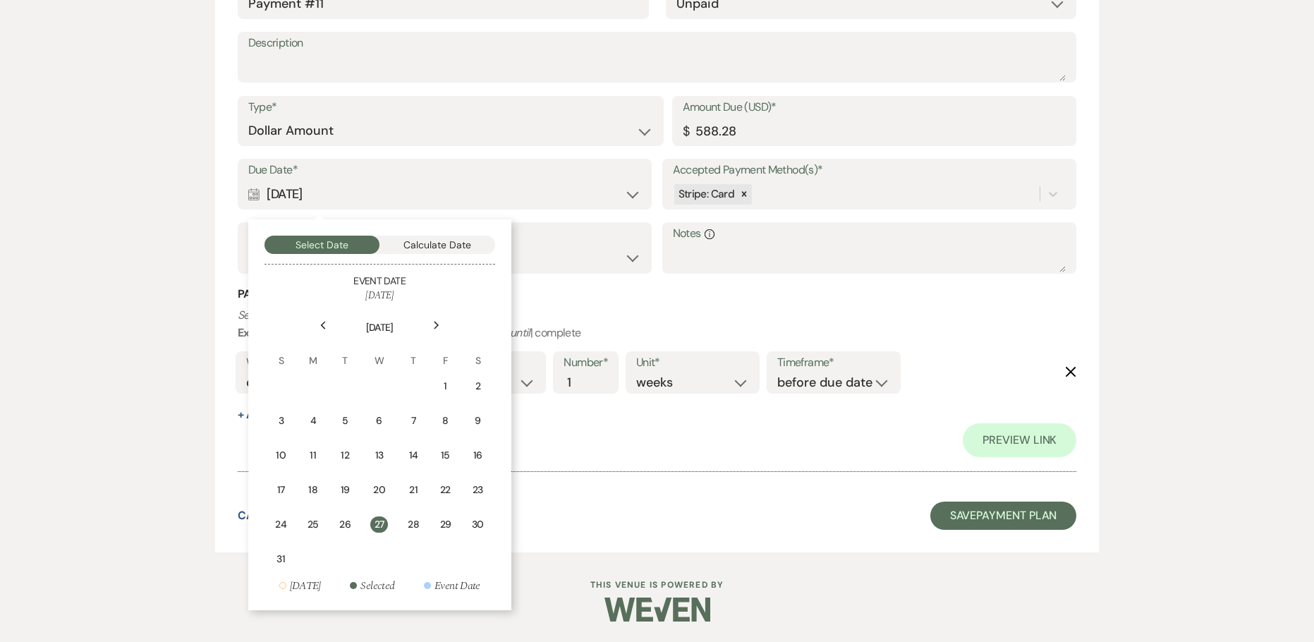
scroll to position [6008, 0]
click at [430, 328] on div "Next" at bounding box center [436, 324] width 23 height 23
click at [320, 519] on div "27" at bounding box center [314, 523] width 13 height 15
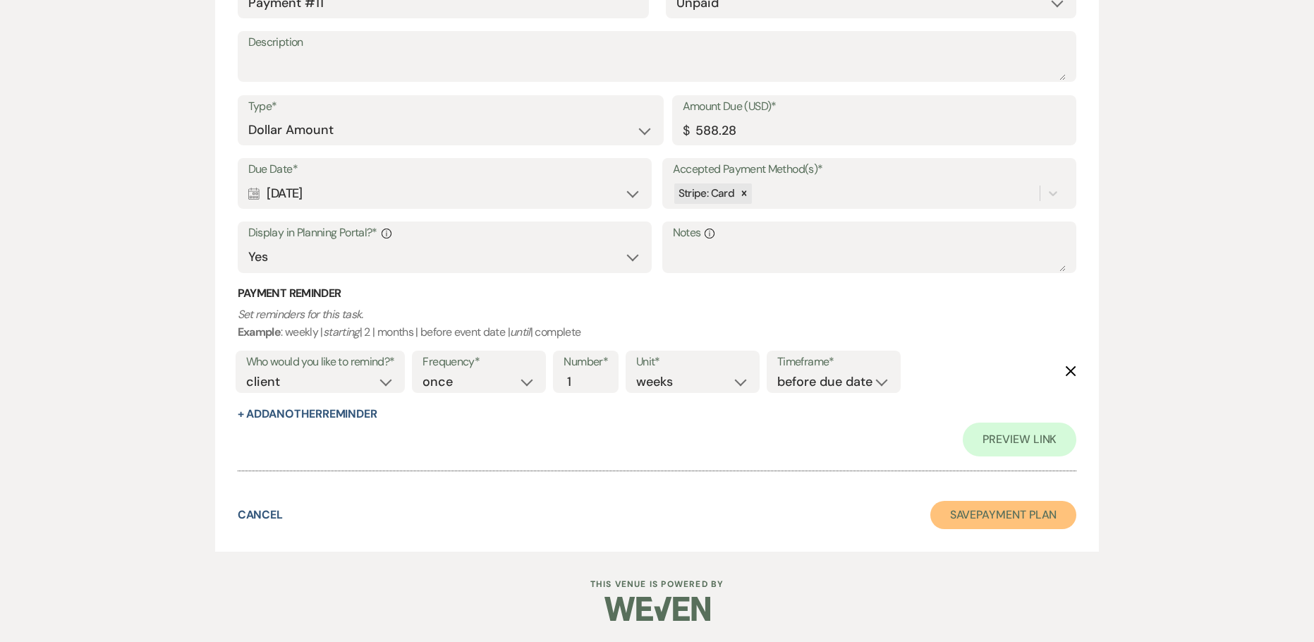
click at [992, 520] on button "Save Payment Plan" at bounding box center [1003, 515] width 147 height 28
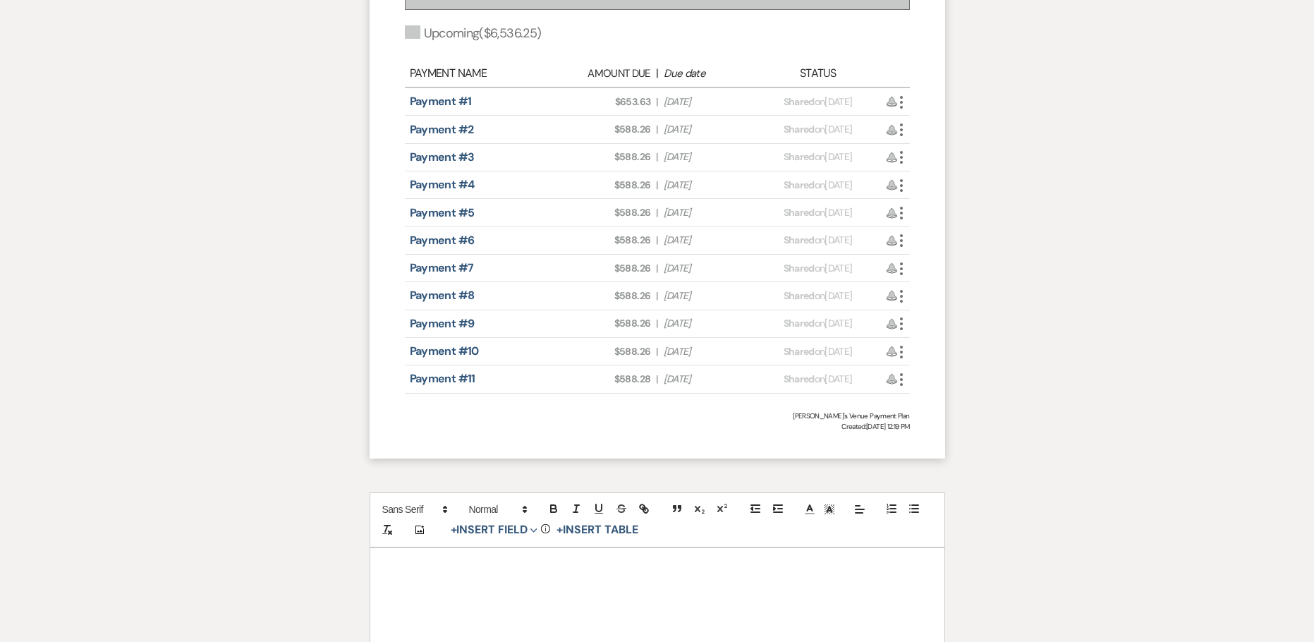
scroll to position [1000, 0]
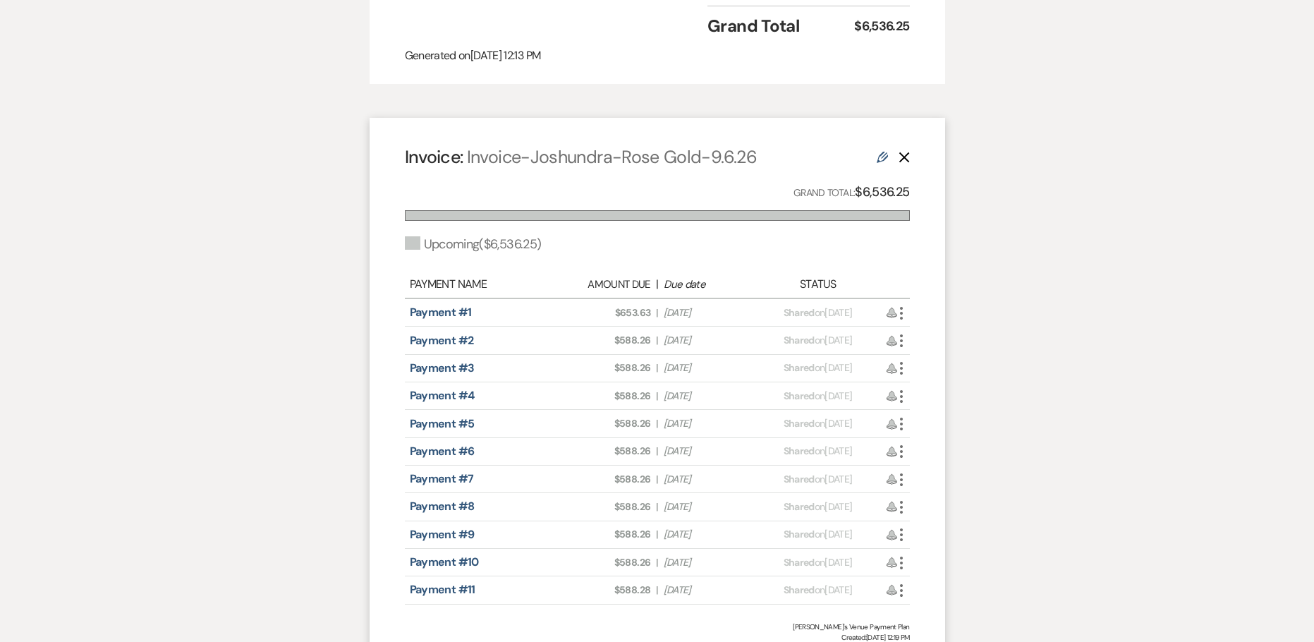
click at [901, 307] on use "button" at bounding box center [901, 313] width 3 height 13
drag, startPoint x: 938, startPoint y: 380, endPoint x: 752, endPoint y: 330, distance: 192.8
click at [938, 401] on link "Pencil Edit" at bounding box center [964, 413] width 142 height 24
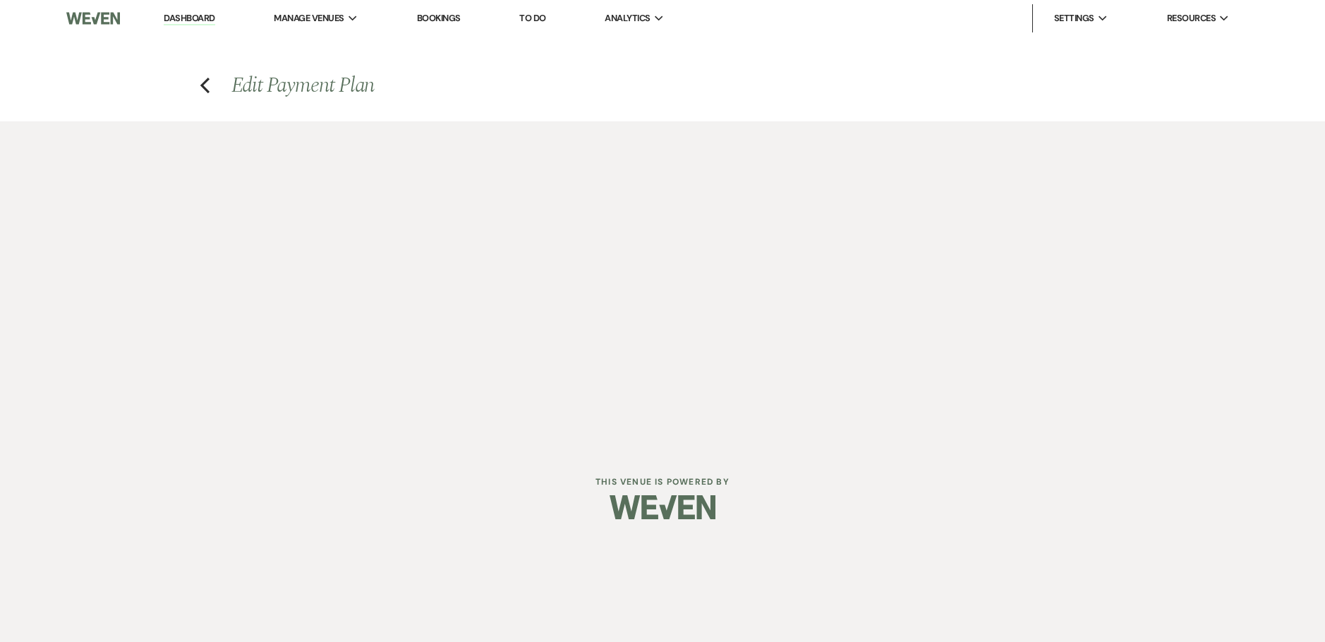
select select "29215"
select select "2"
select select "percentage"
select select "true"
select select "client"
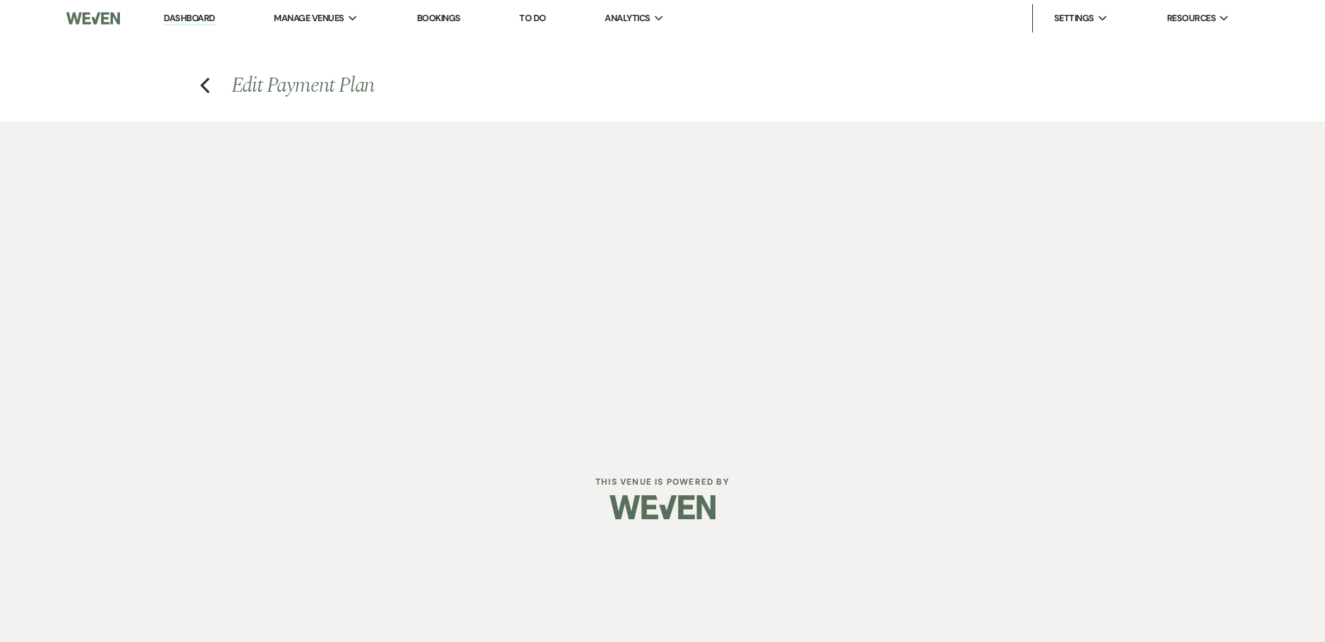
select select "weeks"
select select "2"
select select "percentage"
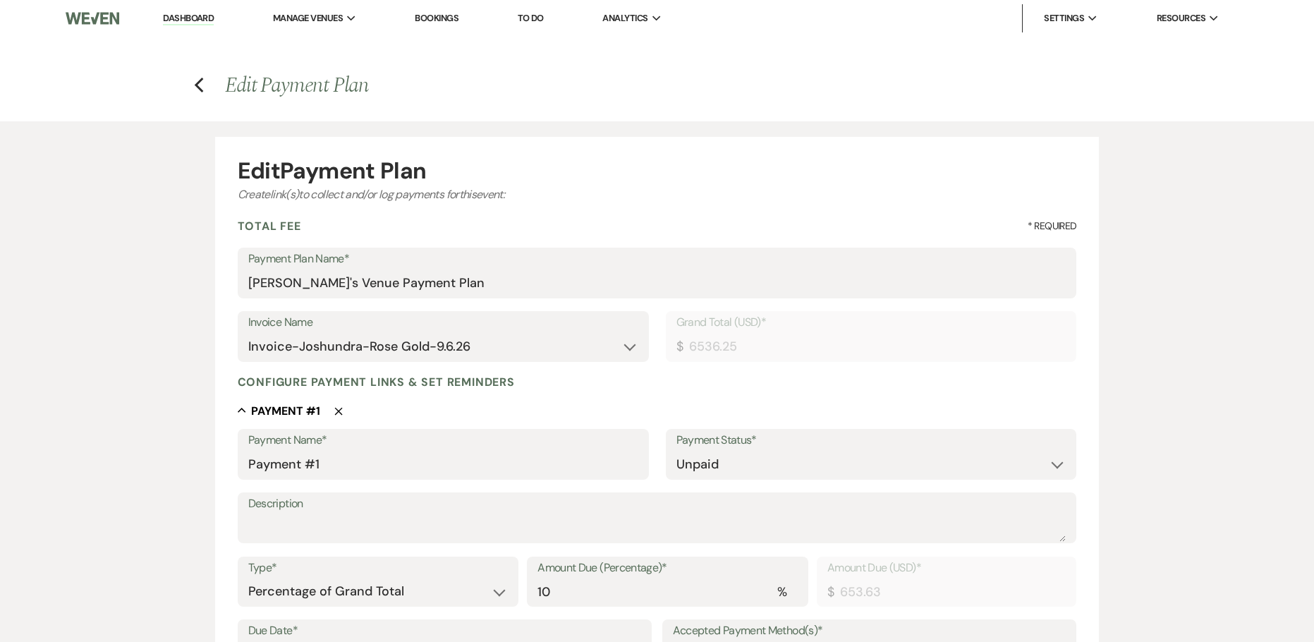
scroll to position [282, 0]
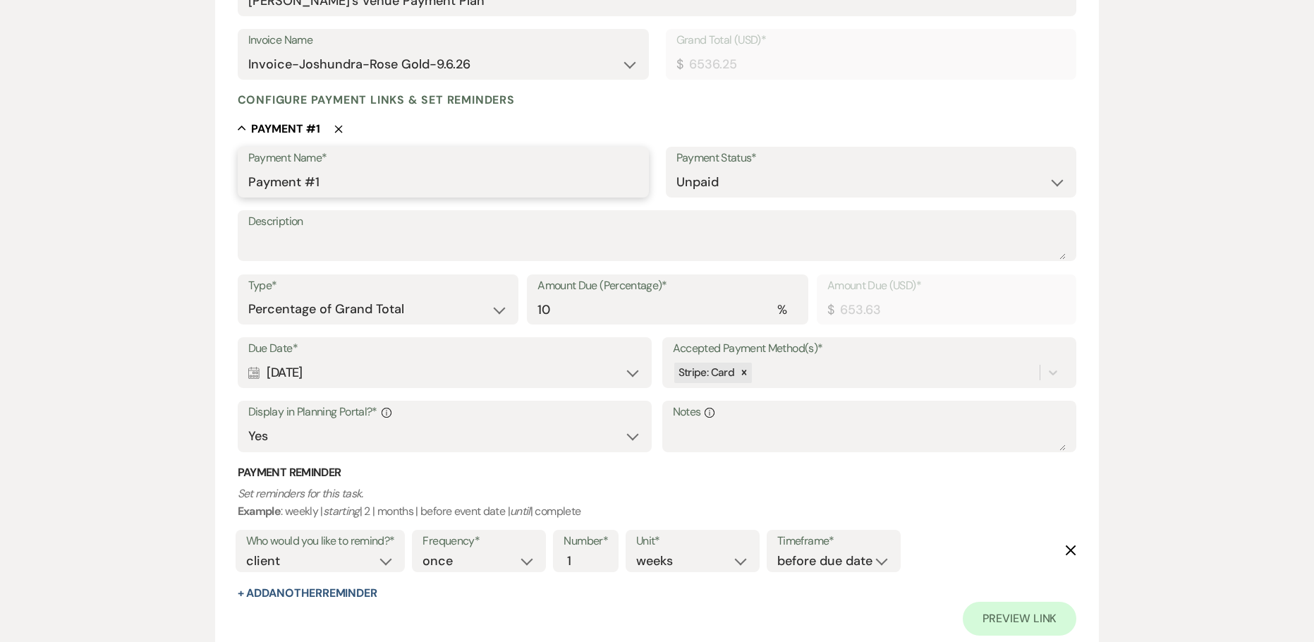
drag, startPoint x: 323, startPoint y: 178, endPoint x: 217, endPoint y: 176, distance: 105.8
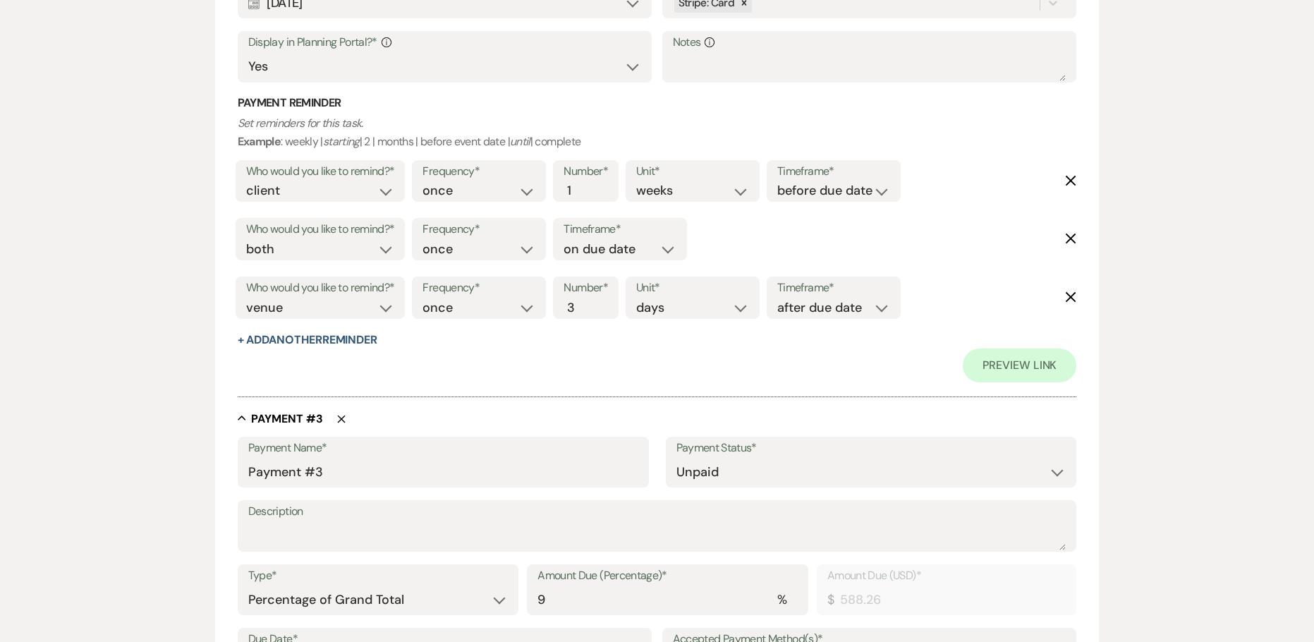
scroll to position [1058, 0]
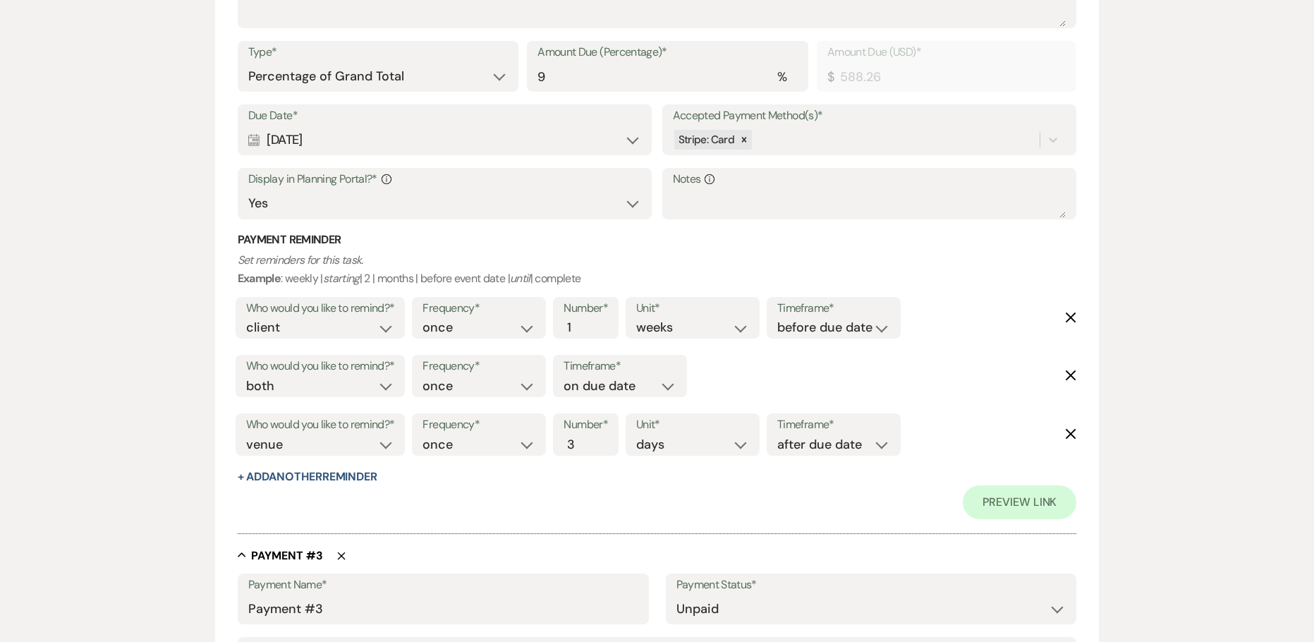
drag, startPoint x: 343, startPoint y: 137, endPoint x: 231, endPoint y: 138, distance: 112.1
copy div "[DATE]"
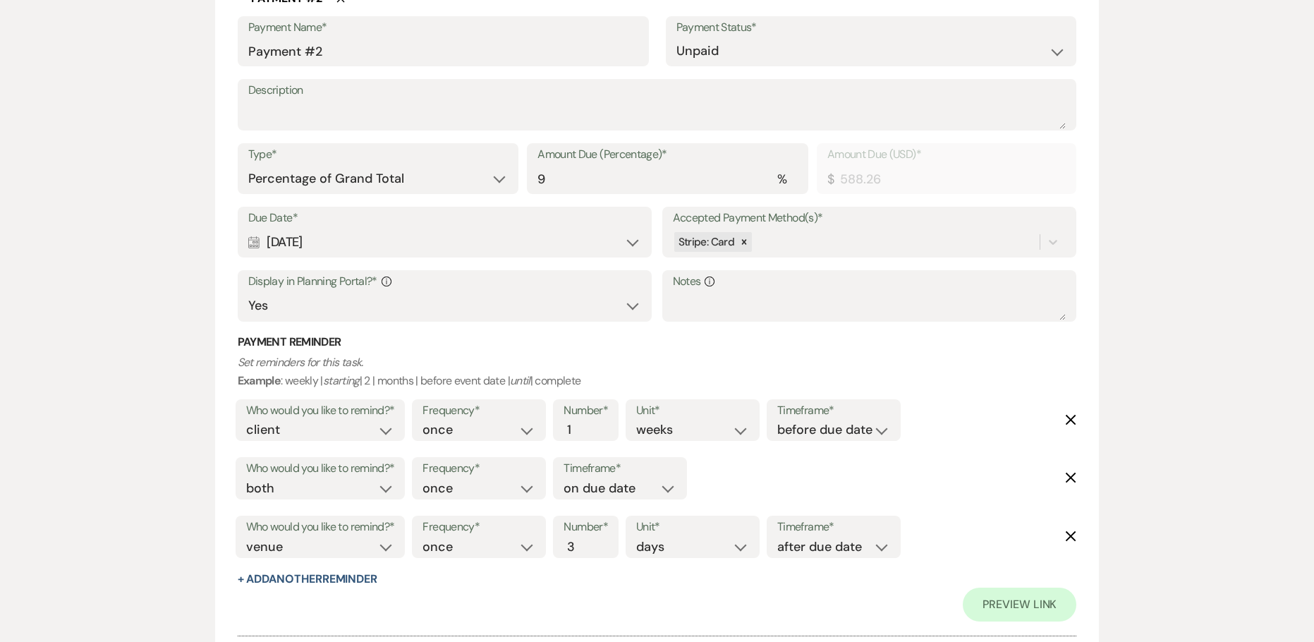
scroll to position [776, 0]
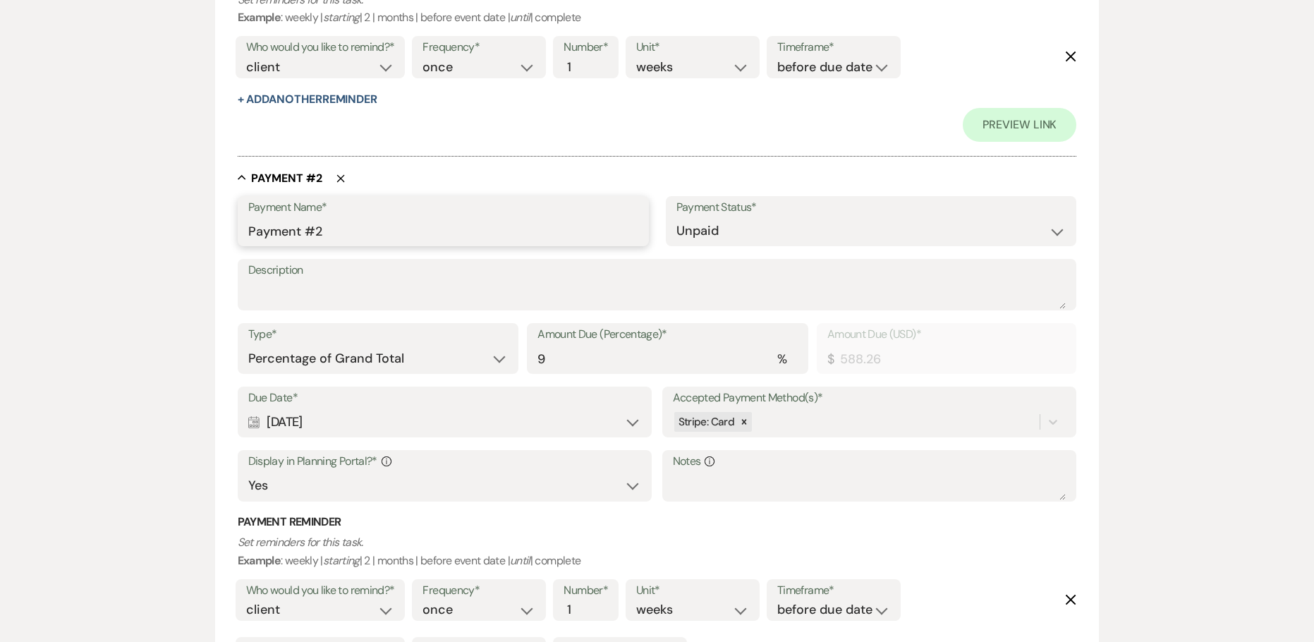
click at [250, 234] on input "Payment #2" at bounding box center [443, 231] width 390 height 28
paste input "[DATE]"
click at [425, 233] on input "[DATE] Payment #2" at bounding box center [443, 231] width 390 height 28
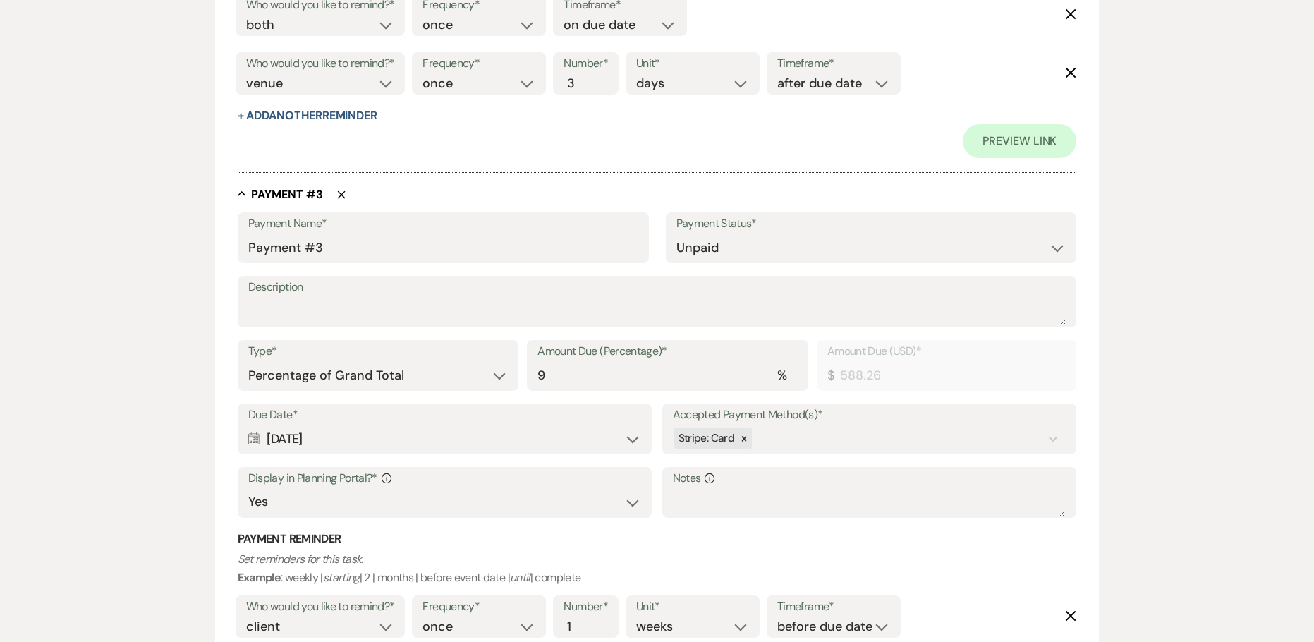
scroll to position [1622, 0]
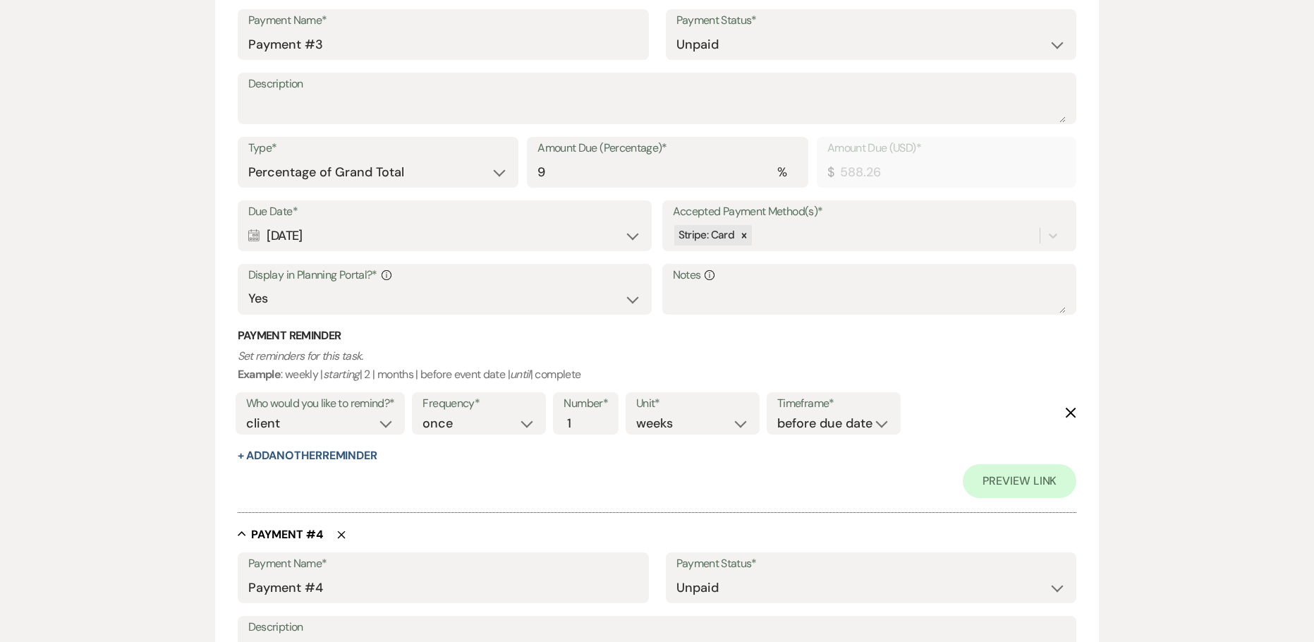
drag, startPoint x: 355, startPoint y: 229, endPoint x: 250, endPoint y: 237, distance: 106.1
click at [261, 237] on div "Calendar [DATE] Expand" at bounding box center [445, 236] width 394 height 28
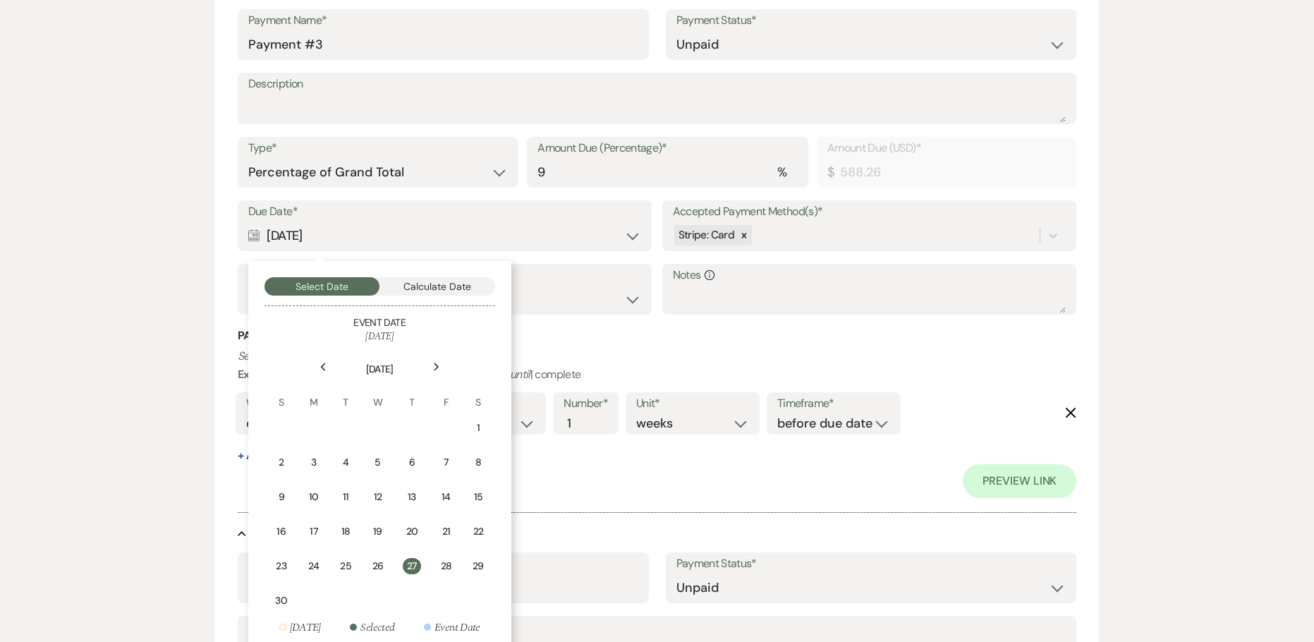
copy div "[DATE]"
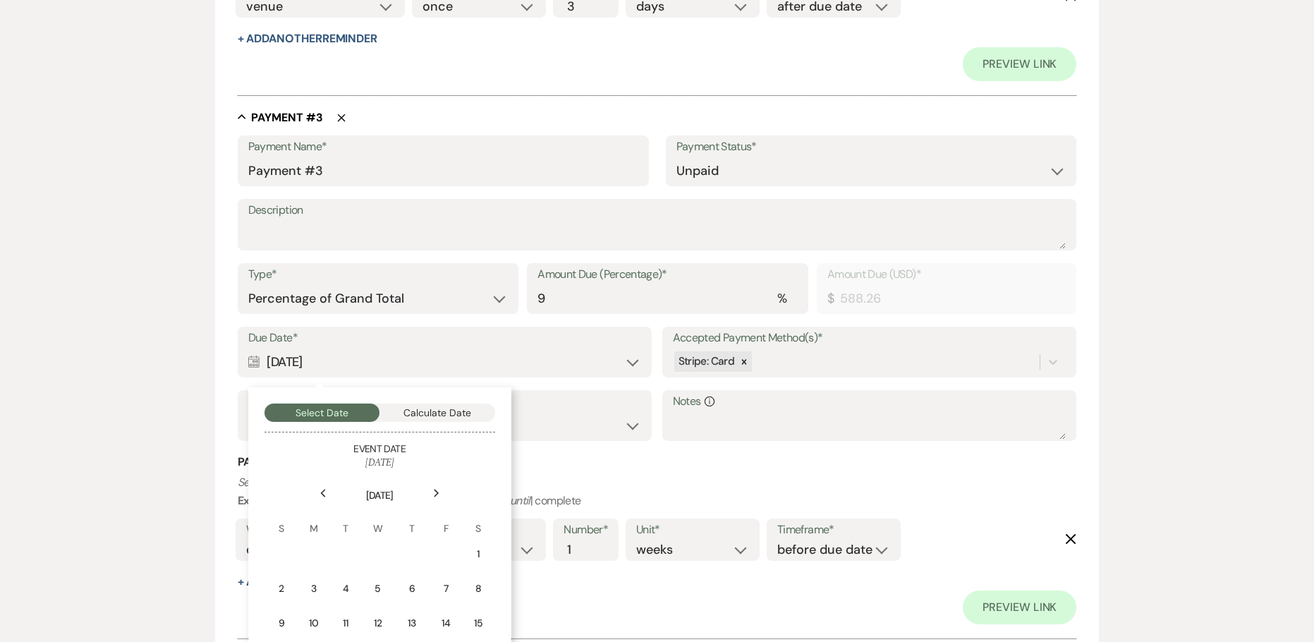
scroll to position [1411, 0]
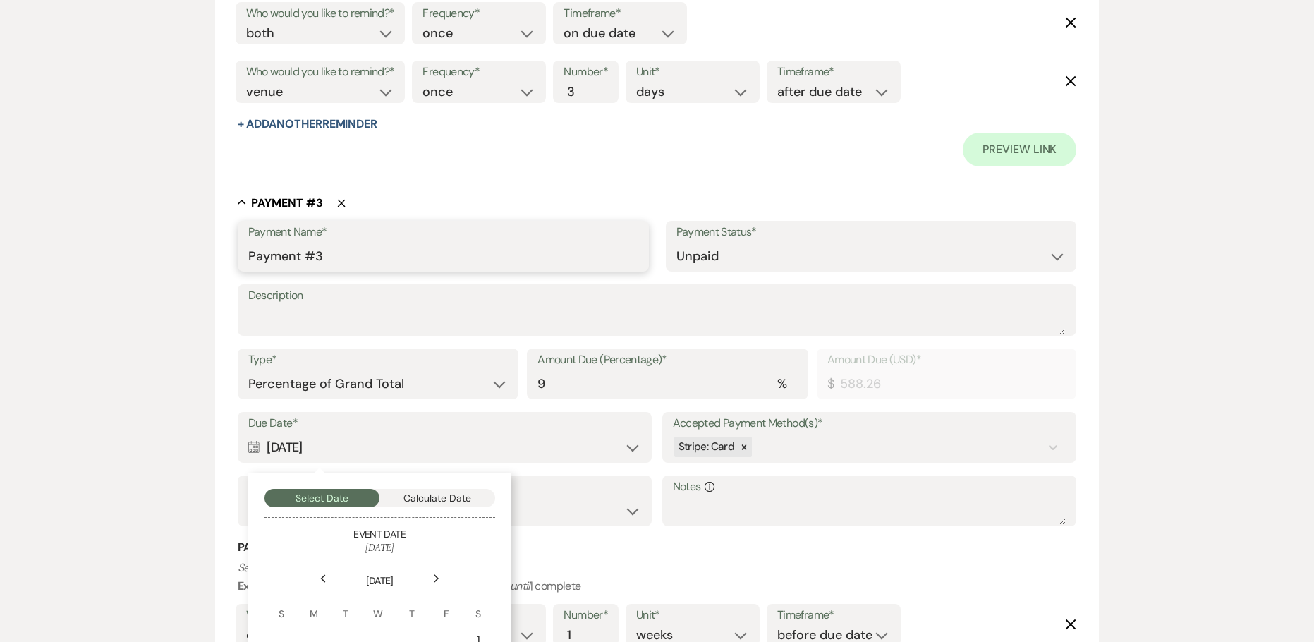
click at [250, 252] on input "Payment #3" at bounding box center [443, 257] width 390 height 28
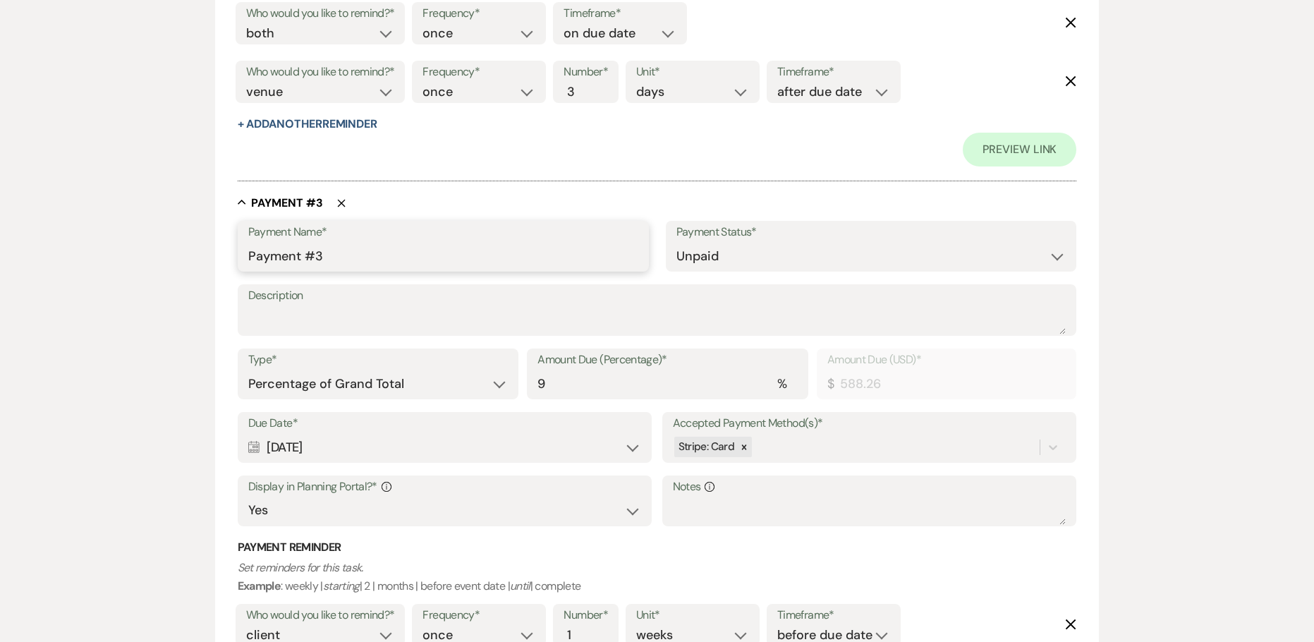
paste input "[DATE]"
click at [421, 254] on input "[DATE] Payment #3" at bounding box center [443, 257] width 390 height 28
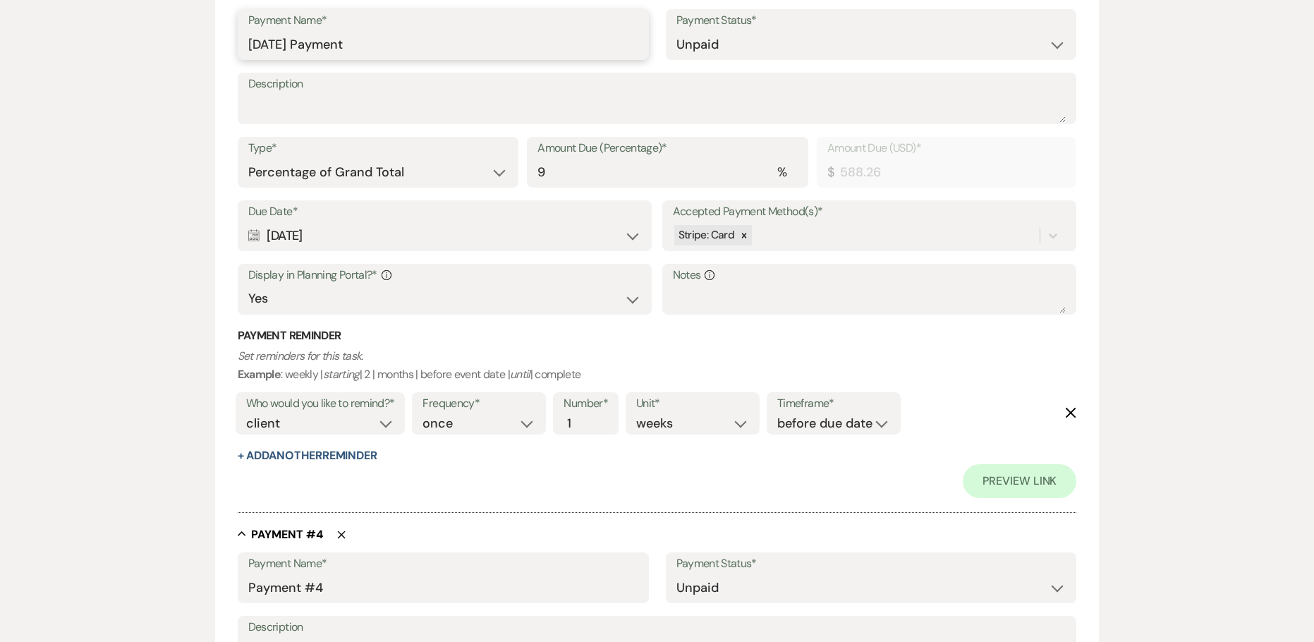
scroll to position [1693, 0]
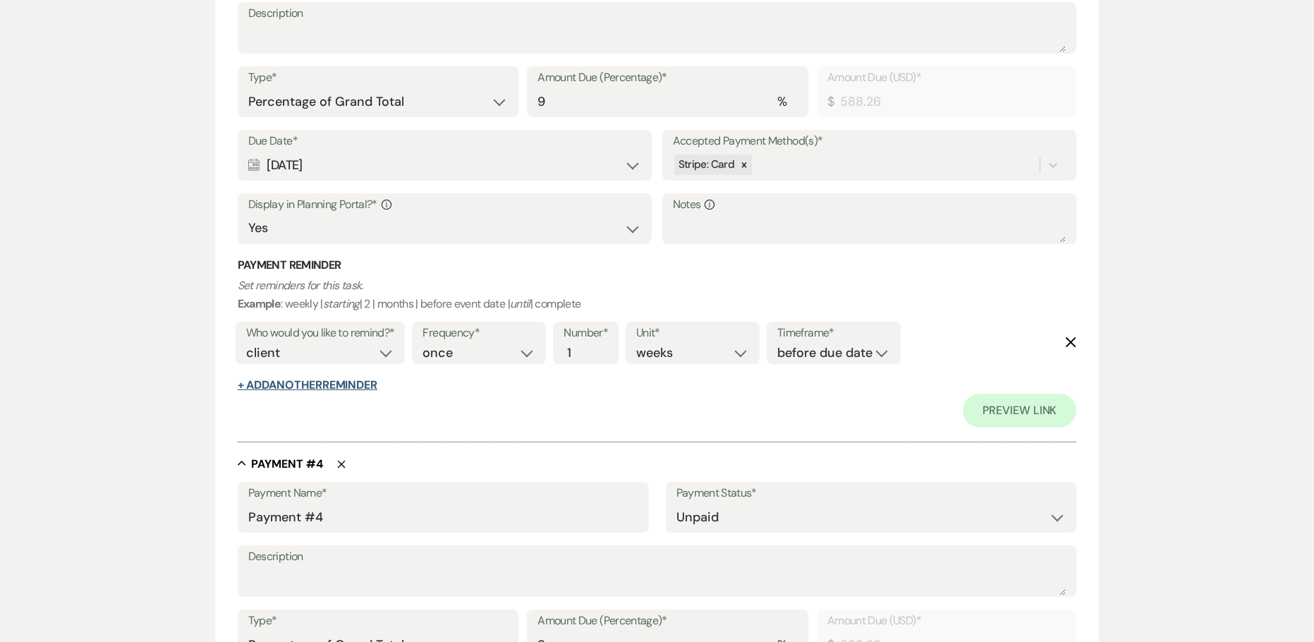
click at [305, 382] on button "+ Add Another Reminder" at bounding box center [308, 384] width 140 height 11
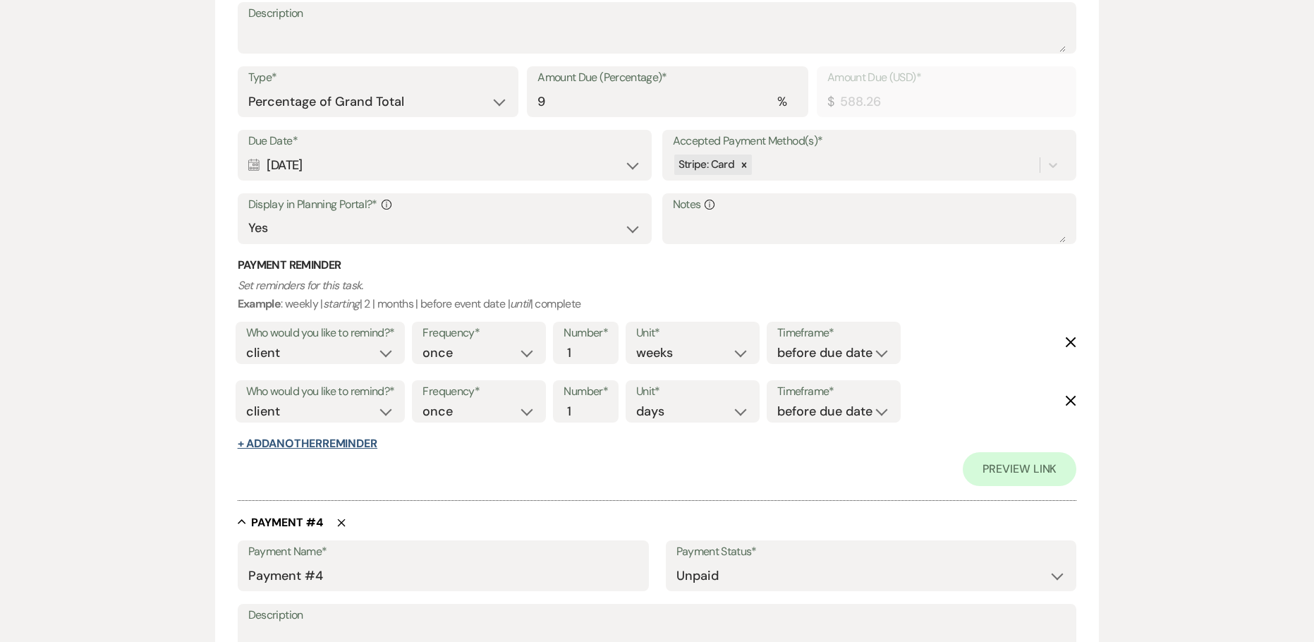
click at [299, 447] on button "+ Add Another Reminder" at bounding box center [308, 443] width 140 height 11
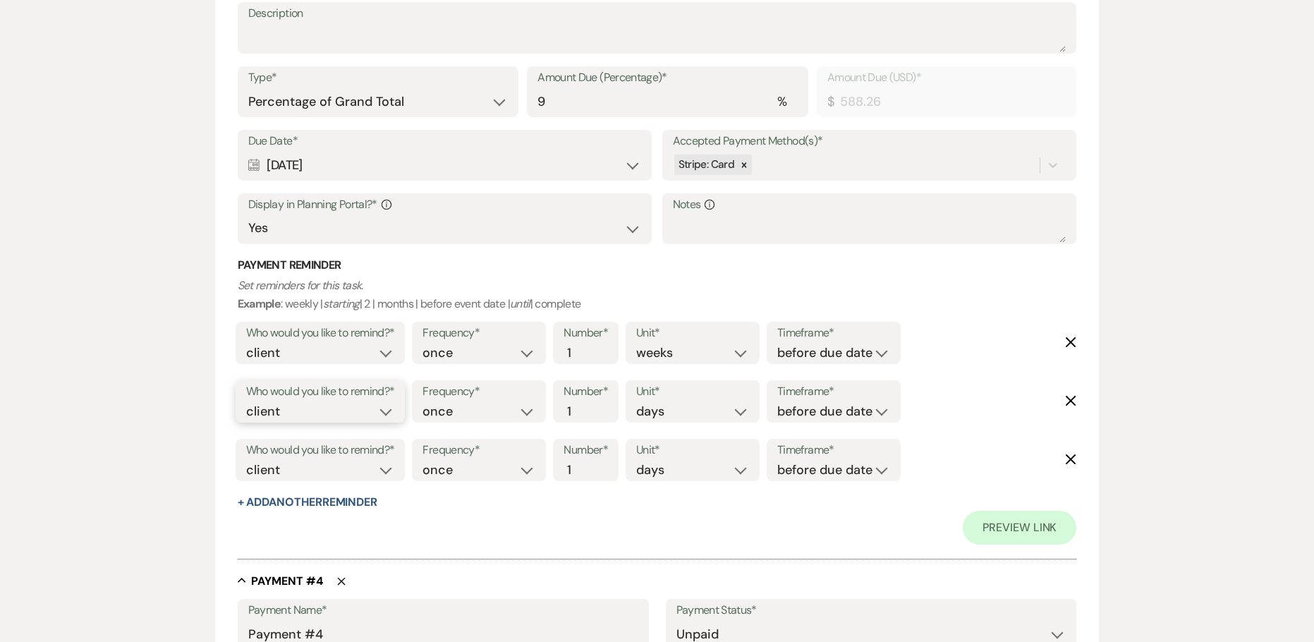
click at [273, 402] on select "client venue both" at bounding box center [320, 411] width 149 height 19
click at [246, 402] on select "client venue both" at bounding box center [320, 411] width 149 height 19
click at [824, 418] on select "before due date after due date on due date on custom date" at bounding box center [833, 411] width 113 height 19
click at [777, 402] on select "before due date after due date on due date on custom date" at bounding box center [833, 411] width 113 height 19
click at [586, 464] on input "2" at bounding box center [579, 470] width 30 height 19
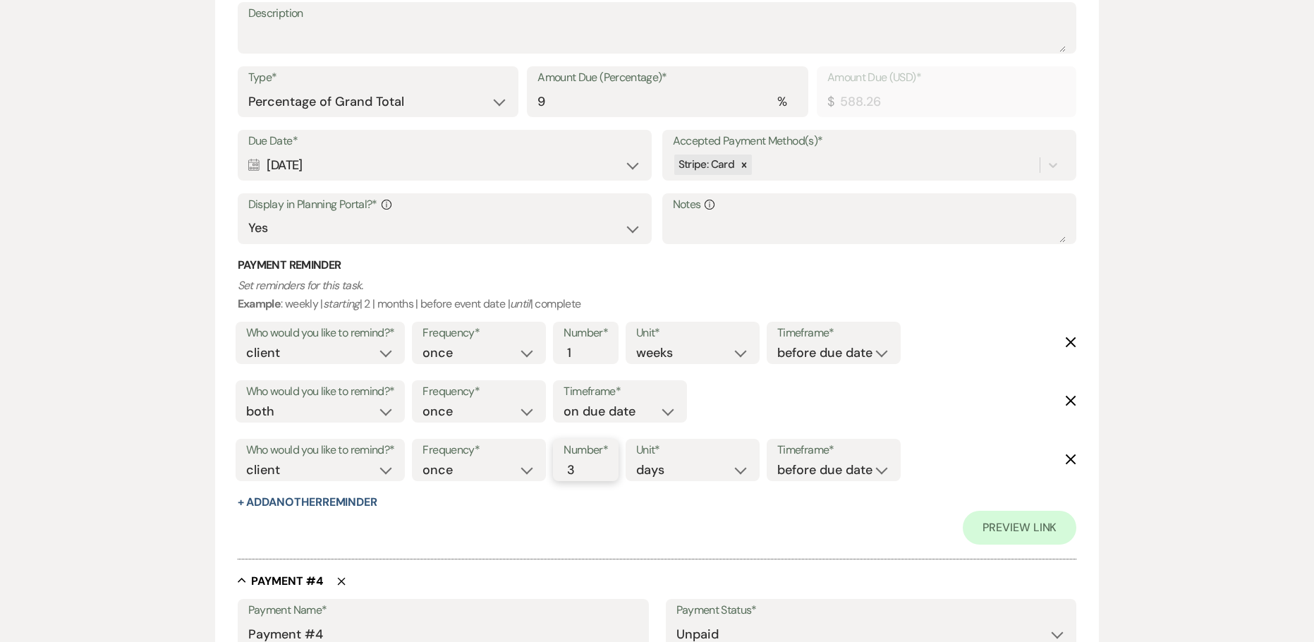
click at [586, 464] on input "3" at bounding box center [579, 470] width 30 height 19
click at [817, 478] on select "before due date after due date on due date on custom date" at bounding box center [833, 470] width 113 height 19
click at [780, 461] on select "before due date after due date on due date on custom date" at bounding box center [833, 470] width 113 height 19
click at [308, 468] on select "client venue both" at bounding box center [320, 470] width 149 height 19
click at [246, 461] on select "client venue both" at bounding box center [320, 470] width 149 height 19
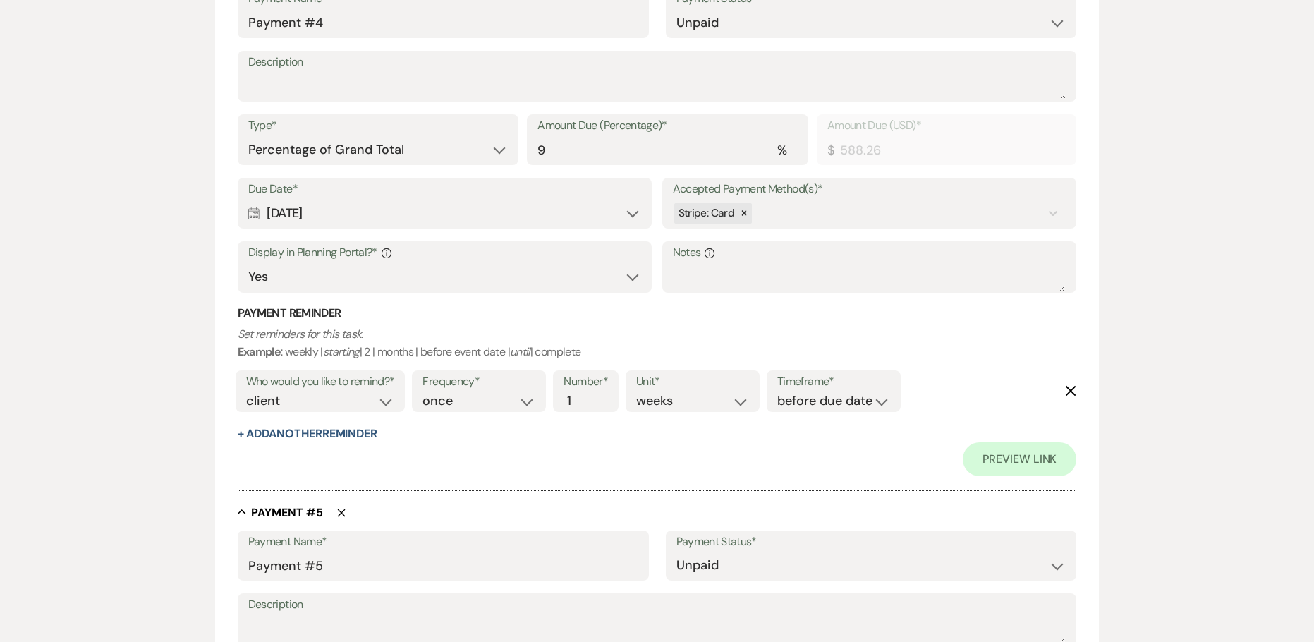
scroll to position [2327, 0]
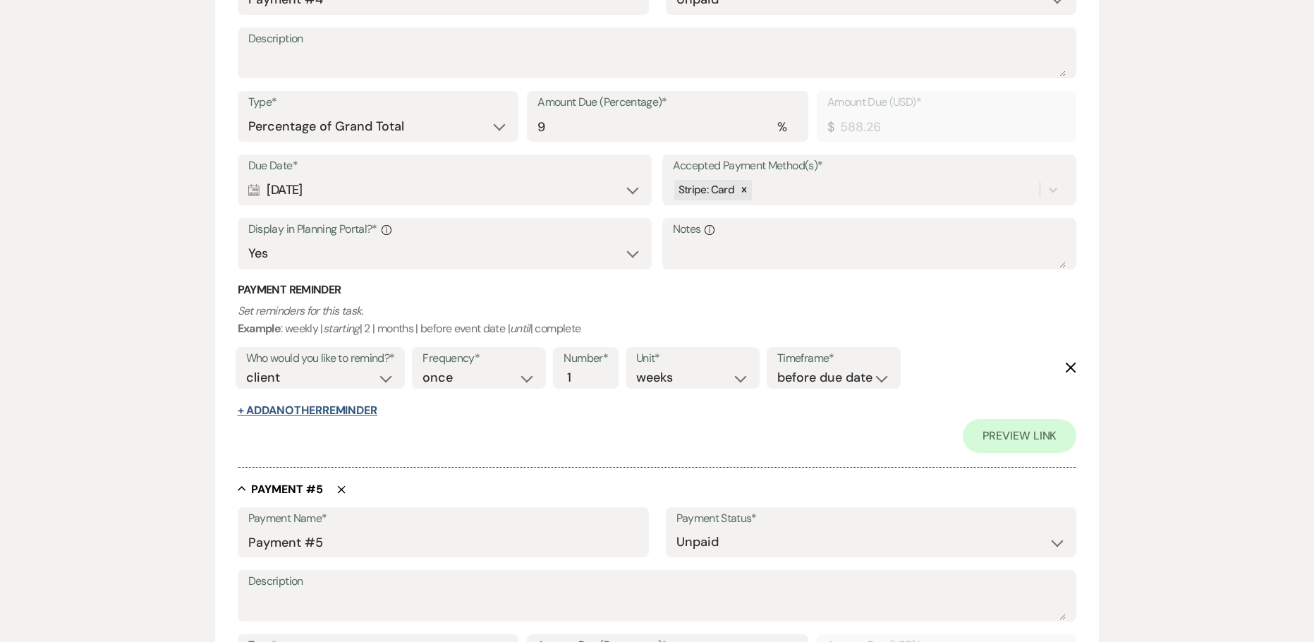
click at [290, 405] on button "+ Add Another Reminder" at bounding box center [308, 410] width 140 height 11
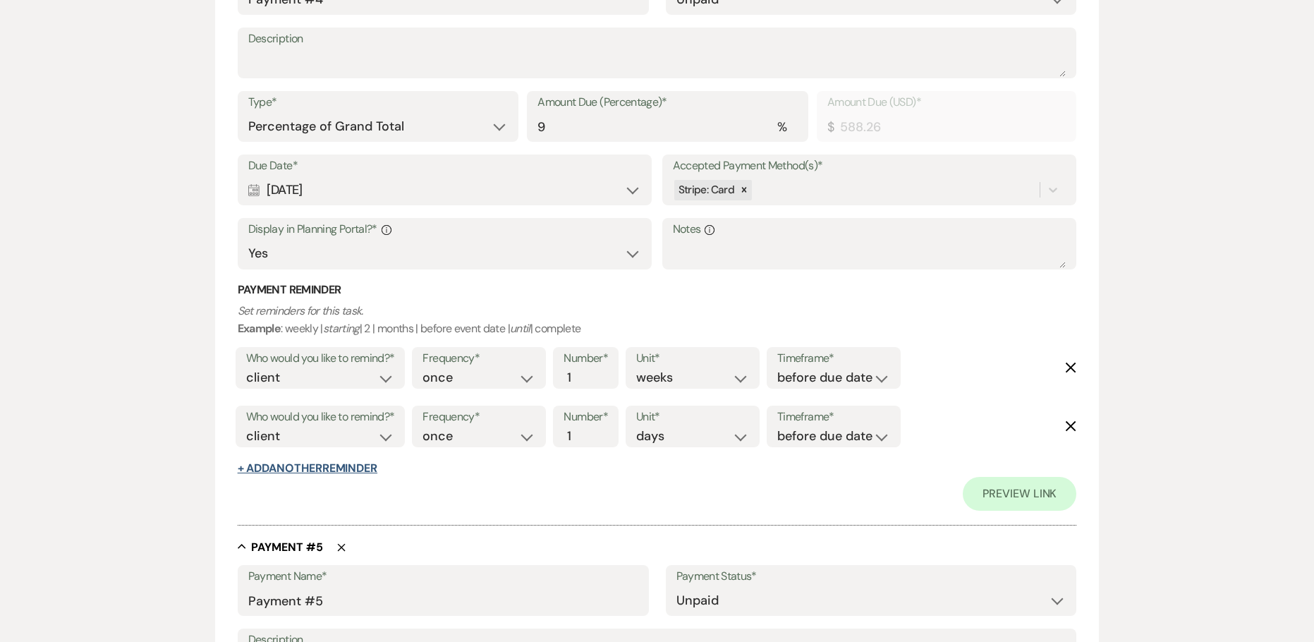
click at [305, 470] on button "+ Add Another Reminder" at bounding box center [308, 468] width 140 height 11
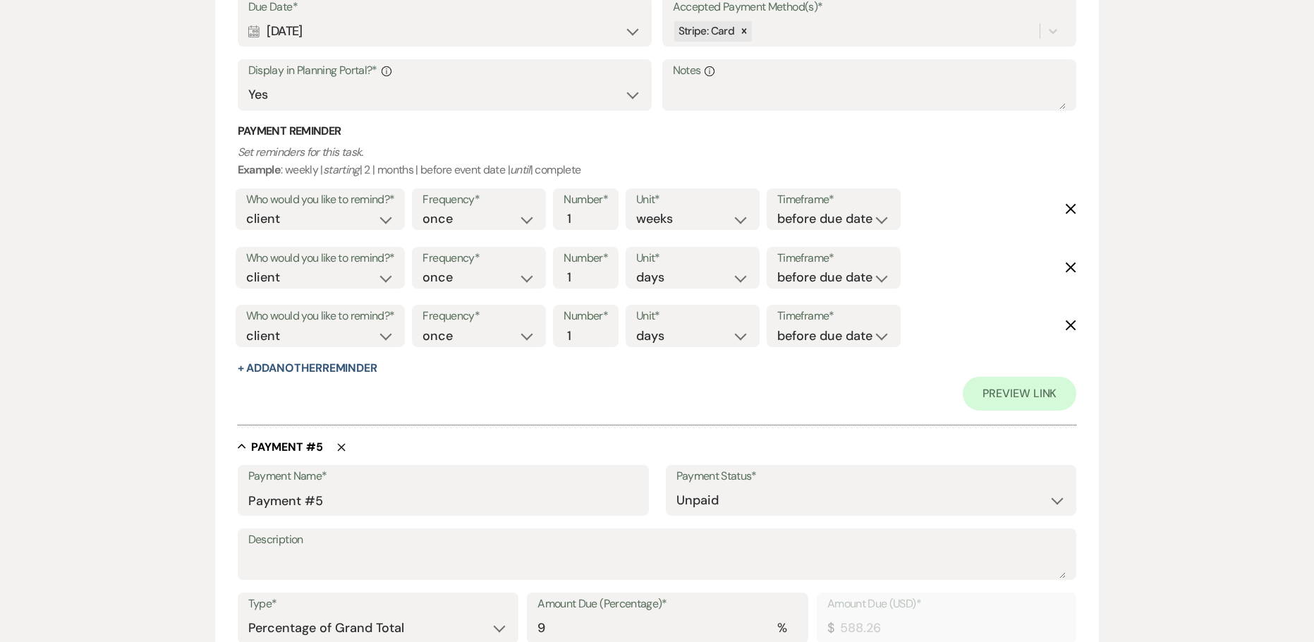
scroll to position [2539, 0]
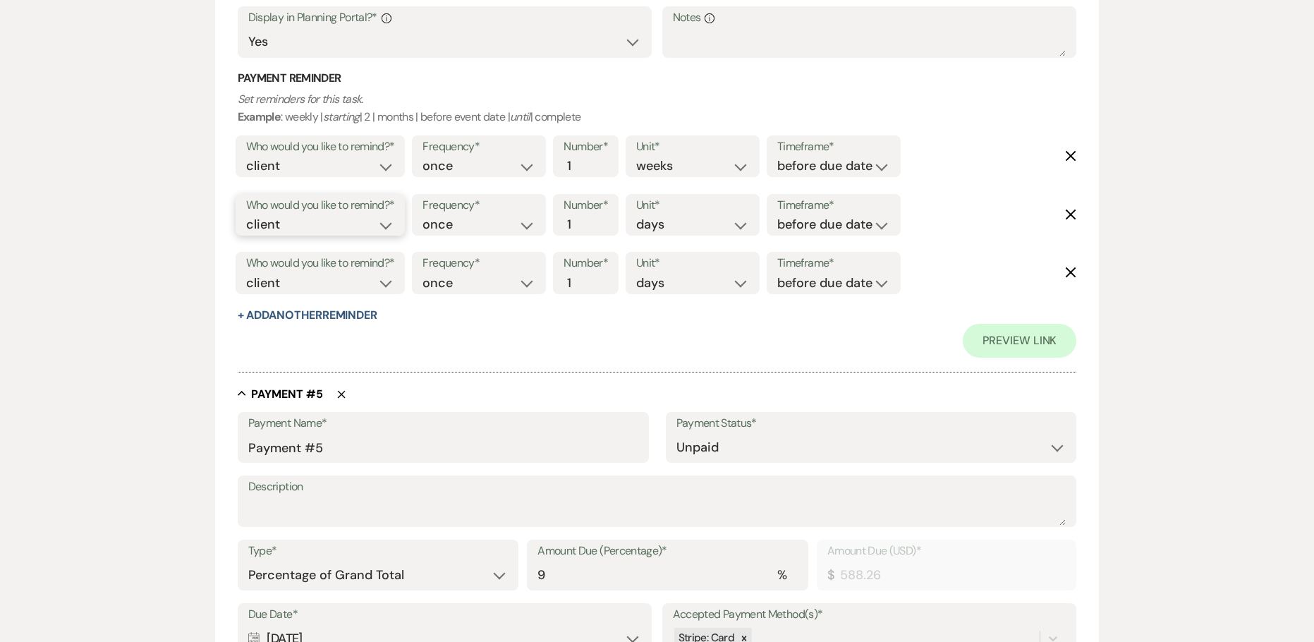
click at [274, 230] on select "client venue both" at bounding box center [320, 224] width 149 height 19
click at [246, 215] on select "client venue both" at bounding box center [320, 224] width 149 height 19
click at [795, 224] on select "before due date after due date on due date on custom date" at bounding box center [833, 224] width 113 height 19
click at [777, 215] on select "before due date after due date on due date on custom date" at bounding box center [833, 224] width 113 height 19
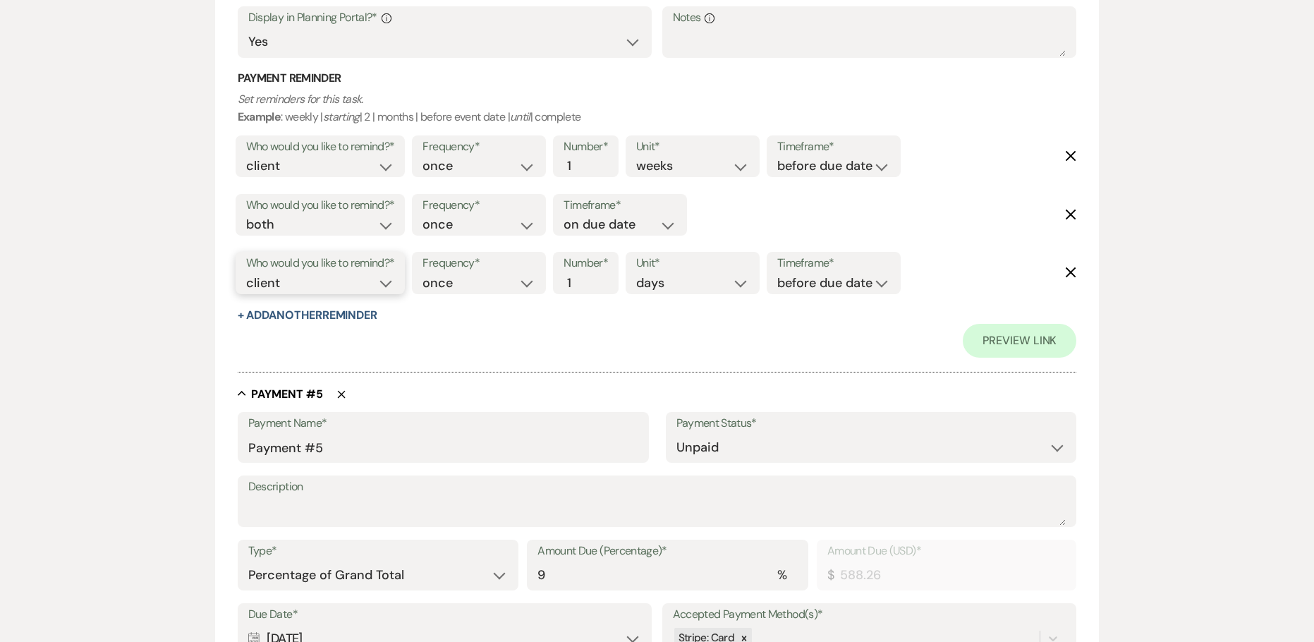
click at [353, 283] on select "client venue both" at bounding box center [320, 283] width 149 height 19
click at [246, 274] on select "client venue both" at bounding box center [320, 283] width 149 height 19
click at [583, 276] on input "2" at bounding box center [579, 283] width 30 height 19
click at [583, 276] on input "3" at bounding box center [579, 283] width 30 height 19
click at [782, 279] on select "before due date after due date on due date on custom date" at bounding box center [833, 283] width 113 height 19
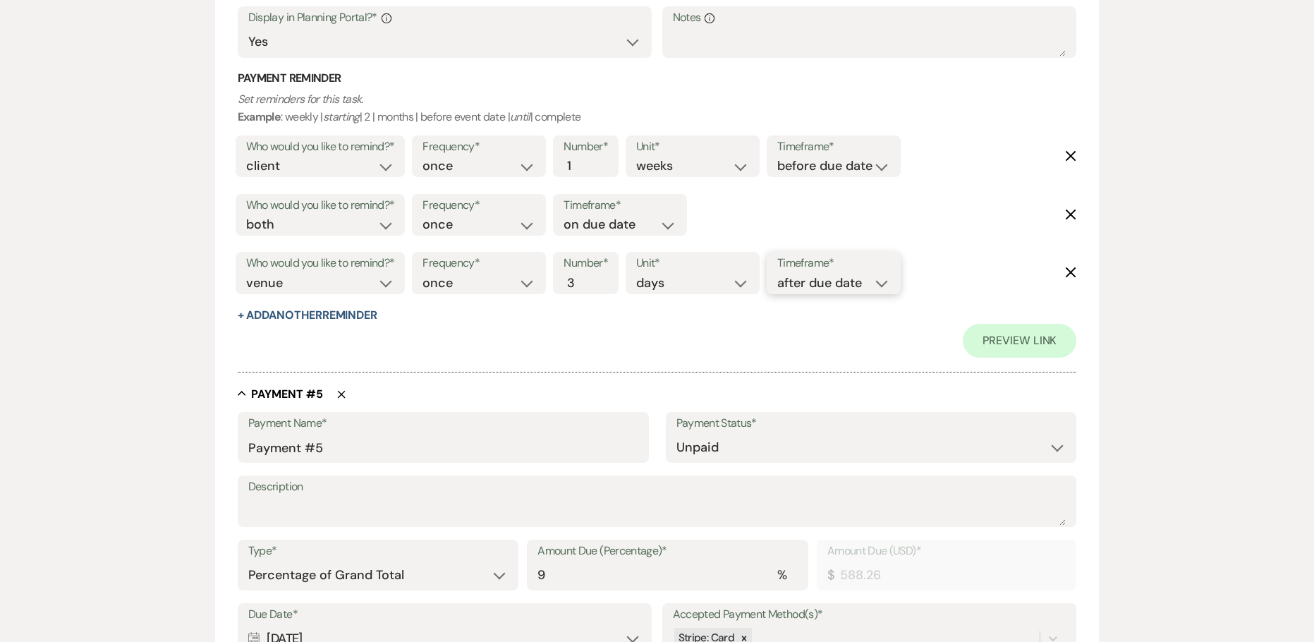
click at [780, 274] on select "before due date after due date on due date on custom date" at bounding box center [833, 283] width 113 height 19
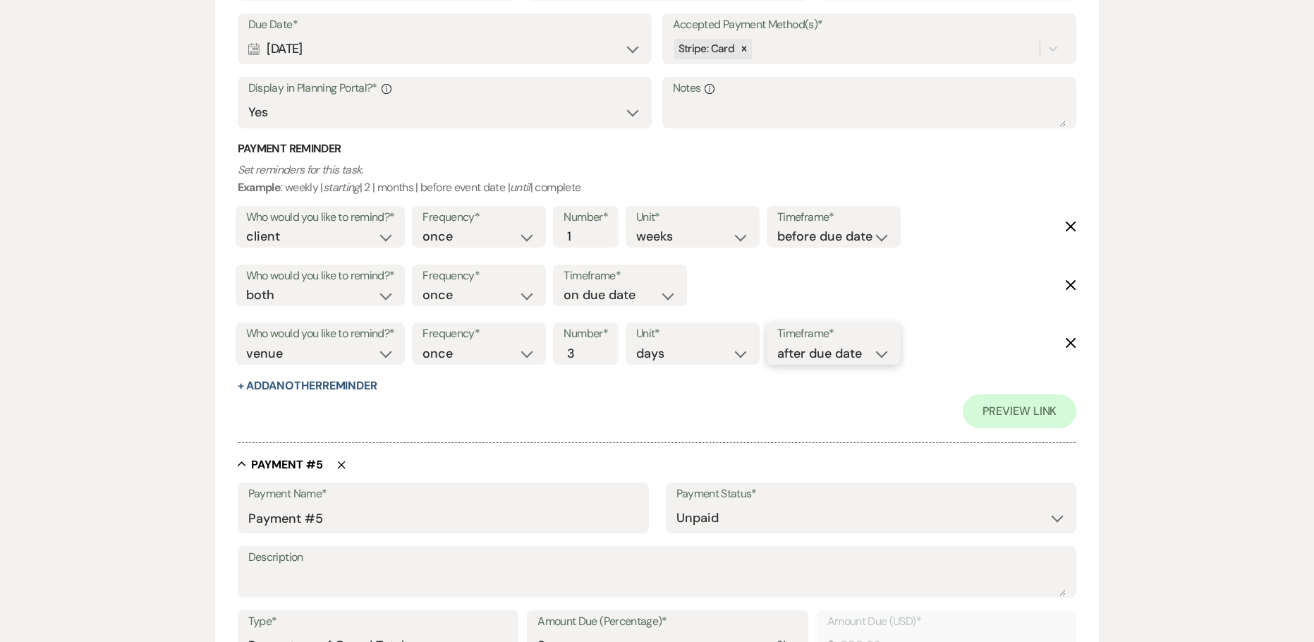
scroll to position [2257, 0]
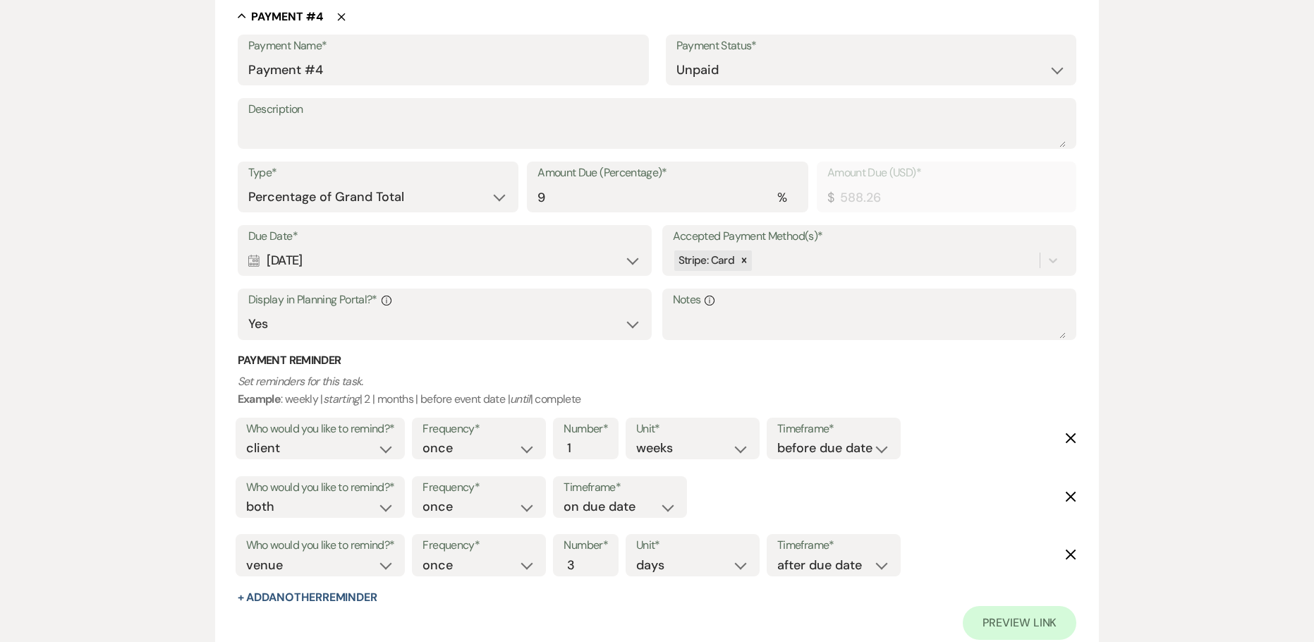
drag, startPoint x: 346, startPoint y: 263, endPoint x: 173, endPoint y: 272, distance: 173.0
copy div "[DATE]"
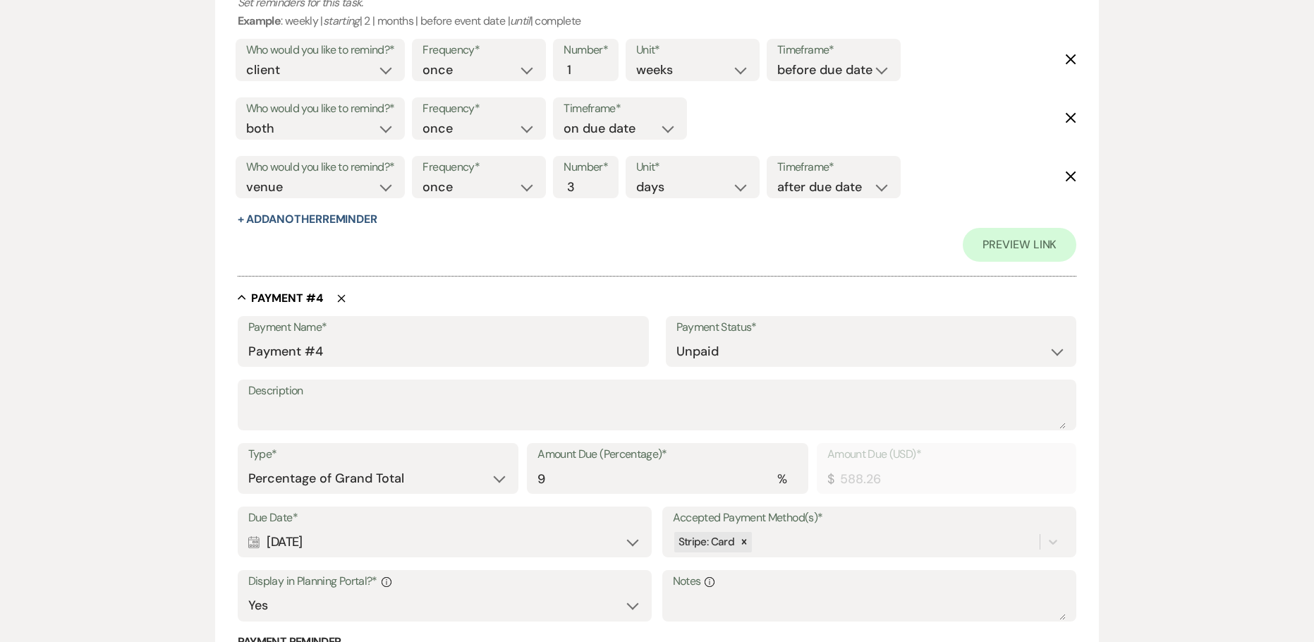
scroll to position [1975, 0]
click at [247, 354] on div "Payment Name* Payment #4" at bounding box center [443, 342] width 411 height 51
click at [248, 354] on input "Payment #4" at bounding box center [443, 353] width 390 height 28
paste input "[DATE]"
click at [434, 353] on input "[DATE] Payment #4" at bounding box center [443, 353] width 390 height 28
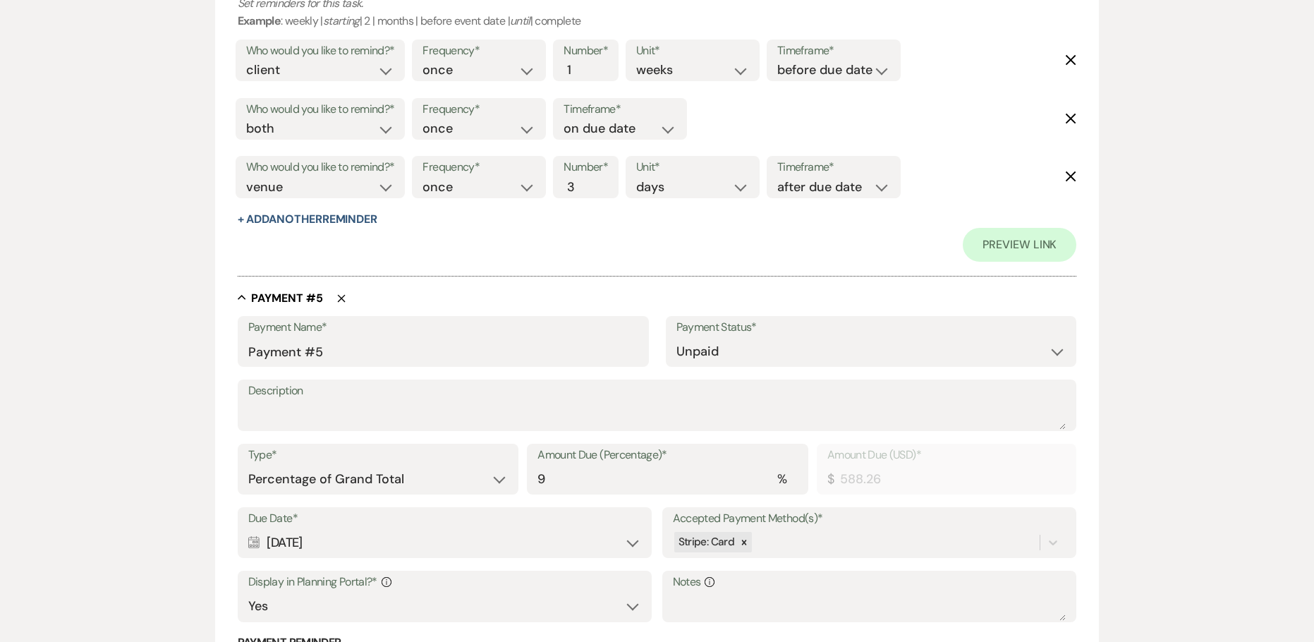
scroll to position [2821, 0]
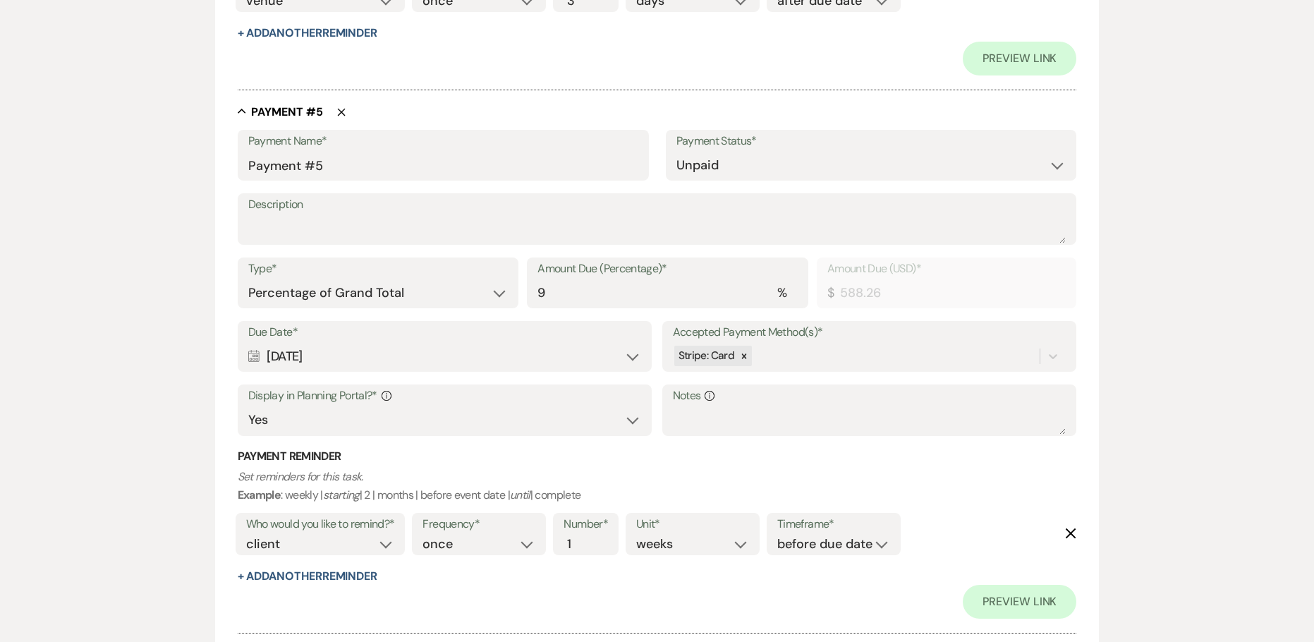
drag, startPoint x: 345, startPoint y: 355, endPoint x: 160, endPoint y: 348, distance: 184.9
click at [160, 348] on div "Edit Payment Plan Create link(s) to collect and/or log payments for this event:…" at bounding box center [658, 635] width 1016 height 6671
copy div "[DATE]"
click at [251, 166] on input "Payment #5" at bounding box center [443, 166] width 390 height 28
paste input "[DATE]"
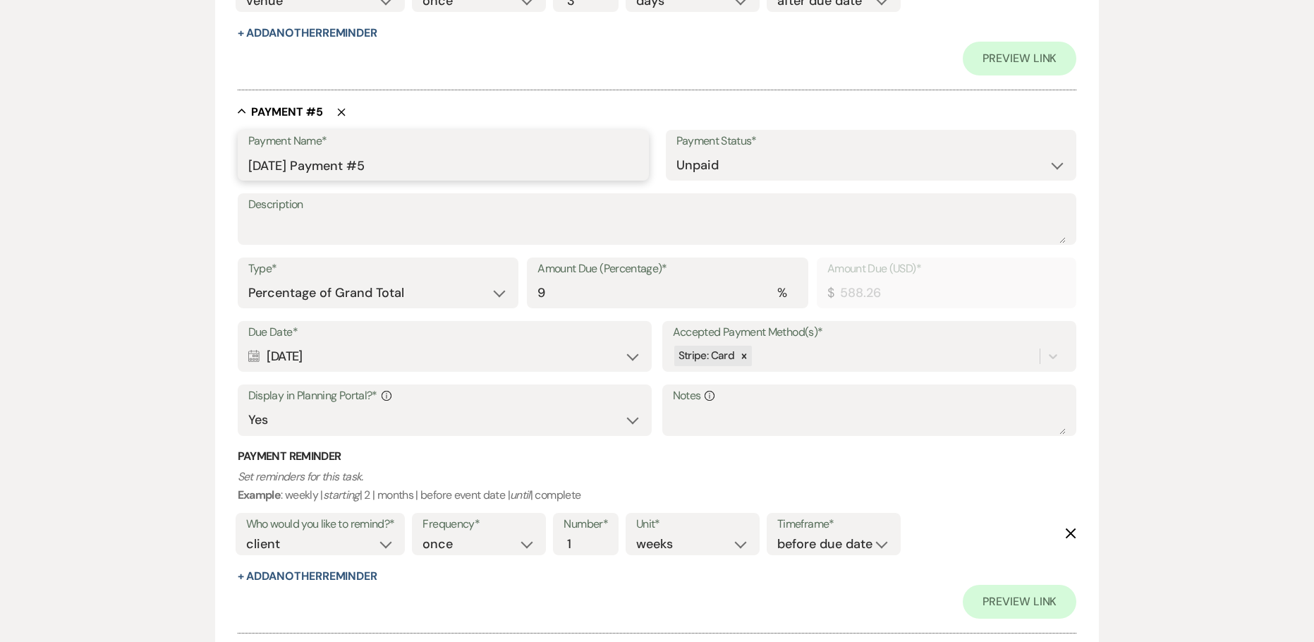
click at [399, 166] on input "[DATE] Payment #5" at bounding box center [443, 166] width 390 height 28
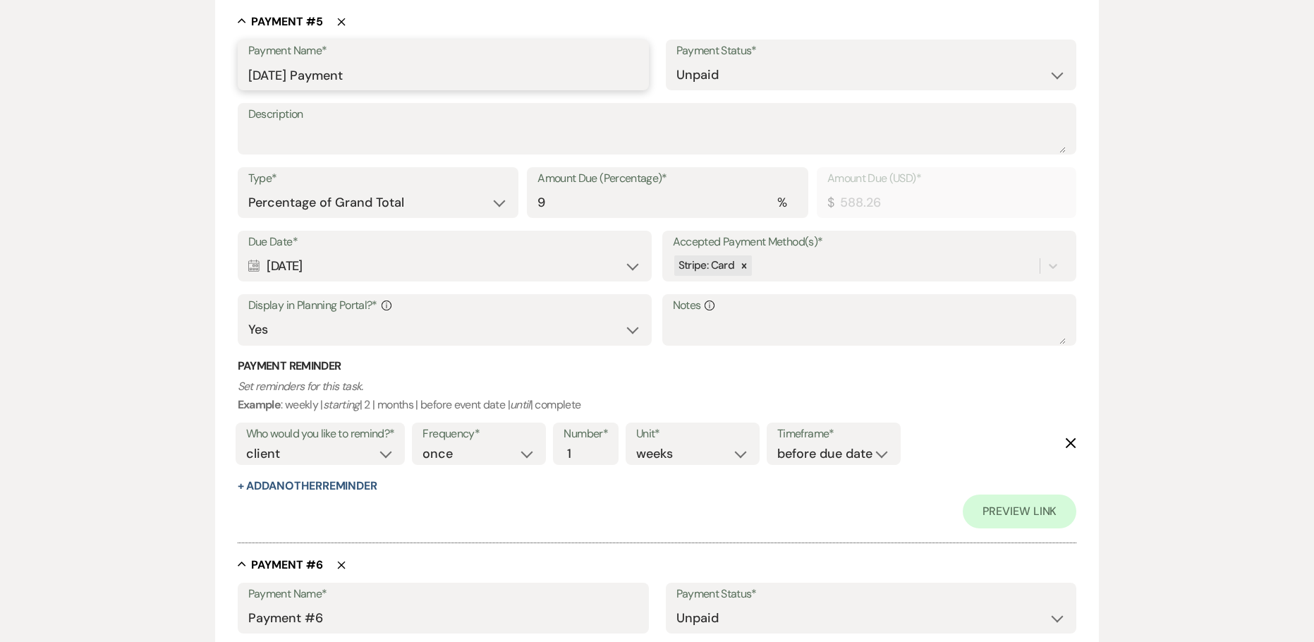
scroll to position [3033, 0]
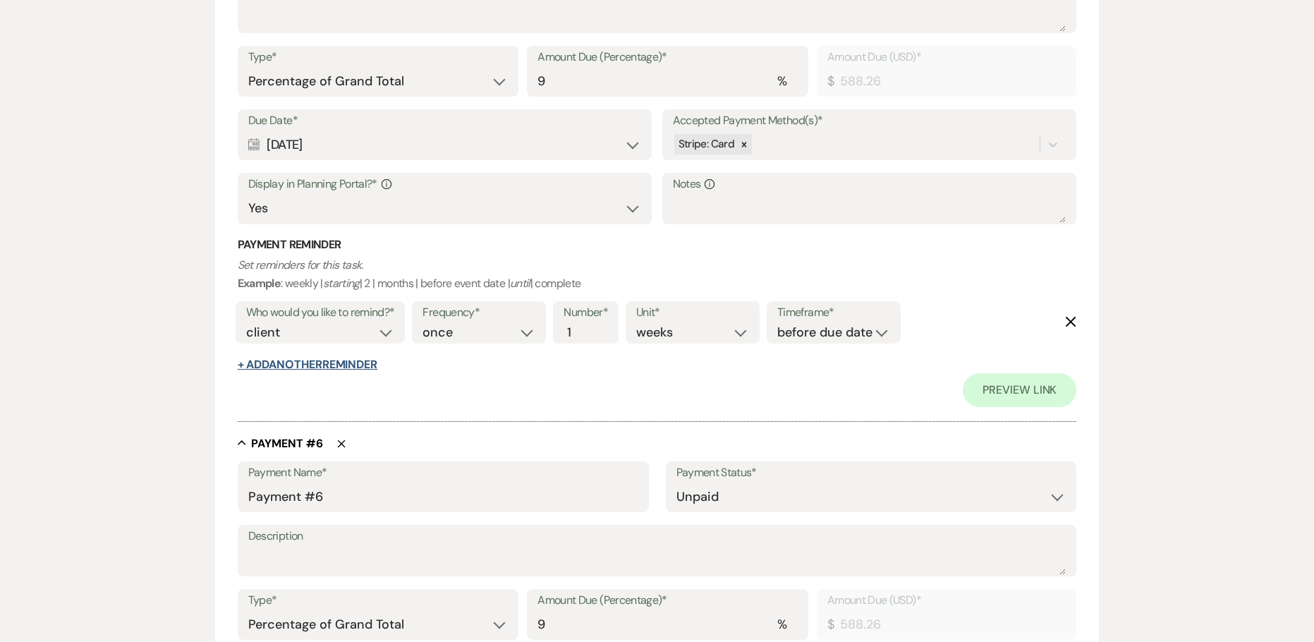
drag, startPoint x: 372, startPoint y: 355, endPoint x: 363, endPoint y: 369, distance: 16.4
click at [371, 360] on div "Payment Reminder Set reminders for this task. Example : weekly | starting | 2 |…" at bounding box center [657, 305] width 839 height 136
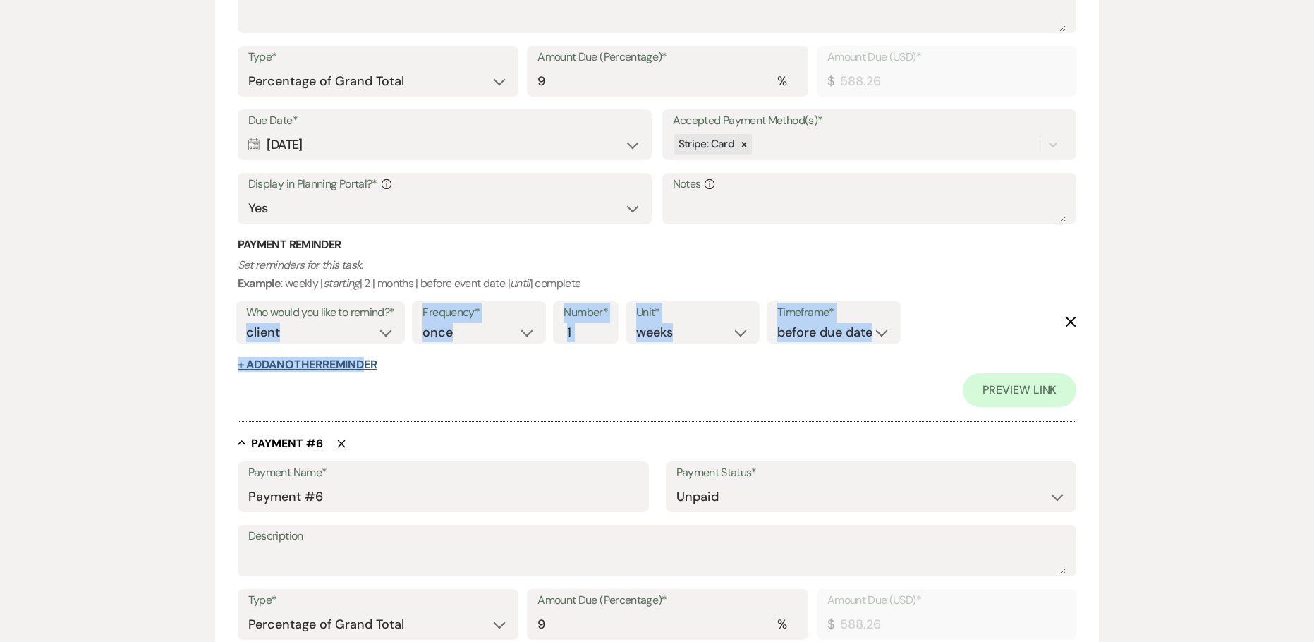
click at [357, 365] on button "+ Add Another Reminder" at bounding box center [308, 364] width 140 height 11
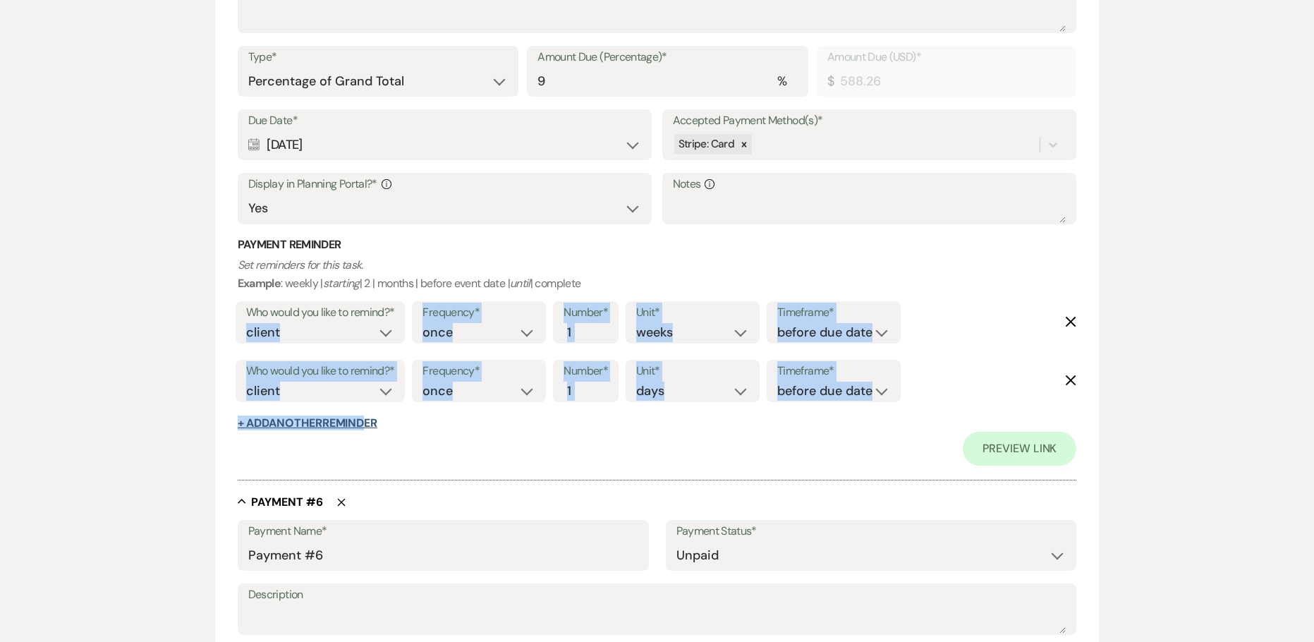
click at [321, 425] on button "+ Add Another Reminder" at bounding box center [308, 423] width 140 height 11
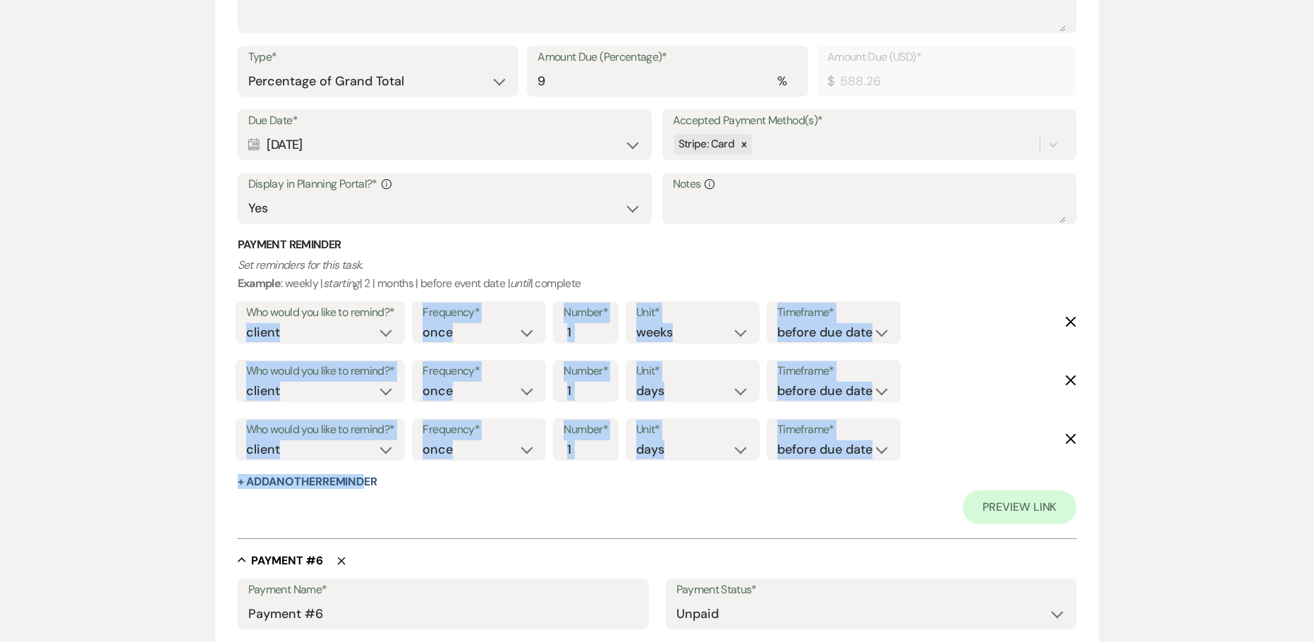
click at [206, 432] on div "Edit Payment Plan Create link(s) to collect and/or log payments for this event:…" at bounding box center [658, 483] width 1016 height 6788
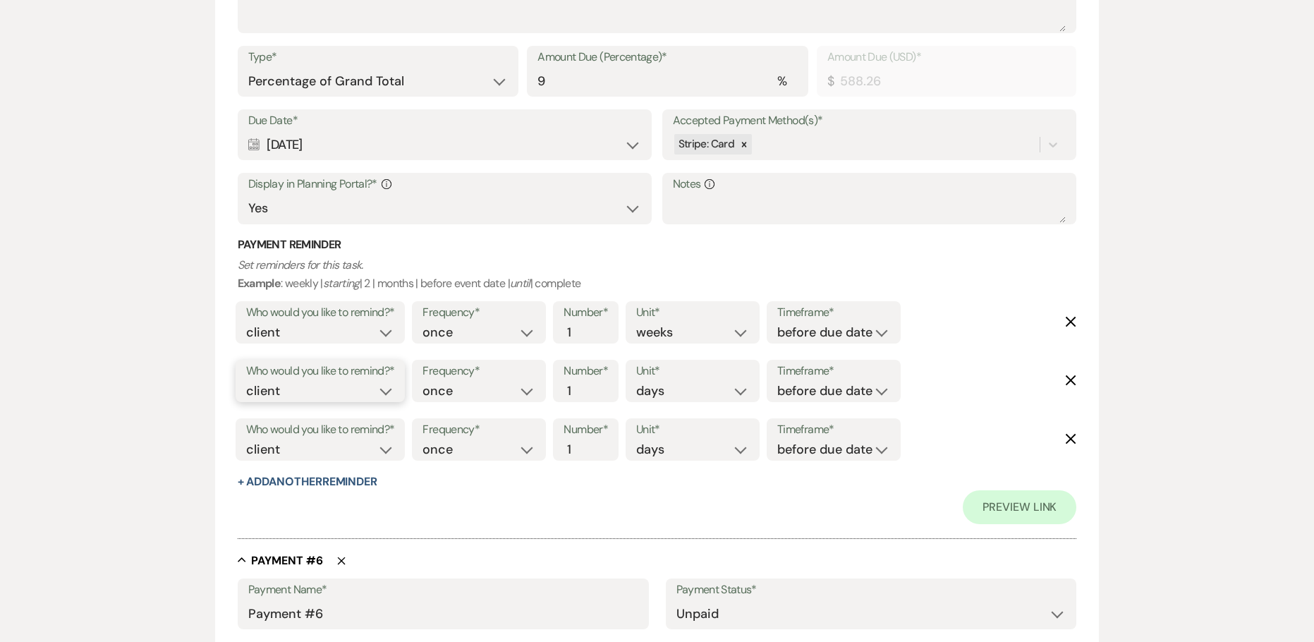
click at [382, 387] on select "client venue both" at bounding box center [320, 391] width 149 height 19
click at [246, 382] on select "client venue both" at bounding box center [320, 391] width 149 height 19
click at [822, 397] on select "before due date after due date on due date on custom date" at bounding box center [833, 391] width 113 height 19
click at [777, 382] on select "before due date after due date on due date on custom date" at bounding box center [833, 391] width 113 height 19
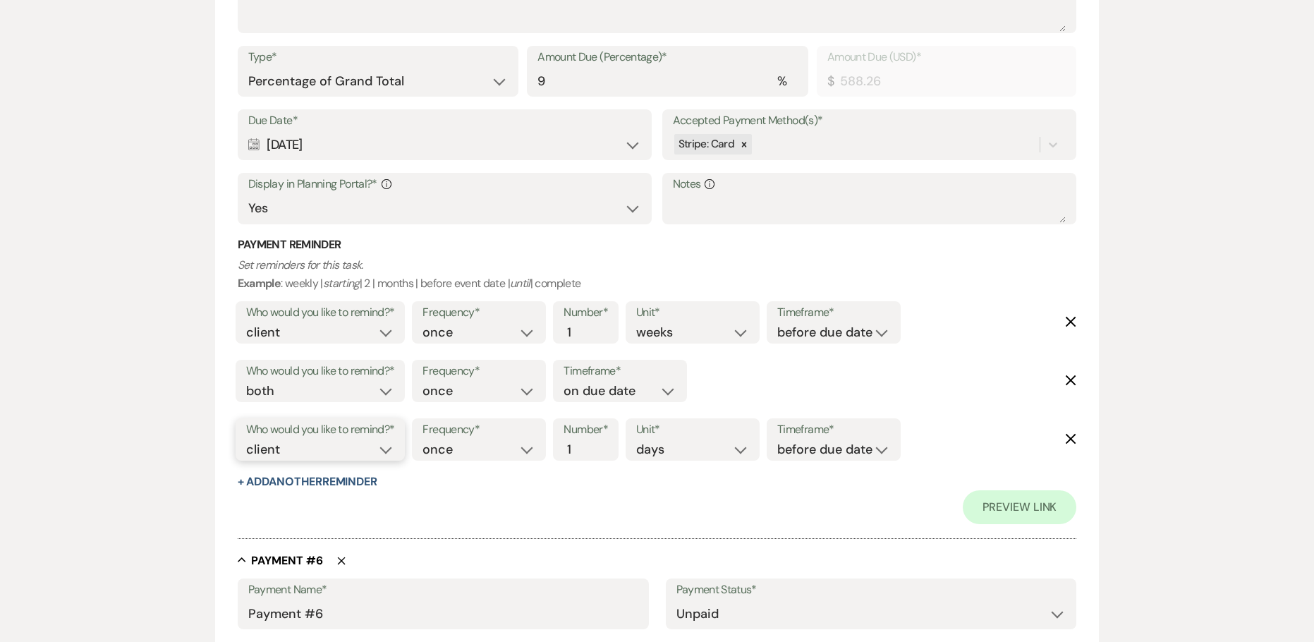
click at [387, 457] on select "client venue both" at bounding box center [320, 449] width 149 height 19
click at [246, 440] on select "client venue both" at bounding box center [320, 449] width 149 height 19
click at [586, 442] on input "2" at bounding box center [579, 449] width 30 height 19
click at [586, 442] on input "3" at bounding box center [579, 449] width 30 height 19
click at [790, 448] on select "before due date after due date on due date on custom date" at bounding box center [833, 449] width 113 height 19
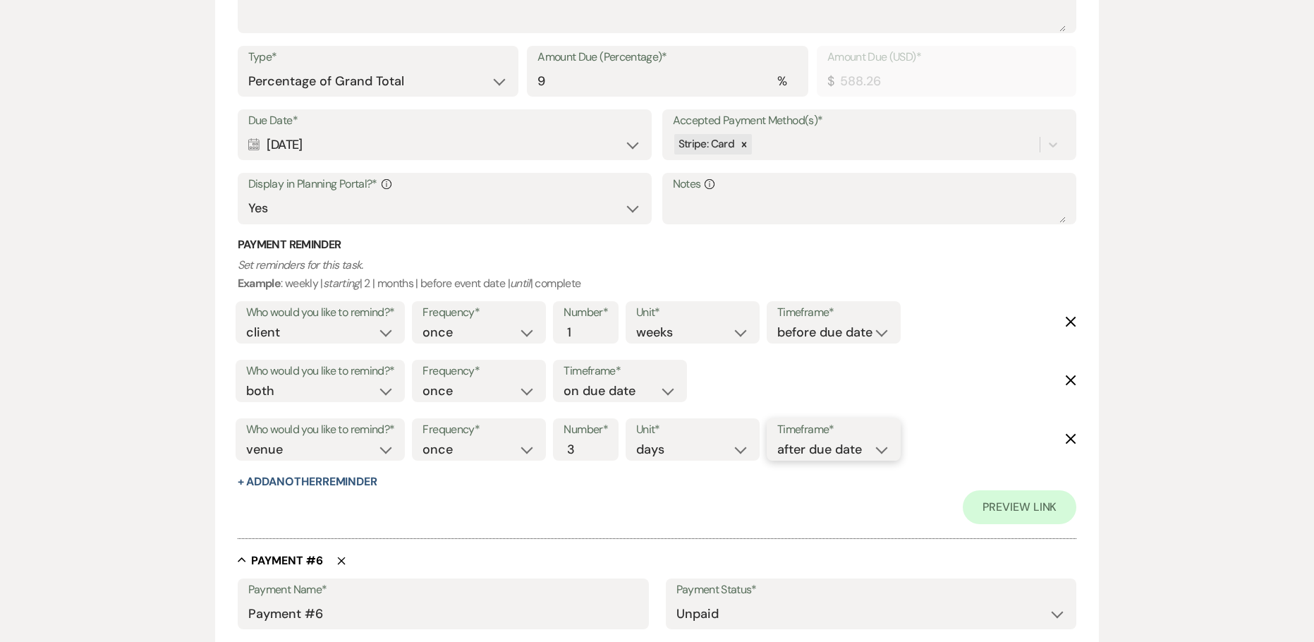
click at [780, 440] on select "before due date after due date on due date on custom date" at bounding box center [833, 449] width 113 height 19
click at [706, 521] on div "Preview Link" at bounding box center [657, 507] width 839 height 34
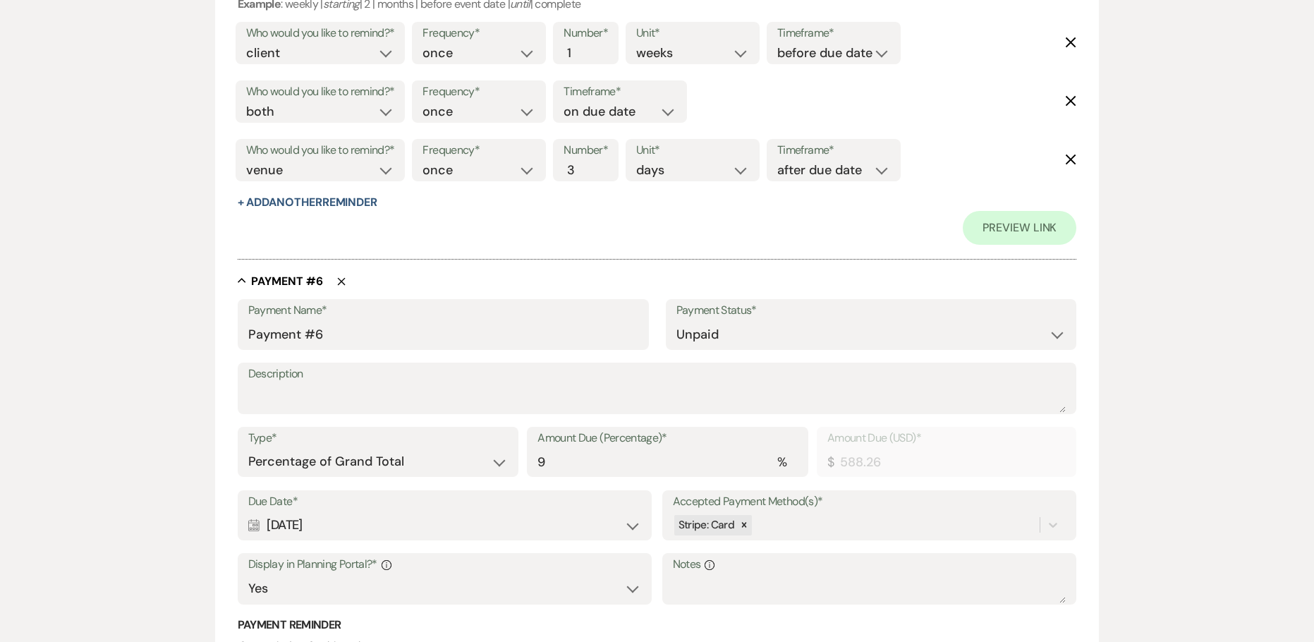
scroll to position [3385, 0]
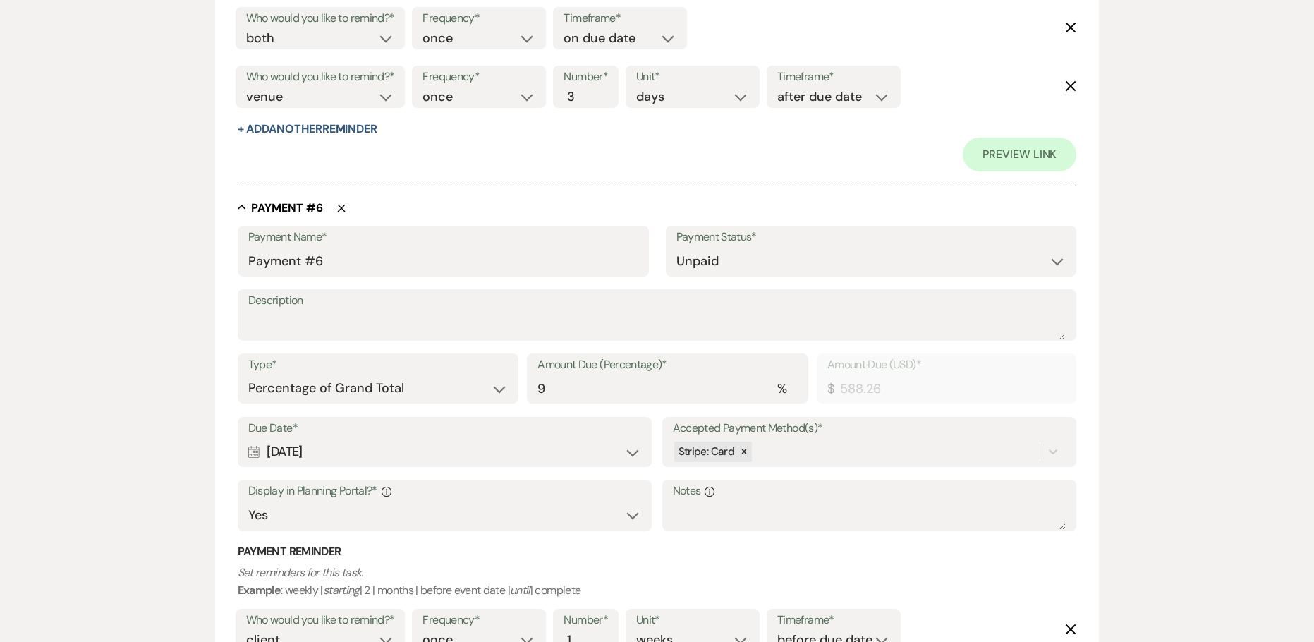
drag, startPoint x: 353, startPoint y: 453, endPoint x: 214, endPoint y: 442, distance: 139.5
click at [214, 442] on div "Edit Payment Plan Create link(s) to collect and/or log payments for this event:…" at bounding box center [658, 130] width 1016 height 6788
copy div "[DATE]"
click at [253, 385] on select "Dollar Amount Percentage of Grand Total" at bounding box center [378, 389] width 260 height 28
click at [246, 386] on div "Type* Dollar Amount Percentage of Grand Total" at bounding box center [378, 378] width 281 height 51
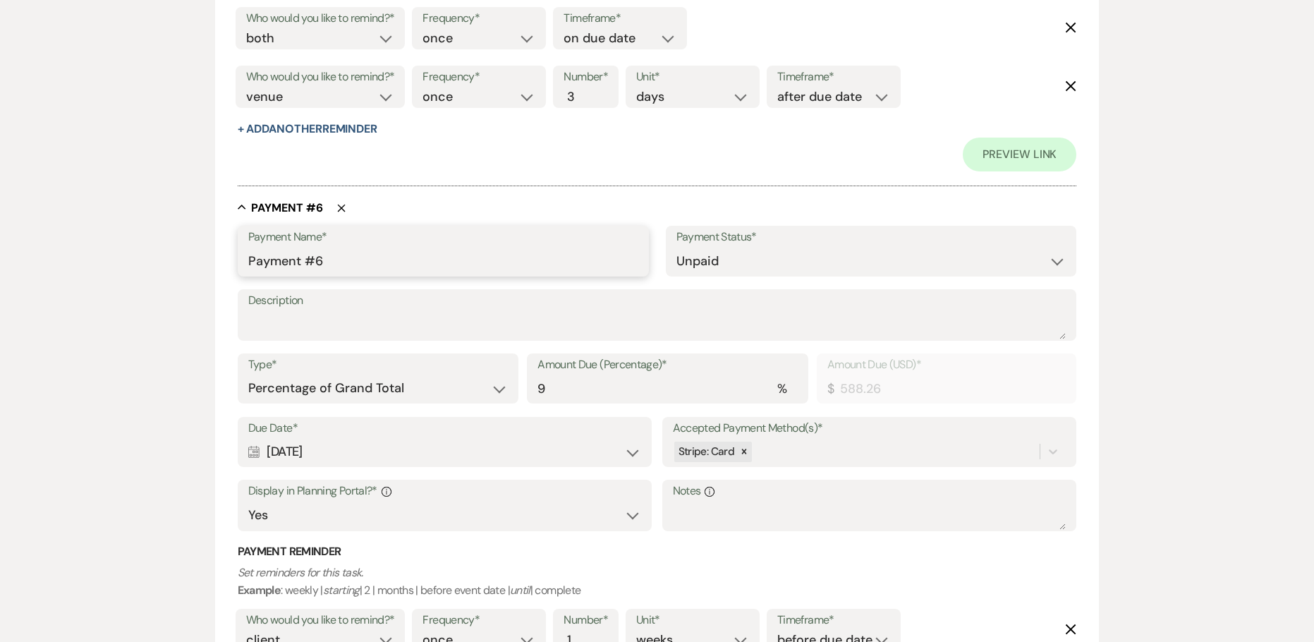
click at [250, 260] on input "Payment #6" at bounding box center [443, 262] width 390 height 28
paste input "[DATE]"
click at [432, 256] on input "[DATE] Payment #6" at bounding box center [443, 262] width 390 height 28
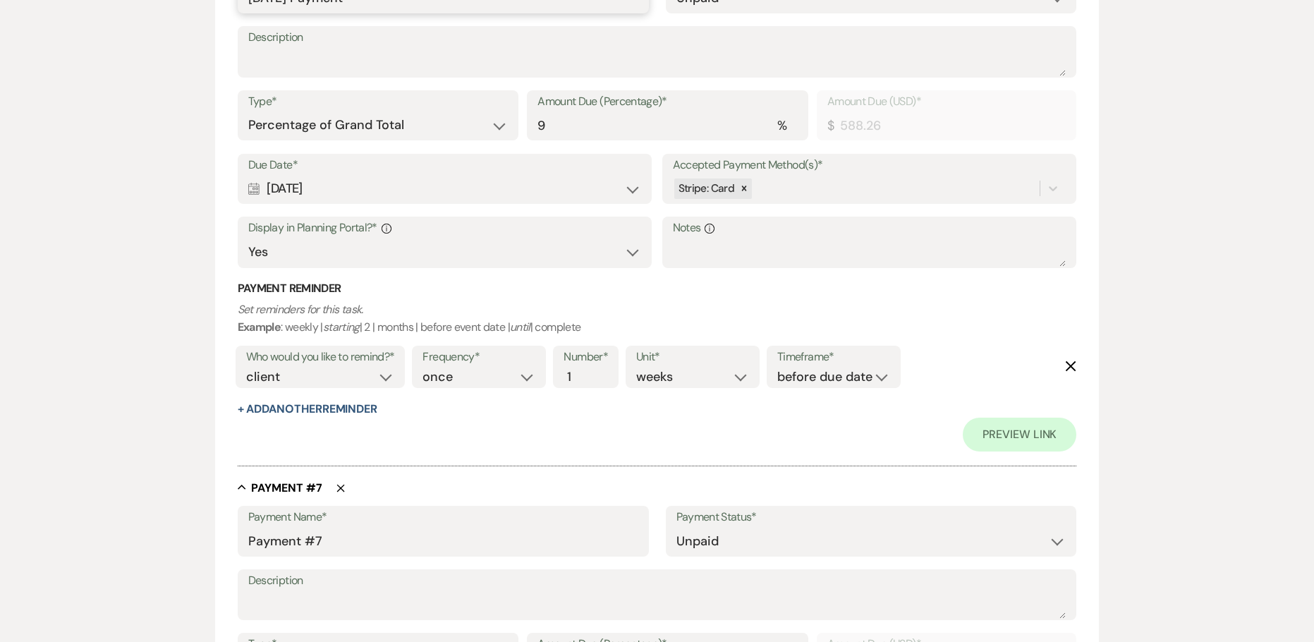
scroll to position [3667, 0]
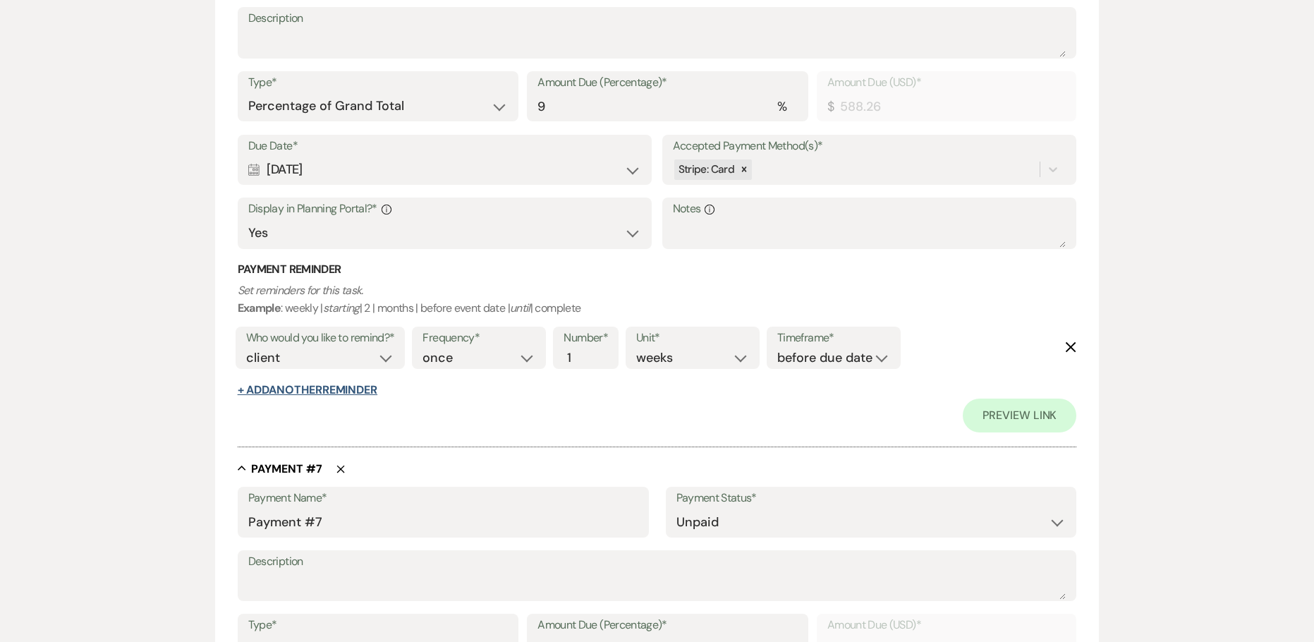
click at [296, 394] on button "+ Add Another Reminder" at bounding box center [308, 389] width 140 height 11
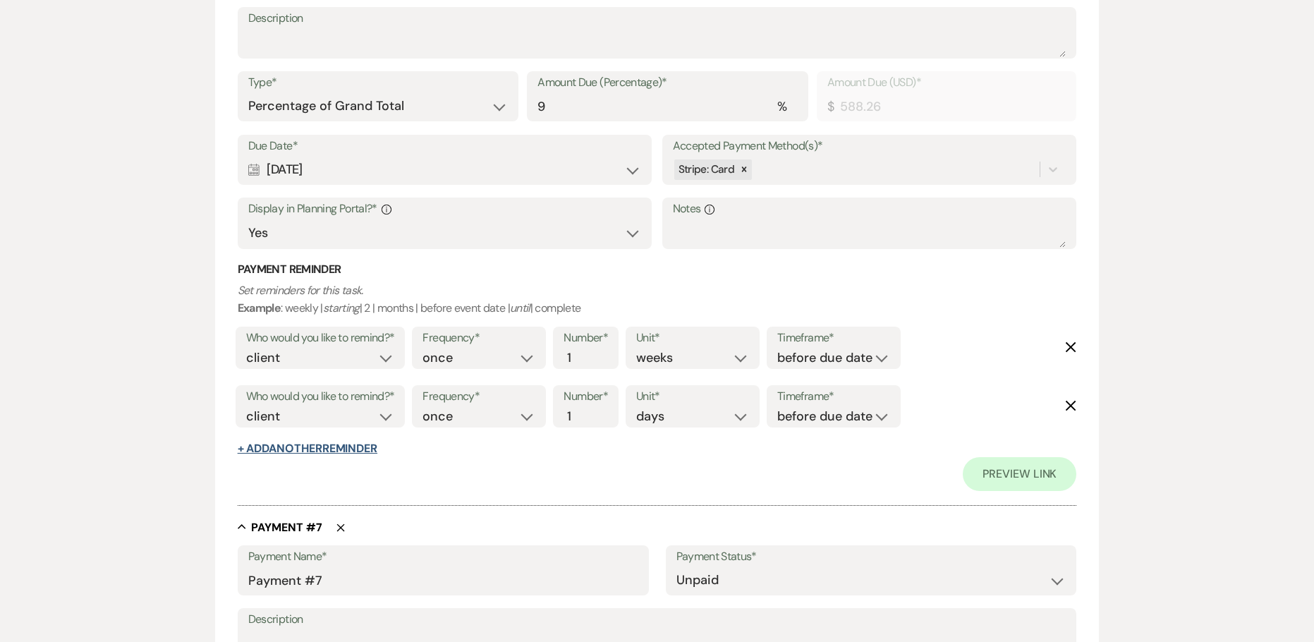
click at [290, 444] on button "+ Add Another Reminder" at bounding box center [308, 448] width 140 height 11
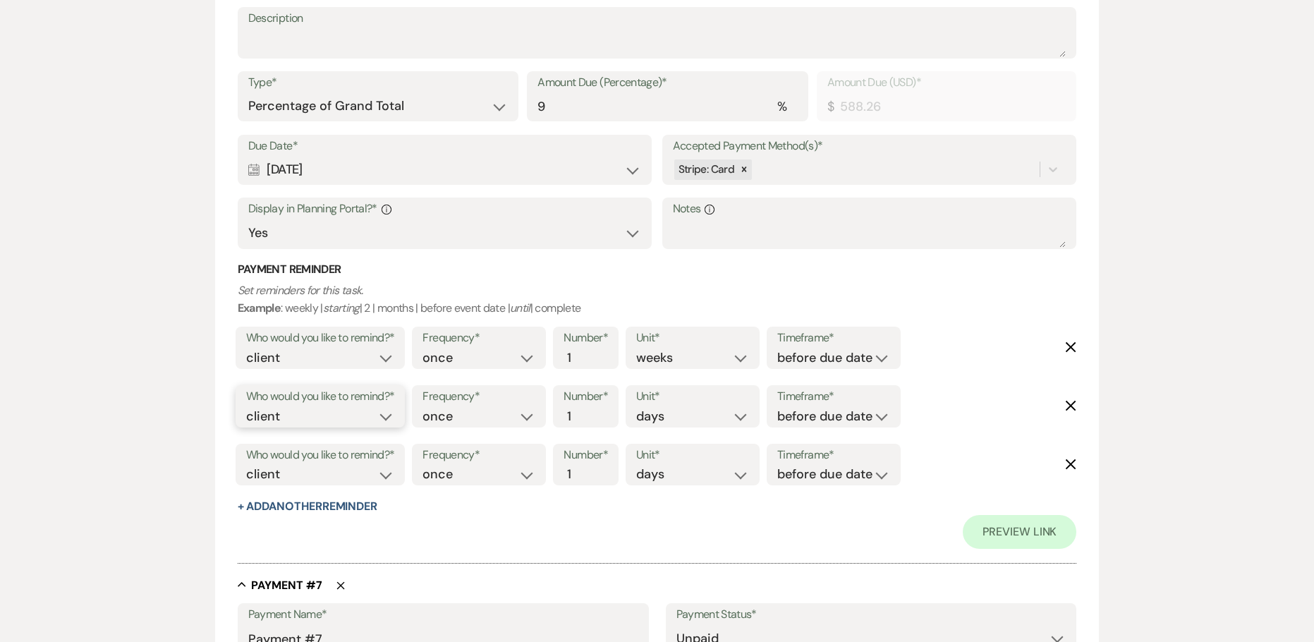
click at [392, 414] on select "client venue both" at bounding box center [320, 416] width 149 height 19
click at [246, 407] on select "client venue both" at bounding box center [320, 416] width 149 height 19
click at [588, 412] on input "2" at bounding box center [579, 416] width 30 height 19
click at [588, 412] on input "3" at bounding box center [579, 416] width 30 height 19
click at [809, 417] on select "before due date after due date on due date on custom date" at bounding box center [833, 416] width 113 height 19
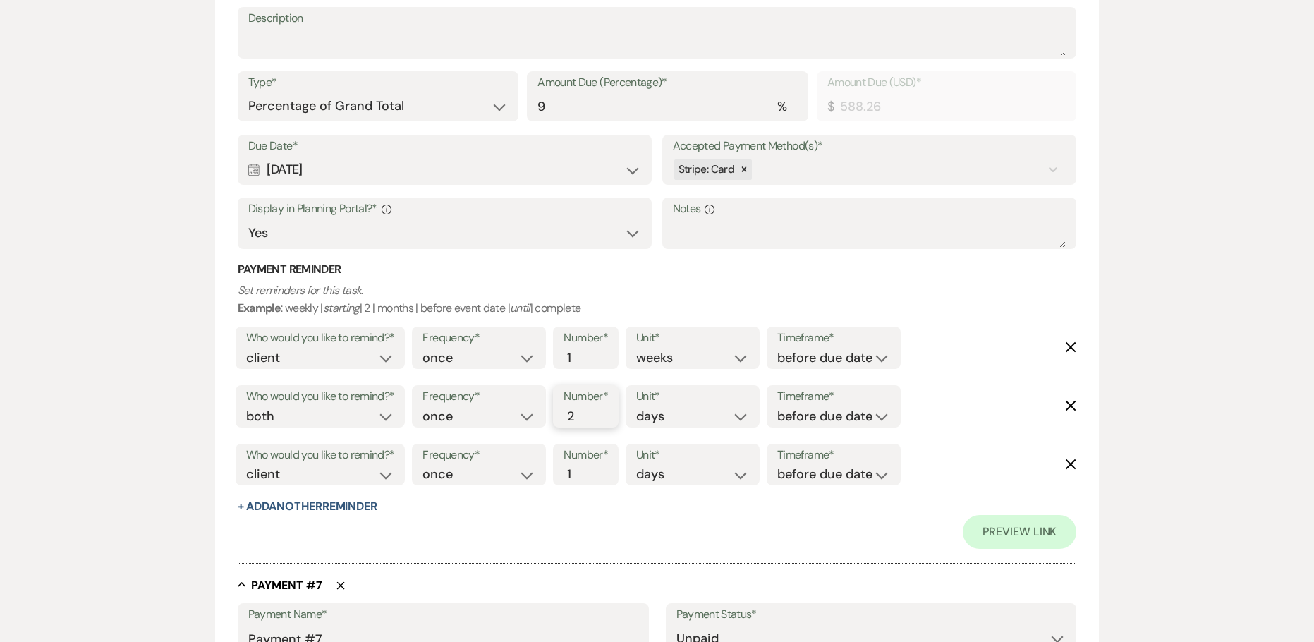
click at [587, 419] on input "2" at bounding box center [579, 416] width 30 height 19
click at [587, 419] on input "1" at bounding box center [579, 416] width 30 height 19
click at [815, 414] on select "before due date after due date on due date on custom date" at bounding box center [833, 416] width 113 height 19
click at [777, 407] on select "before due date after due date on due date on custom date" at bounding box center [833, 416] width 113 height 19
click at [320, 473] on select "client venue both" at bounding box center [320, 474] width 149 height 19
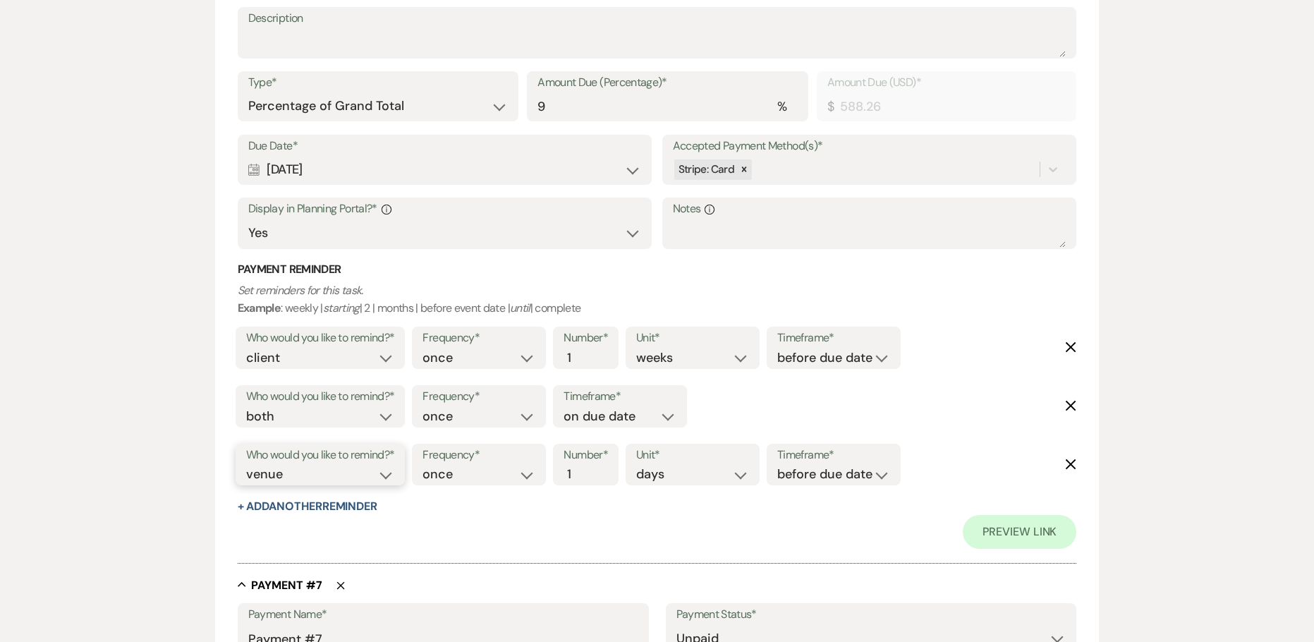
click at [246, 465] on select "client venue both" at bounding box center [320, 474] width 149 height 19
click at [588, 472] on input "2" at bounding box center [579, 474] width 30 height 19
click at [588, 471] on input "3" at bounding box center [579, 474] width 30 height 19
click at [843, 477] on select "before due date after due date on due date on custom date" at bounding box center [833, 474] width 113 height 19
click at [780, 465] on select "before due date after due date on due date on custom date" at bounding box center [833, 474] width 113 height 19
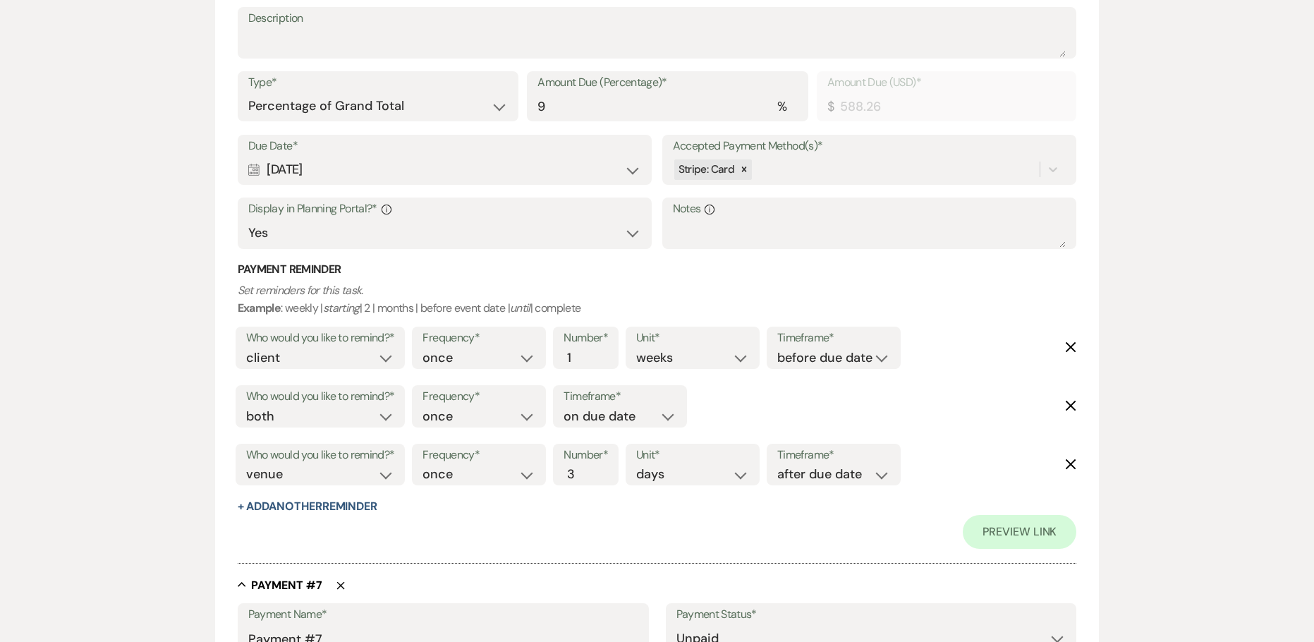
click at [574, 511] on div "Payment Reminder Set reminders for this task. Example : weekly | starting | 2 |…" at bounding box center [657, 388] width 839 height 253
drag, startPoint x: 250, startPoint y: 163, endPoint x: 236, endPoint y: 162, distance: 14.2
click at [239, 163] on div "Due Date* Calendar [DATE] Expand" at bounding box center [445, 160] width 415 height 51
copy div "[DATE]"
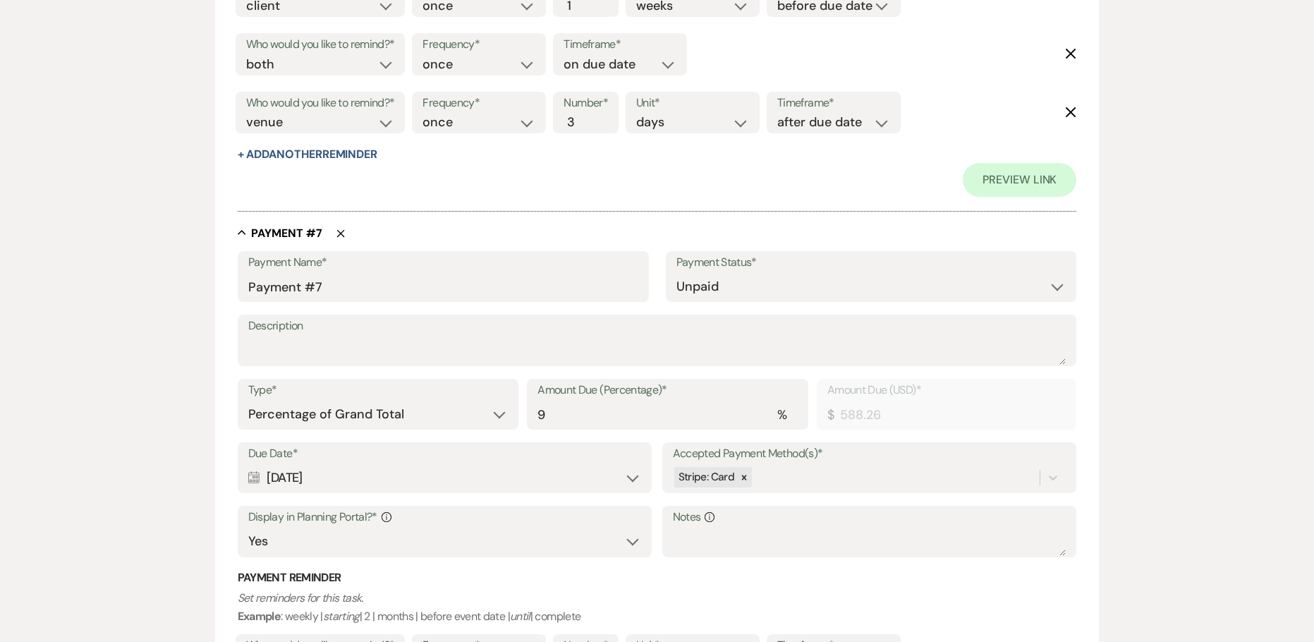
scroll to position [4020, 0]
drag, startPoint x: 346, startPoint y: 469, endPoint x: 251, endPoint y: 475, distance: 94.7
click at [251, 475] on div "Calendar [DATE] Expand" at bounding box center [445, 477] width 394 height 28
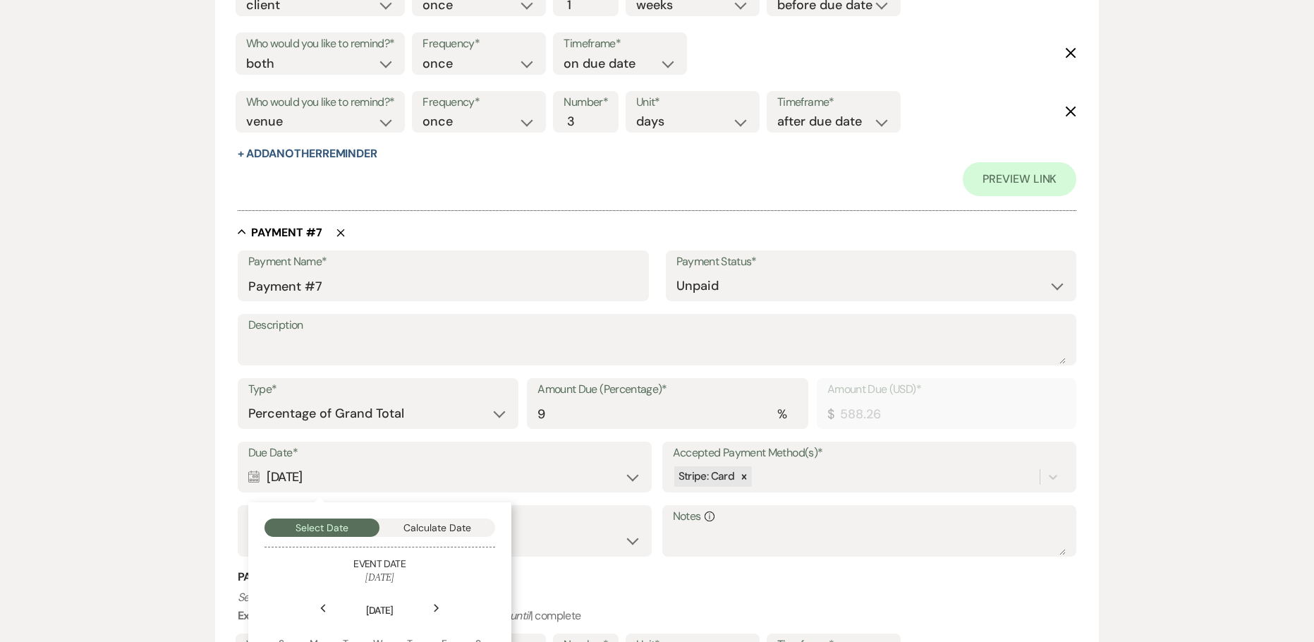
copy div "[DATE]"
click at [249, 286] on input "Payment #7" at bounding box center [443, 286] width 390 height 28
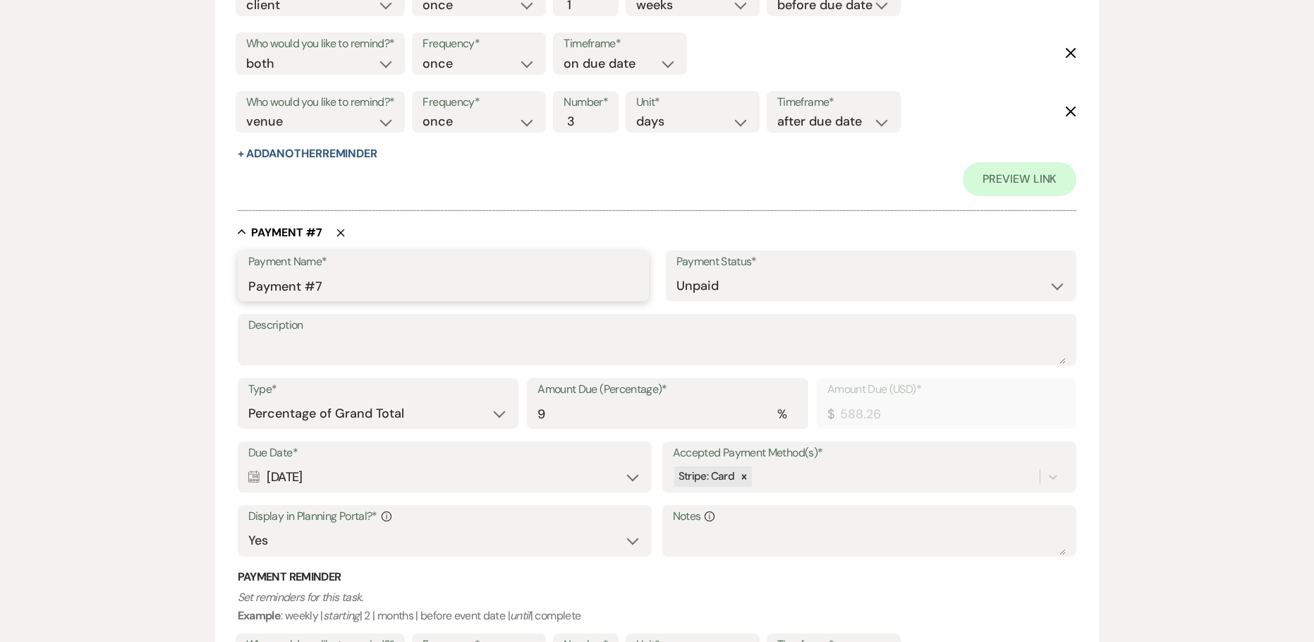
paste input "[DATE]"
click at [428, 288] on input "[DATE] Payment #7" at bounding box center [443, 286] width 390 height 28
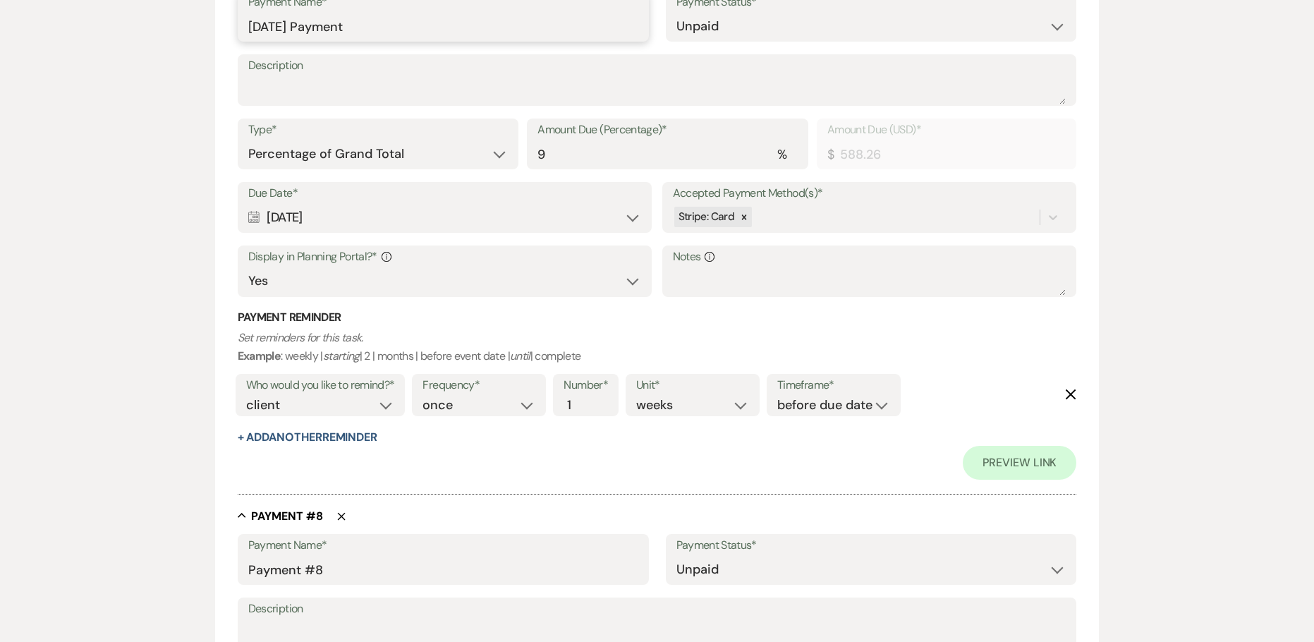
scroll to position [4302, 0]
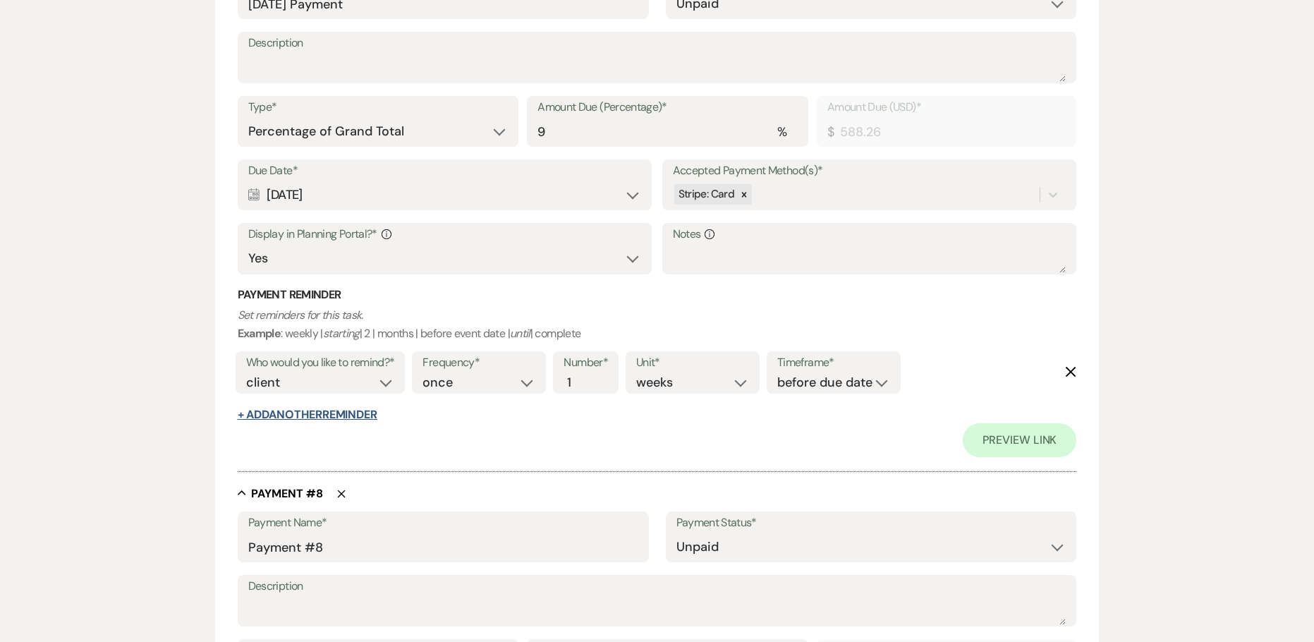
click at [336, 420] on button "+ Add Another Reminder" at bounding box center [308, 414] width 140 height 11
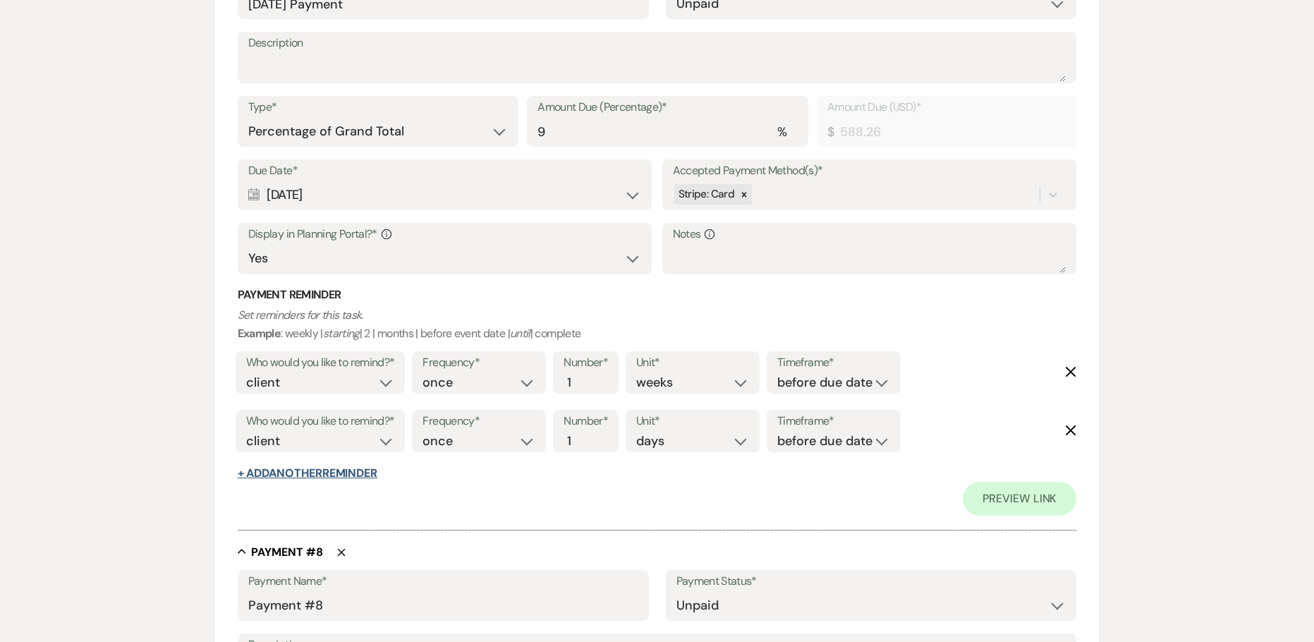
click at [296, 473] on button "+ Add Another Reminder" at bounding box center [308, 473] width 140 height 11
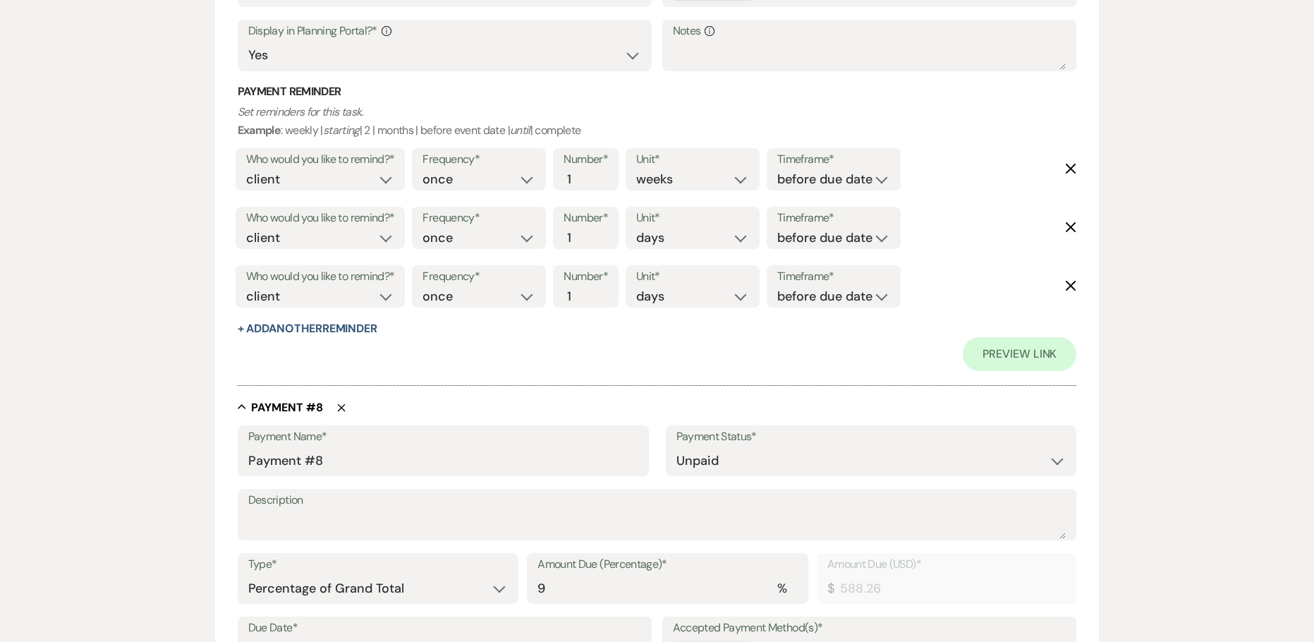
scroll to position [4514, 0]
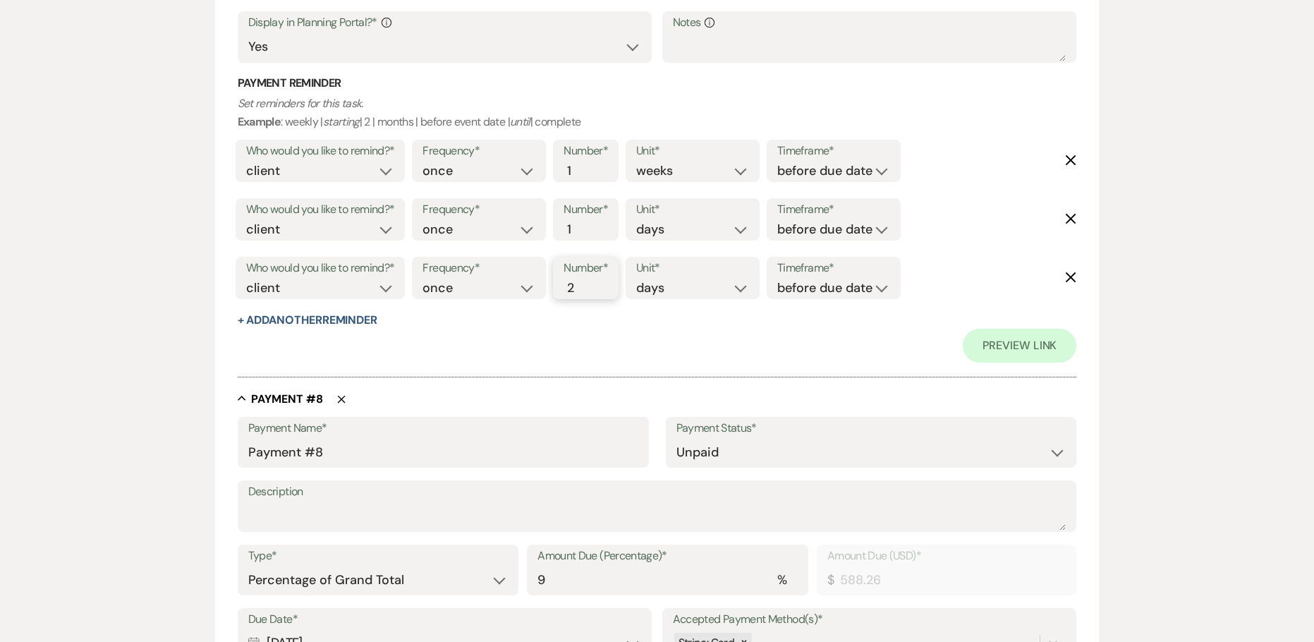
click at [585, 281] on input "2" at bounding box center [579, 288] width 30 height 19
click at [585, 281] on input "3" at bounding box center [579, 288] width 30 height 19
click at [783, 288] on select "before due date after due date on due date on custom date" at bounding box center [833, 288] width 113 height 19
click at [780, 279] on select "before due date after due date on due date on custom date" at bounding box center [833, 288] width 113 height 19
click at [820, 230] on select "before due date after due date on due date on custom date" at bounding box center [833, 229] width 113 height 19
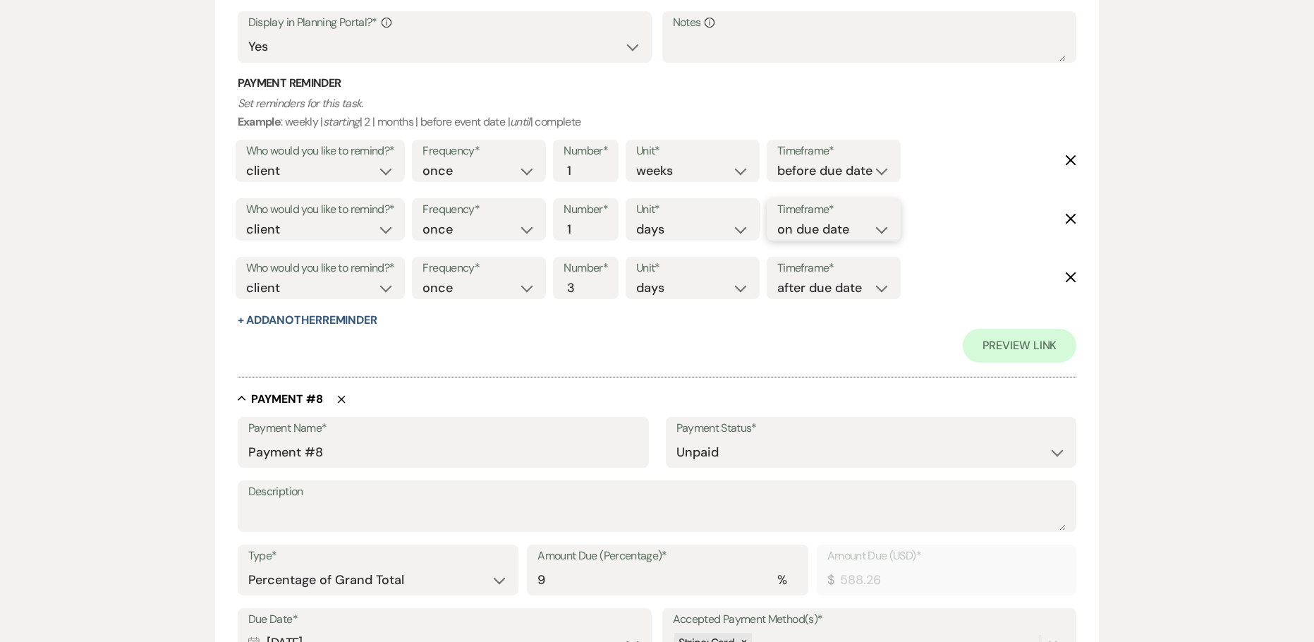
click at [777, 220] on select "before due date after due date on due date on custom date" at bounding box center [833, 229] width 113 height 19
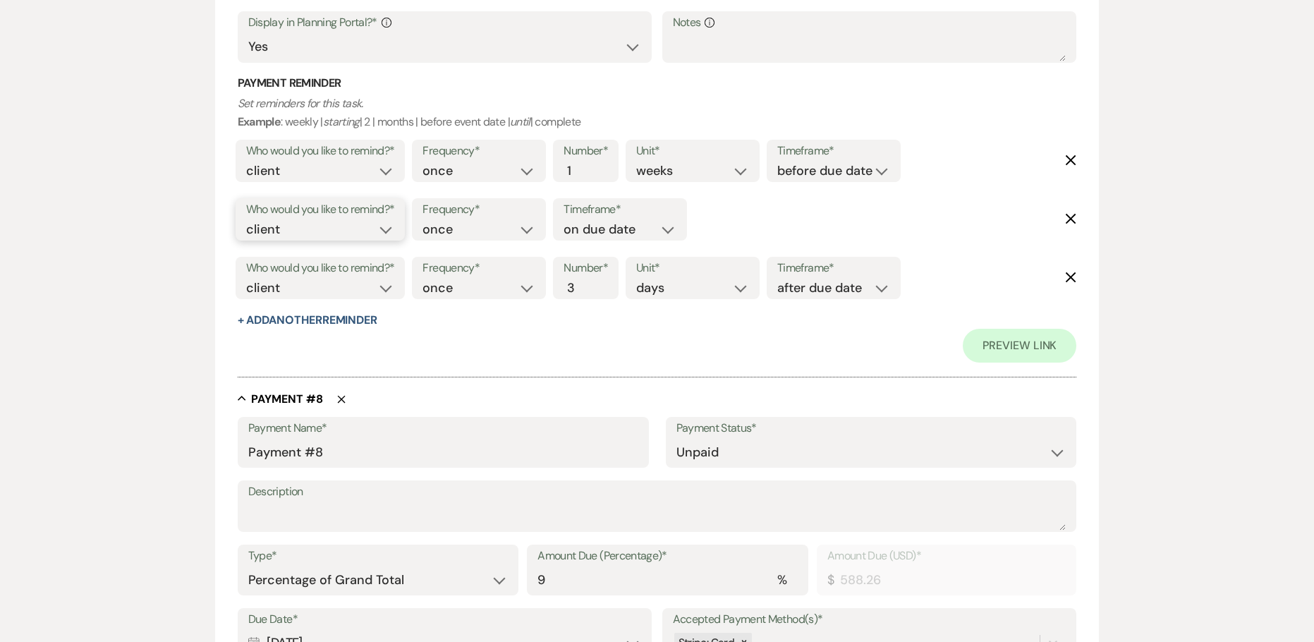
click at [309, 226] on select "client venue both" at bounding box center [320, 229] width 149 height 19
click at [246, 220] on select "client venue both" at bounding box center [320, 229] width 149 height 19
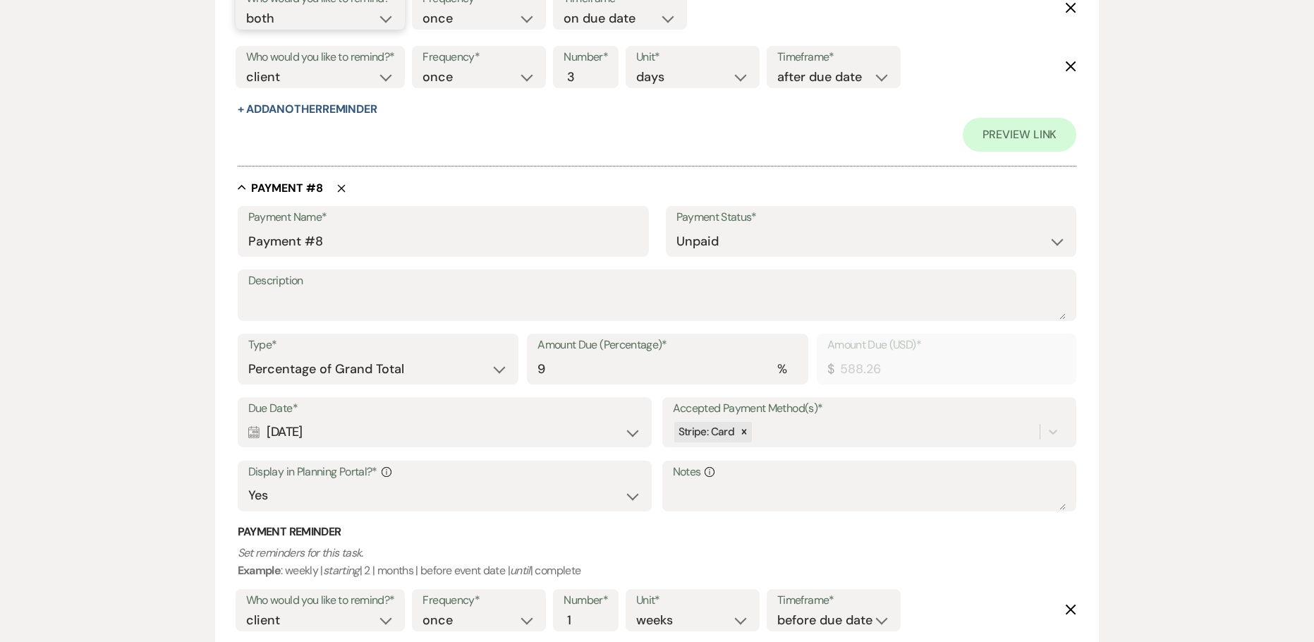
scroll to position [4725, 0]
drag, startPoint x: 325, startPoint y: 437, endPoint x: 265, endPoint y: 438, distance: 60.0
click at [270, 437] on div "Calendar [DATE] Expand" at bounding box center [445, 432] width 394 height 28
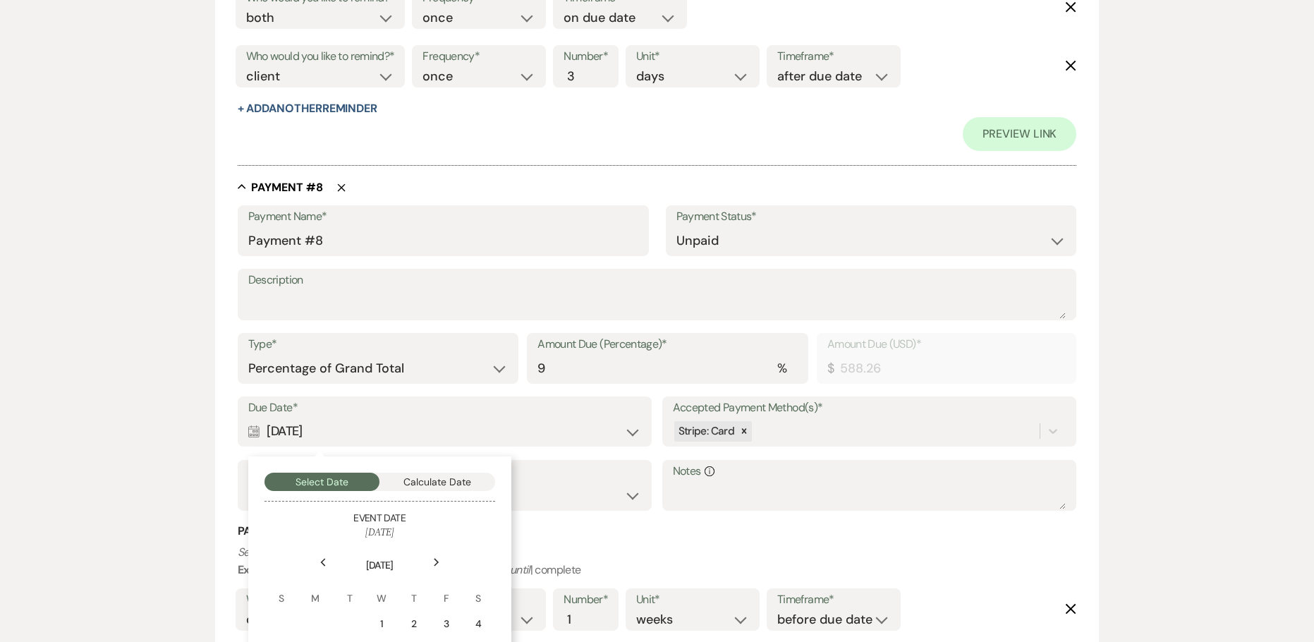
copy div "[DATE]"
click at [250, 241] on input "Payment #8" at bounding box center [443, 241] width 390 height 28
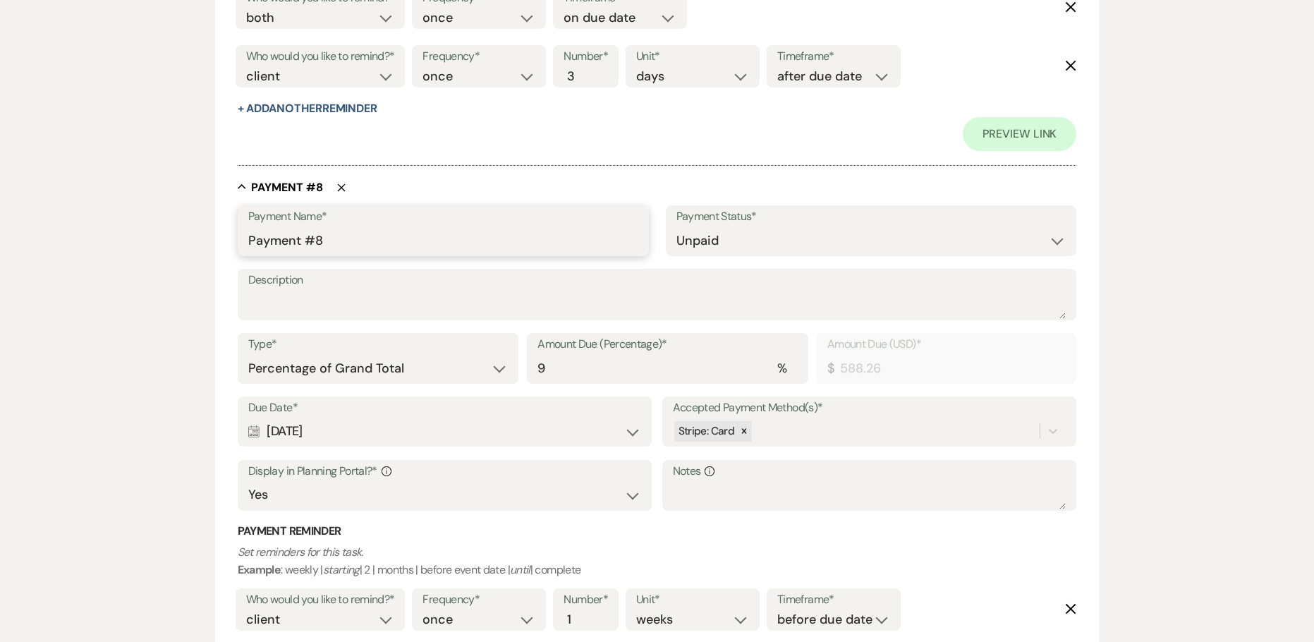
paste input "[DATE]"
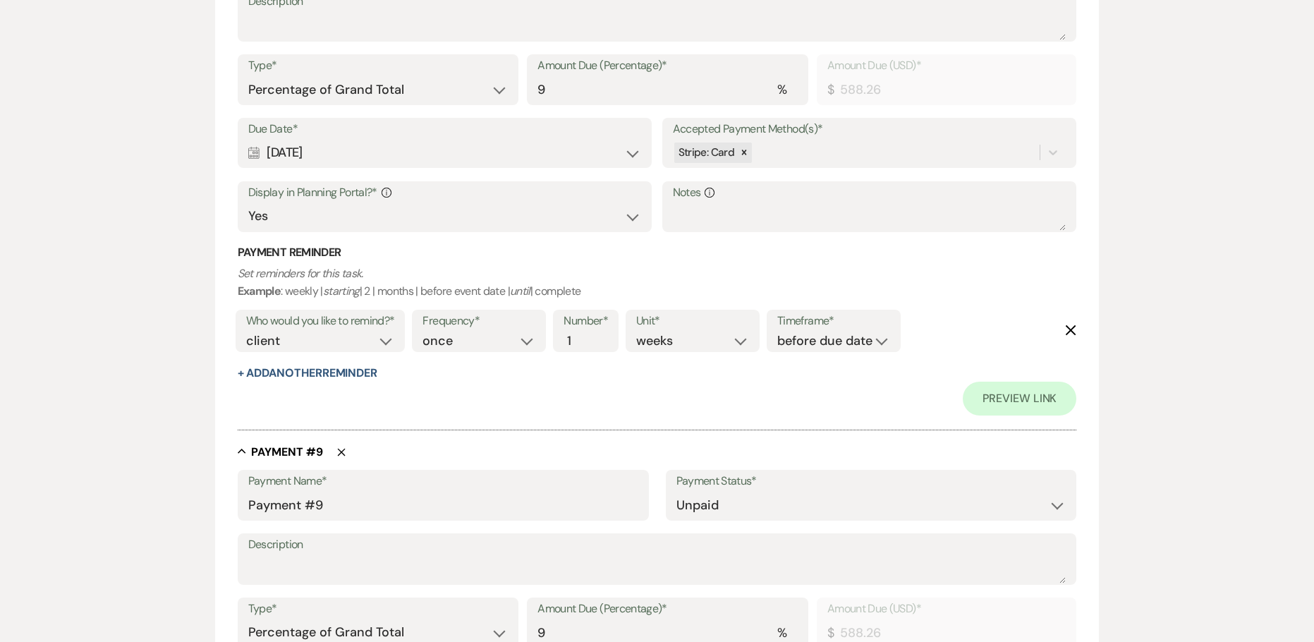
scroll to position [5007, 0]
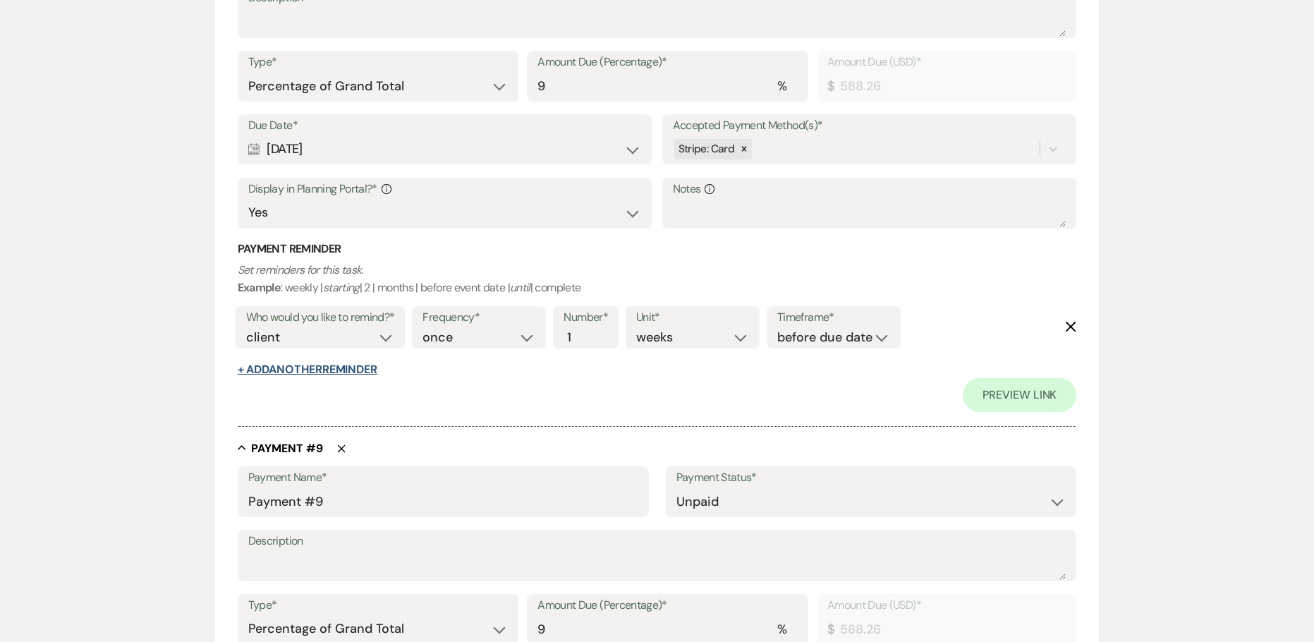
click at [354, 370] on button "+ Add Another Reminder" at bounding box center [308, 369] width 140 height 11
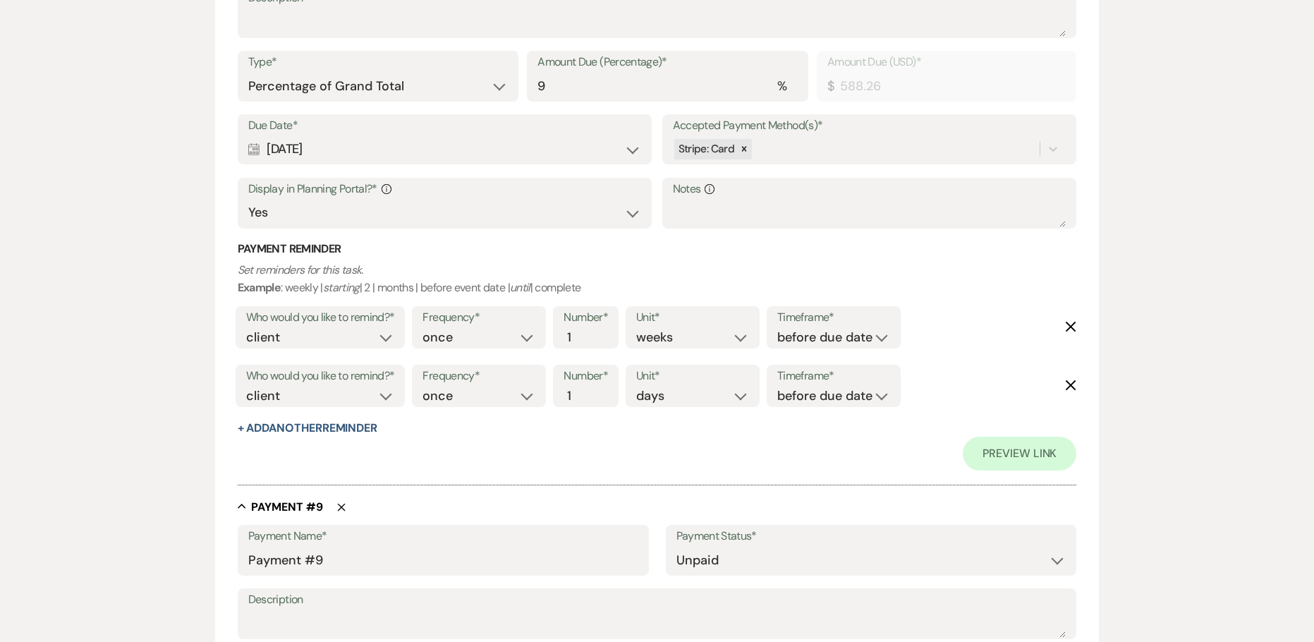
click at [353, 436] on div "Payment Reminder Set reminders for this task. Example : weekly | starting | 2 |…" at bounding box center [657, 338] width 839 height 195
click at [351, 426] on button "+ Add Another Reminder" at bounding box center [308, 427] width 140 height 11
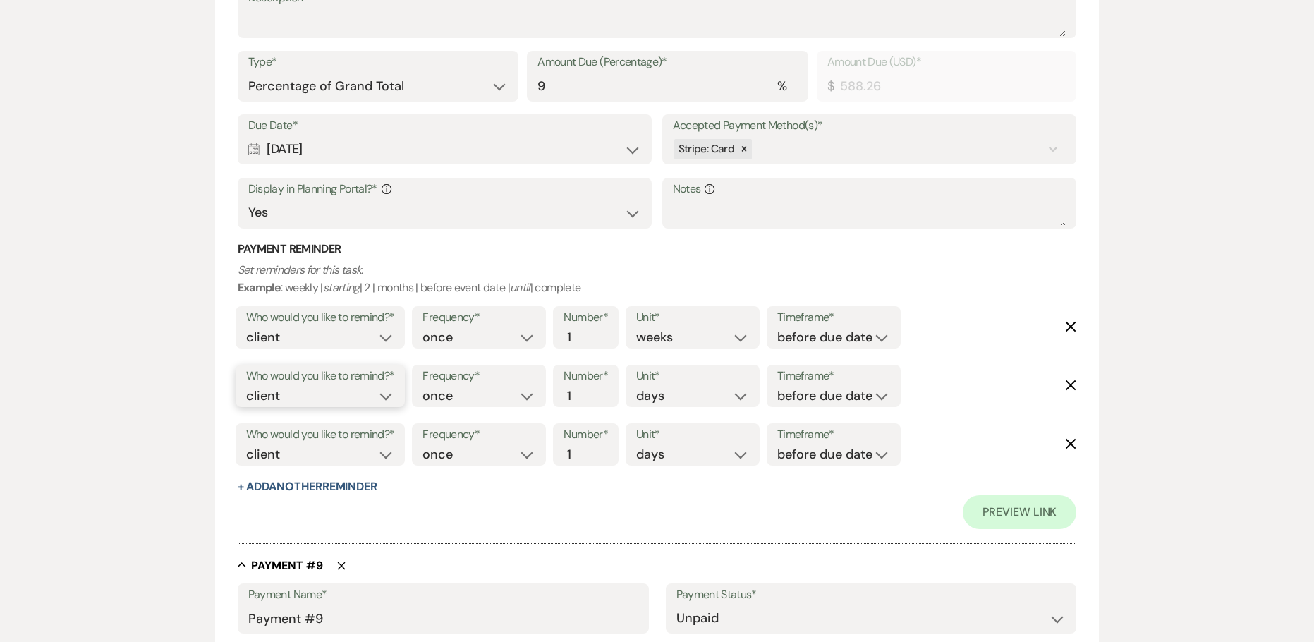
click at [307, 394] on select "client venue both" at bounding box center [320, 395] width 149 height 19
click at [246, 386] on select "client venue both" at bounding box center [320, 395] width 149 height 19
click at [798, 387] on select "before due date after due date on due date on custom date" at bounding box center [833, 395] width 113 height 19
click at [777, 386] on select "before due date after due date on due date on custom date" at bounding box center [833, 395] width 113 height 19
click at [333, 453] on select "client venue both" at bounding box center [320, 454] width 149 height 19
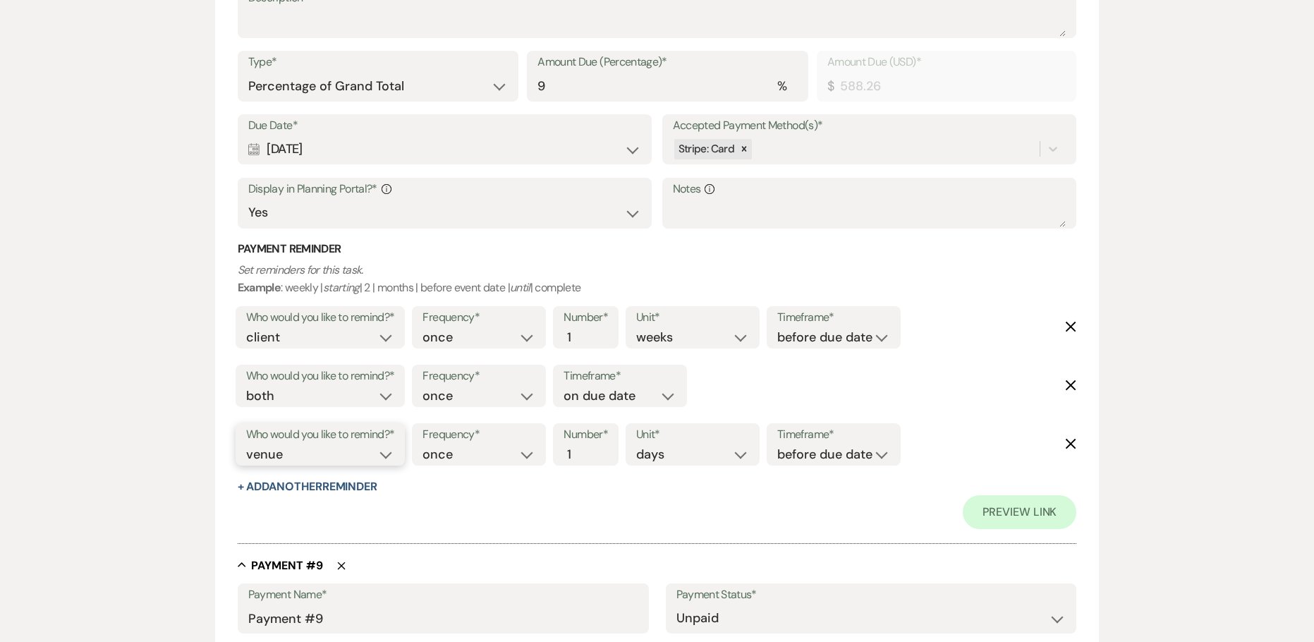
click at [246, 445] on select "client venue both" at bounding box center [320, 454] width 149 height 19
click at [589, 449] on input "2" at bounding box center [579, 454] width 30 height 19
click at [589, 449] on input "3" at bounding box center [579, 454] width 30 height 19
click at [779, 449] on div "Timeframe* before due date after due date on due date on custom date" at bounding box center [834, 444] width 134 height 42
click at [833, 458] on select "before due date after due date on due date on custom date" at bounding box center [833, 454] width 113 height 19
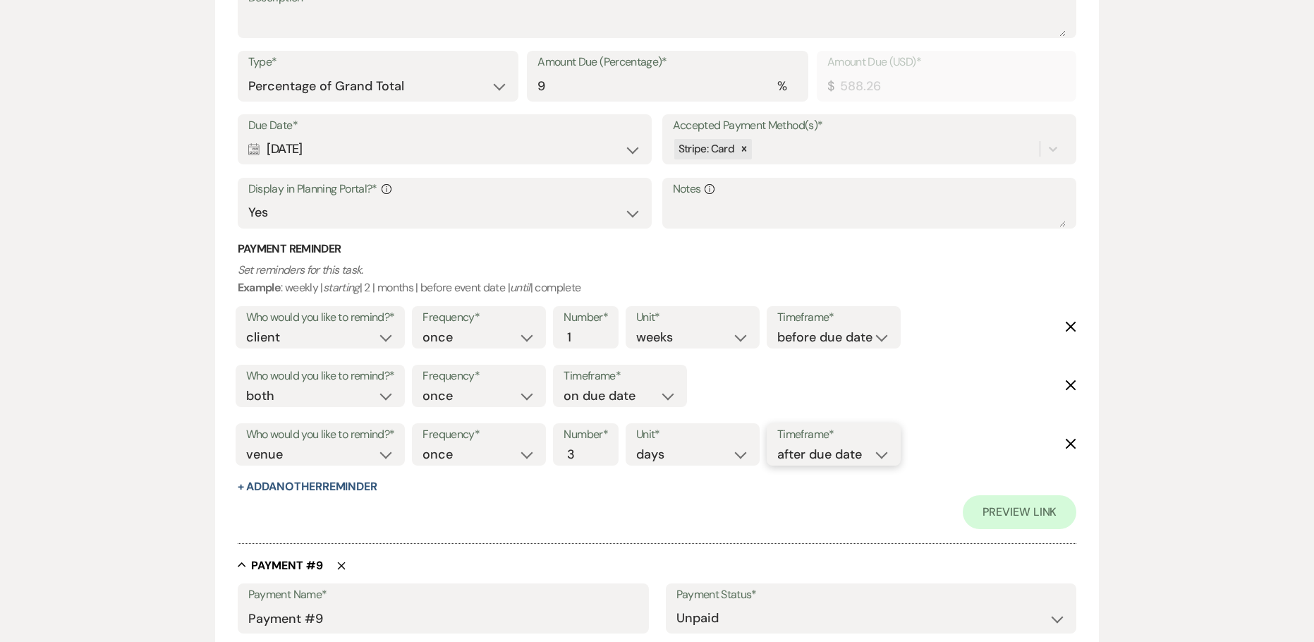
click at [780, 445] on select "before due date after due date on due date on custom date" at bounding box center [833, 454] width 113 height 19
click at [698, 532] on div at bounding box center [657, 536] width 839 height 15
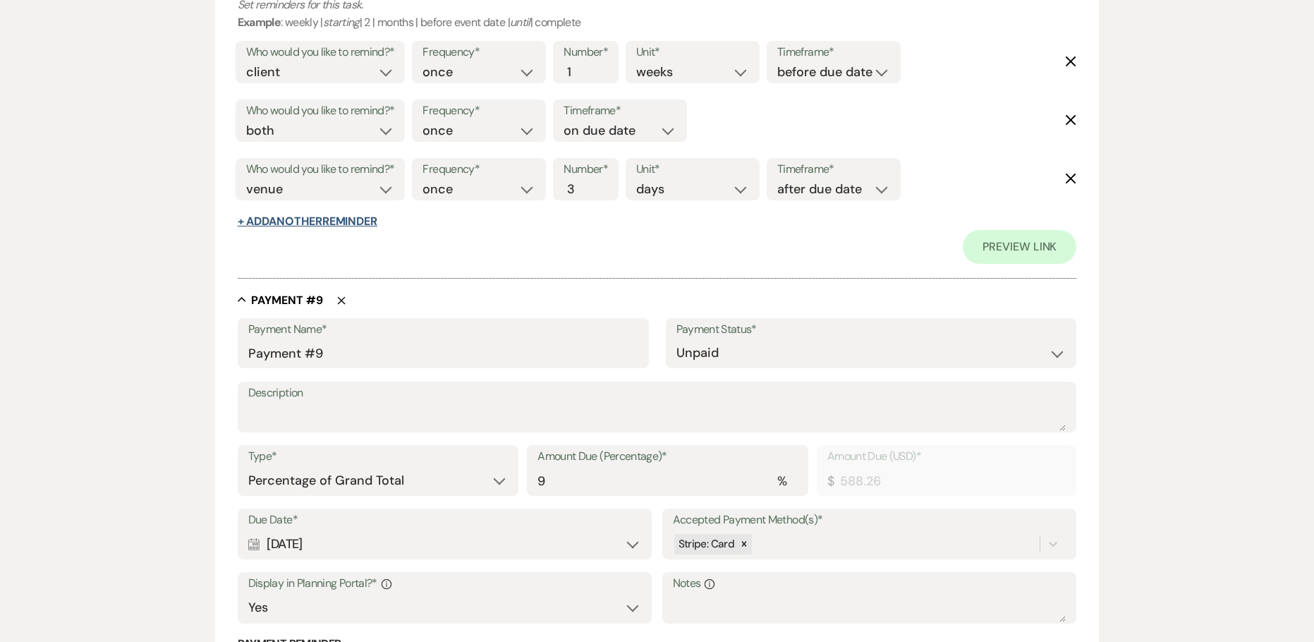
scroll to position [5360, 0]
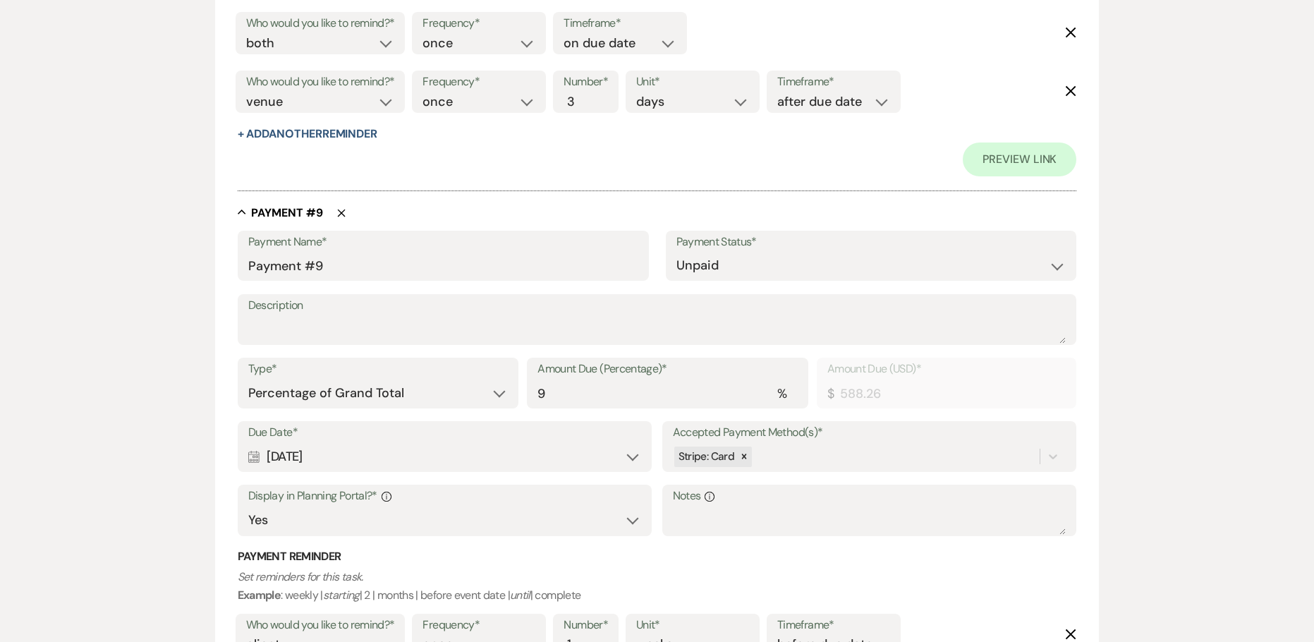
drag, startPoint x: 350, startPoint y: 451, endPoint x: 143, endPoint y: 453, distance: 206.7
copy div "[DATE]"
click at [252, 264] on input "Payment #9" at bounding box center [443, 266] width 390 height 28
paste input "[DATE]"
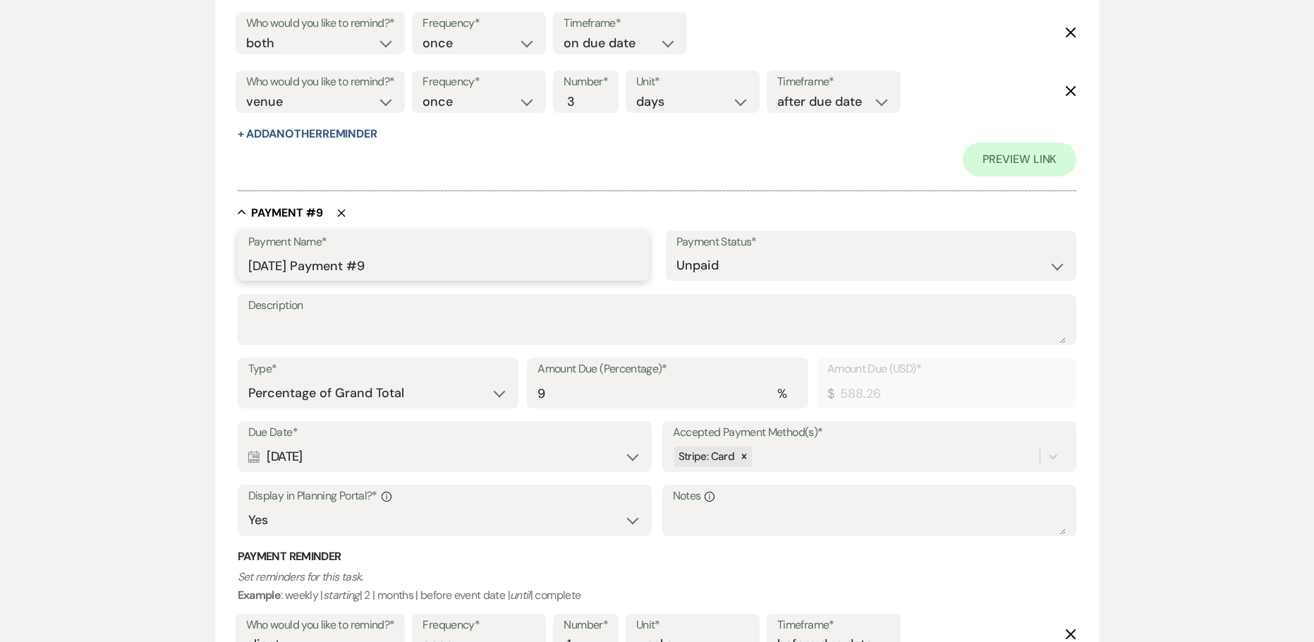
click at [417, 269] on input "[DATE] Payment #9" at bounding box center [443, 266] width 390 height 28
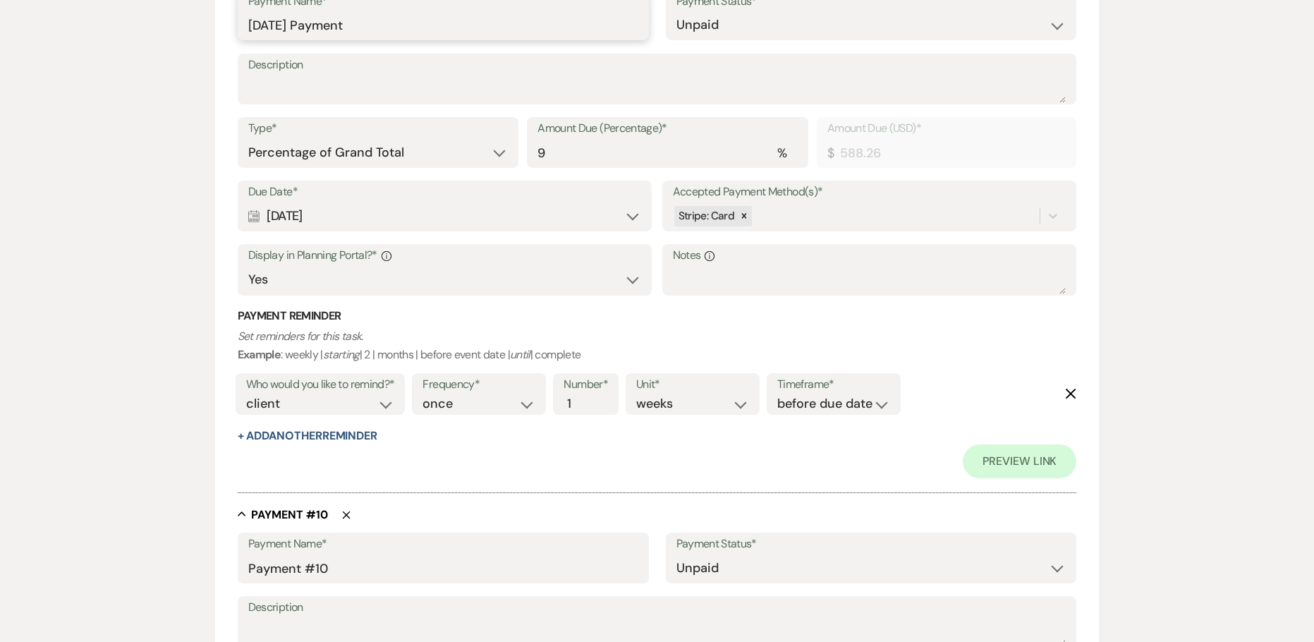
scroll to position [5713, 0]
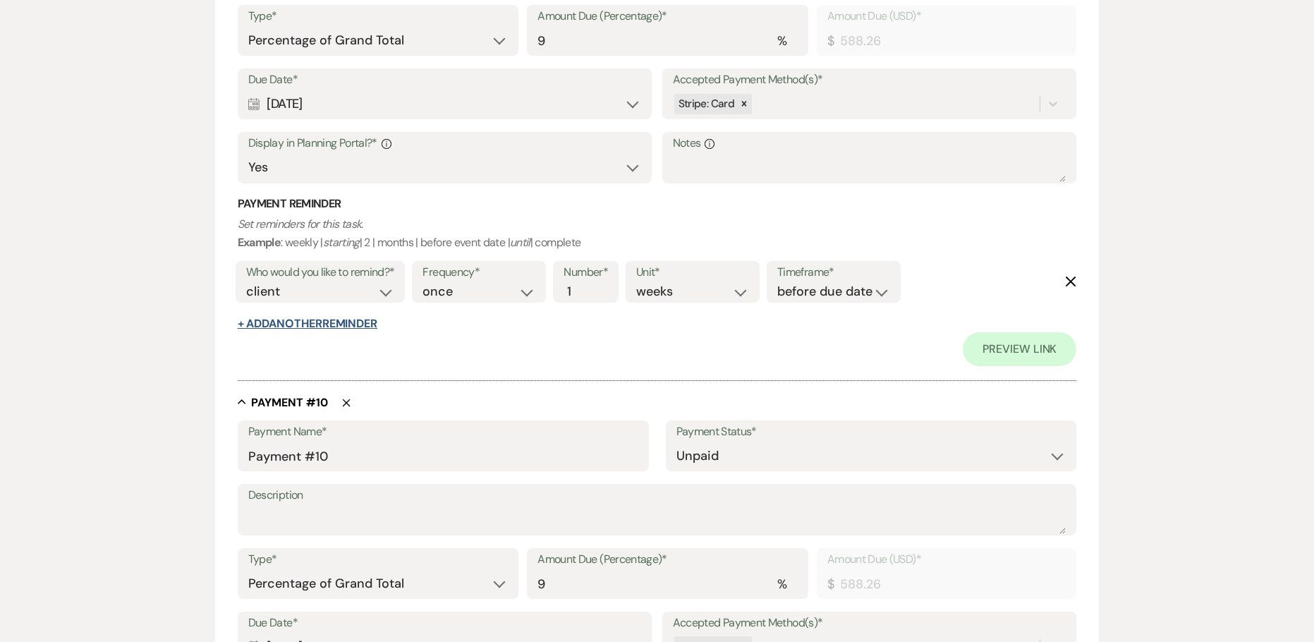
click at [305, 324] on button "+ Add Another Reminder" at bounding box center [308, 323] width 140 height 11
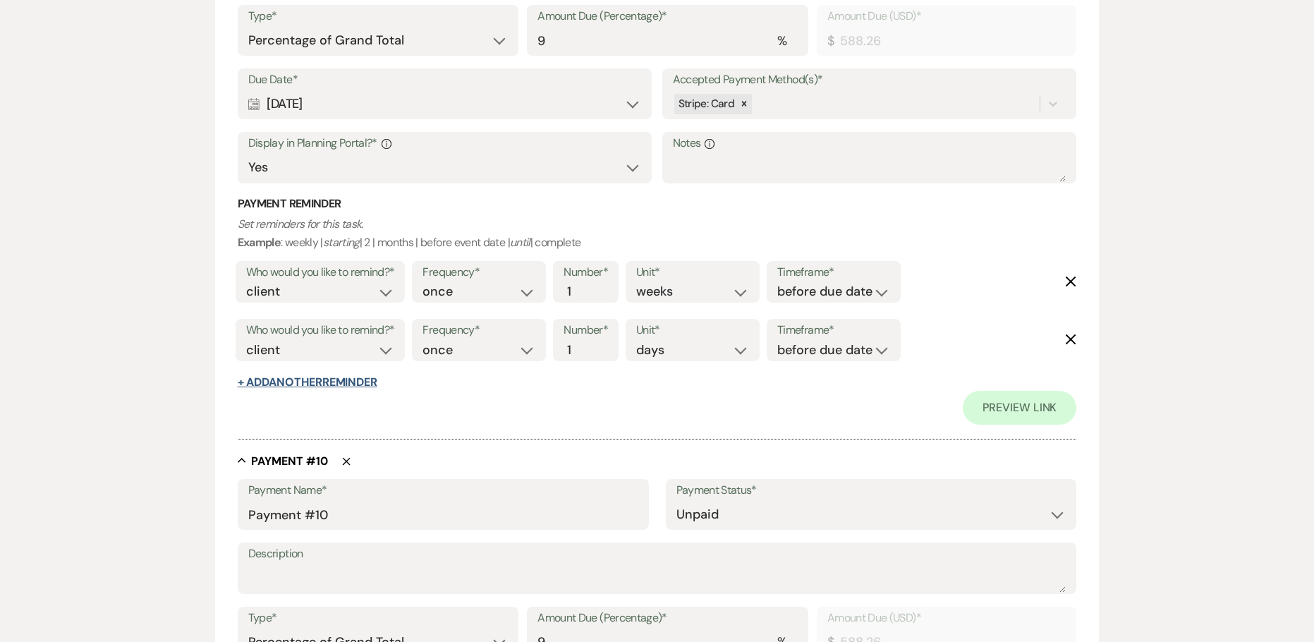
click at [322, 384] on button "+ Add Another Reminder" at bounding box center [308, 382] width 140 height 11
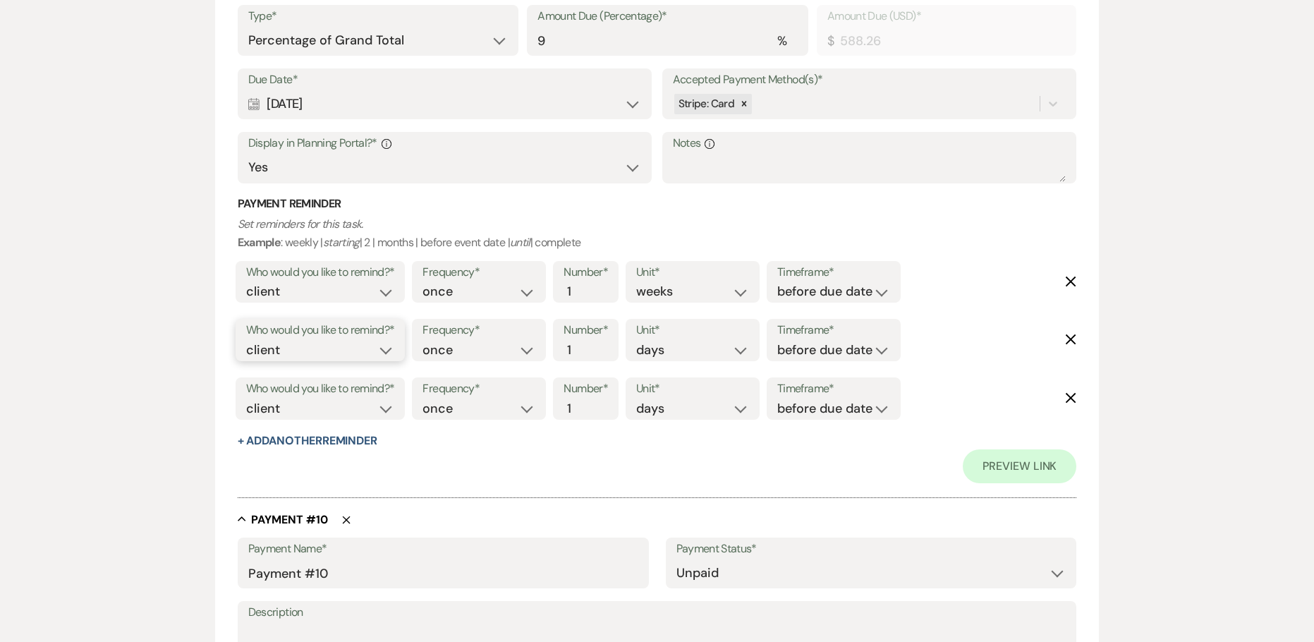
click at [281, 355] on select "client venue both" at bounding box center [320, 350] width 149 height 19
click at [246, 341] on select "client venue both" at bounding box center [320, 350] width 149 height 19
click at [803, 342] on select "before due date after due date on due date on custom date" at bounding box center [833, 350] width 113 height 19
click at [777, 341] on select "before due date after due date on due date on custom date" at bounding box center [833, 350] width 113 height 19
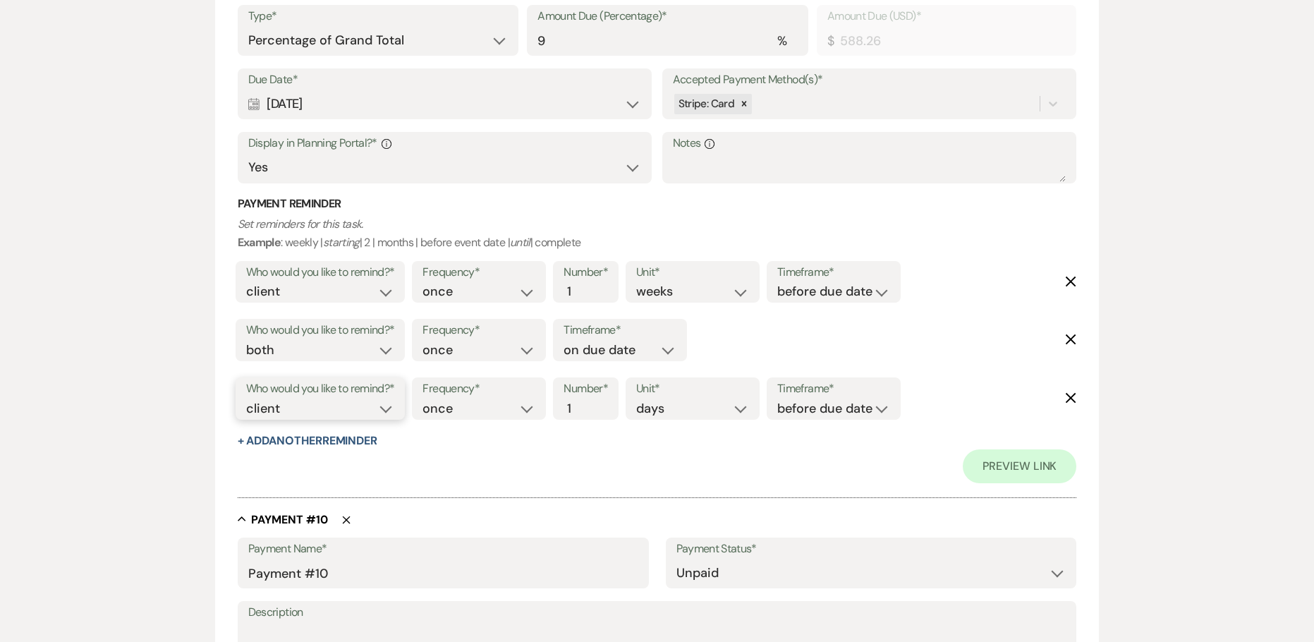
click at [264, 408] on select "client venue both" at bounding box center [320, 408] width 149 height 19
click at [246, 399] on select "client venue both" at bounding box center [320, 408] width 149 height 19
click at [587, 403] on input "2" at bounding box center [579, 408] width 30 height 19
click at [587, 403] on input "3" at bounding box center [579, 408] width 30 height 19
click at [790, 408] on select "before due date after due date on due date on custom date" at bounding box center [833, 408] width 113 height 19
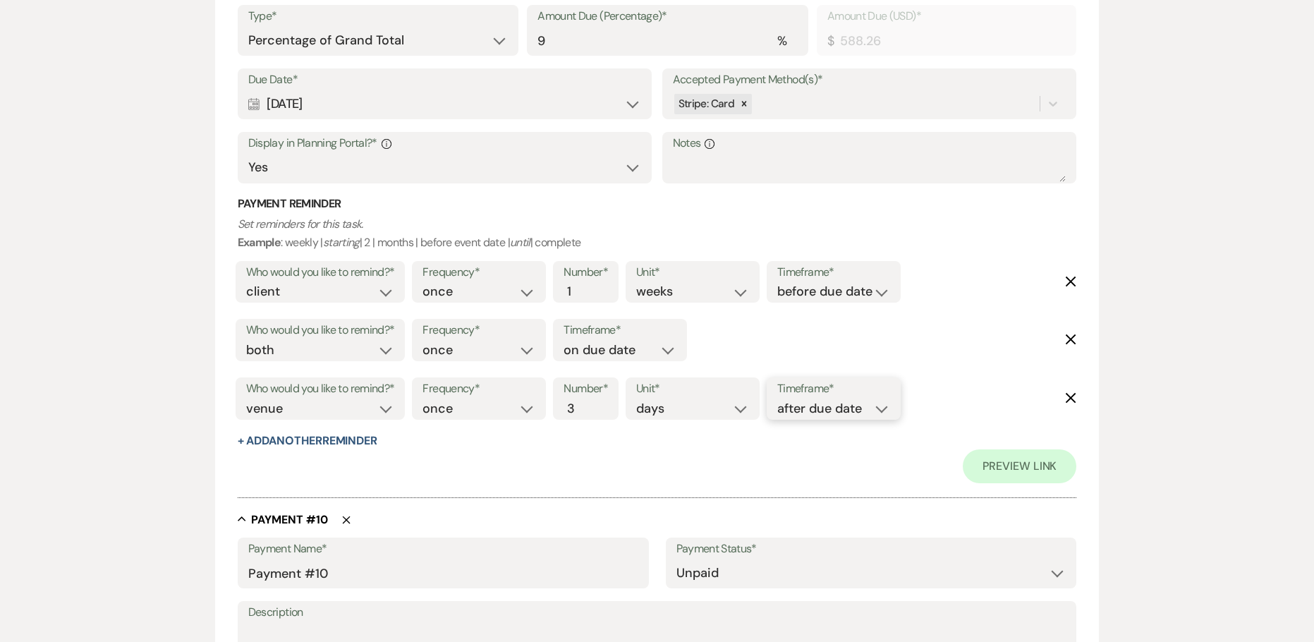
click at [780, 399] on select "before due date after due date on due date on custom date" at bounding box center [833, 408] width 113 height 19
click at [736, 468] on div "Preview Link" at bounding box center [657, 466] width 839 height 34
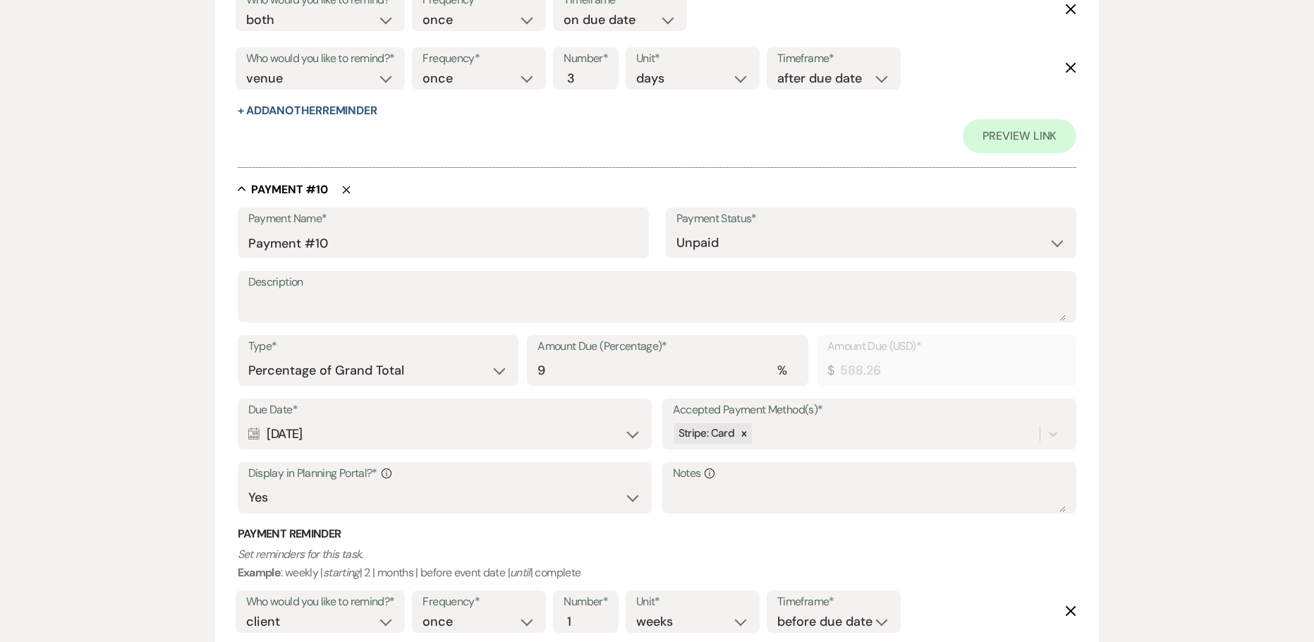
scroll to position [6065, 0]
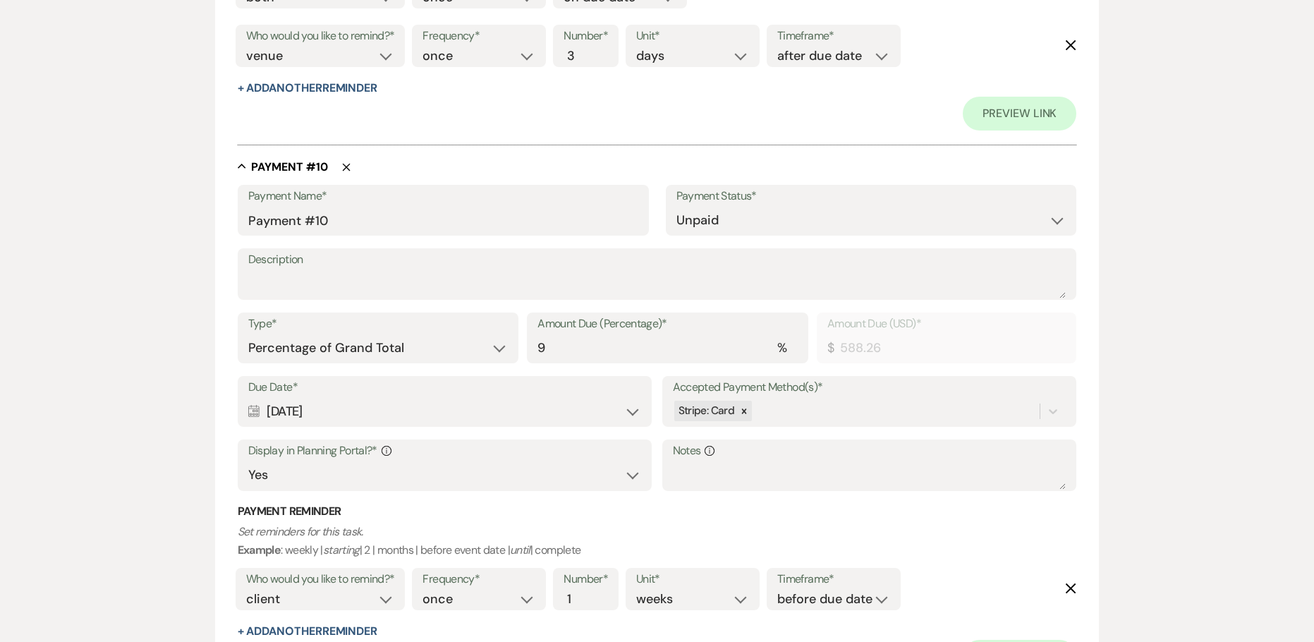
drag, startPoint x: 360, startPoint y: 408, endPoint x: 263, endPoint y: 410, distance: 97.4
click at [263, 410] on div "Calendar [DATE] Expand" at bounding box center [445, 412] width 394 height 28
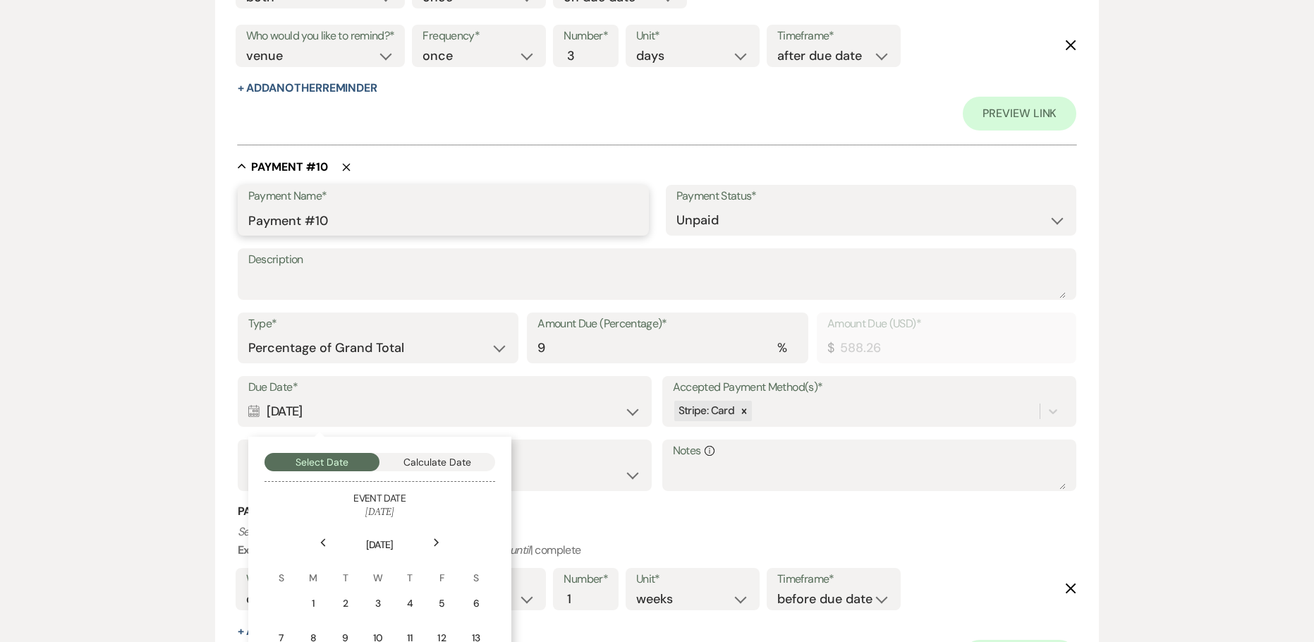
click at [249, 219] on input "Payment #10" at bounding box center [443, 221] width 390 height 28
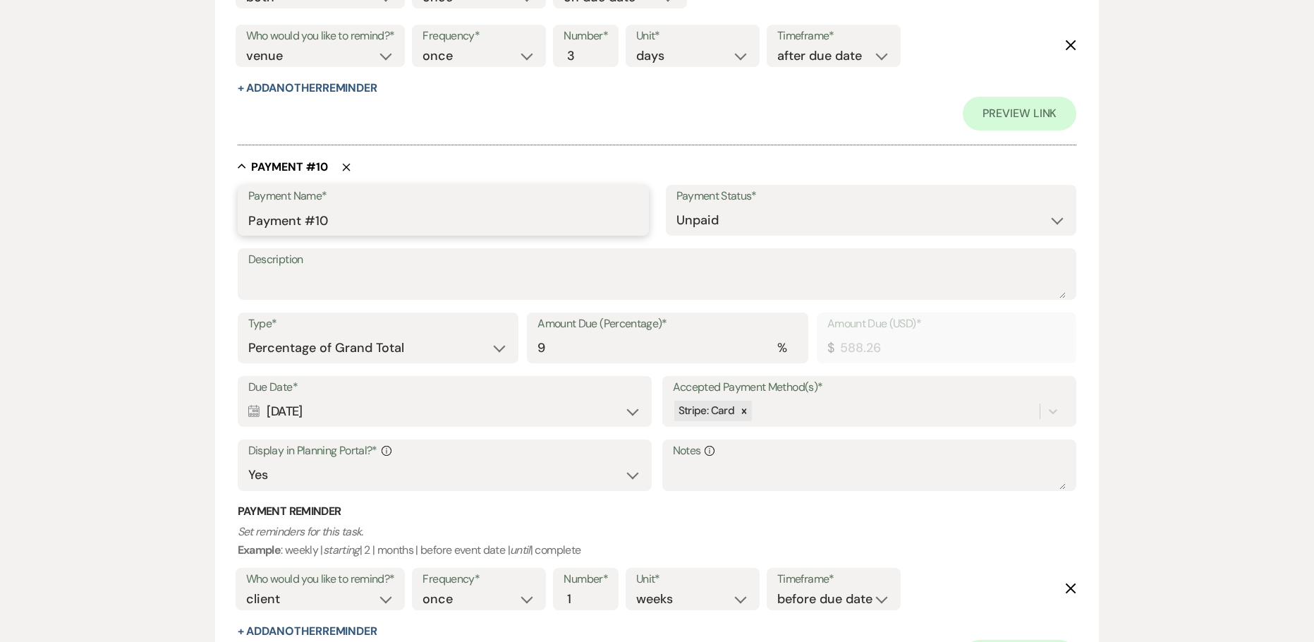
paste input "[DATE]"
click at [451, 224] on input "[DATE] Payment #10" at bounding box center [443, 221] width 390 height 28
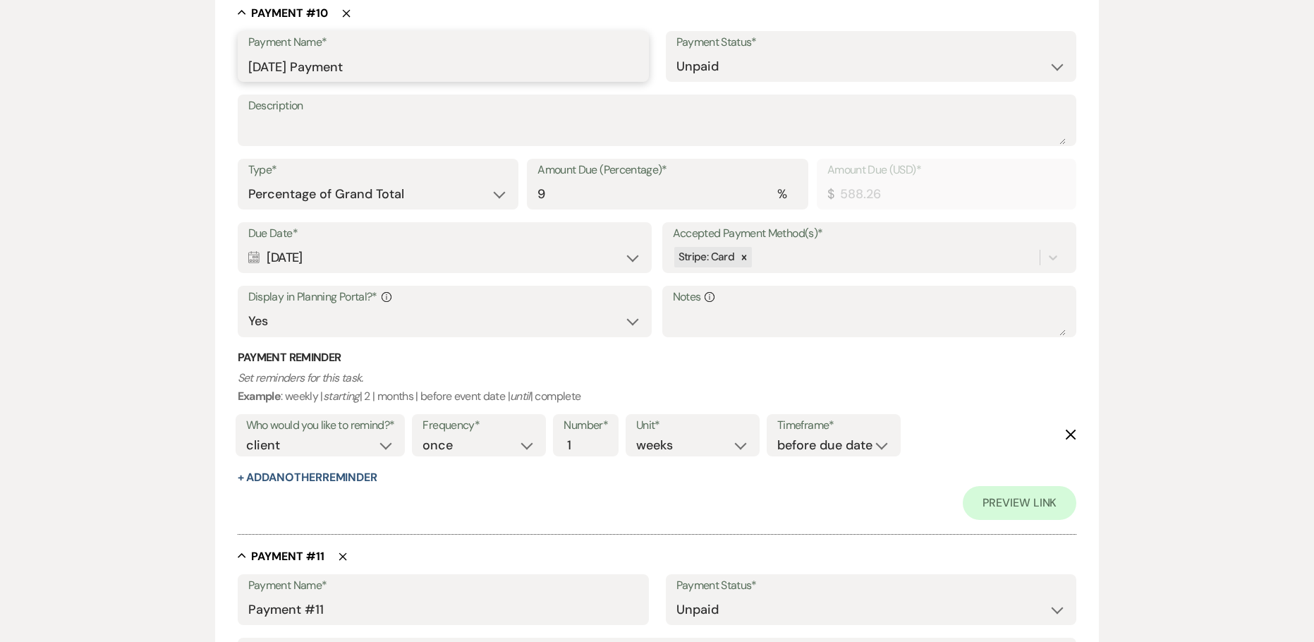
scroll to position [6348, 0]
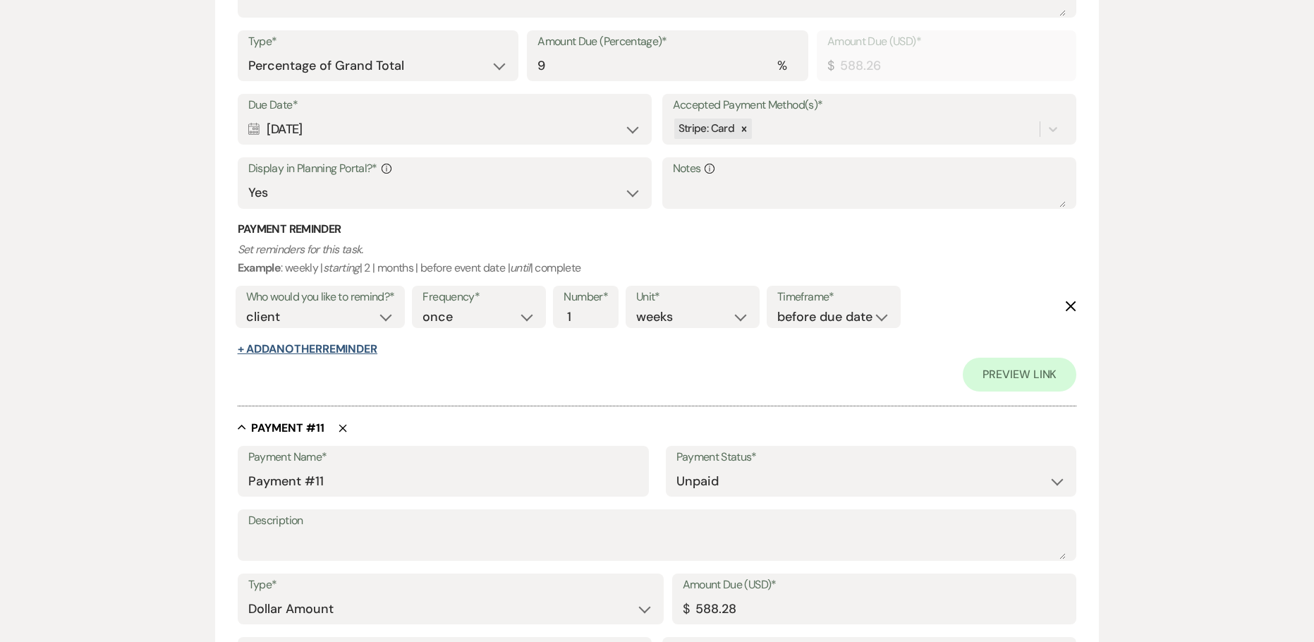
click at [329, 355] on button "+ Add Another Reminder" at bounding box center [308, 348] width 140 height 11
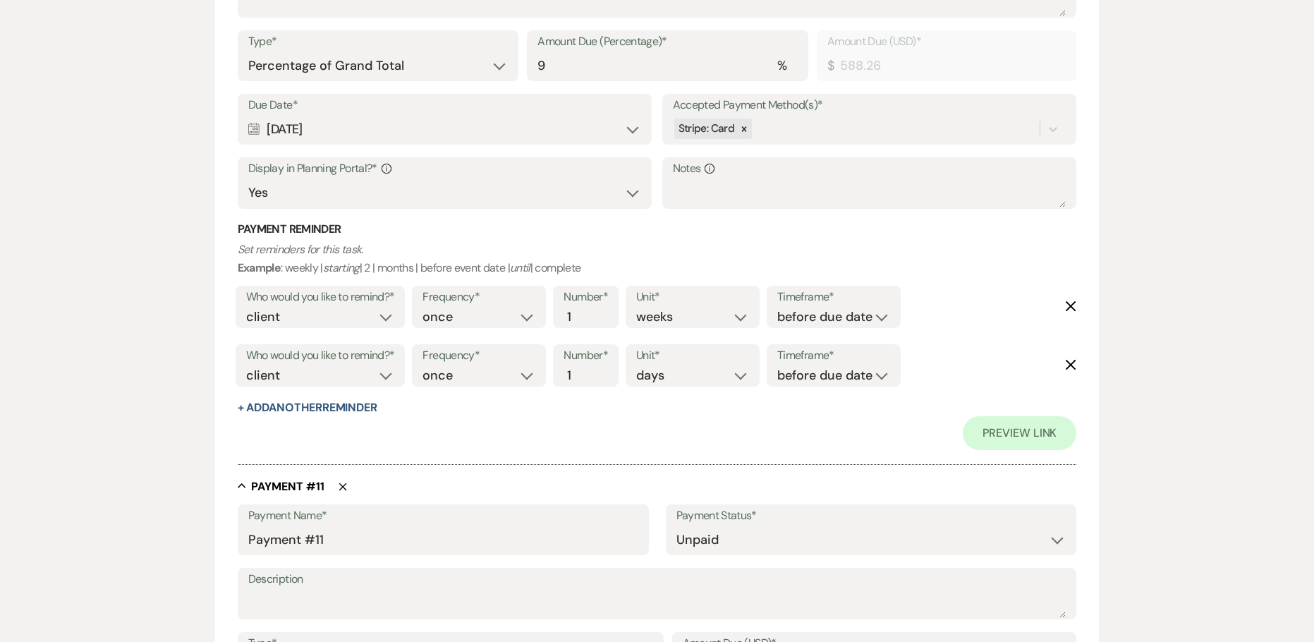
click at [329, 348] on label "Who would you like to remind?*" at bounding box center [320, 356] width 149 height 20
click at [323, 408] on button "+ Add Another Reminder" at bounding box center [308, 407] width 140 height 11
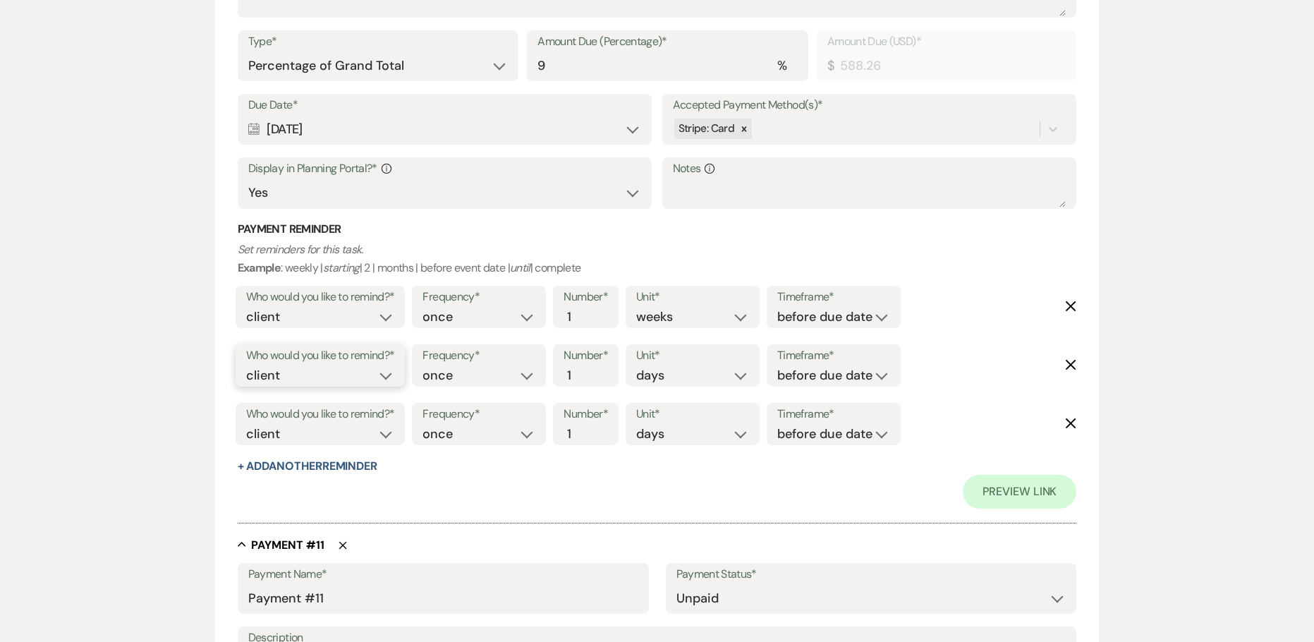
click at [393, 381] on select "client venue both" at bounding box center [320, 375] width 149 height 19
click at [246, 366] on select "client venue both" at bounding box center [320, 375] width 149 height 19
click at [803, 370] on select "before due date after due date on due date on custom date" at bounding box center [833, 375] width 113 height 19
click at [777, 366] on select "before due date after due date on due date on custom date" at bounding box center [833, 375] width 113 height 19
click at [363, 433] on select "client venue both" at bounding box center [320, 434] width 149 height 19
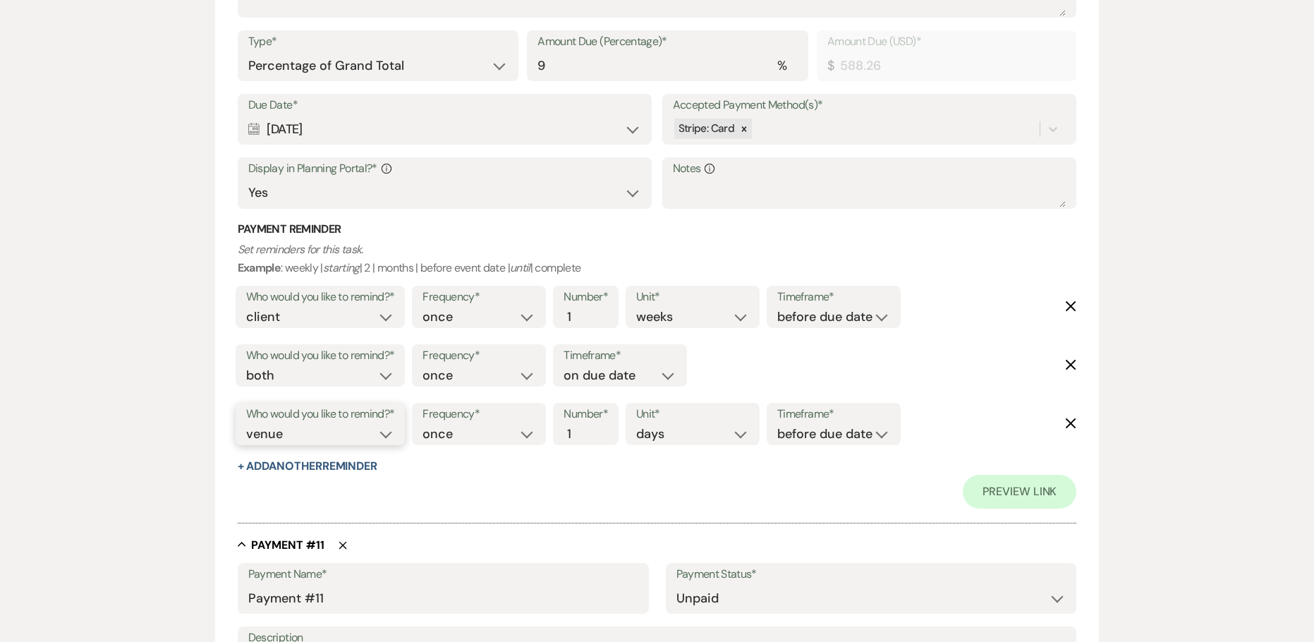
click at [246, 425] on select "client venue both" at bounding box center [320, 434] width 149 height 19
click at [585, 427] on input "2" at bounding box center [579, 434] width 30 height 19
click at [585, 427] on input "3" at bounding box center [579, 434] width 30 height 19
click at [816, 427] on select "before due date after due date on due date on custom date" at bounding box center [833, 434] width 113 height 19
click at [780, 425] on select "before due date after due date on due date on custom date" at bounding box center [833, 434] width 113 height 19
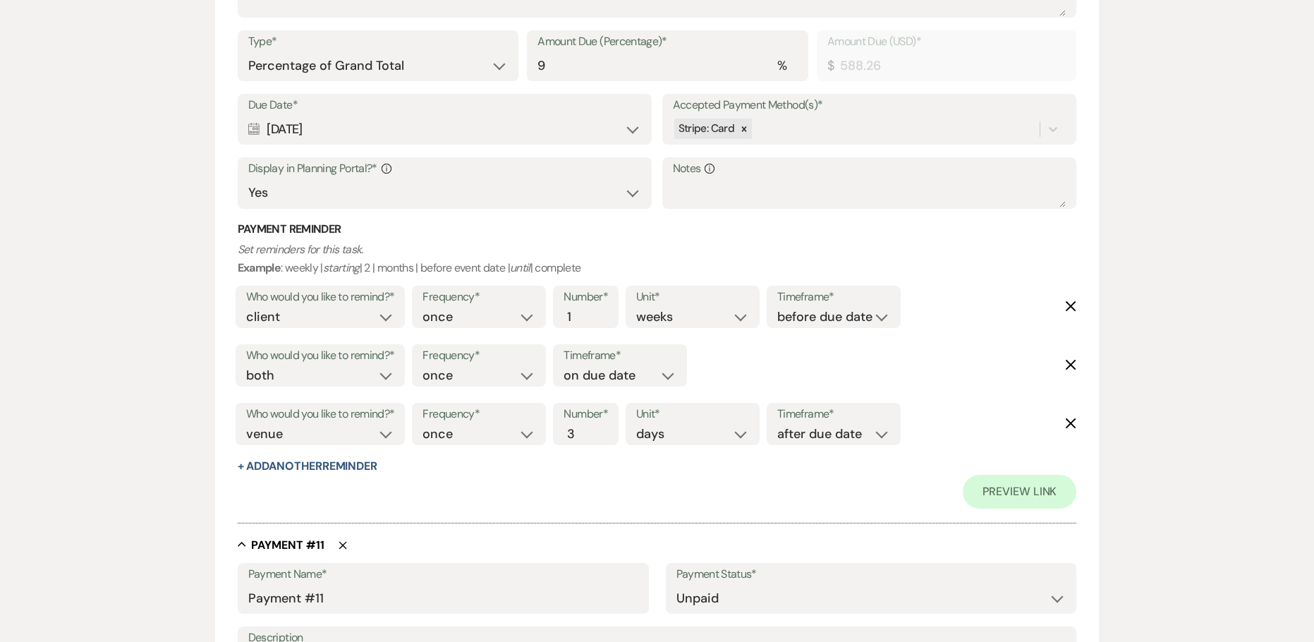
click at [755, 495] on div "Preview Link" at bounding box center [657, 492] width 839 height 34
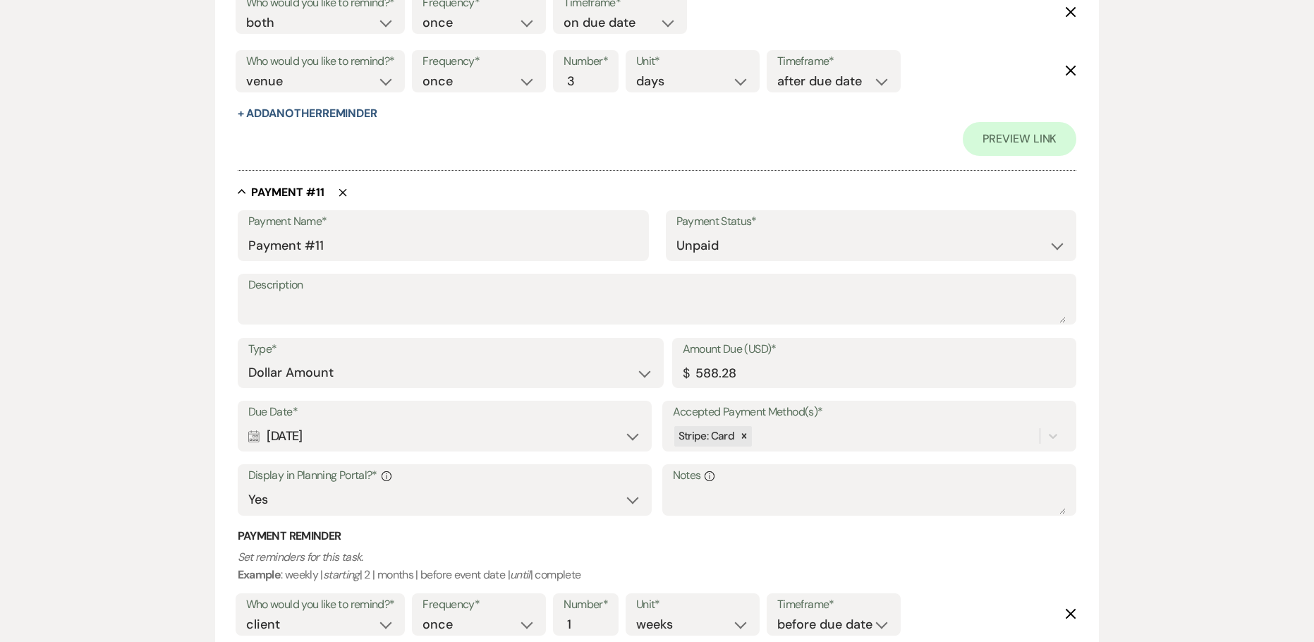
scroll to position [6489, 0]
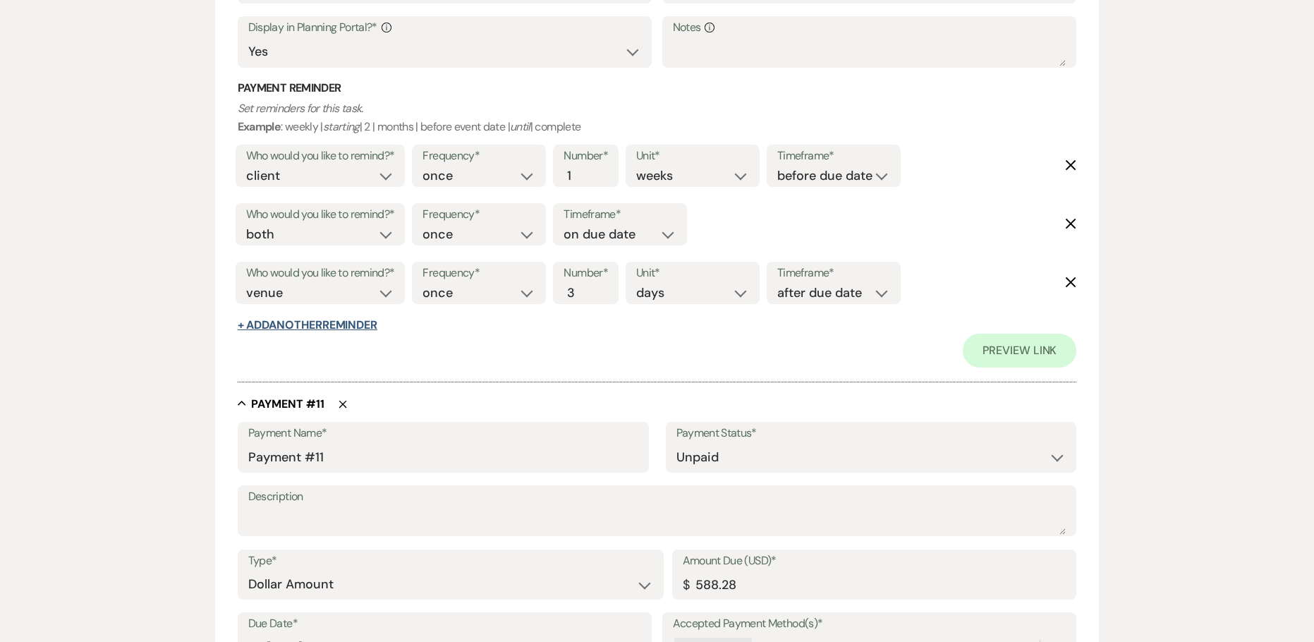
click at [325, 322] on button "+ Add Another Reminder" at bounding box center [308, 324] width 140 height 11
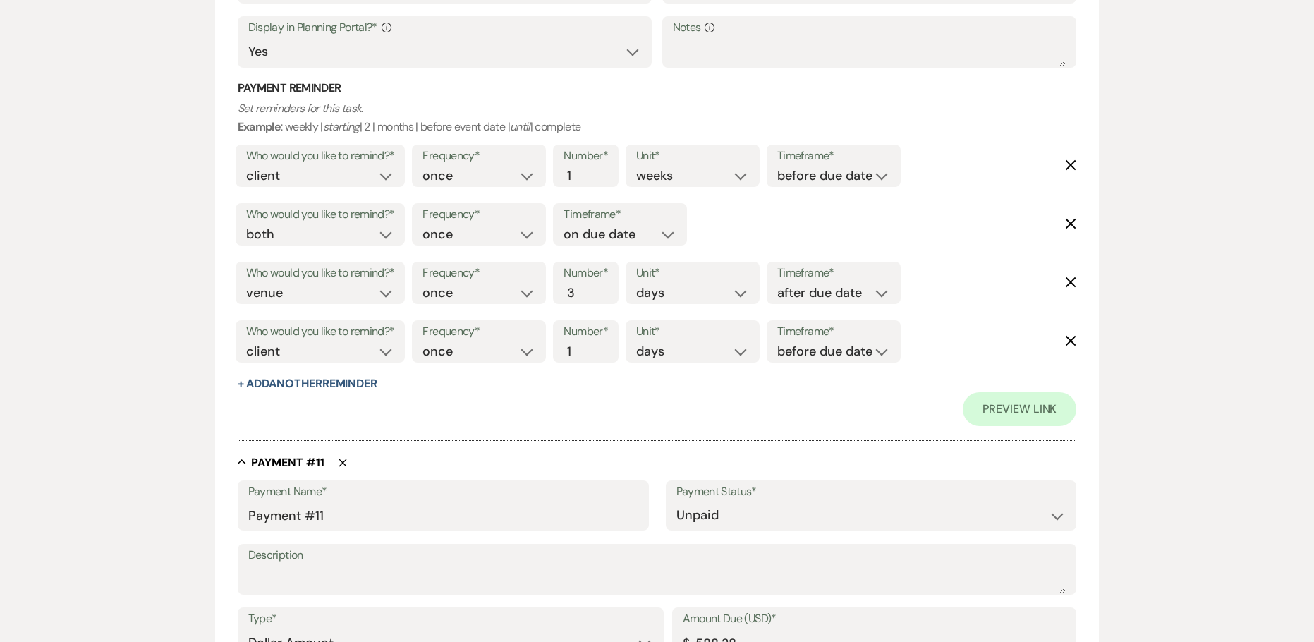
click at [1071, 336] on icon "Delete" at bounding box center [1070, 340] width 11 height 11
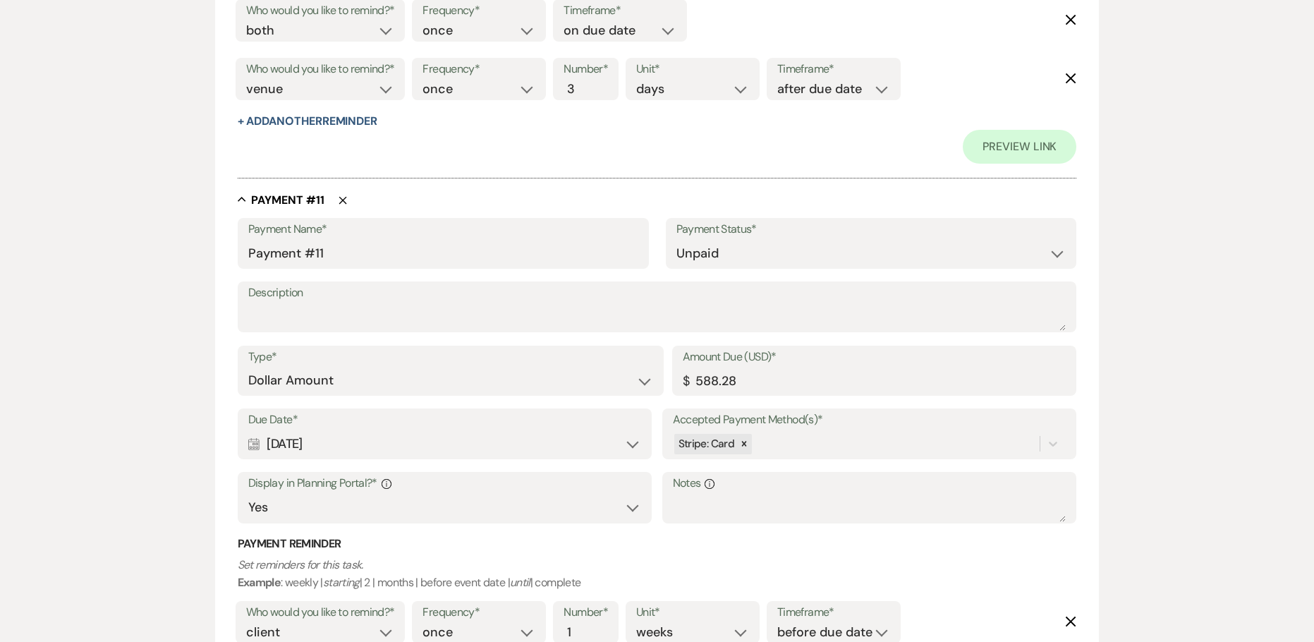
scroll to position [6700, 0]
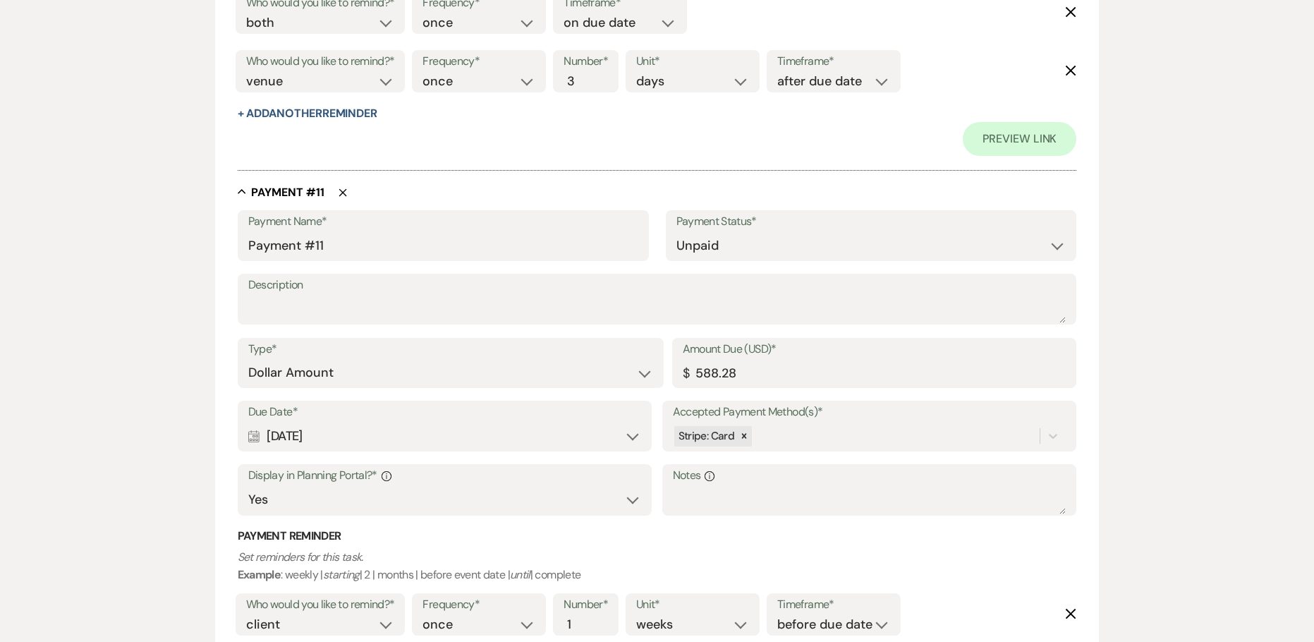
drag, startPoint x: 339, startPoint y: 432, endPoint x: 218, endPoint y: 432, distance: 120.6
click at [245, 241] on div "Payment Name* Payment #11" at bounding box center [443, 235] width 411 height 51
click at [253, 243] on input "Payment #11" at bounding box center [443, 246] width 390 height 28
paste input "[DATE]"
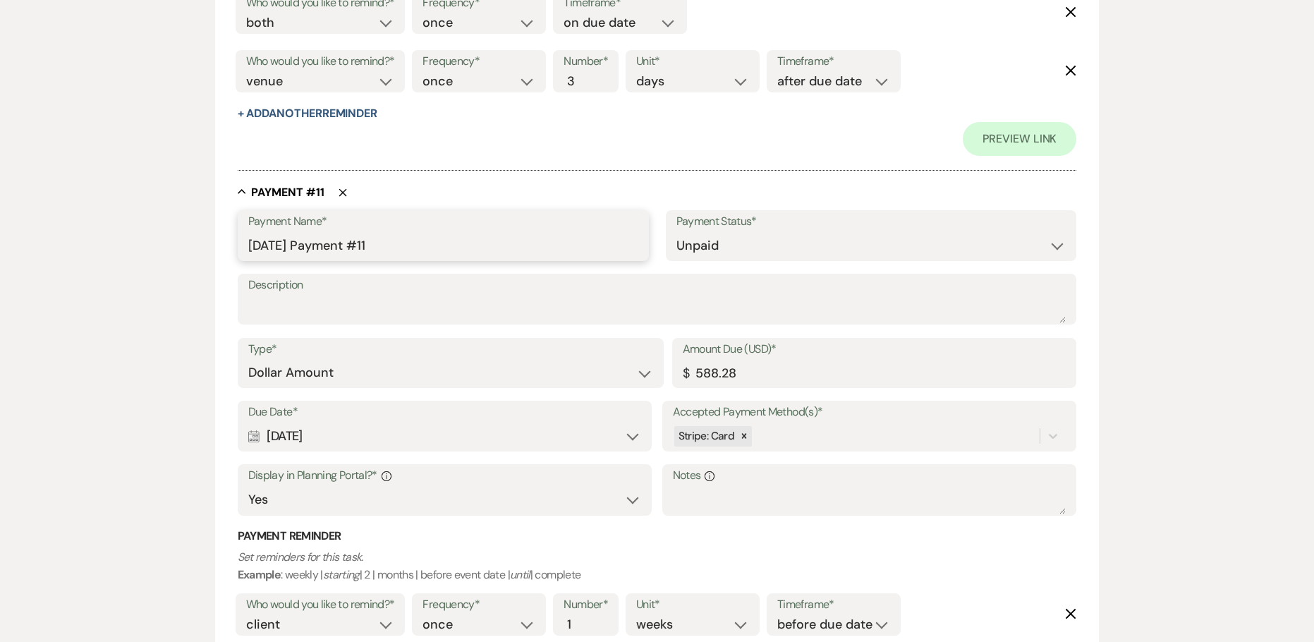
click at [413, 236] on input "[DATE] Payment #11" at bounding box center [443, 246] width 390 height 28
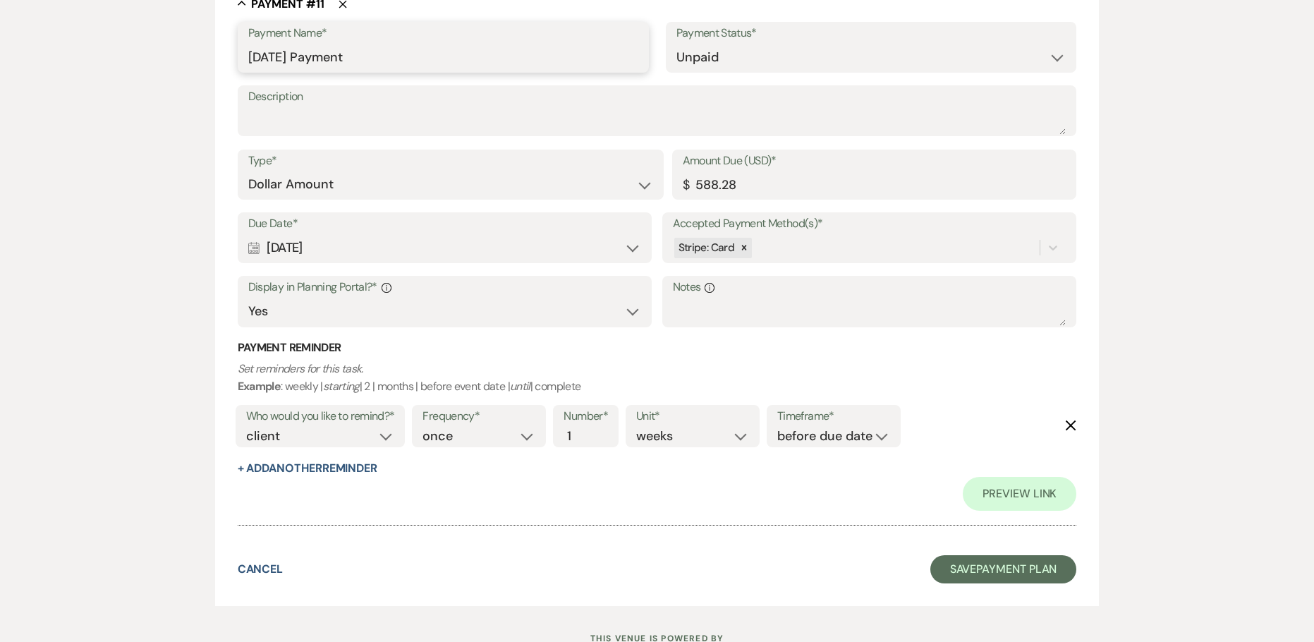
scroll to position [6912, 0]
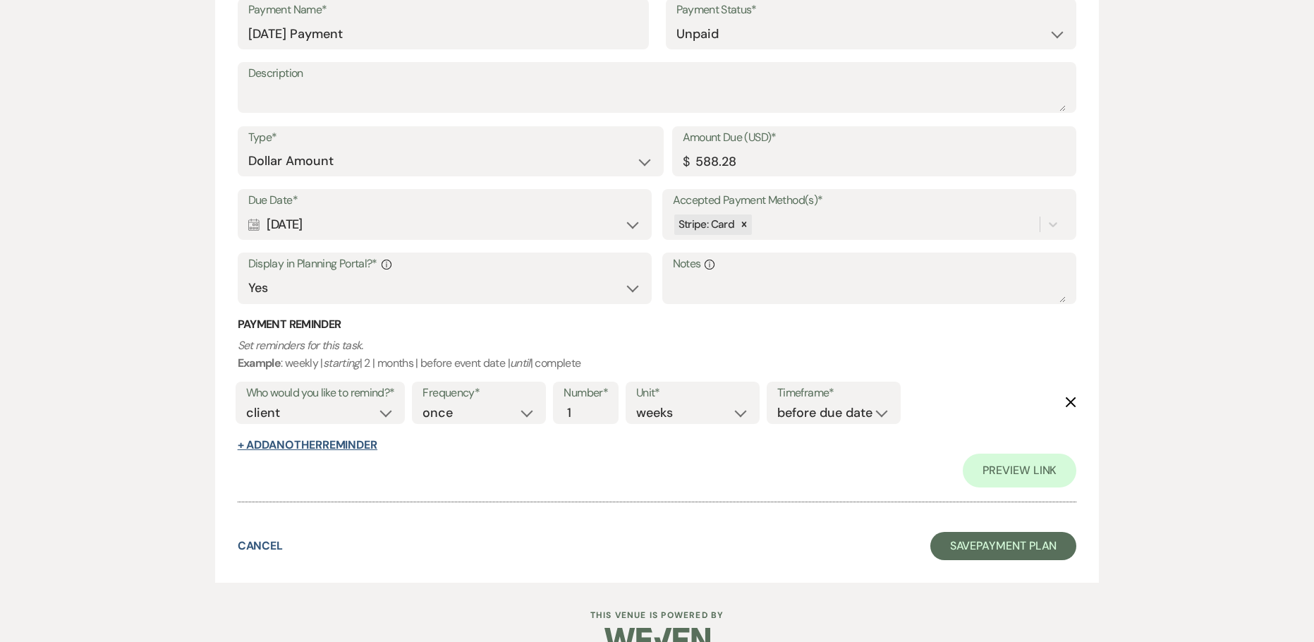
click at [283, 446] on button "+ Add Another Reminder" at bounding box center [308, 444] width 140 height 11
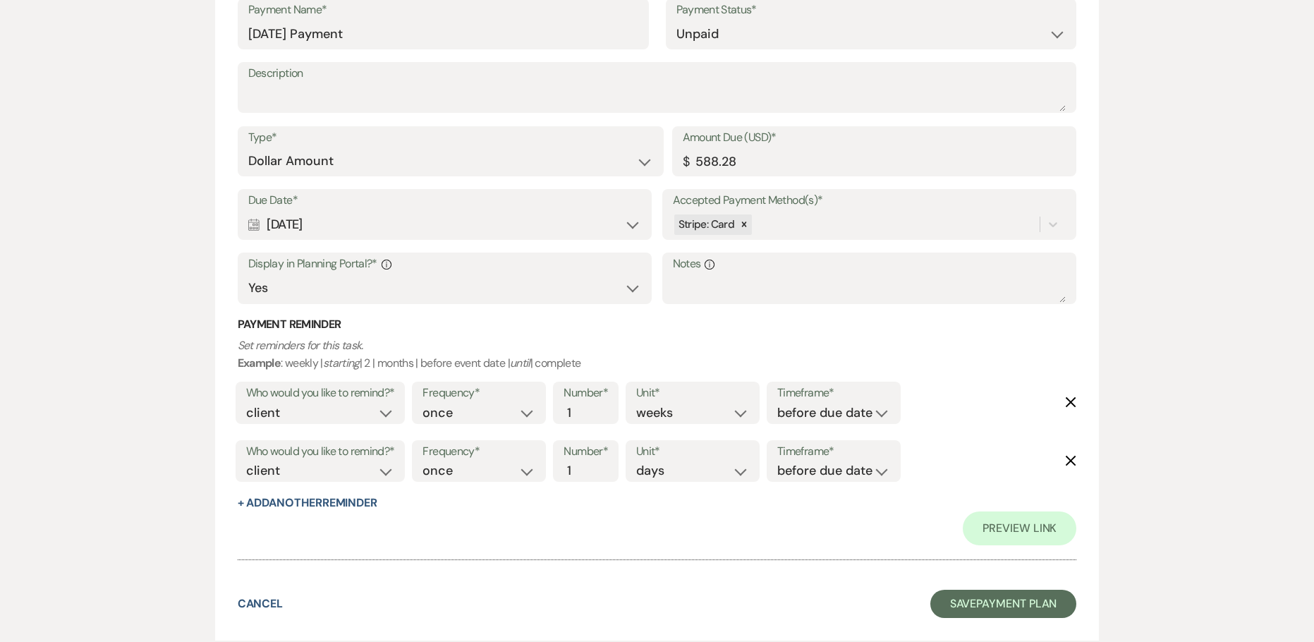
click at [279, 513] on div "Preview Link" at bounding box center [657, 528] width 839 height 34
click at [278, 501] on button "+ Add Another Reminder" at bounding box center [308, 502] width 140 height 11
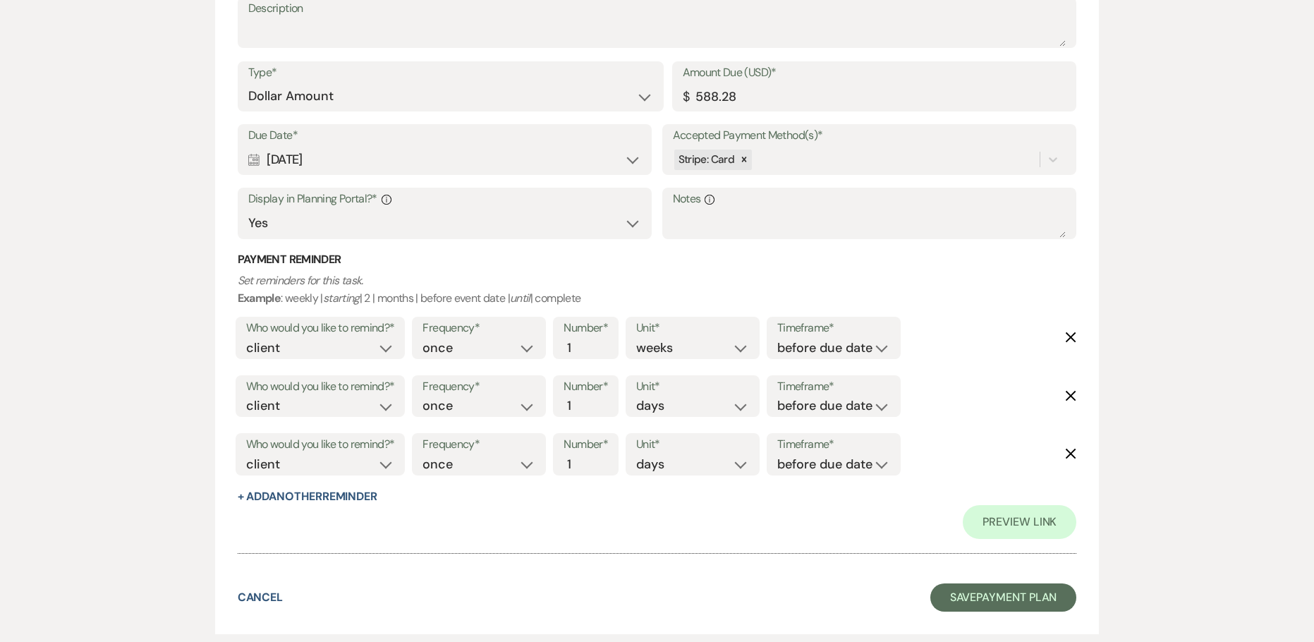
scroll to position [7053, 0]
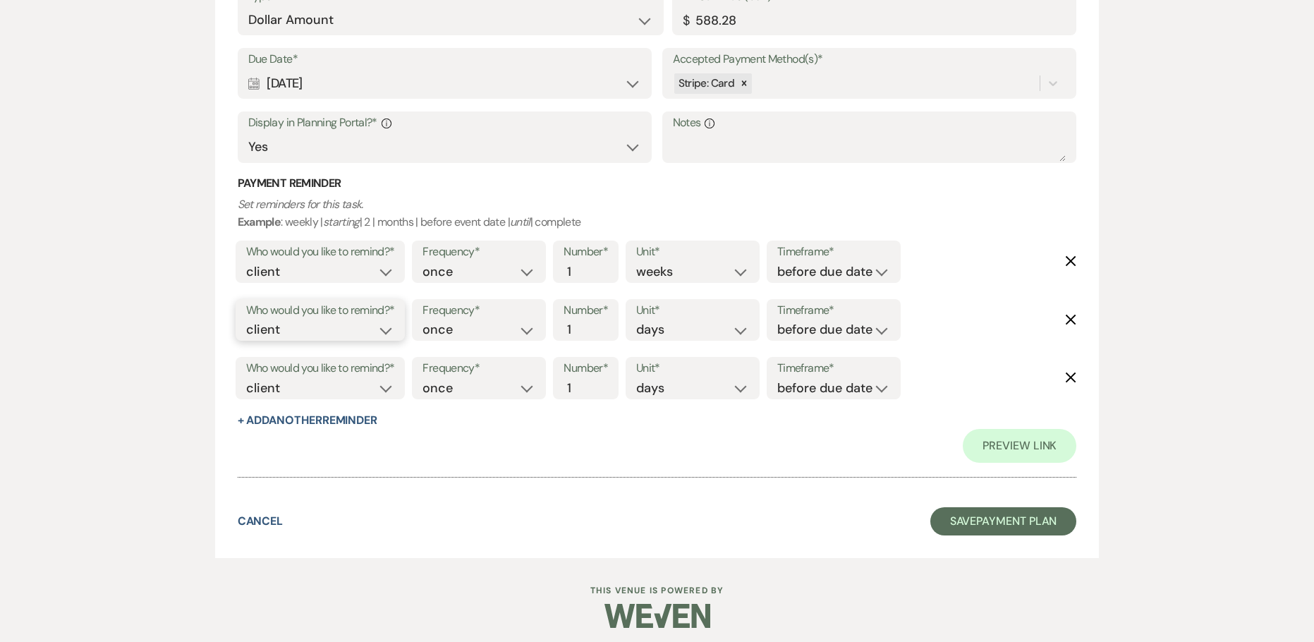
click at [383, 324] on select "client venue both" at bounding box center [320, 329] width 149 height 19
click at [246, 320] on select "client venue both" at bounding box center [320, 329] width 149 height 19
click at [812, 326] on select "before due date after due date on due date on custom date" at bounding box center [833, 329] width 113 height 19
click at [777, 320] on select "before due date after due date on due date on custom date" at bounding box center [833, 329] width 113 height 19
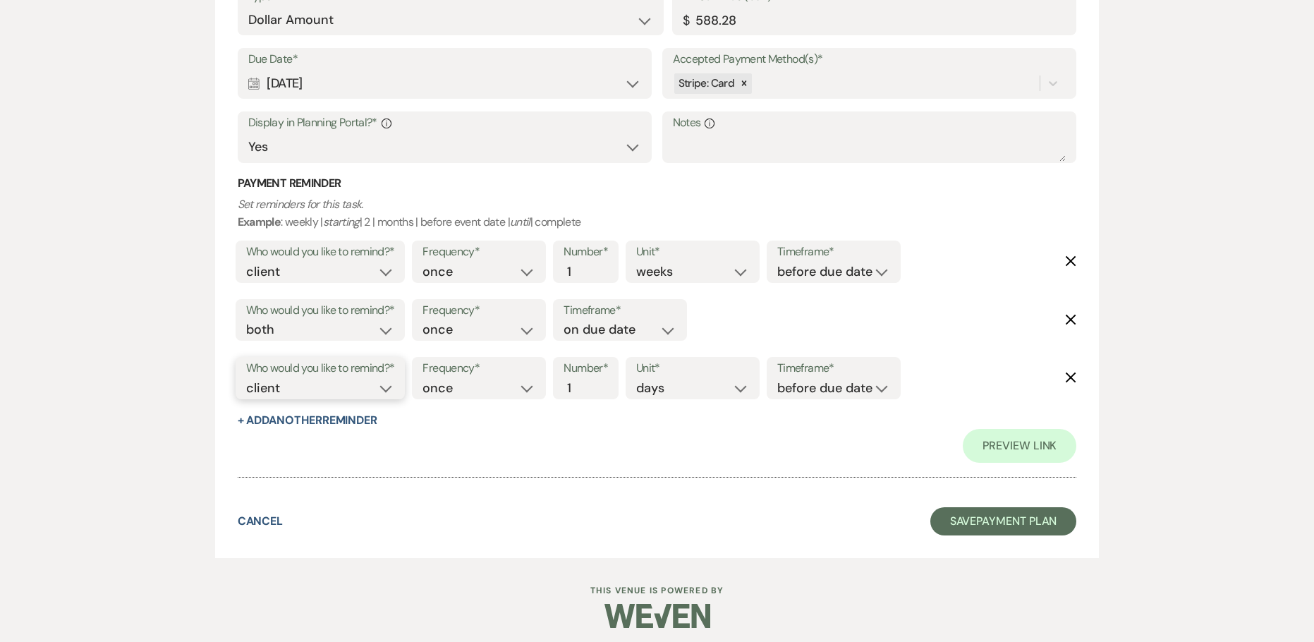
click at [361, 389] on select "client venue both" at bounding box center [320, 388] width 149 height 19
click at [246, 379] on select "client venue both" at bounding box center [320, 388] width 149 height 19
click at [587, 381] on input "2" at bounding box center [579, 388] width 30 height 19
click at [587, 381] on input "3" at bounding box center [579, 388] width 30 height 19
click at [774, 389] on div "Timeframe* before due date after due date on due date on custom date" at bounding box center [834, 378] width 134 height 42
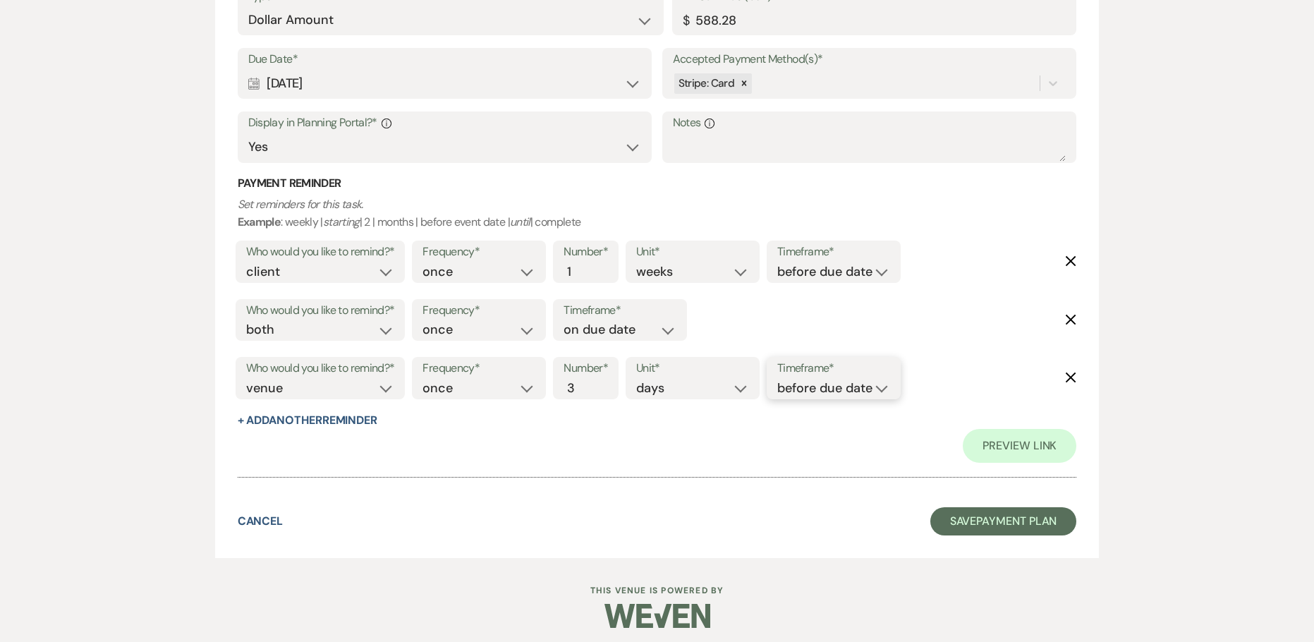
click at [794, 391] on select "before due date after due date on due date on custom date" at bounding box center [833, 388] width 113 height 19
click at [780, 379] on select "before due date after due date on due date on custom date" at bounding box center [833, 388] width 113 height 19
click at [838, 477] on div at bounding box center [657, 470] width 839 height 15
click at [994, 517] on button "Save Payment Plan" at bounding box center [1003, 521] width 147 height 28
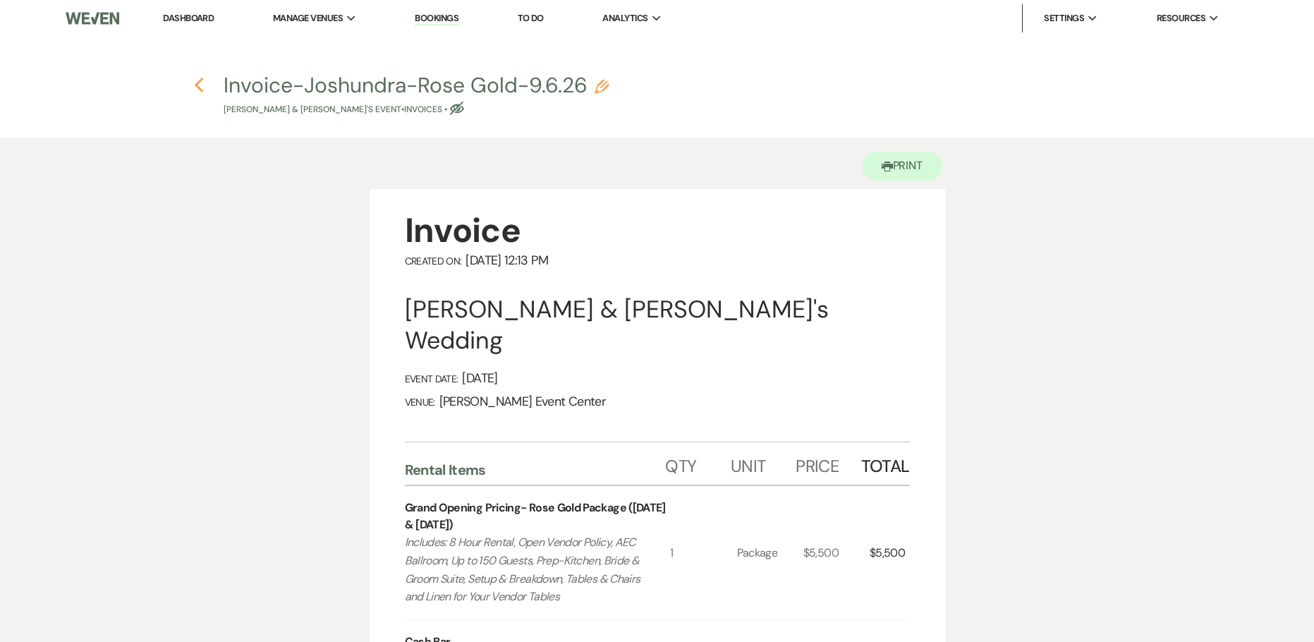
click at [201, 83] on icon "Previous" at bounding box center [199, 85] width 11 height 17
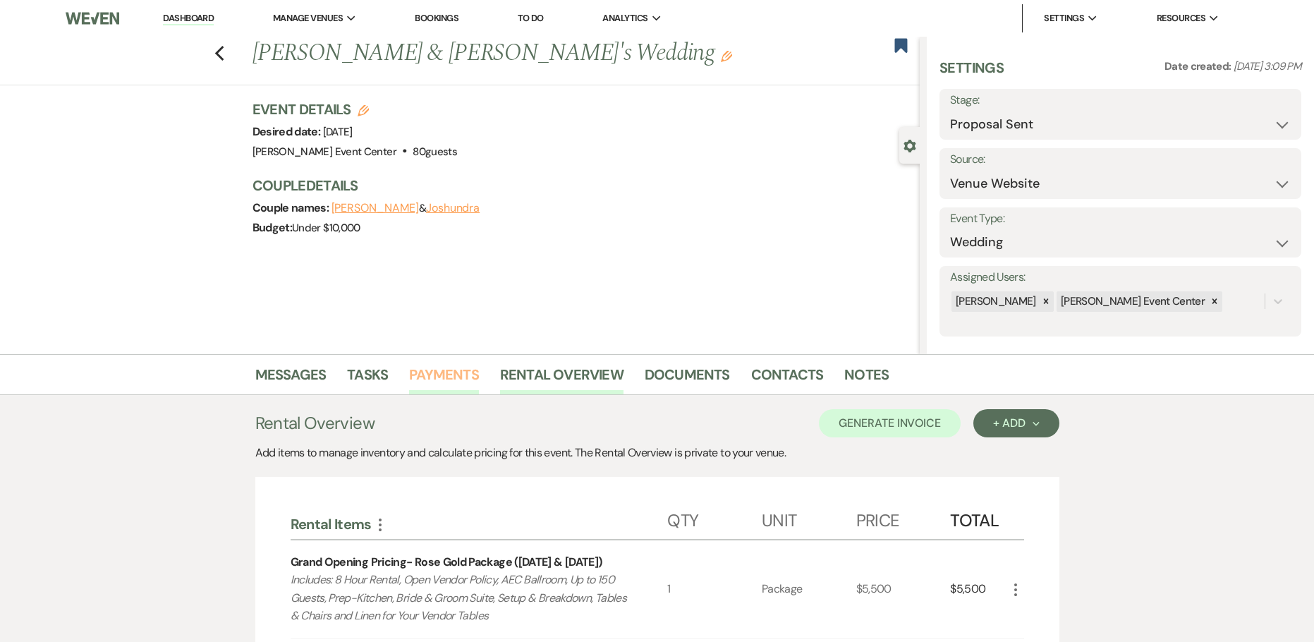
click at [433, 367] on link "Payments" at bounding box center [444, 378] width 70 height 31
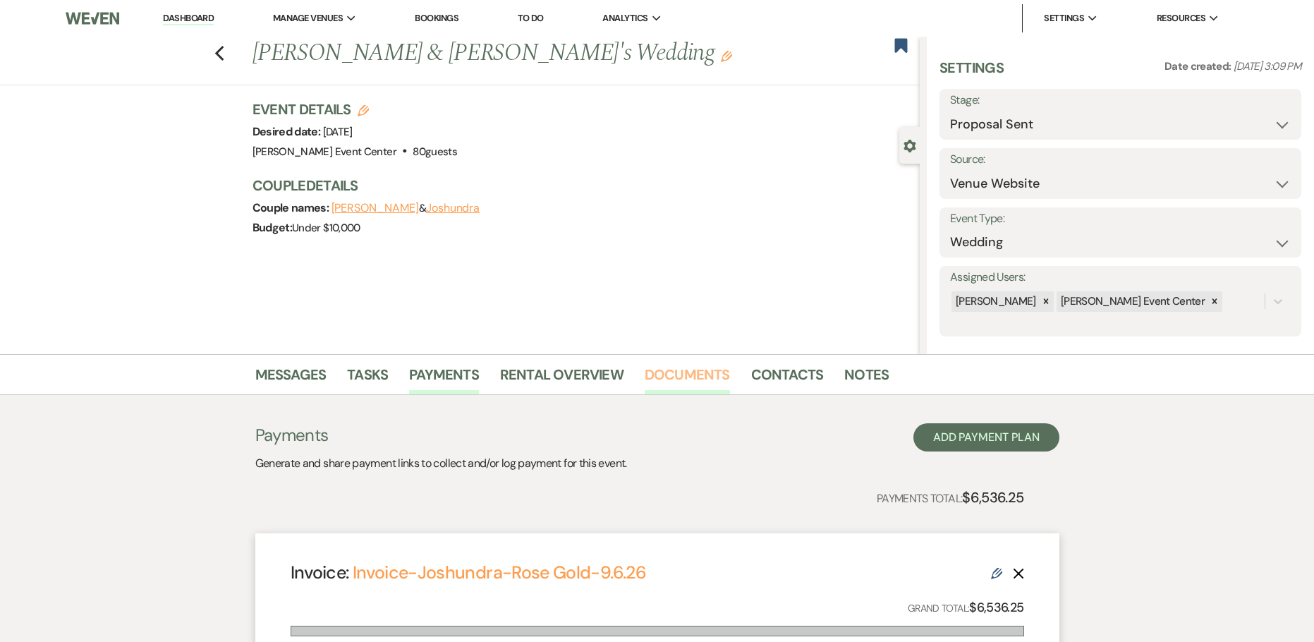
click at [666, 370] on link "Documents" at bounding box center [687, 378] width 85 height 31
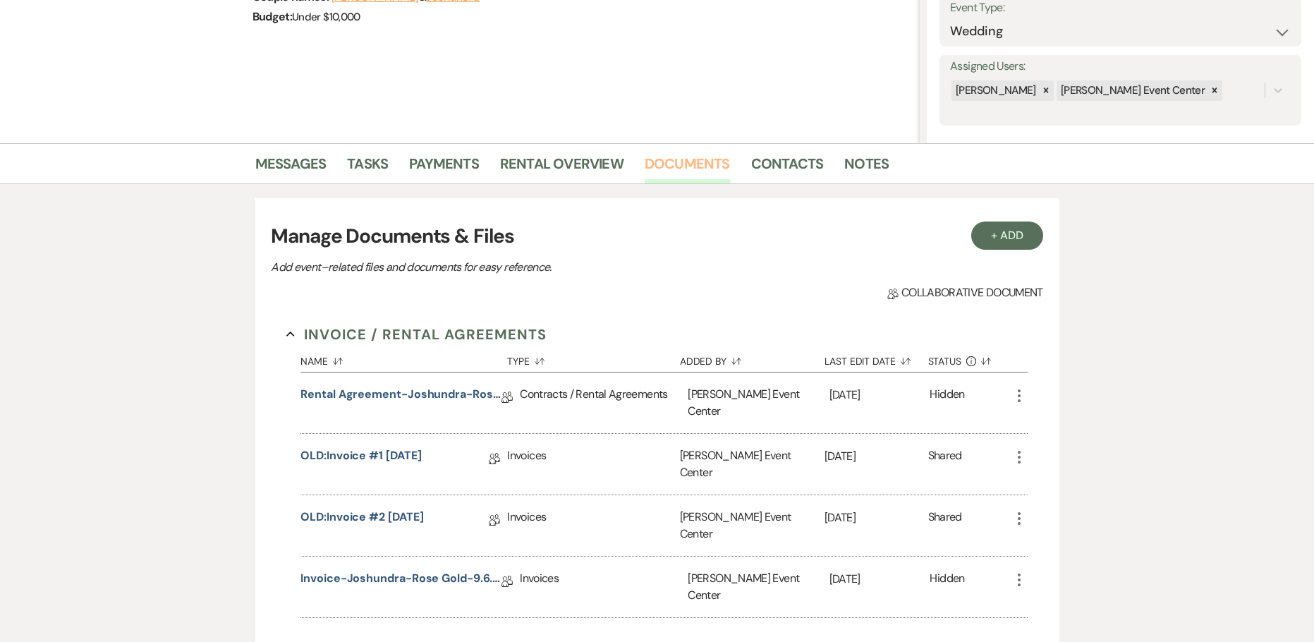
scroll to position [353, 0]
